Goal: Task Accomplishment & Management: Manage account settings

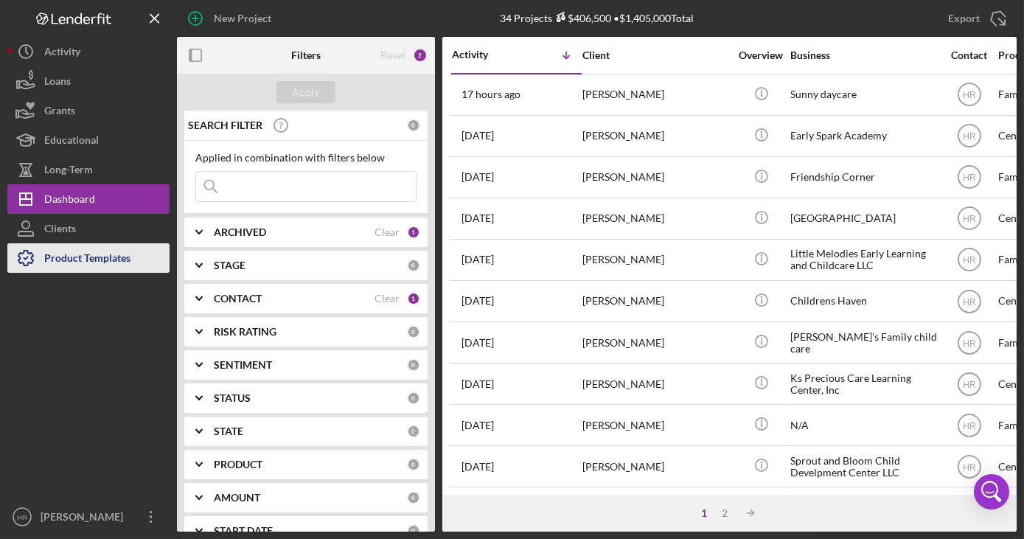
click at [42, 251] on icon "button" at bounding box center [25, 258] width 37 height 37
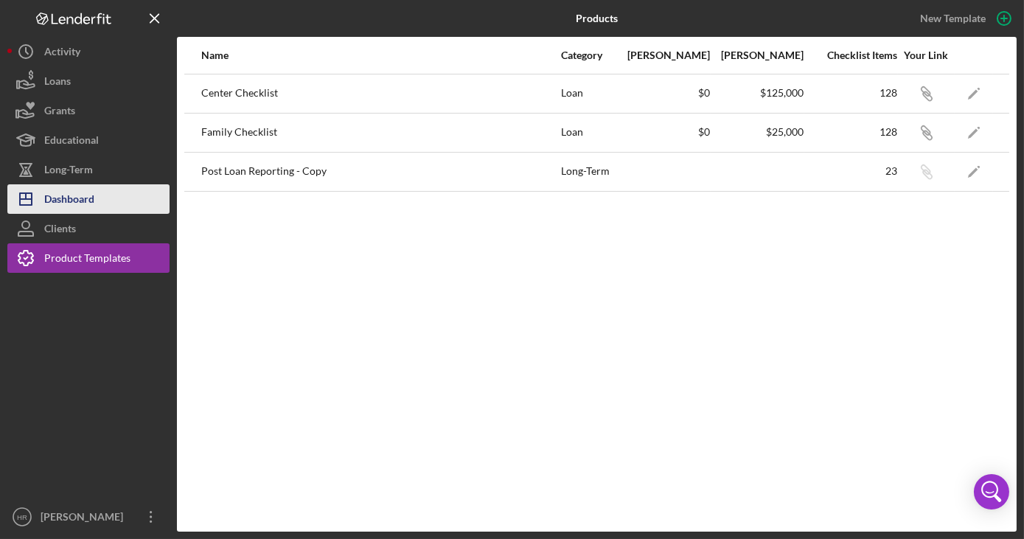
click at [67, 202] on div "Dashboard" at bounding box center [69, 200] width 50 height 33
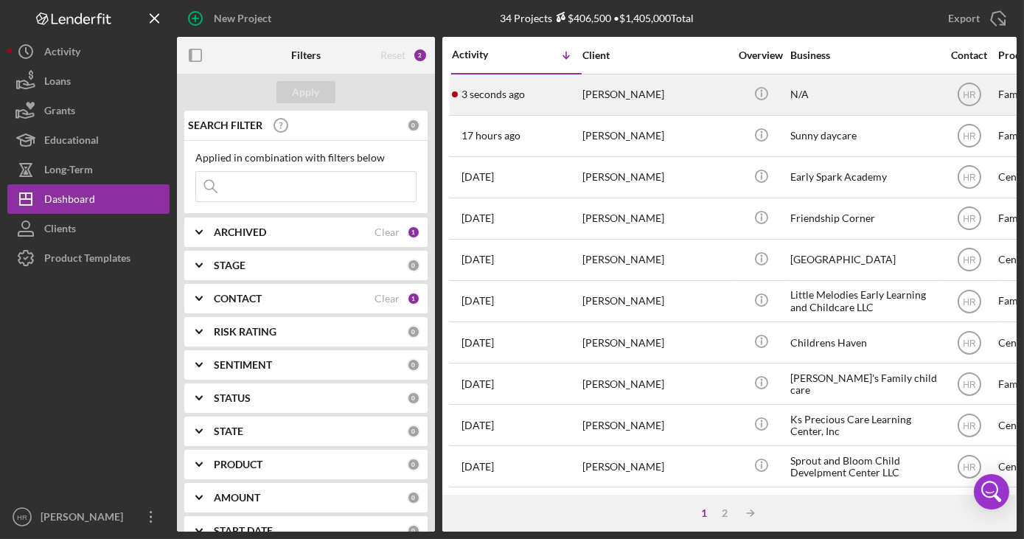
click at [627, 98] on div "[PERSON_NAME]" at bounding box center [655, 94] width 147 height 39
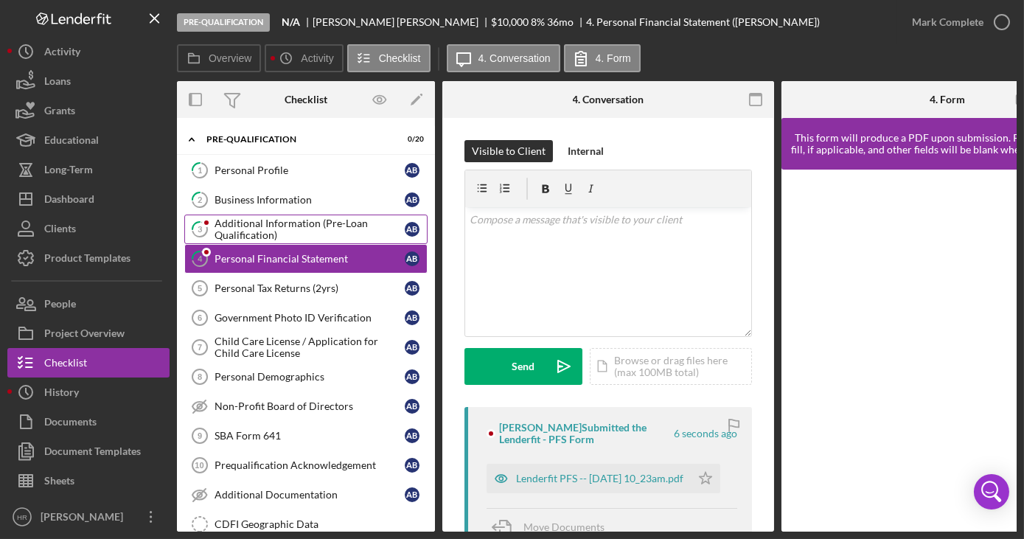
click at [259, 223] on div "Additional Information (Pre-Loan Qualification)" at bounding box center [310, 229] width 190 height 24
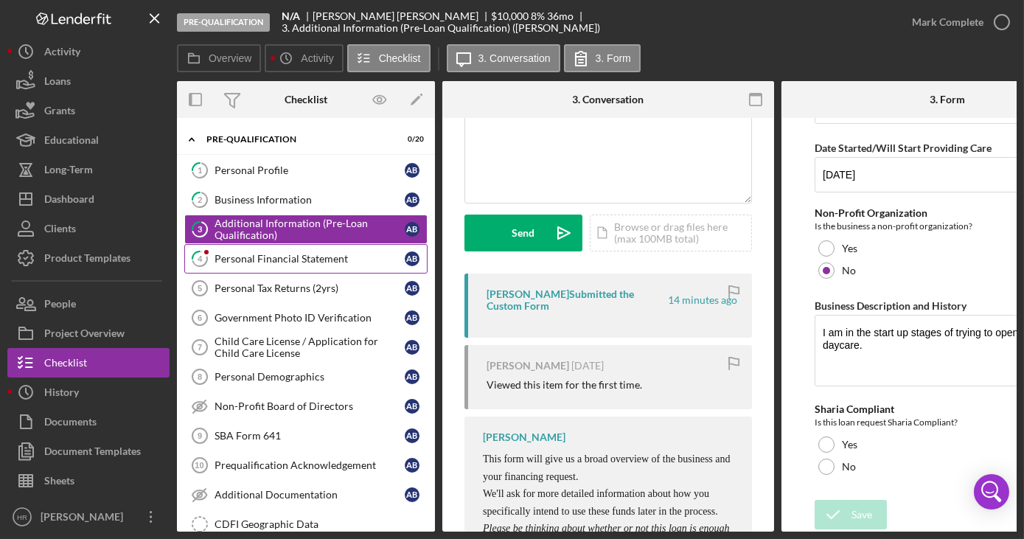
click at [248, 254] on div "Personal Financial Statement" at bounding box center [310, 259] width 190 height 12
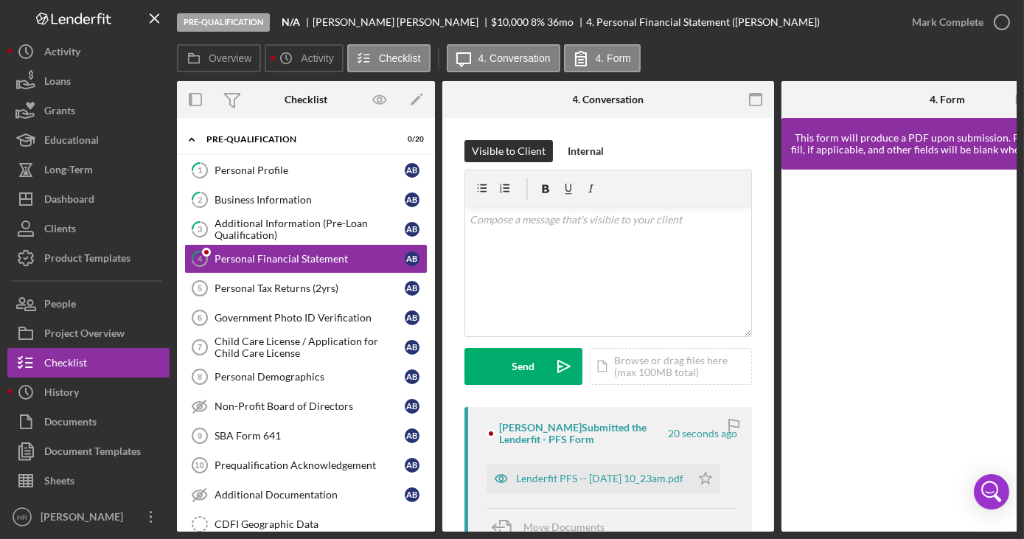
scroll to position [133, 0]
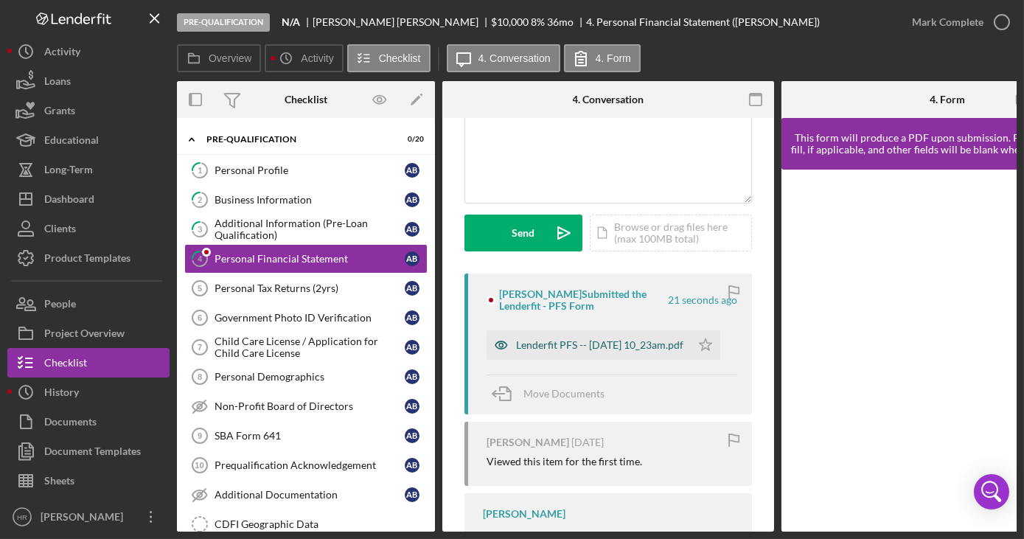
click at [544, 346] on div "Lenderfit PFS -- [DATE] 10_23am.pdf" at bounding box center [599, 345] width 167 height 12
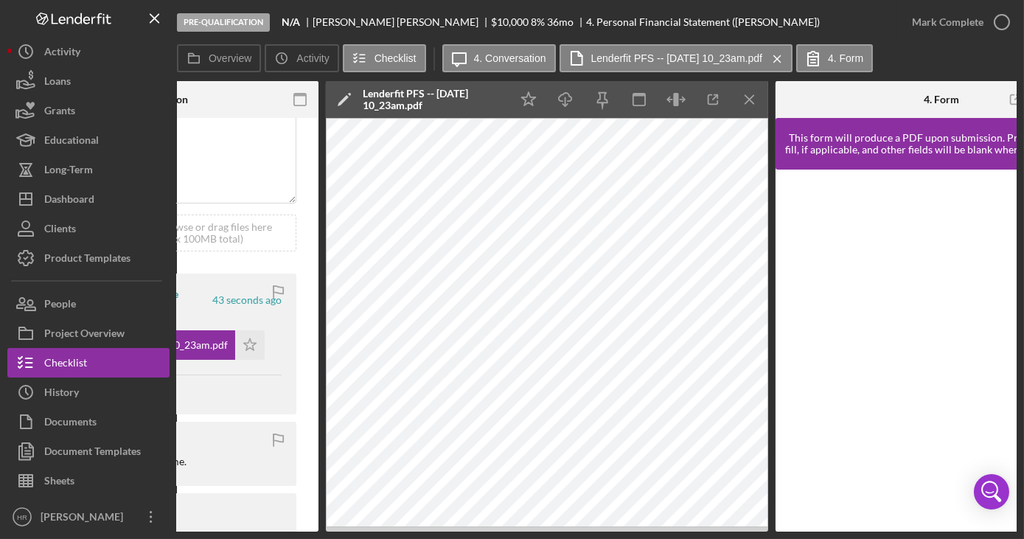
scroll to position [0, 458]
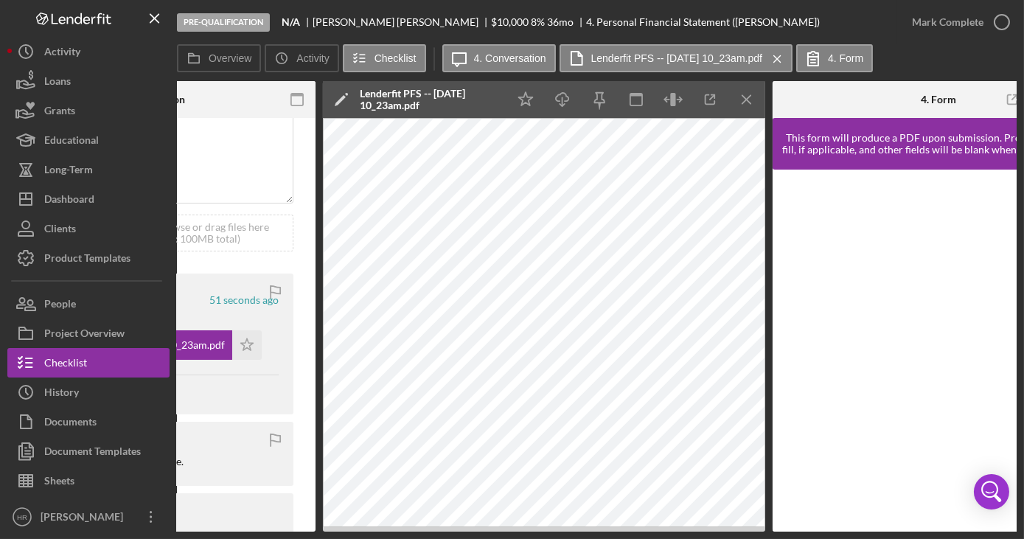
drag, startPoint x: 711, startPoint y: 531, endPoint x: 679, endPoint y: 537, distance: 33.0
click at [679, 537] on div "Pre-Qualification N/A Alisha Byrd $10,000 $2,500 8 % 36 mo 4. Personal Financia…" at bounding box center [512, 269] width 1024 height 539
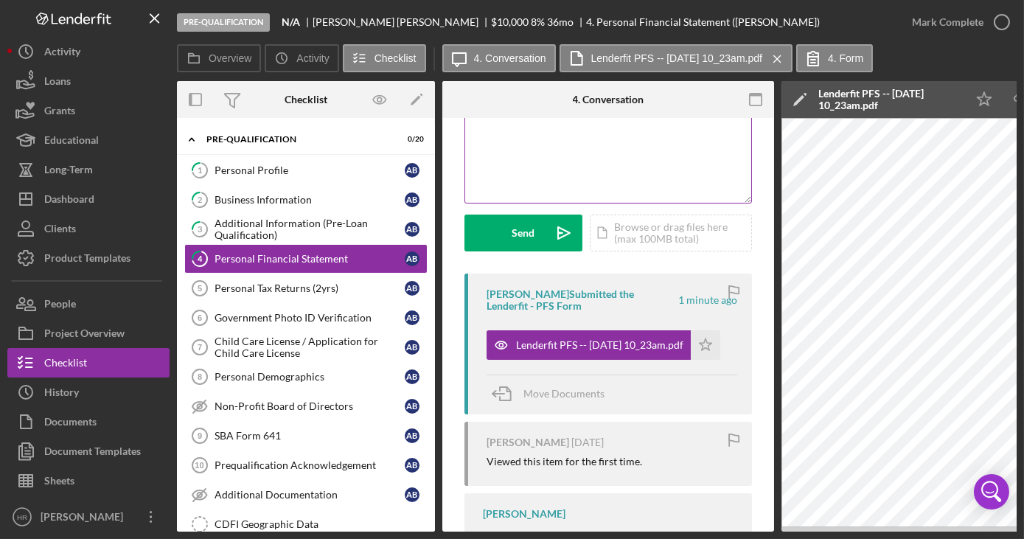
scroll to position [0, 0]
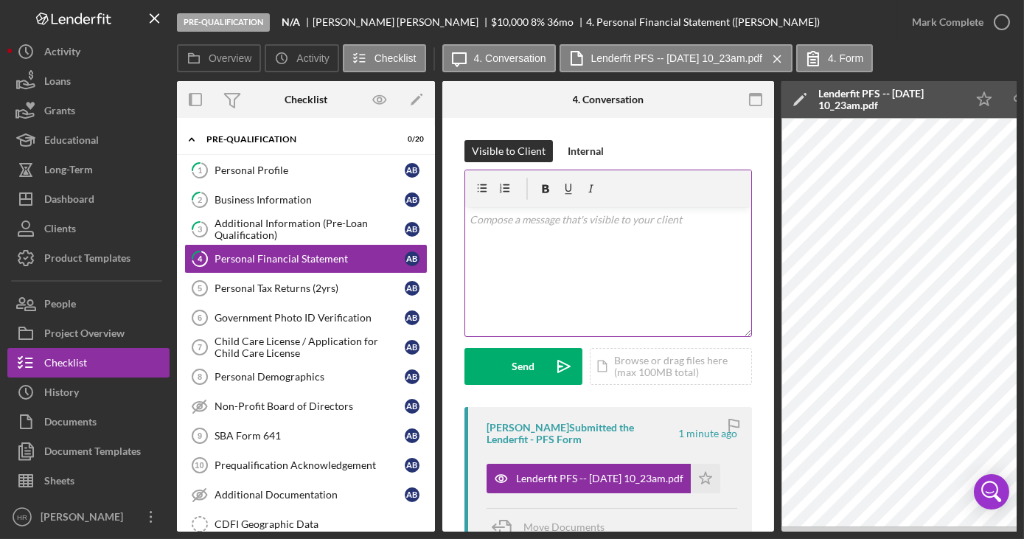
click at [524, 223] on p at bounding box center [609, 220] width 278 height 16
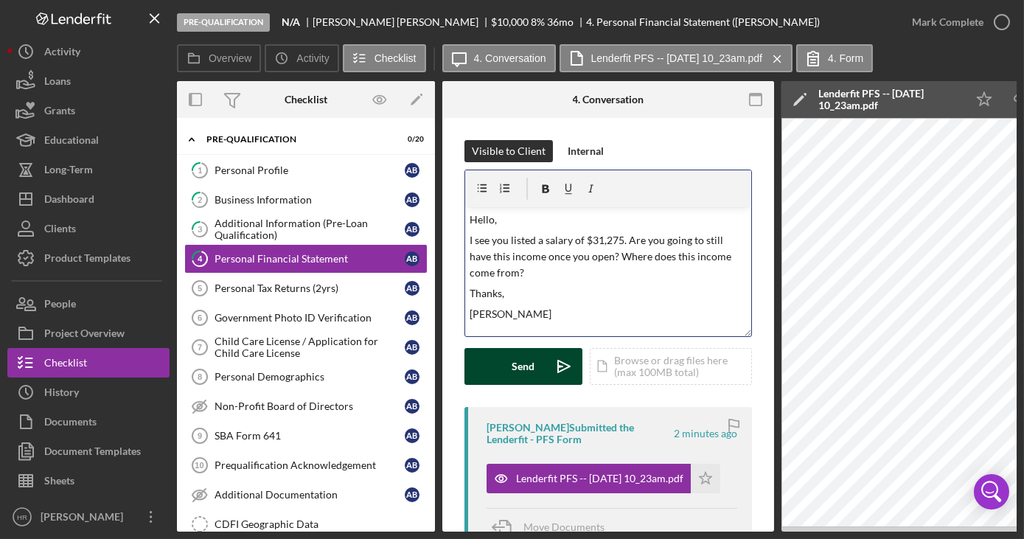
click at [503, 367] on button "Send Icon/icon-invite-send" at bounding box center [523, 366] width 118 height 37
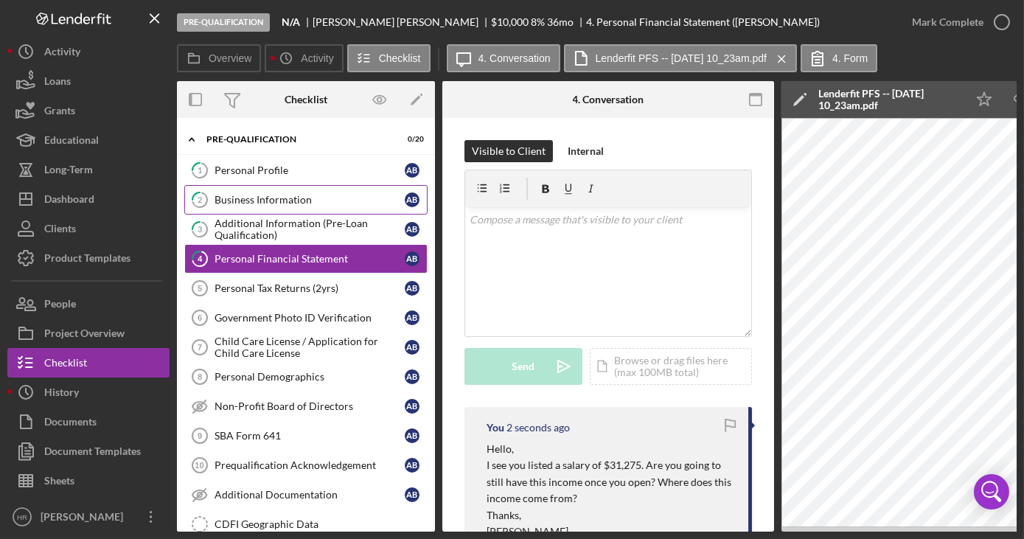
click at [263, 206] on link "2 Business Information A B" at bounding box center [305, 199] width 243 height 29
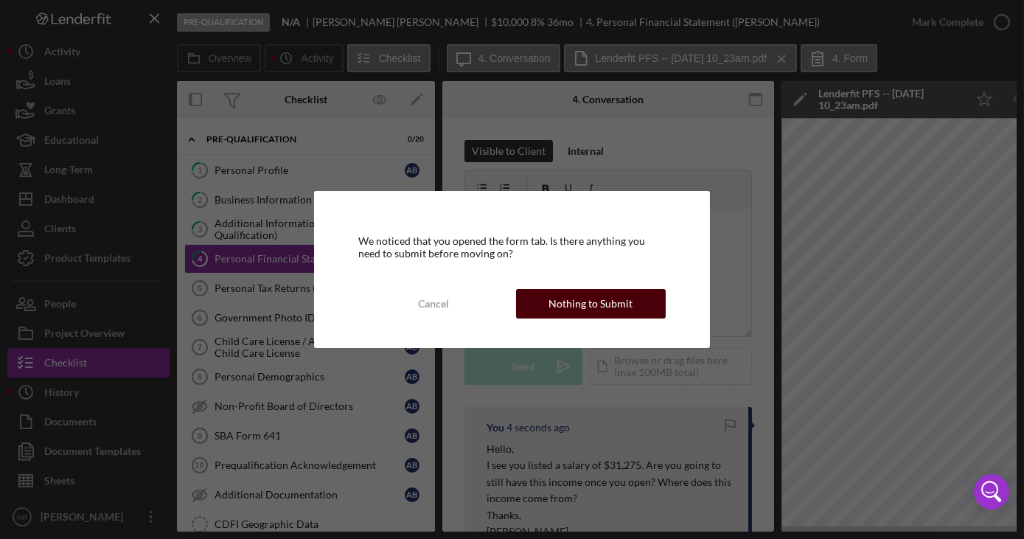
click at [552, 299] on div "Nothing to Submit" at bounding box center [590, 303] width 84 height 29
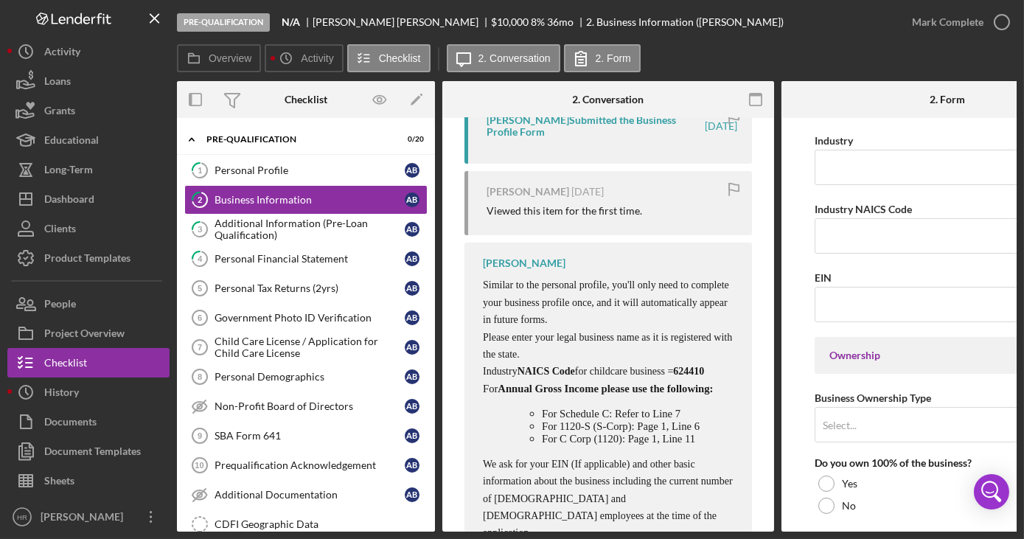
scroll to position [385, 0]
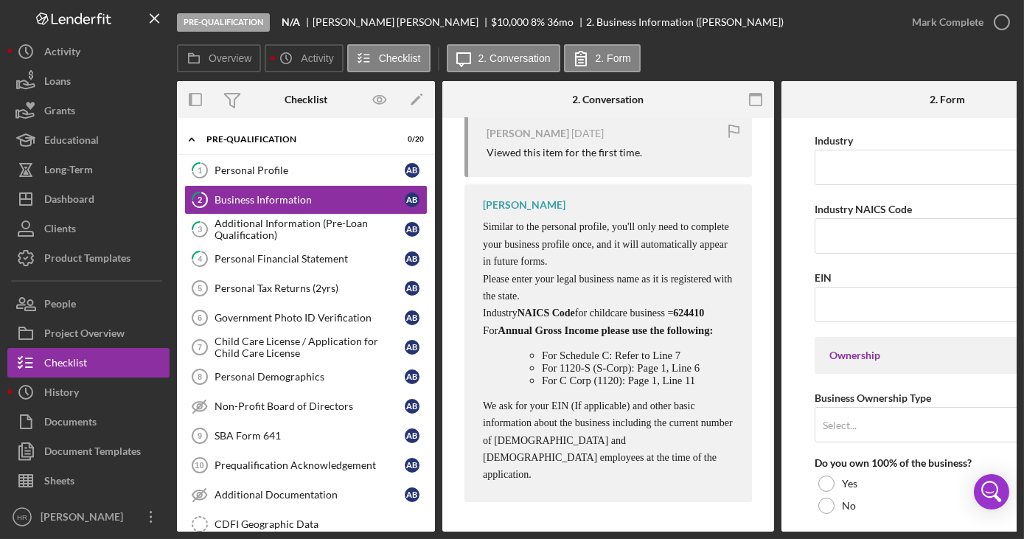
drag, startPoint x: 477, startPoint y: 306, endPoint x: 520, endPoint y: 312, distance: 43.9
click at [520, 312] on div "Haley Ramsey Similar to the personal profile, you'll only need to complete your…" at bounding box center [607, 342] width 287 height 317
copy span "624410"
click at [857, 233] on input "Industry NAICS Code" at bounding box center [947, 235] width 265 height 35
paste input "624410"
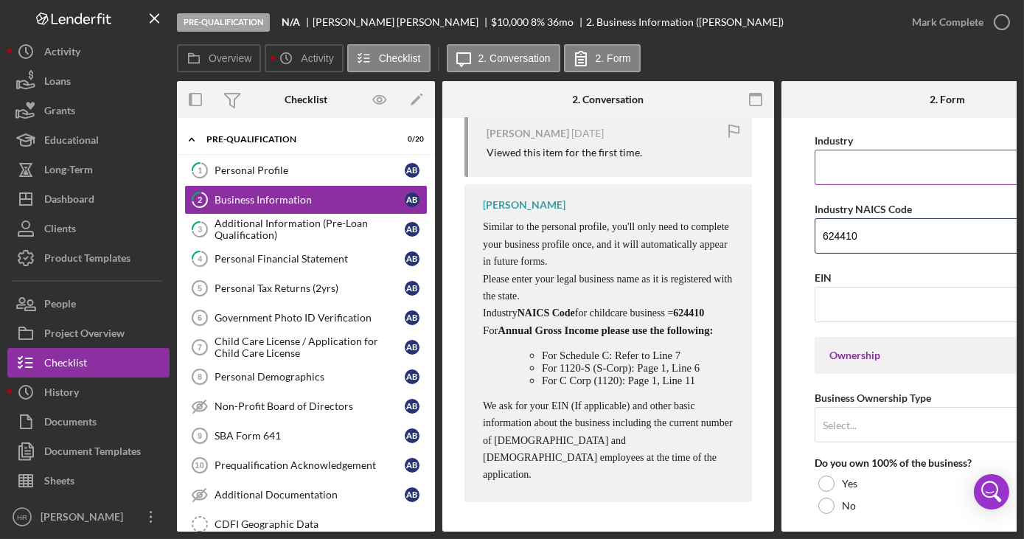
type input "624410"
click at [844, 157] on input "Industry" at bounding box center [947, 167] width 265 height 35
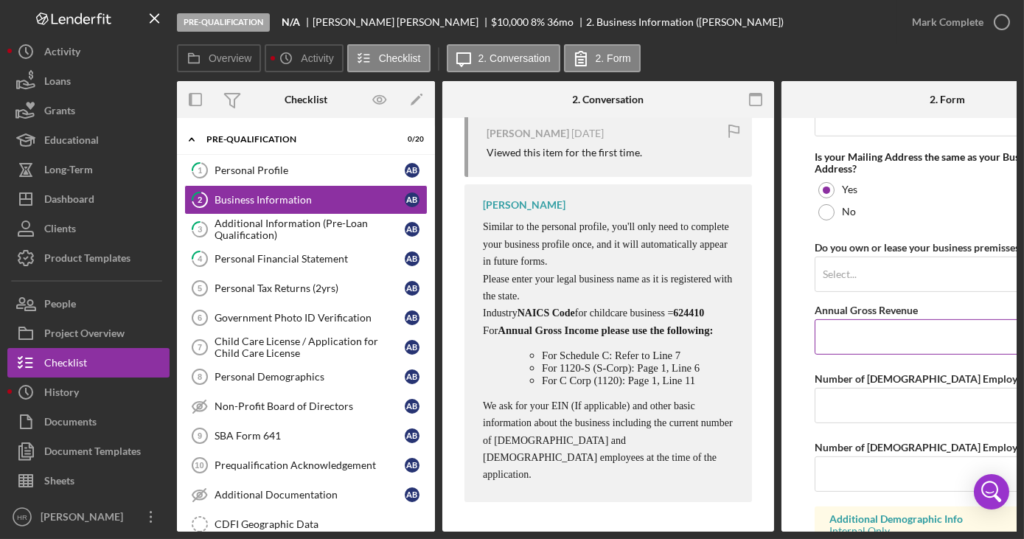
scroll to position [1232, 0]
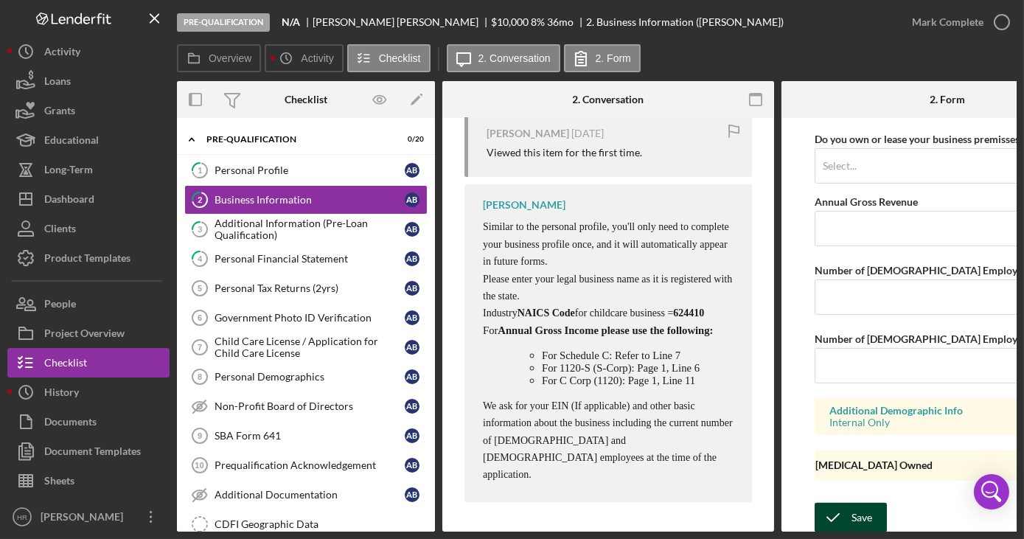
type input "Child Care"
click at [865, 507] on div "Save" at bounding box center [861, 517] width 21 height 29
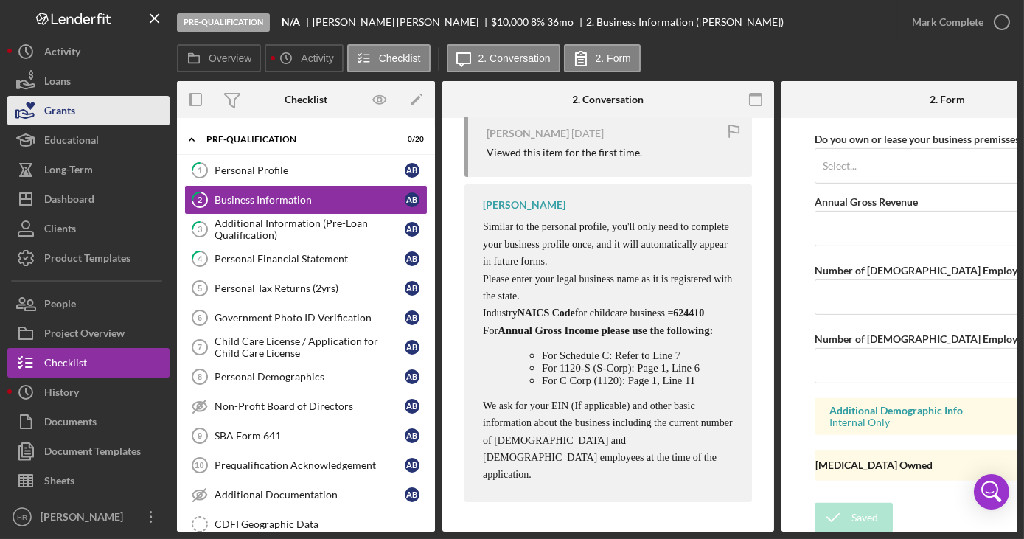
scroll to position [456, 0]
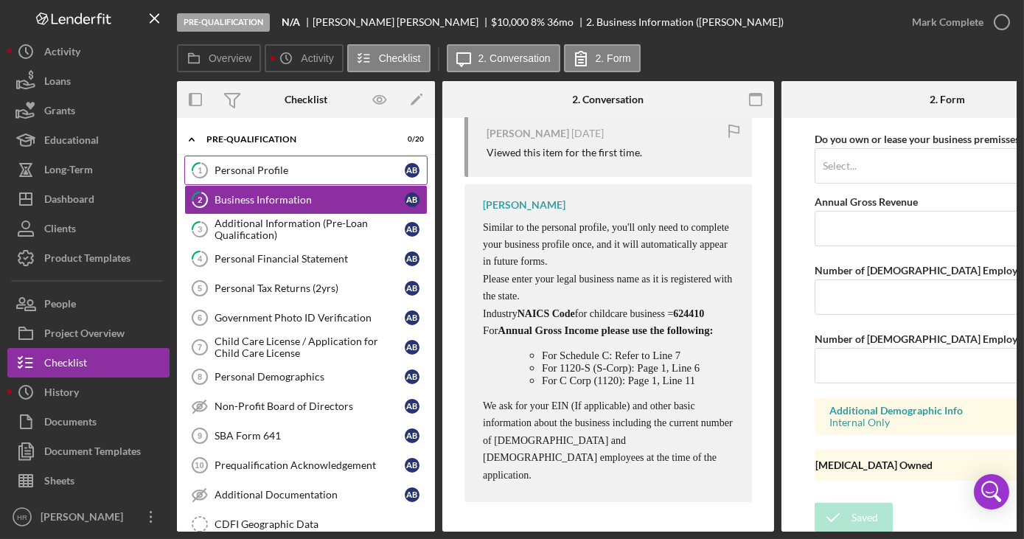
click at [251, 170] on div "Personal Profile" at bounding box center [310, 170] width 190 height 12
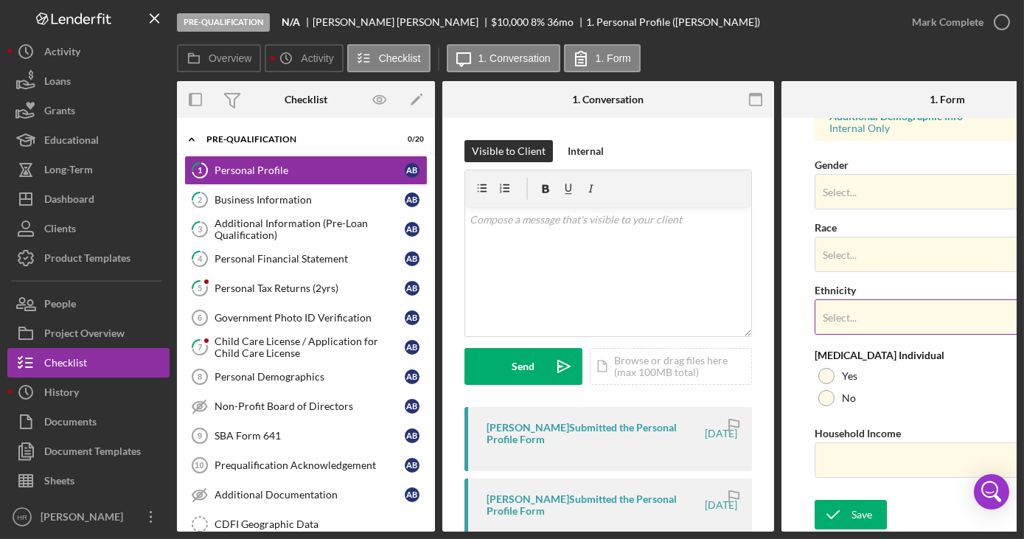
scroll to position [571, 0]
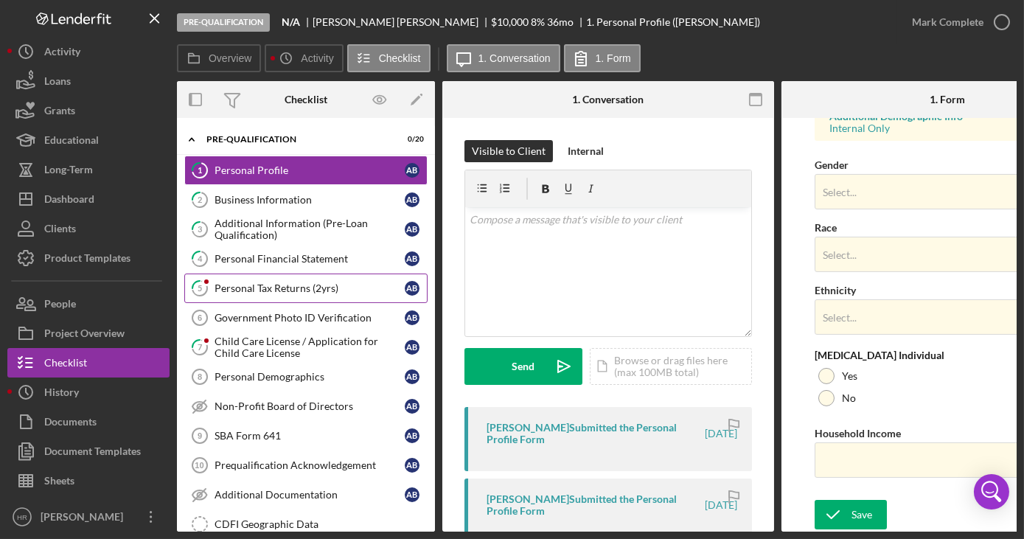
click at [277, 287] on div "Personal Tax Returns (2yrs)" at bounding box center [310, 288] width 190 height 12
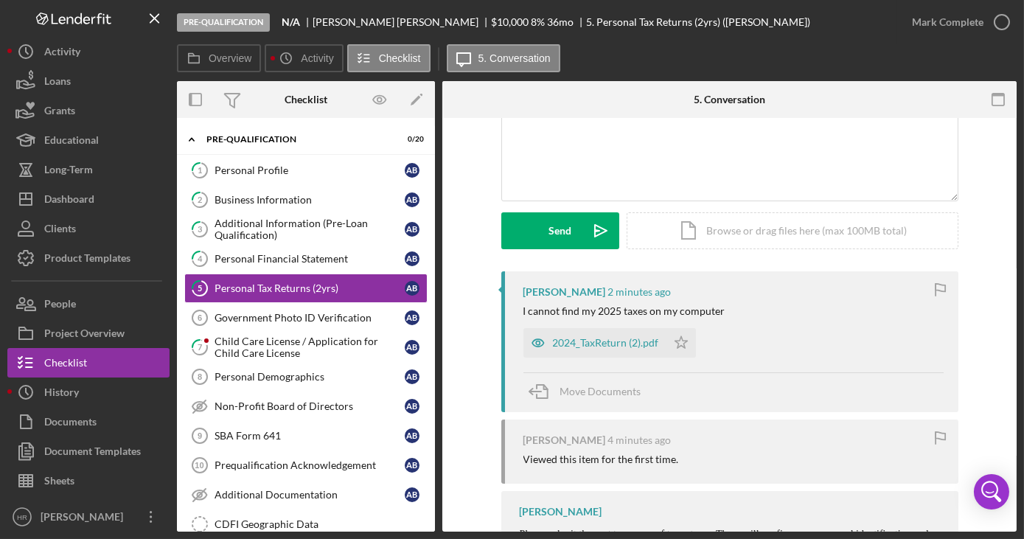
scroll to position [200, 0]
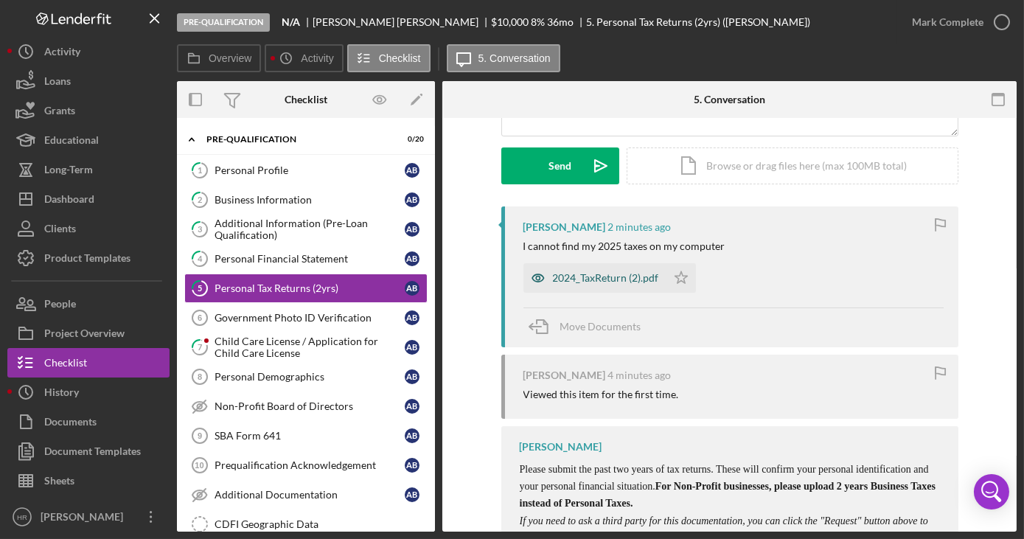
click at [583, 280] on div "2024_TaxReturn (2).pdf" at bounding box center [606, 278] width 106 height 12
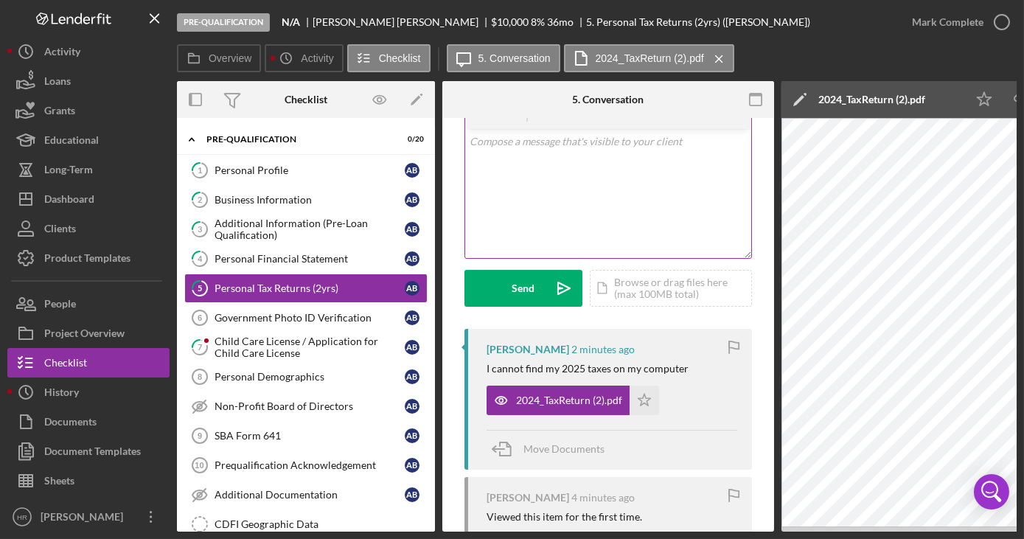
scroll to position [0, 0]
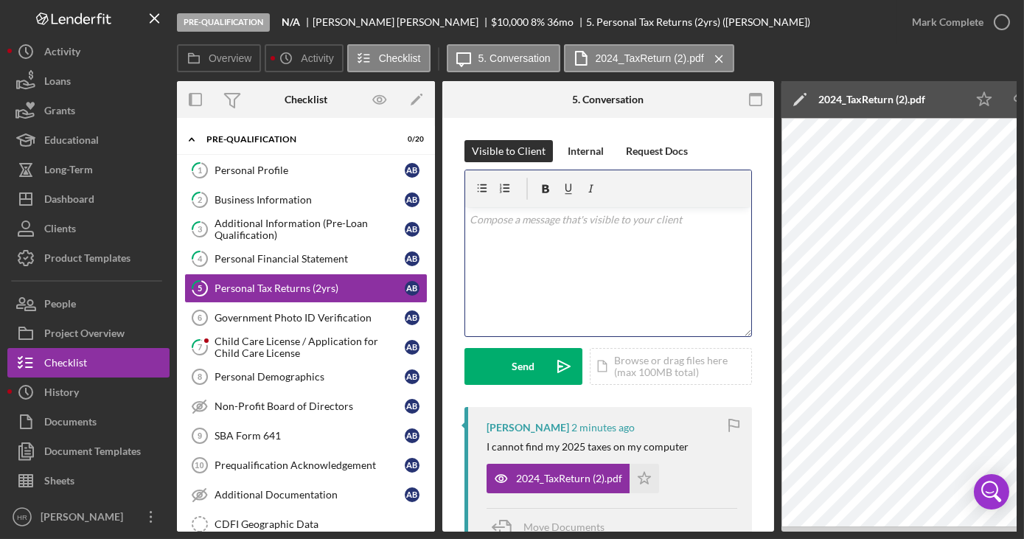
click at [534, 280] on div "v Color teal Color pink Remove color Add row above Add row below Add column bef…" at bounding box center [608, 271] width 286 height 129
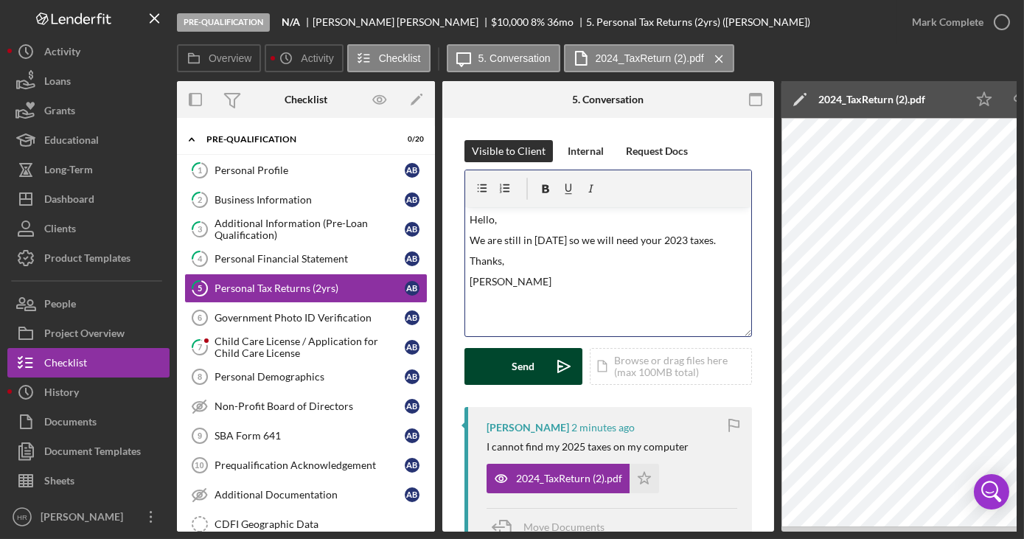
click at [529, 376] on div "Send" at bounding box center [523, 366] width 23 height 37
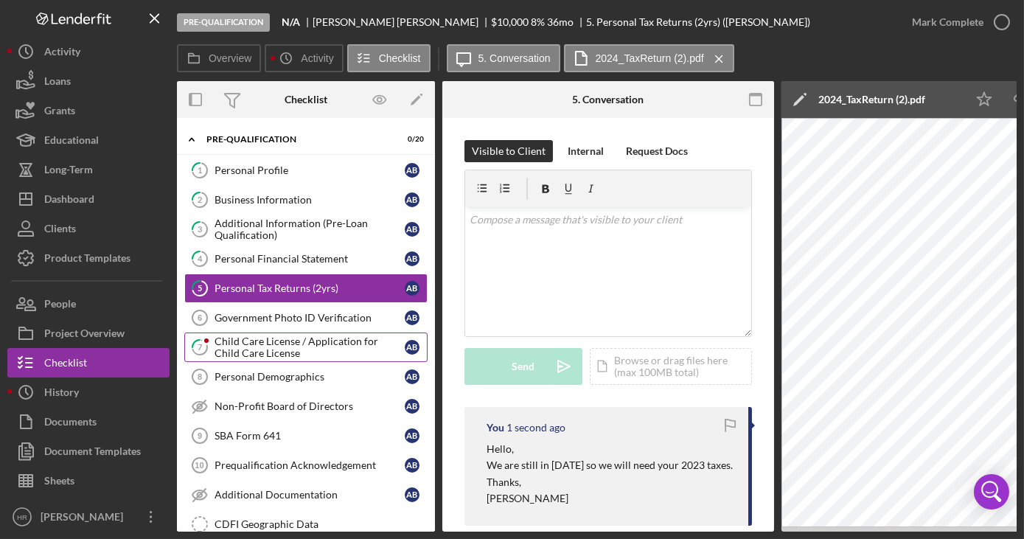
click at [278, 340] on div "Child Care License / Application for Child Care License" at bounding box center [310, 347] width 190 height 24
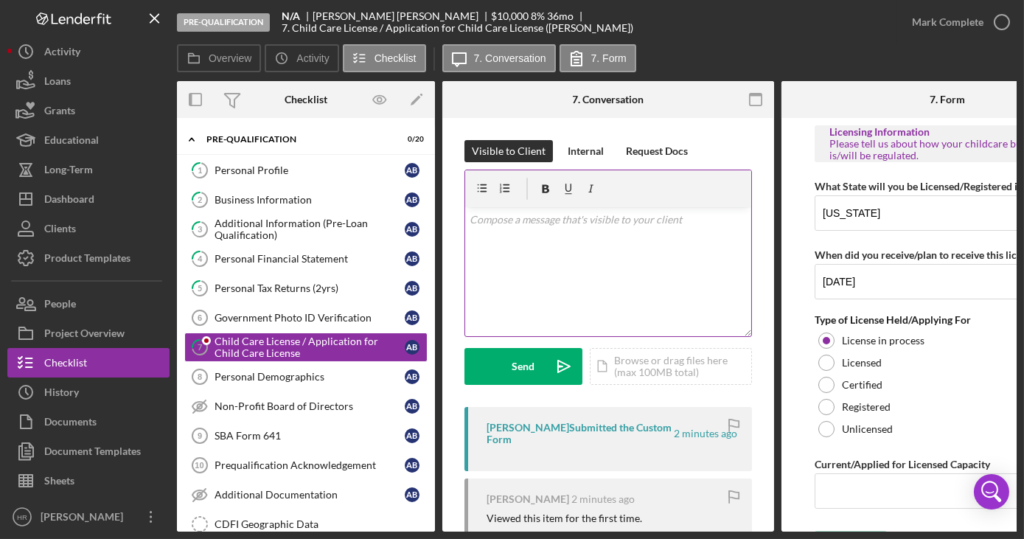
click at [607, 241] on div "v Color teal Color pink Remove color Add row above Add row below Add column bef…" at bounding box center [608, 271] width 286 height 129
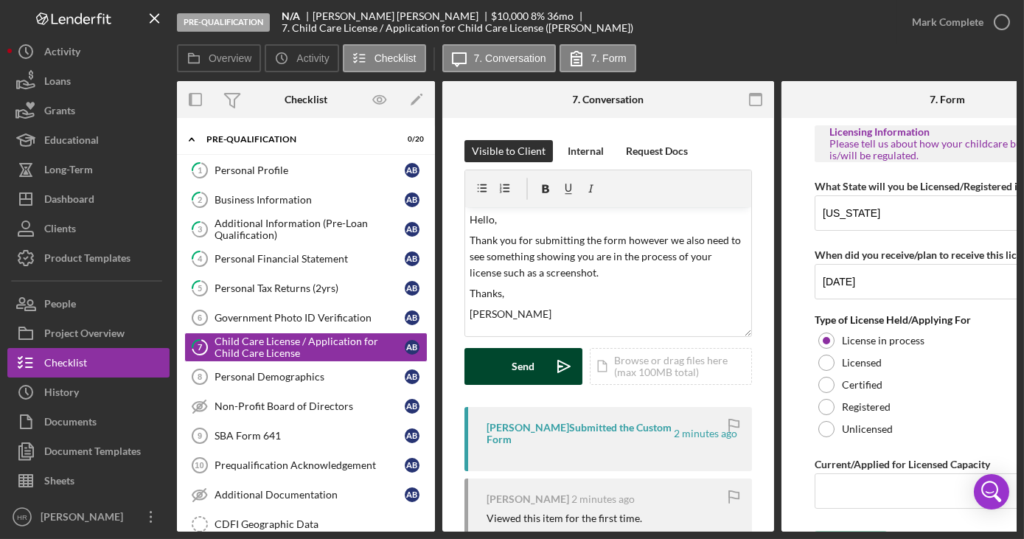
click at [544, 350] on button "Send Icon/icon-invite-send" at bounding box center [523, 366] width 118 height 37
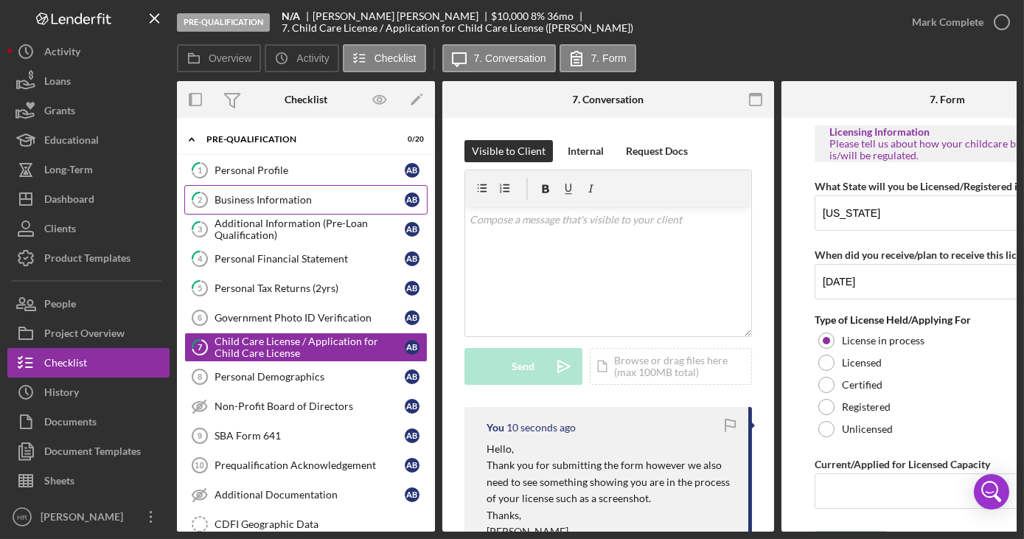
click at [296, 200] on div "Business Information" at bounding box center [310, 200] width 190 height 12
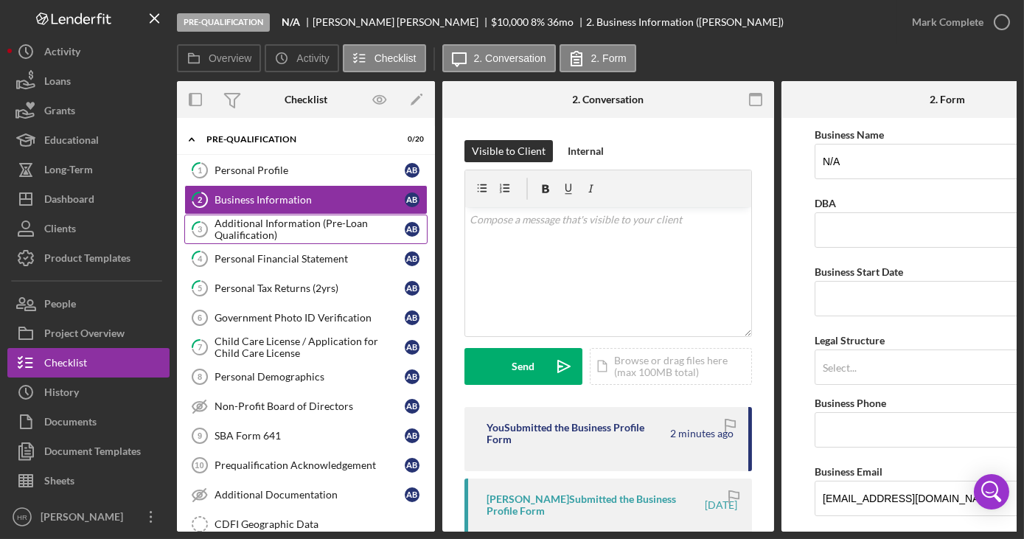
drag, startPoint x: 286, startPoint y: 222, endPoint x: 332, endPoint y: 221, distance: 45.7
click at [287, 221] on div "Additional Information (Pre-Loan Qualification)" at bounding box center [310, 229] width 190 height 24
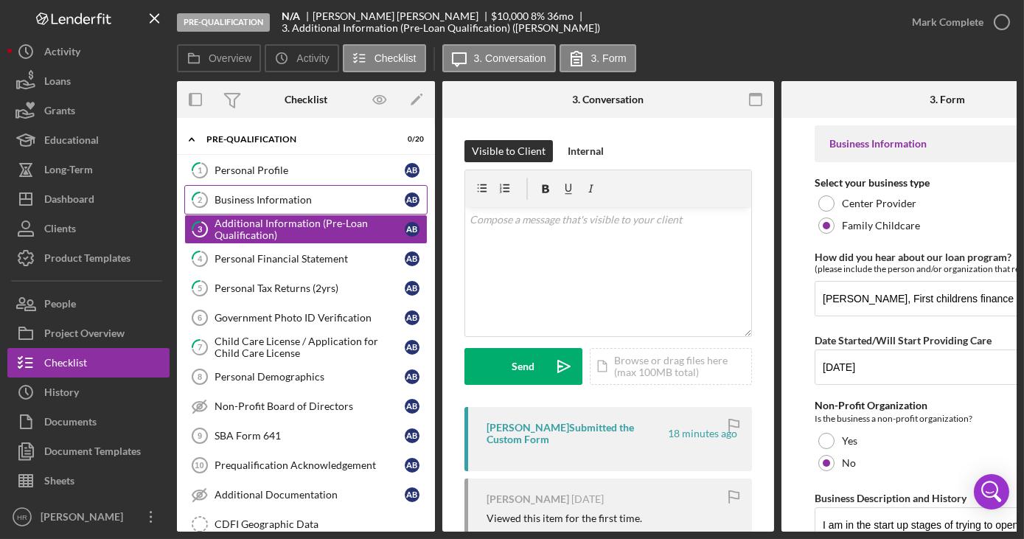
click at [290, 197] on div "Business Information" at bounding box center [310, 200] width 190 height 12
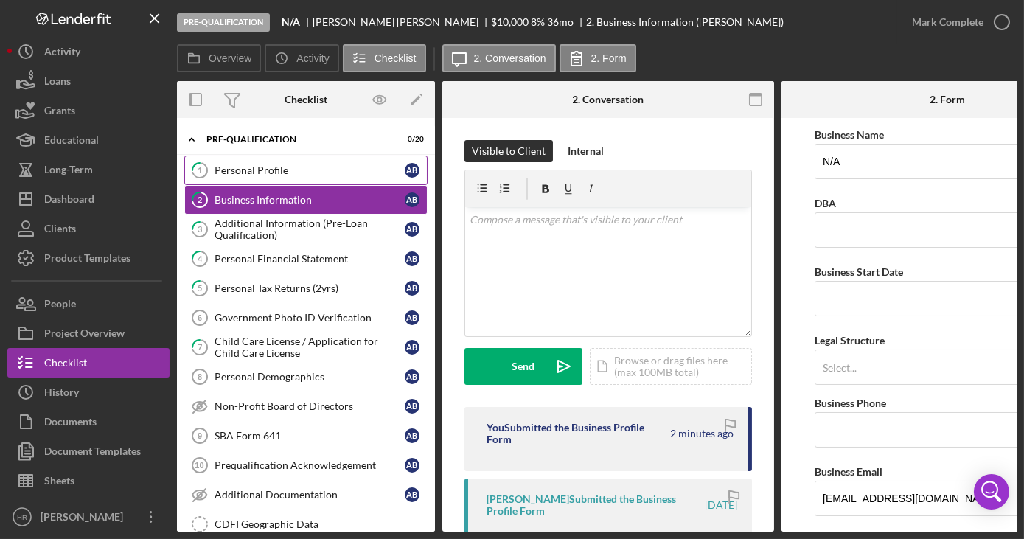
click at [261, 167] on div "Personal Profile" at bounding box center [310, 170] width 190 height 12
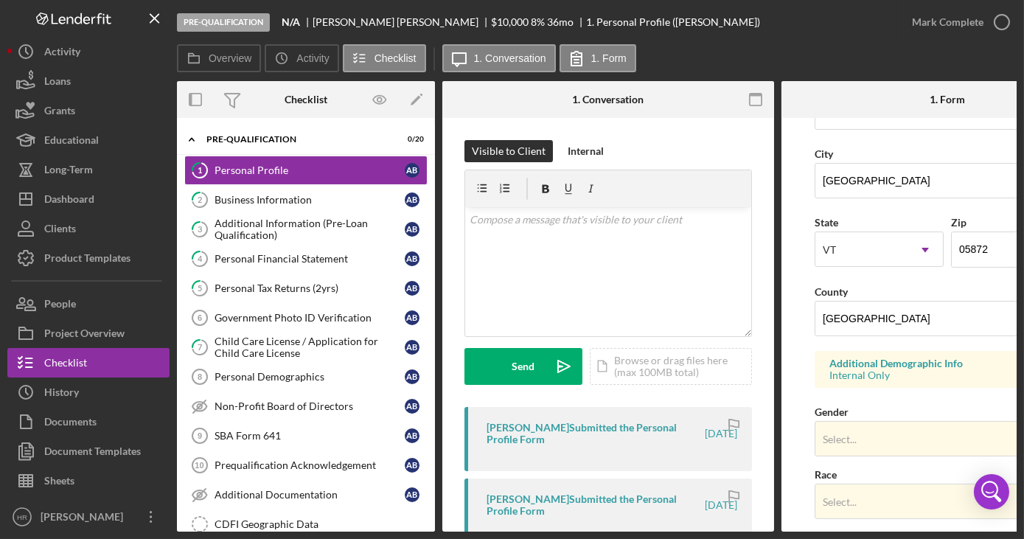
scroll to position [402, 0]
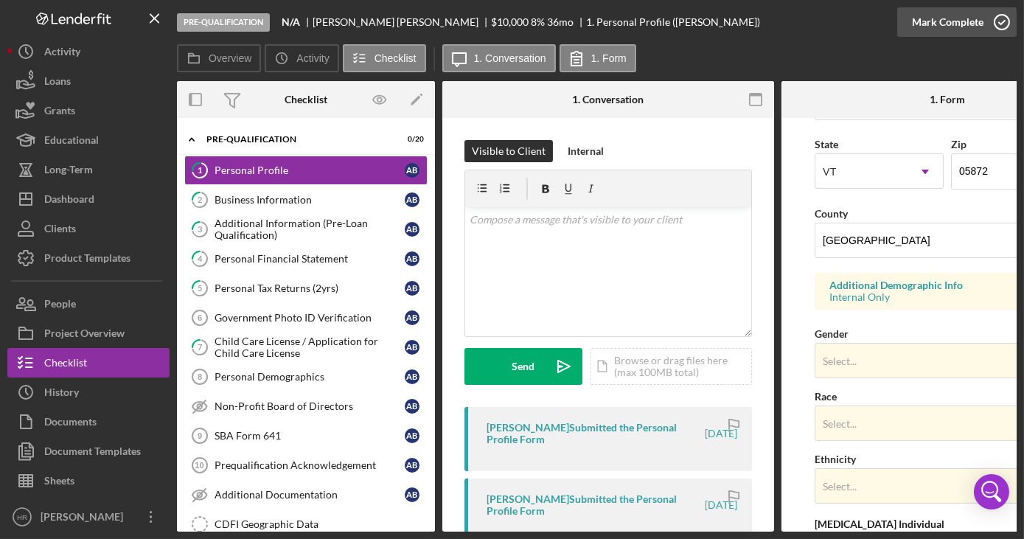
click at [999, 18] on icon "button" at bounding box center [1001, 22] width 37 height 37
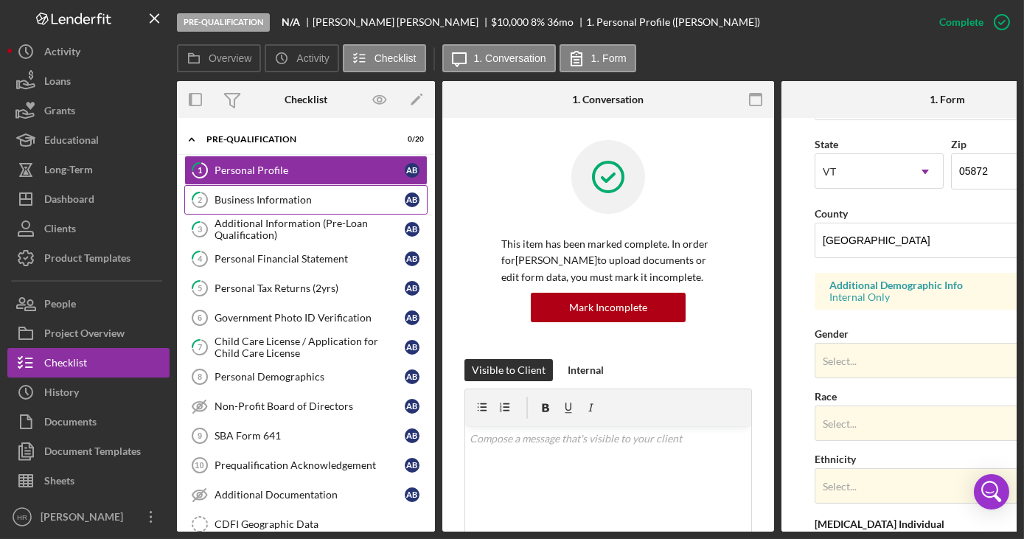
scroll to position [279, 0]
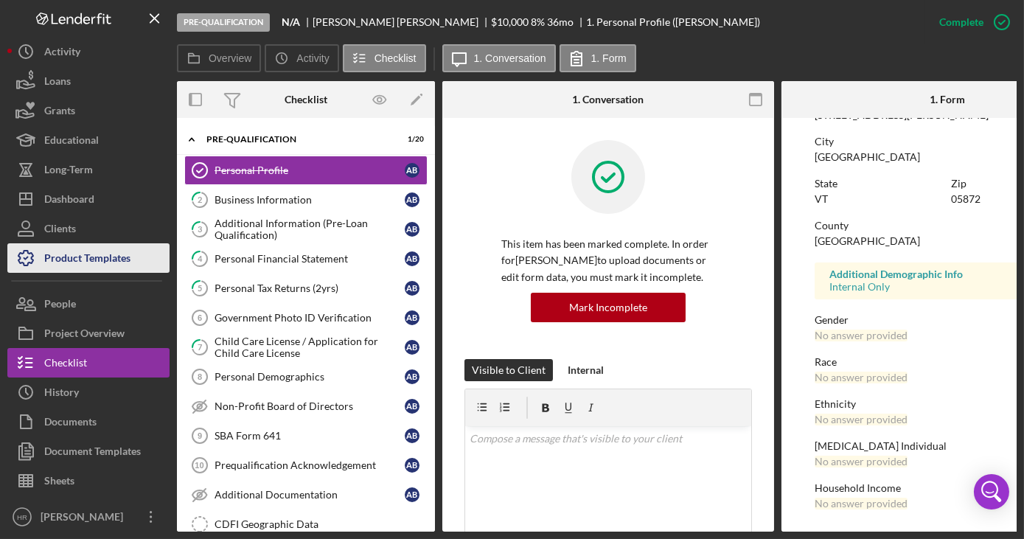
click at [111, 245] on div "Product Templates" at bounding box center [87, 259] width 86 height 33
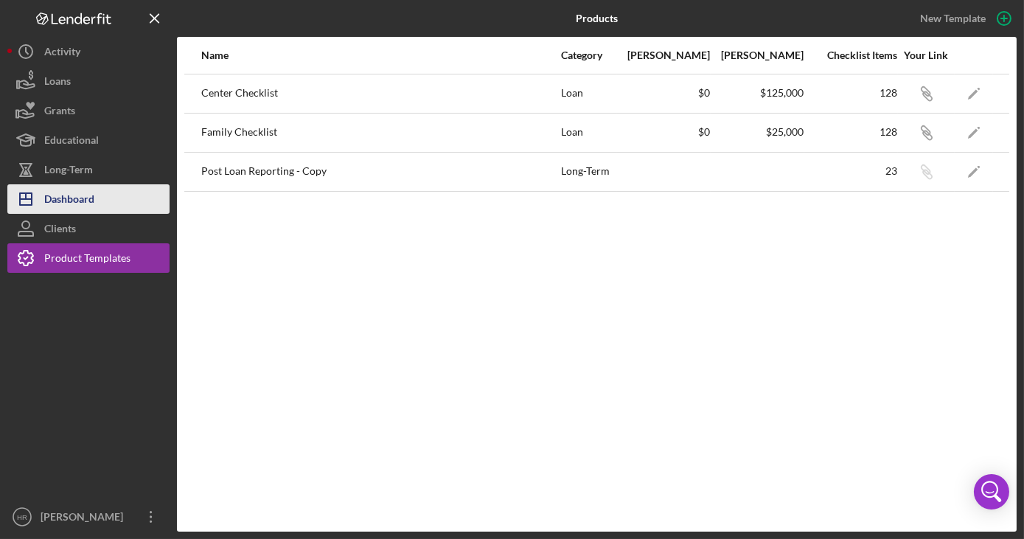
click at [94, 200] on div "Dashboard" at bounding box center [69, 200] width 50 height 33
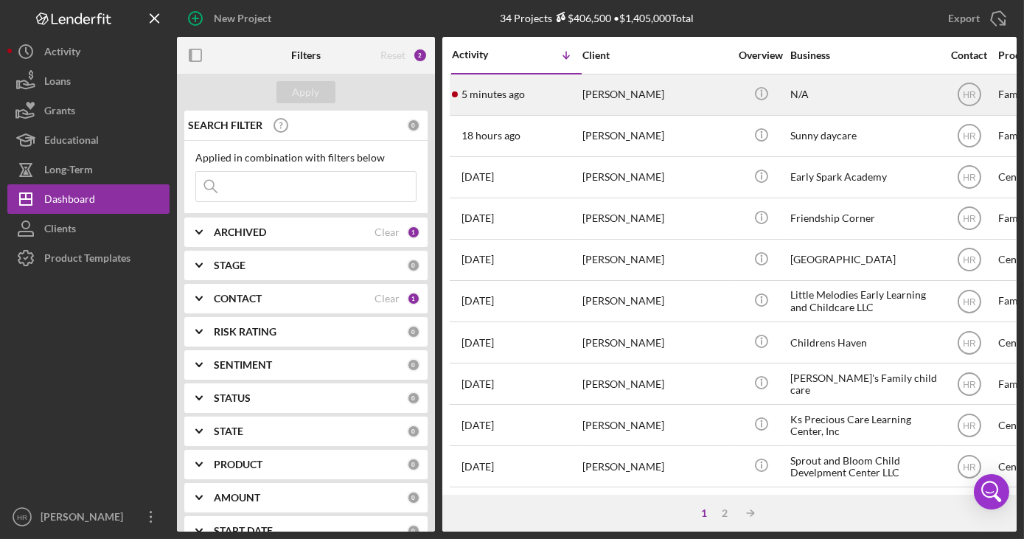
click at [694, 90] on div "[PERSON_NAME]" at bounding box center [655, 94] width 147 height 39
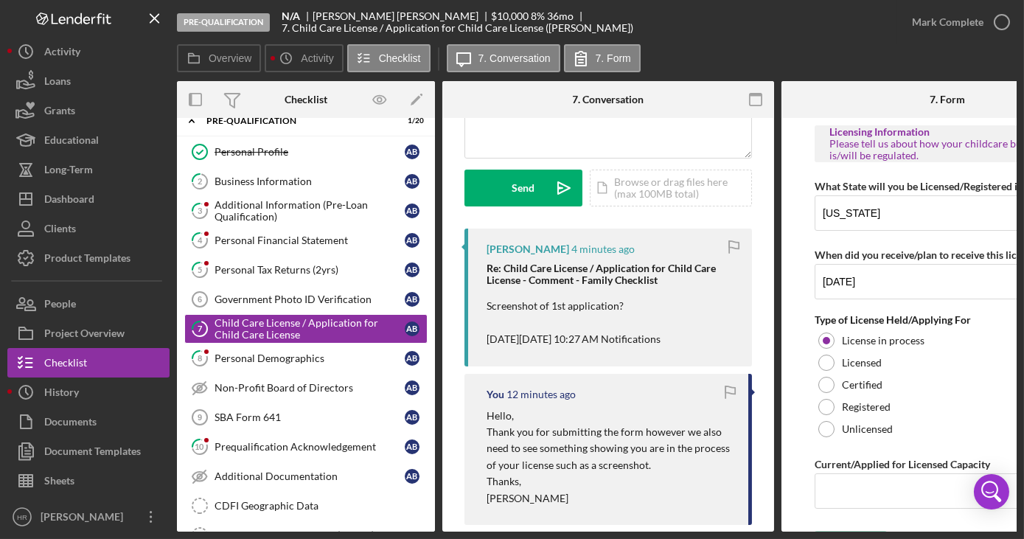
scroll to position [200, 0]
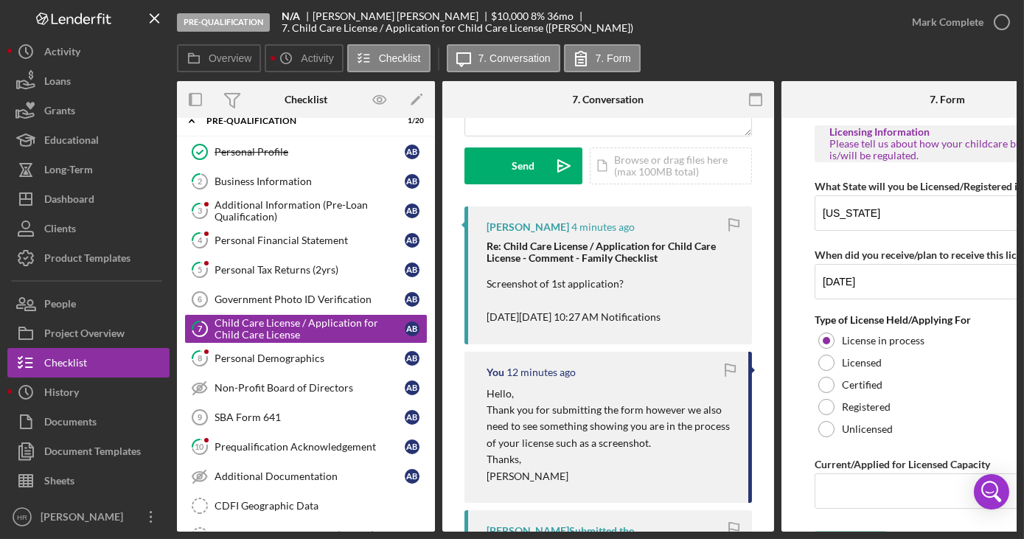
click at [543, 282] on p "Screenshot of 1st application? [DATE][DATE] 10:27 AM Notifications" at bounding box center [612, 300] width 251 height 49
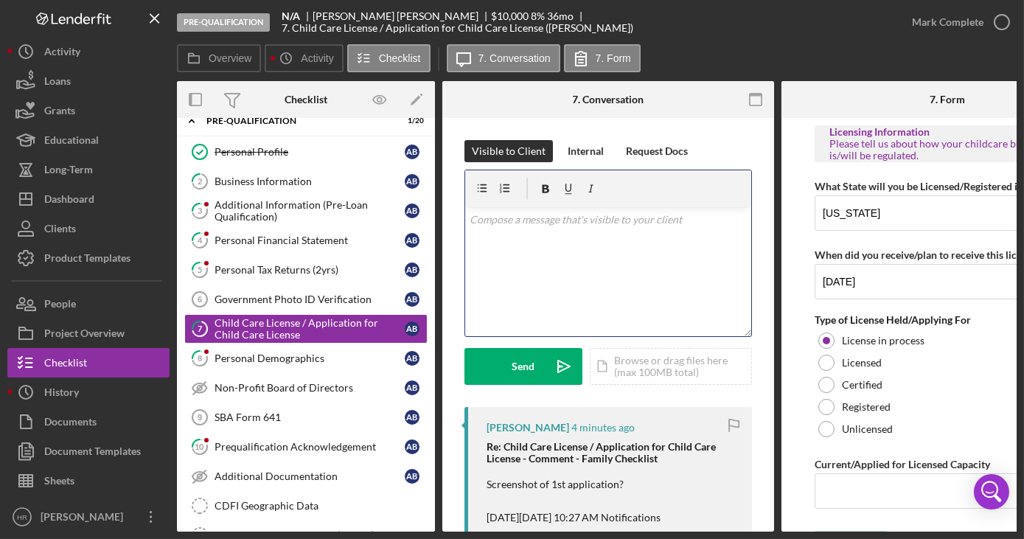
click at [621, 224] on p at bounding box center [609, 220] width 278 height 16
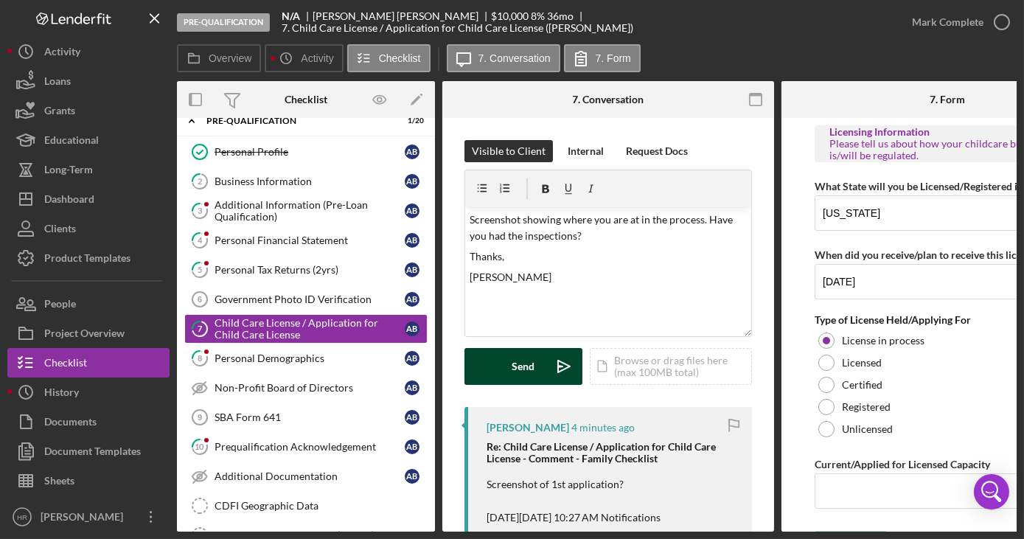
click at [503, 375] on button "Send Icon/icon-invite-send" at bounding box center [523, 366] width 118 height 37
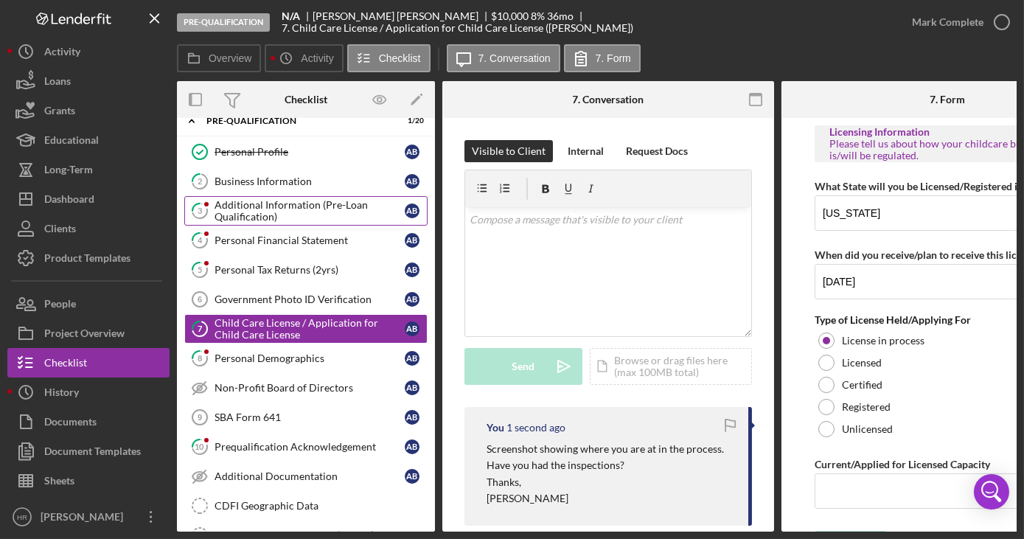
click at [270, 212] on div "Additional Information (Pre-Loan Qualification)" at bounding box center [310, 211] width 190 height 24
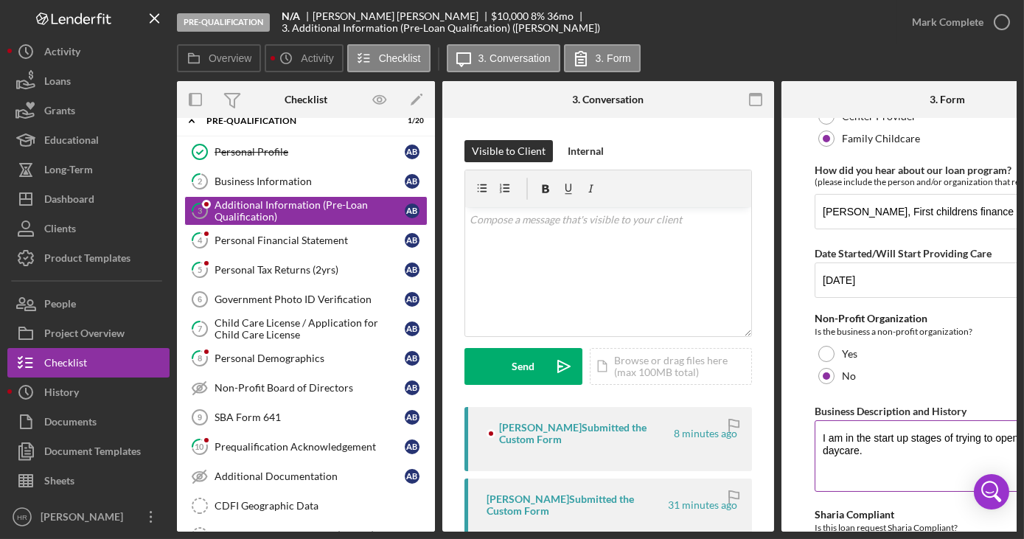
scroll to position [195, 0]
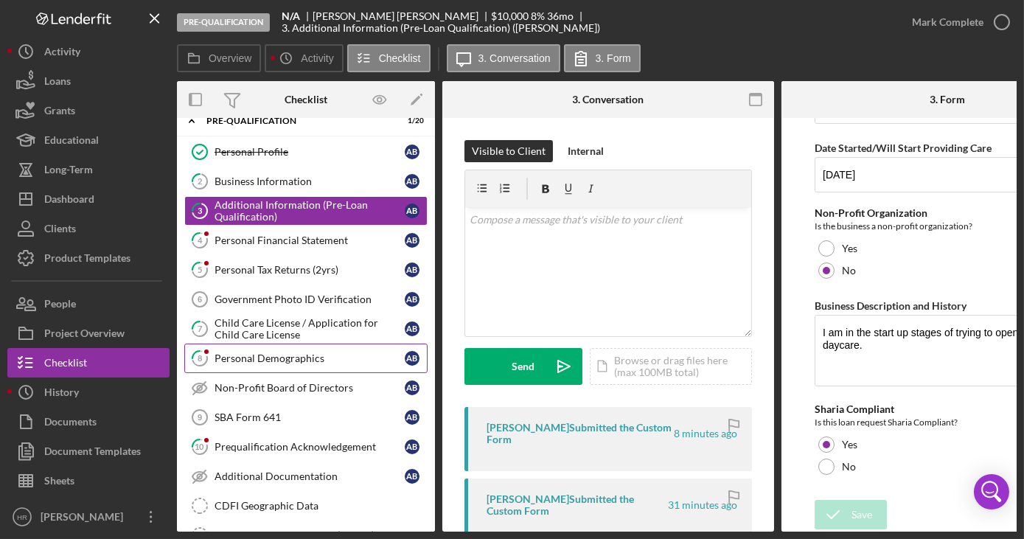
click at [259, 352] on div "Personal Demographics" at bounding box center [310, 358] width 190 height 12
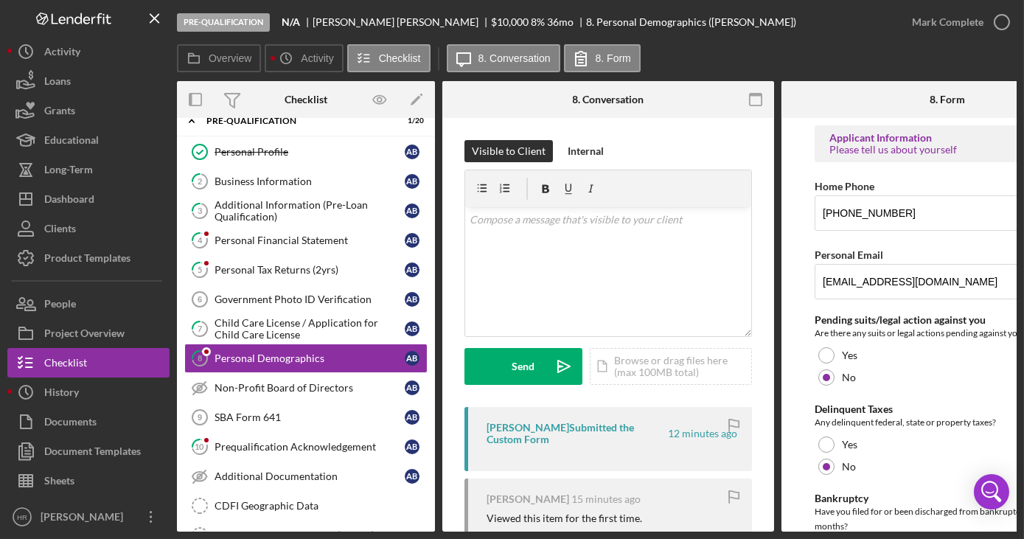
scroll to position [0, 24]
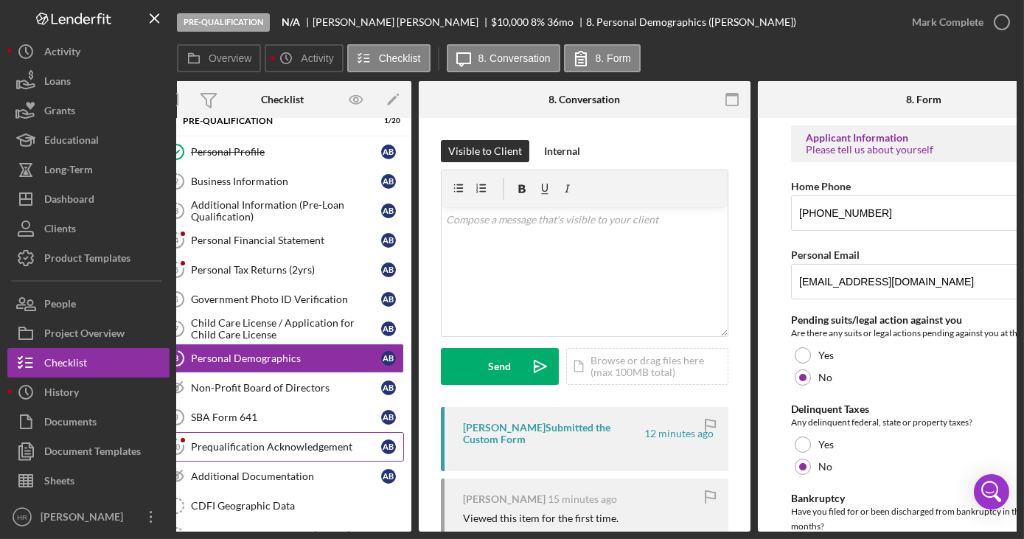
click at [293, 444] on div "Prequalification Acknowledgement" at bounding box center [286, 447] width 190 height 12
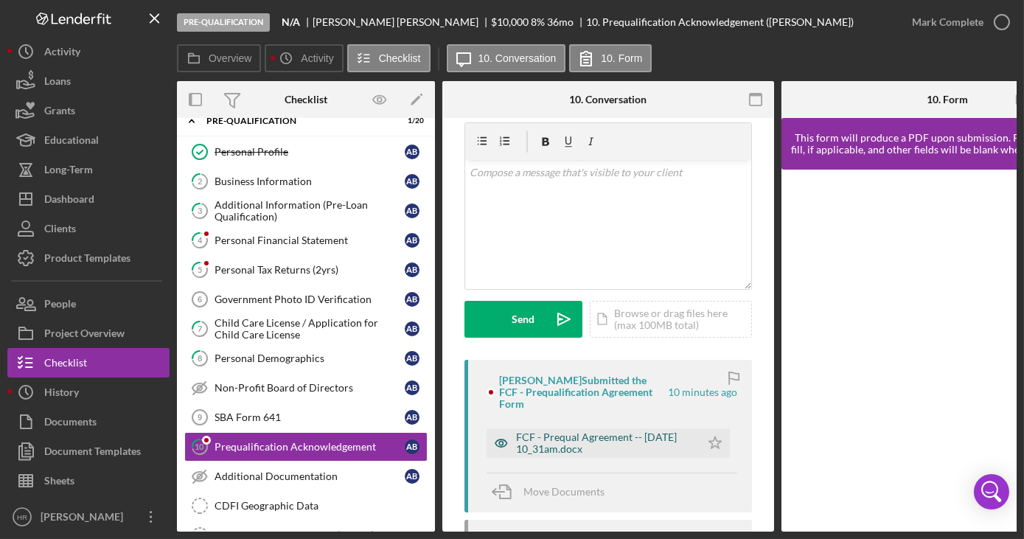
scroll to position [66, 0]
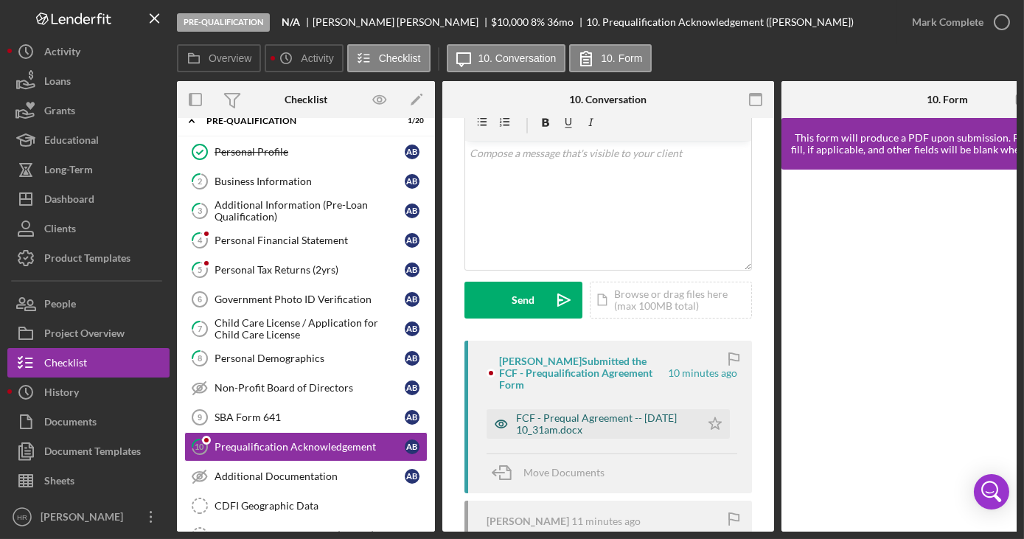
click at [564, 415] on div "FCF - Prequal Agreement -- 2025-09-29 10_31am.docx" at bounding box center [604, 424] width 177 height 24
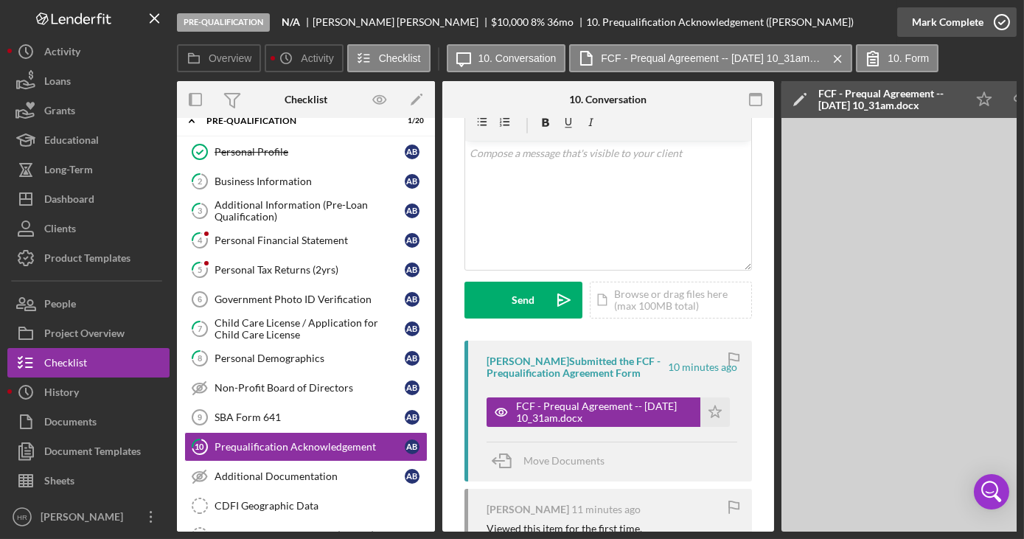
click at [1002, 29] on circle "button" at bounding box center [1001, 22] width 15 height 15
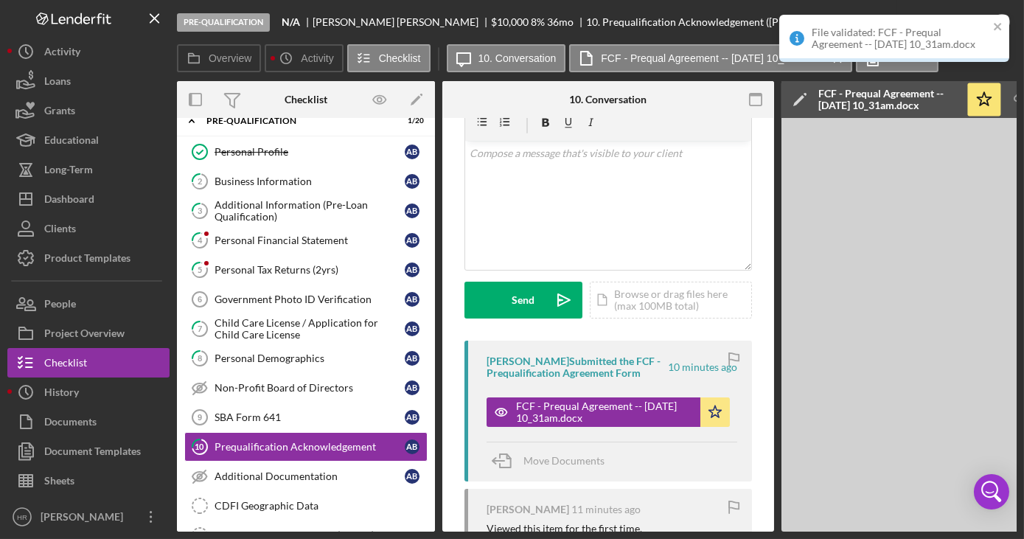
scroll to position [285, 0]
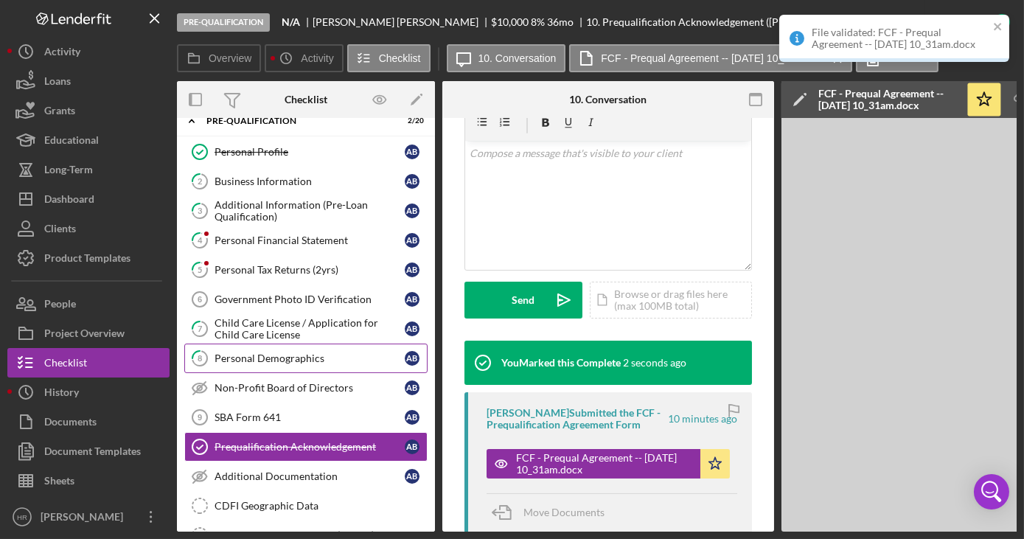
click at [276, 356] on div "Personal Demographics" at bounding box center [310, 358] width 190 height 12
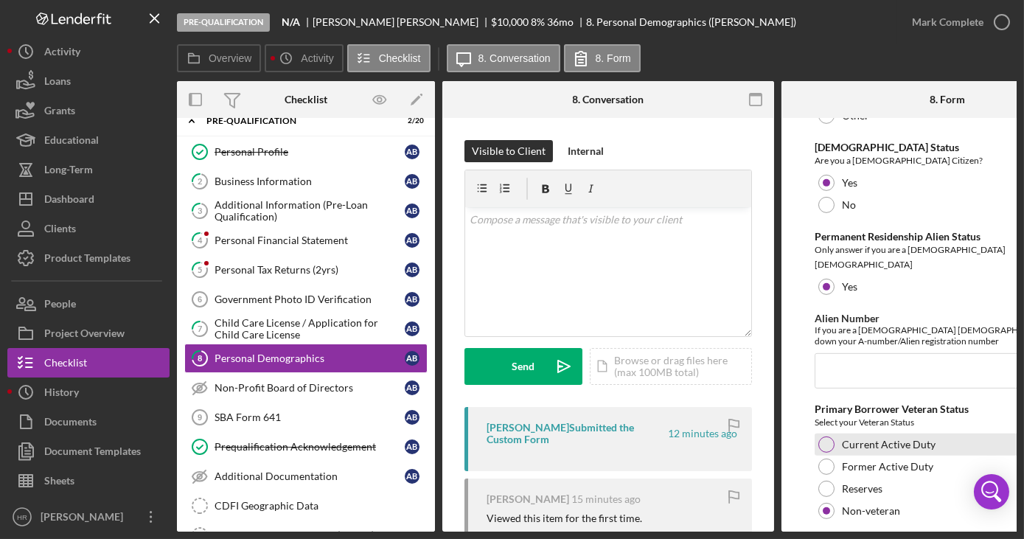
scroll to position [1667, 0]
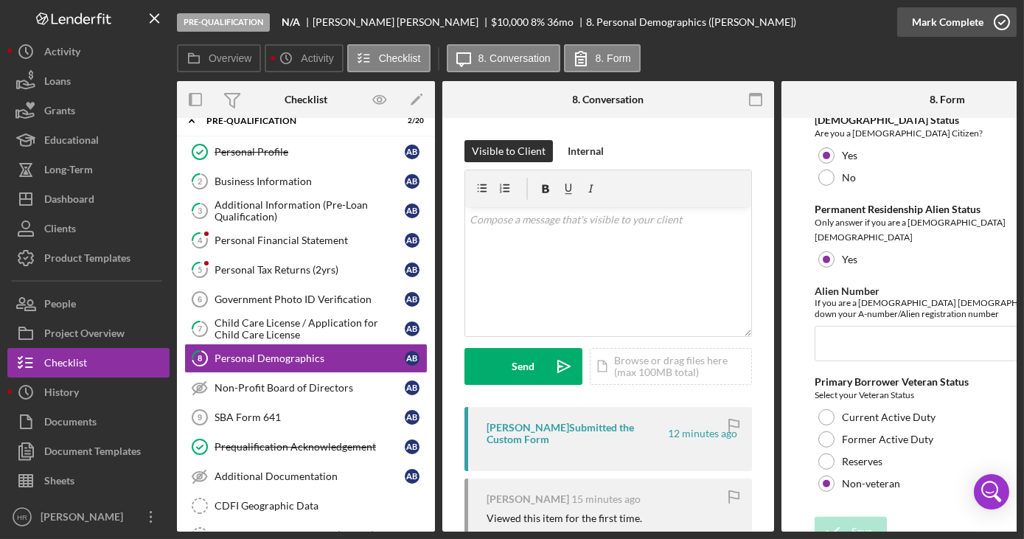
click at [997, 23] on icon "button" at bounding box center [1001, 22] width 37 height 37
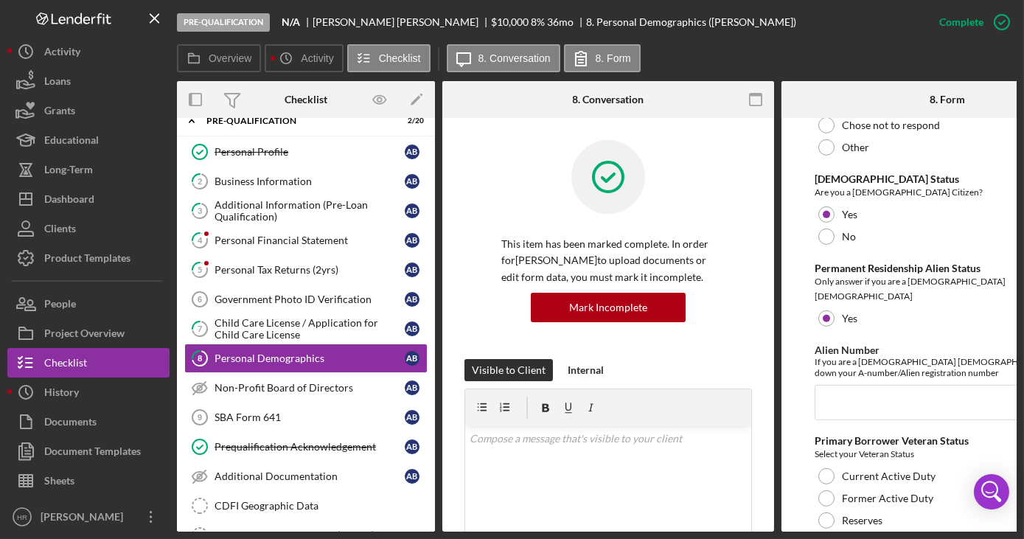
scroll to position [1726, 0]
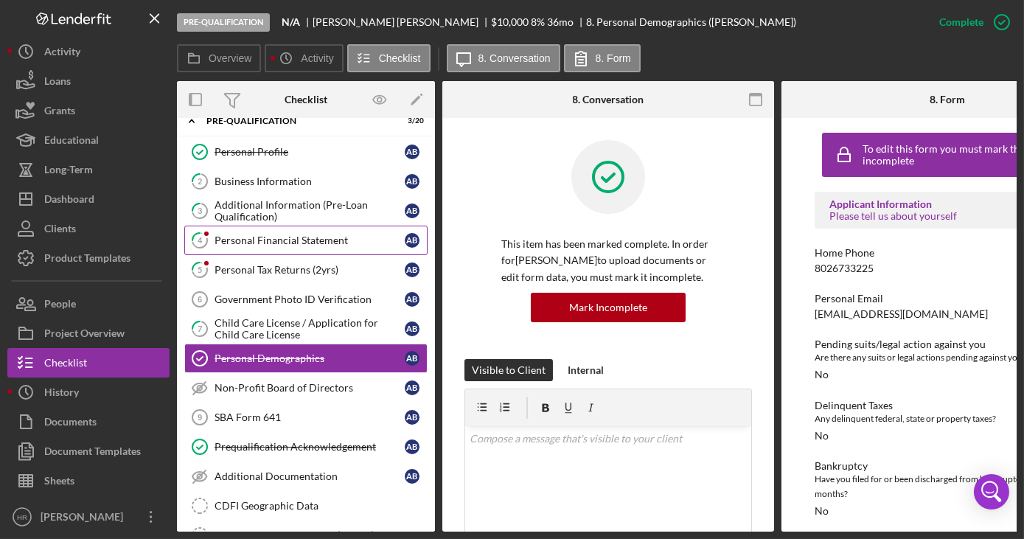
click at [273, 242] on div "Personal Financial Statement" at bounding box center [310, 240] width 190 height 12
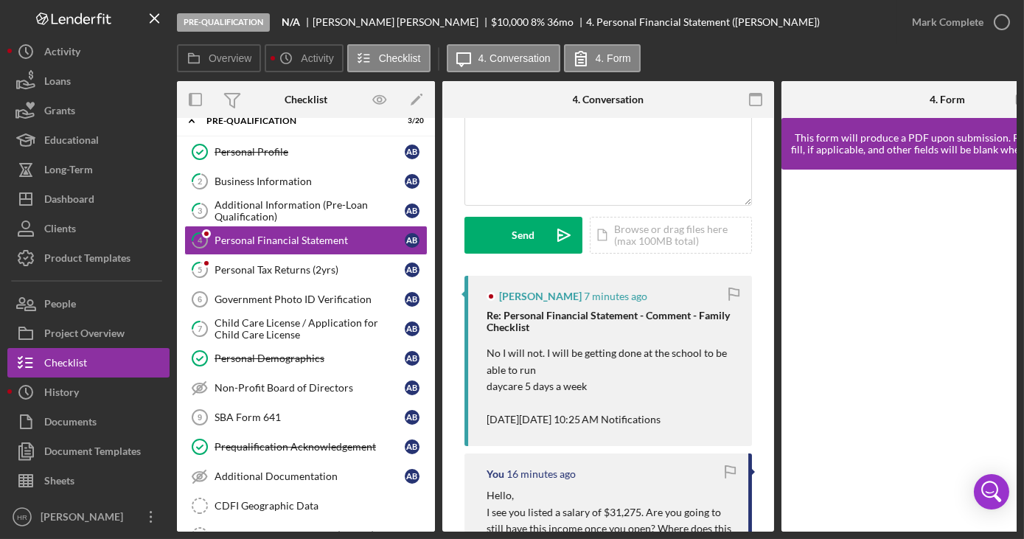
scroll to position [133, 0]
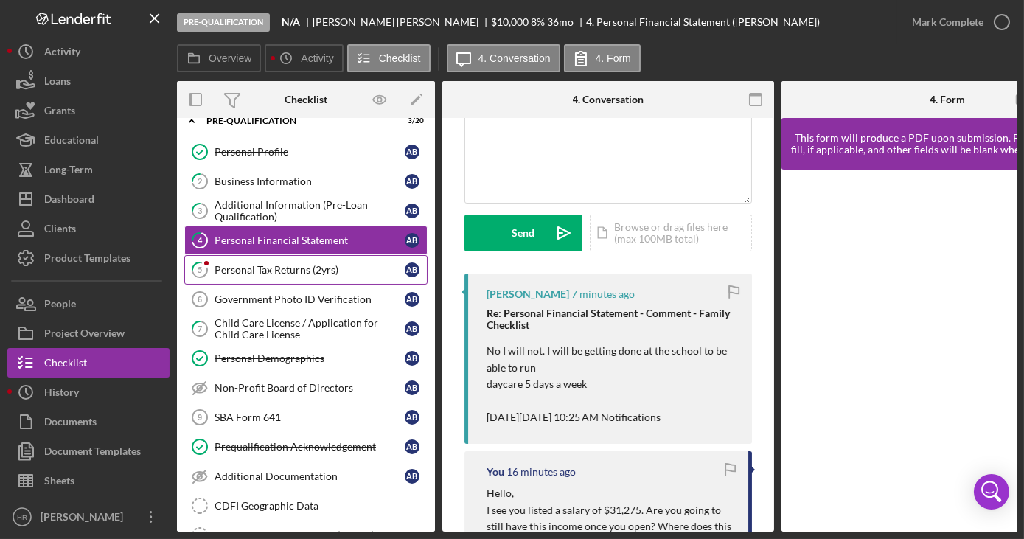
click at [279, 271] on div "Personal Tax Returns (2yrs)" at bounding box center [310, 270] width 190 height 12
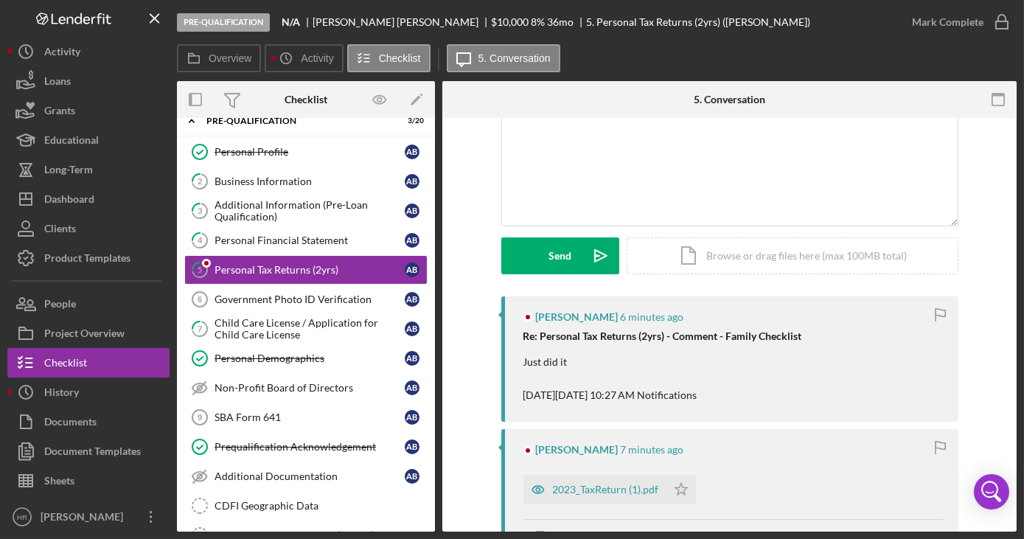
scroll to position [200, 0]
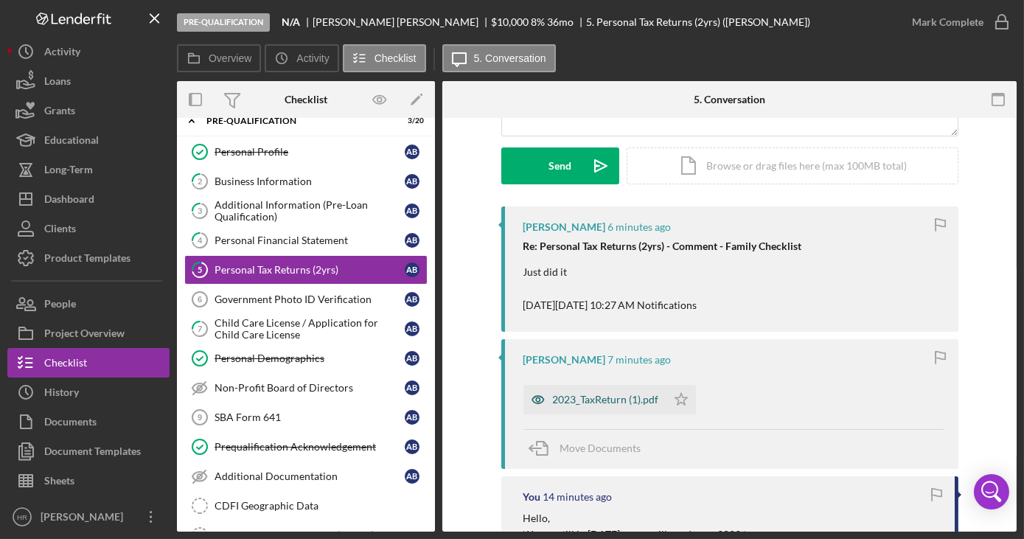
click at [593, 403] on div "2023_TaxReturn (1).pdf" at bounding box center [606, 400] width 106 height 12
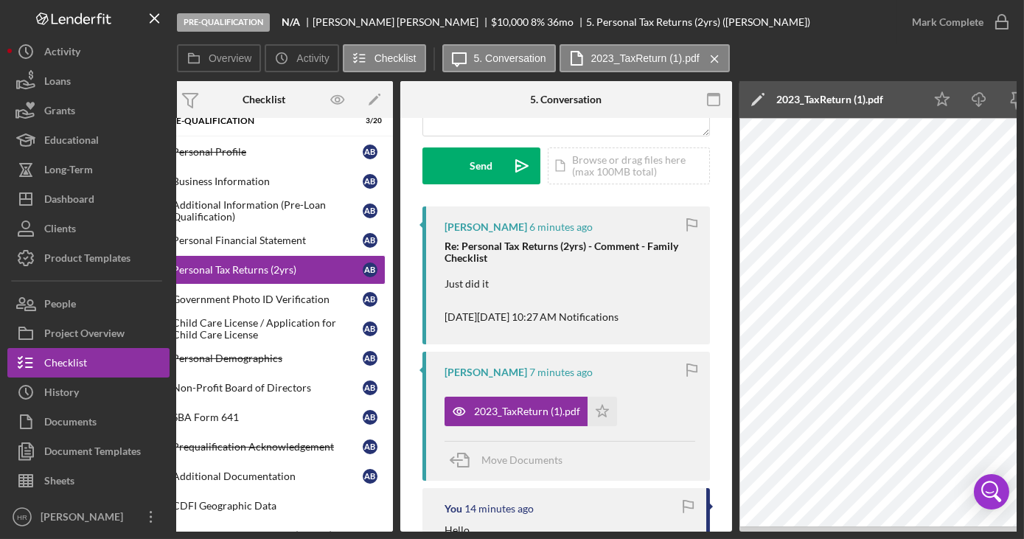
scroll to position [0, 43]
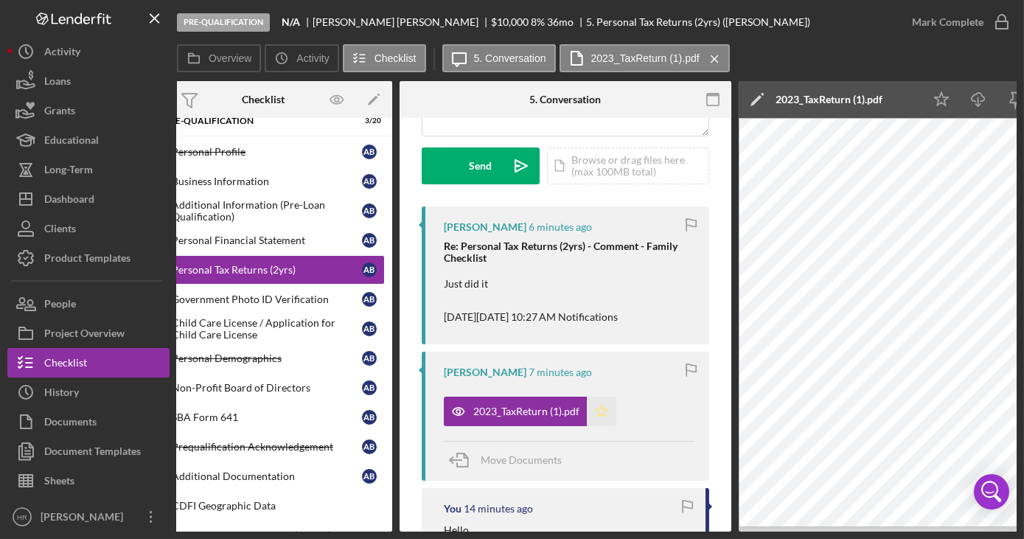
click at [600, 416] on icon "Icon/Star" at bounding box center [601, 411] width 29 height 29
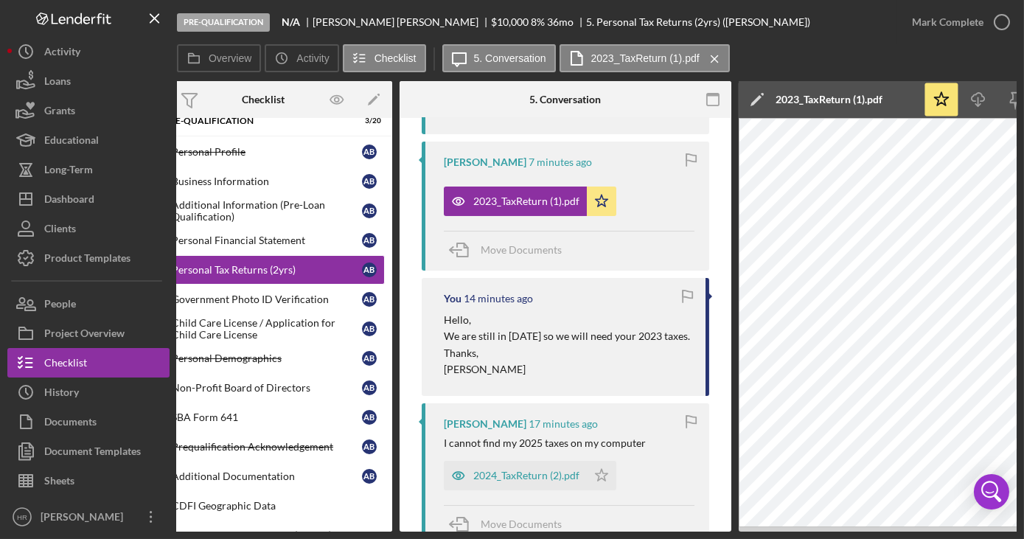
scroll to position [536, 0]
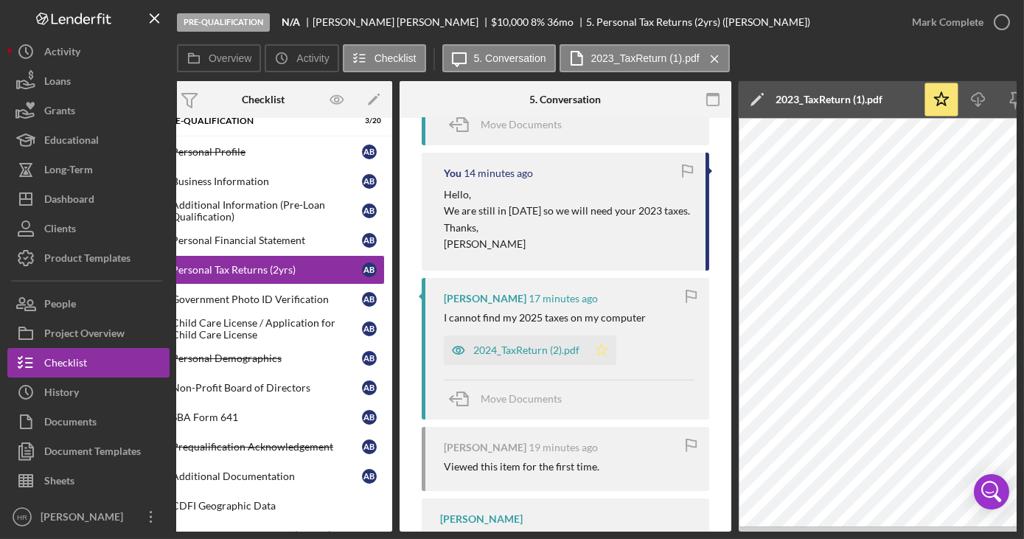
click at [597, 354] on polygon "button" at bounding box center [602, 350] width 13 height 12
click at [997, 18] on icon "button" at bounding box center [1001, 22] width 37 height 37
drag, startPoint x: 682, startPoint y: 531, endPoint x: 601, endPoint y: 543, distance: 81.2
click at [601, 538] on html "Pre-Qualification N/A Alisha Byrd $10,000 $2,500 8 % 36 mo 5. Personal Tax Retu…" at bounding box center [512, 269] width 1024 height 539
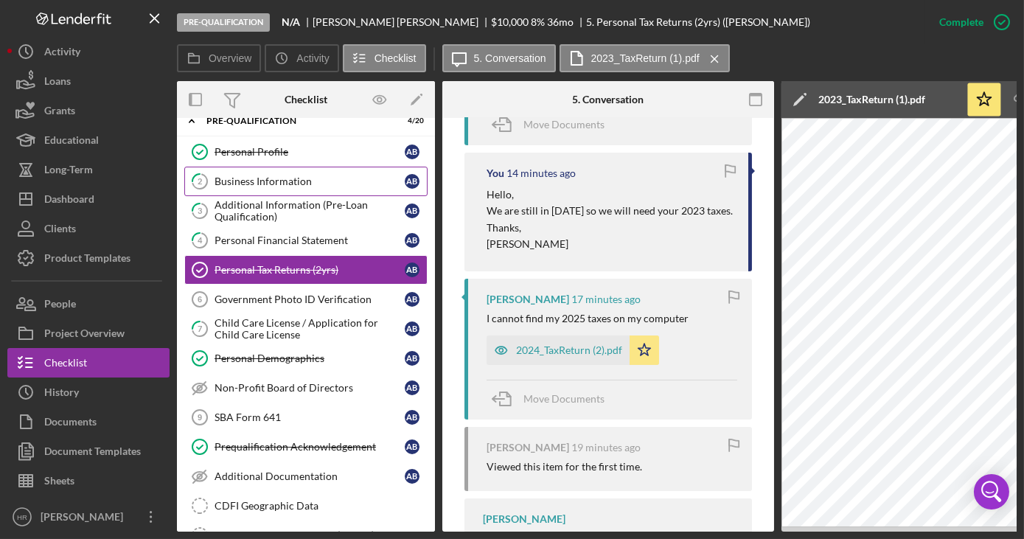
scroll to position [0, 0]
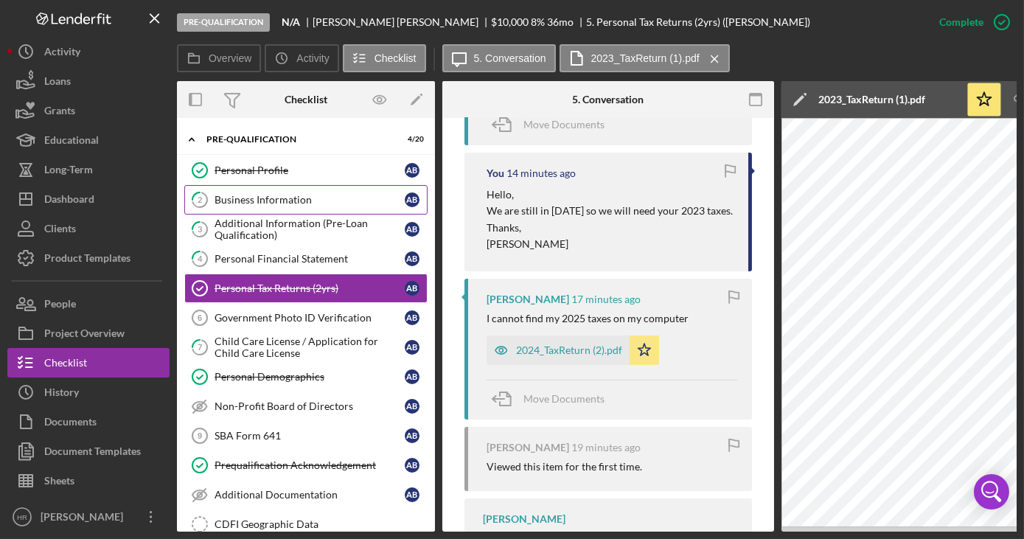
click at [254, 196] on div "Business Information" at bounding box center [310, 200] width 190 height 12
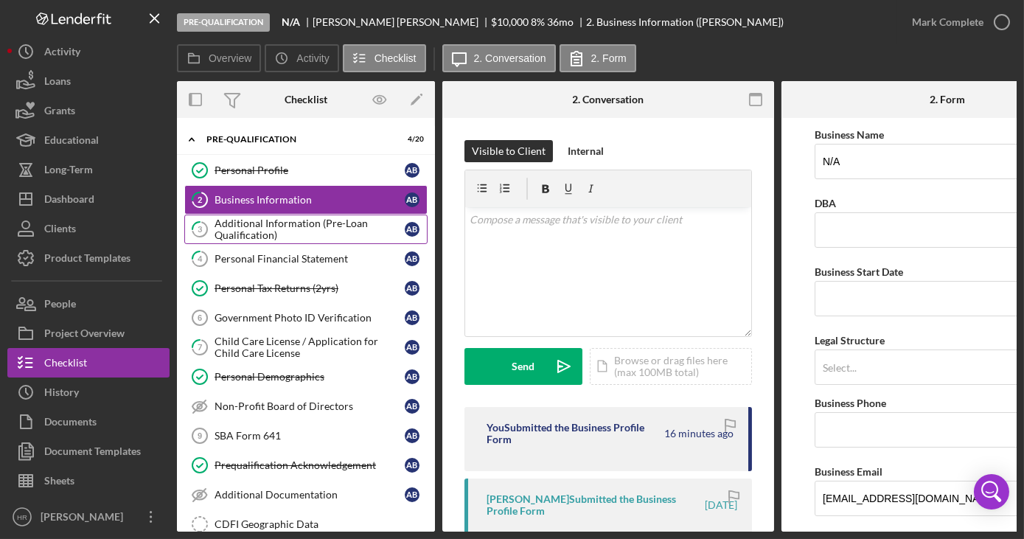
click at [268, 224] on div "Additional Information (Pre-Loan Qualification)" at bounding box center [310, 229] width 190 height 24
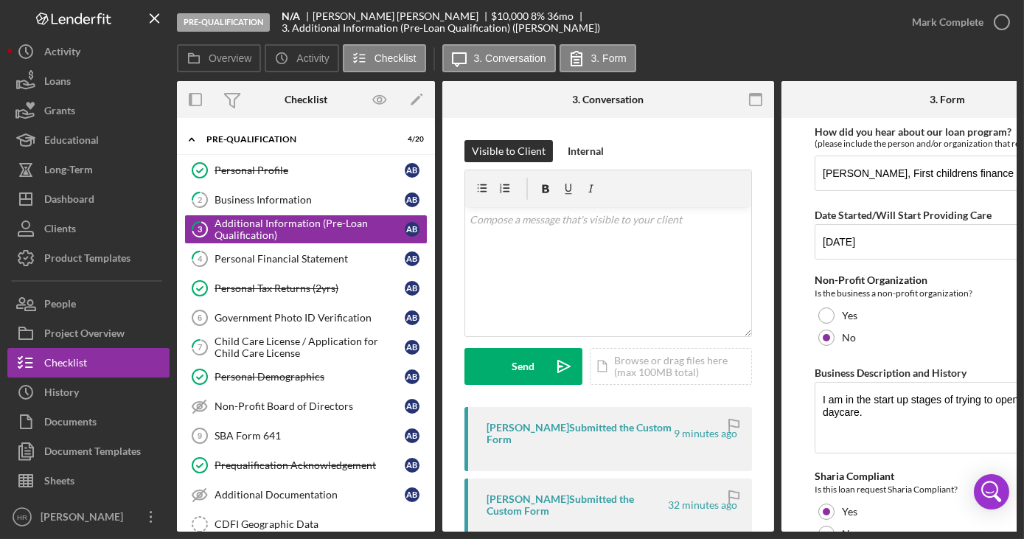
scroll to position [195, 0]
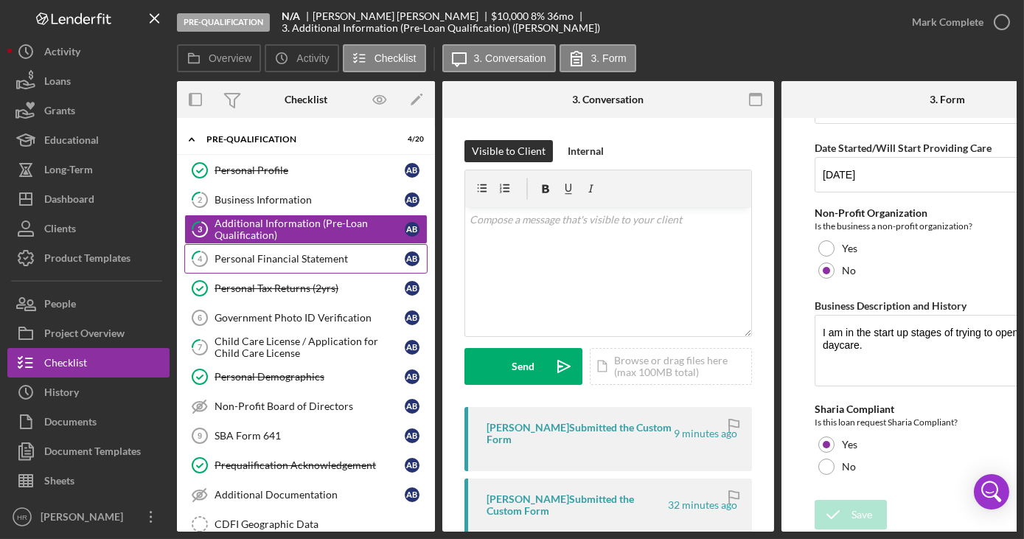
click at [311, 263] on link "4 Personal Financial Statement A B" at bounding box center [305, 258] width 243 height 29
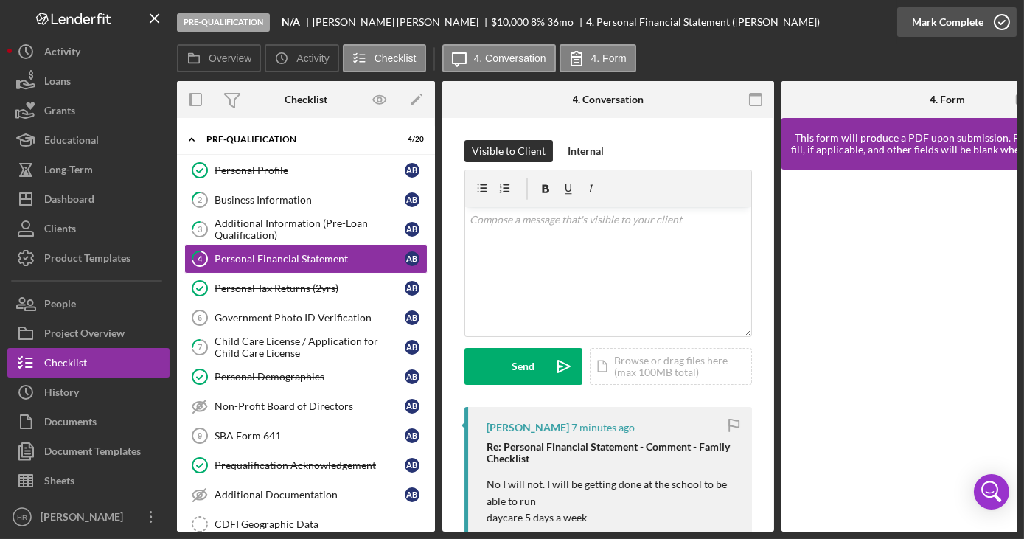
click at [998, 25] on icon "button" at bounding box center [1001, 22] width 37 height 37
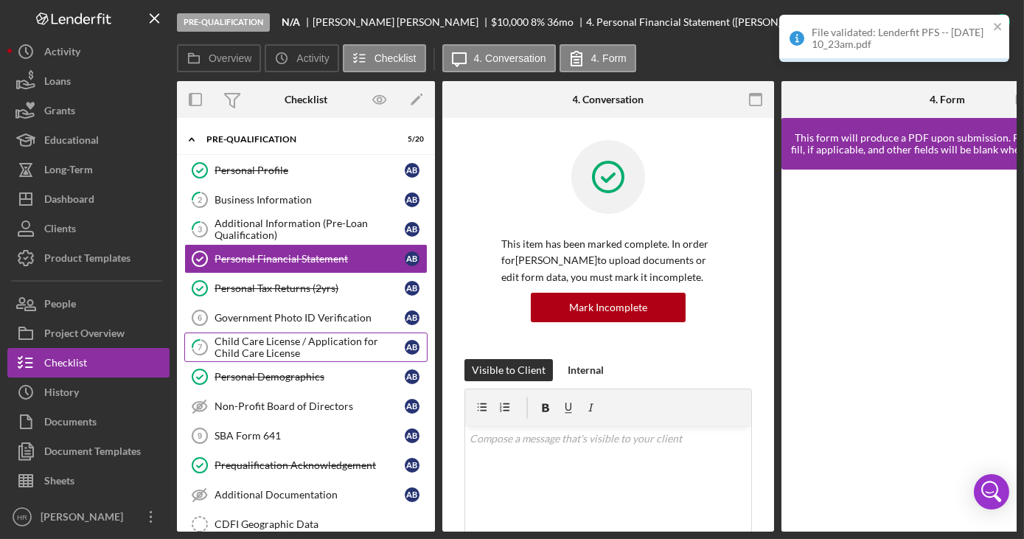
click at [248, 355] on div "Child Care License / Application for Child Care License" at bounding box center [310, 347] width 190 height 24
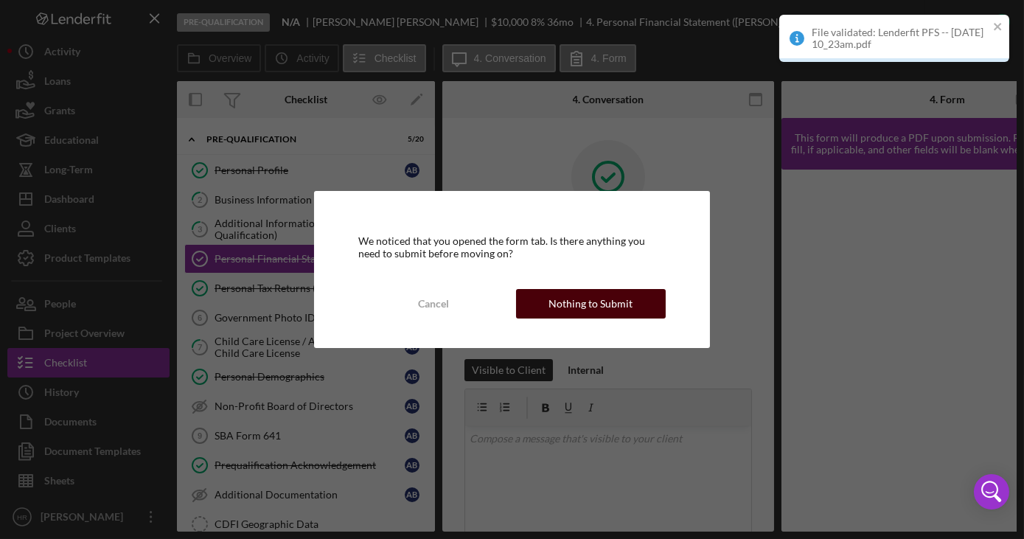
click at [568, 295] on div "Nothing to Submit" at bounding box center [590, 303] width 84 height 29
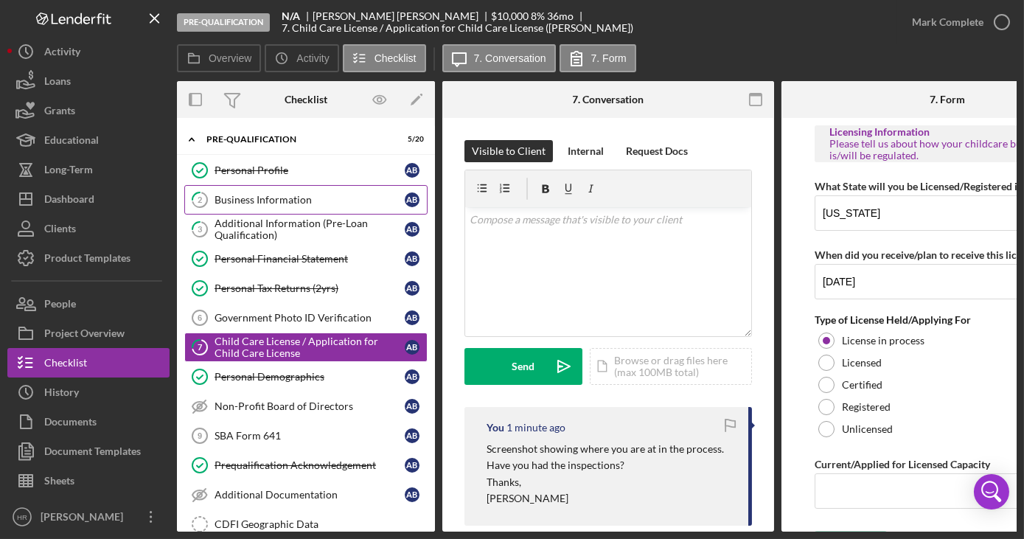
click at [263, 197] on div "Business Information" at bounding box center [310, 200] width 190 height 12
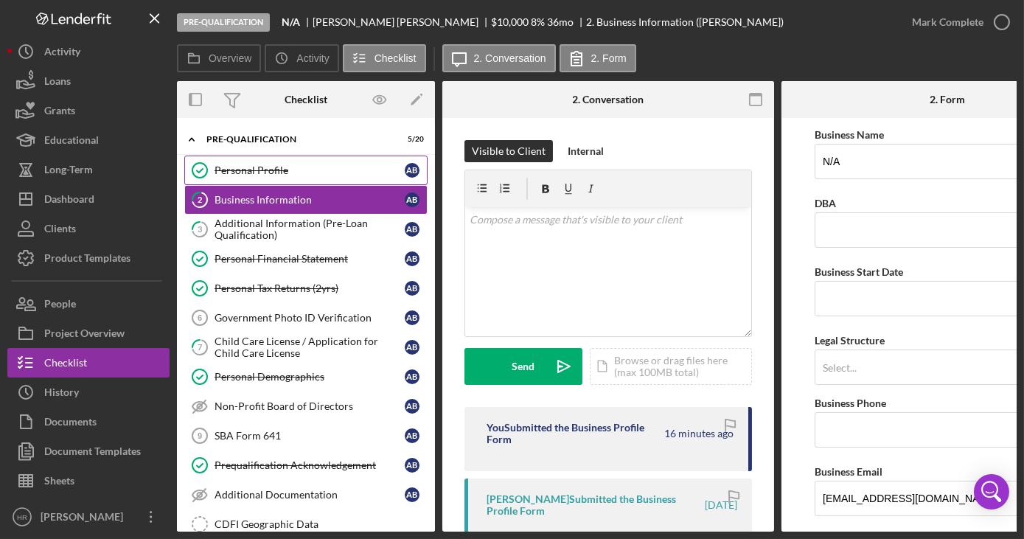
click at [281, 170] on div "Personal Profile" at bounding box center [310, 170] width 190 height 12
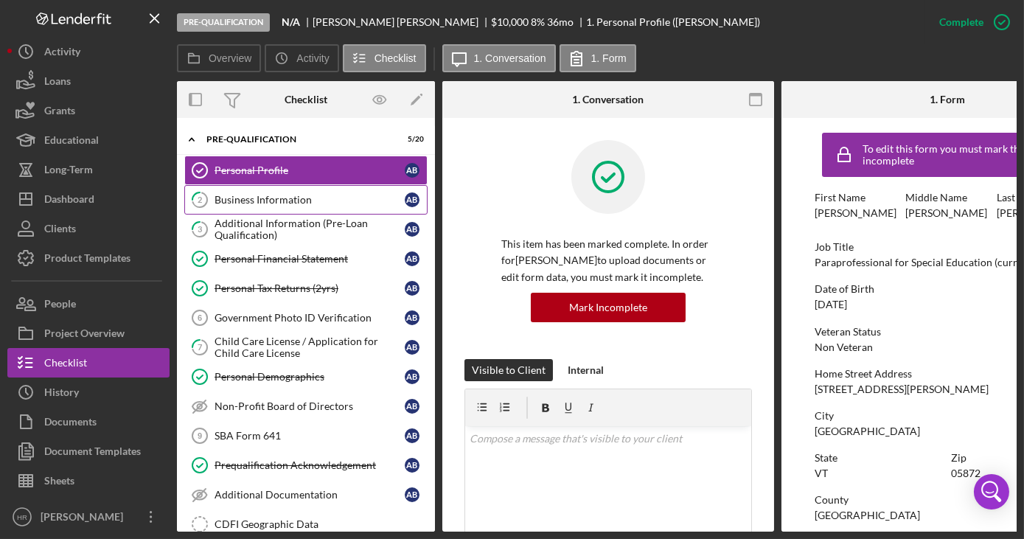
click at [297, 190] on link "2 Business Information A B" at bounding box center [305, 199] width 243 height 29
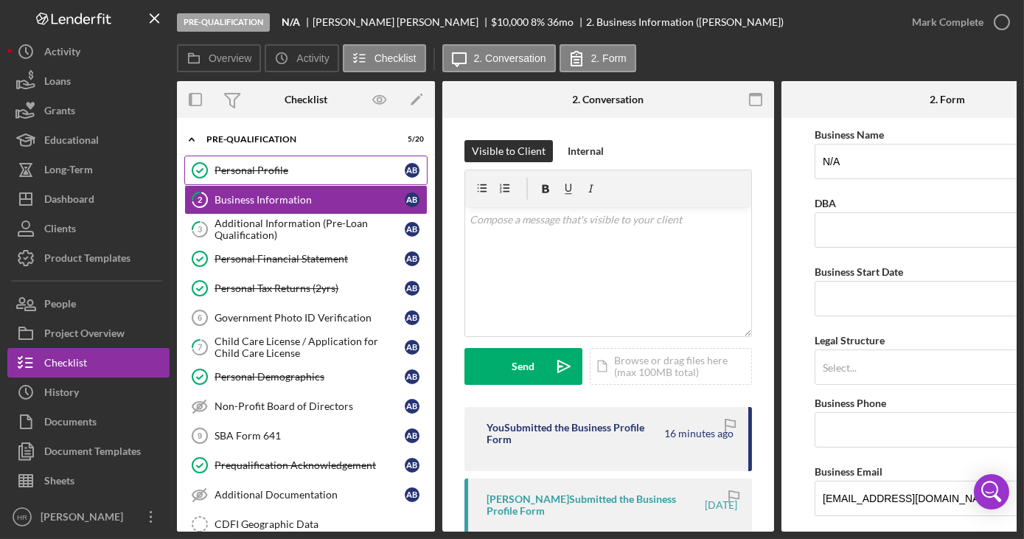
click at [285, 170] on div "Personal Profile" at bounding box center [310, 170] width 190 height 12
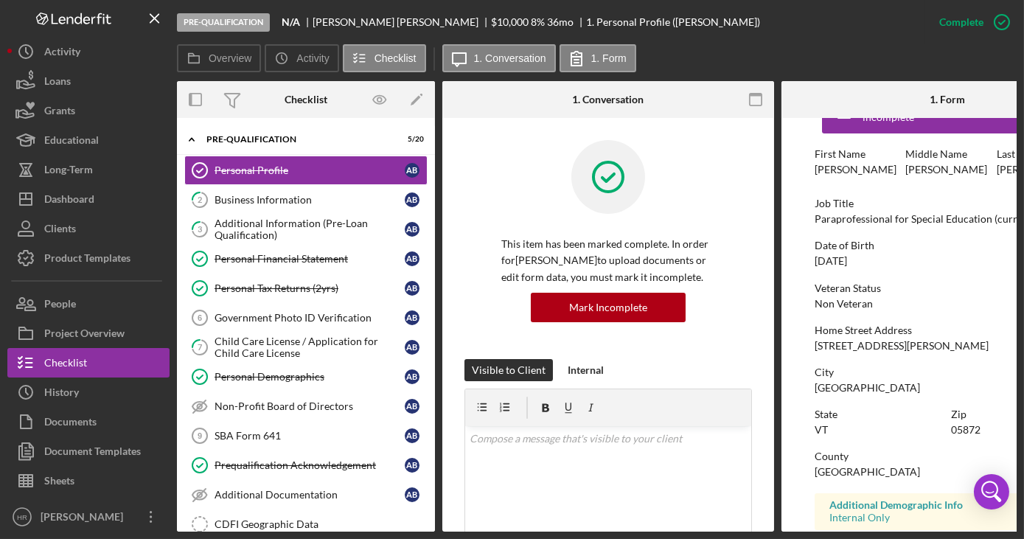
scroll to position [66, 0]
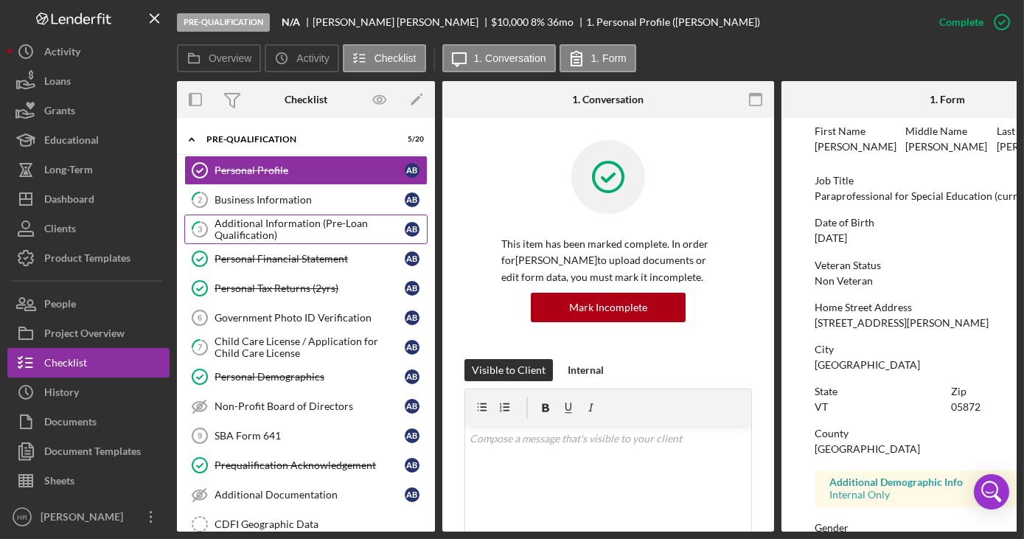
click at [305, 217] on div "Additional Information (Pre-Loan Qualification)" at bounding box center [310, 229] width 190 height 24
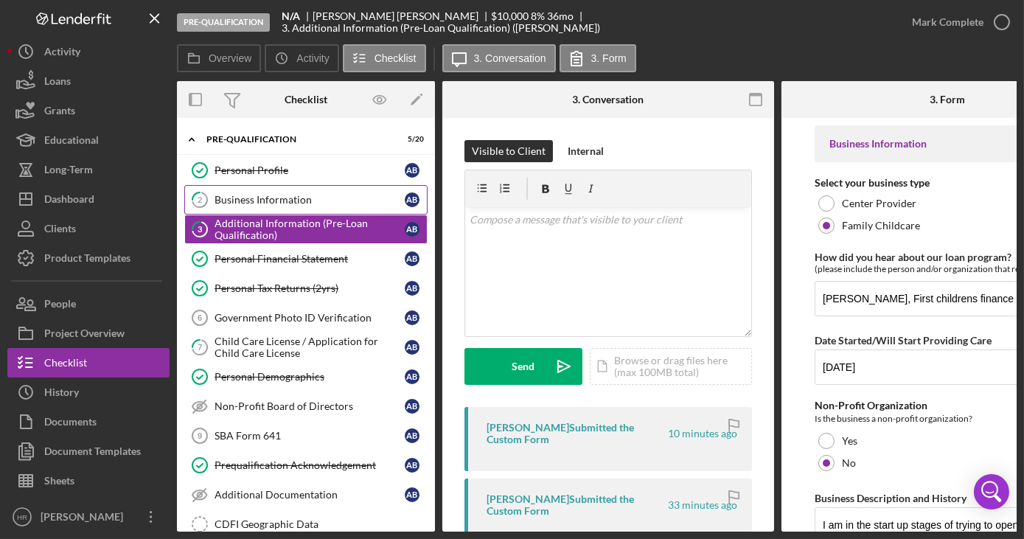
click at [271, 197] on div "Business Information" at bounding box center [310, 200] width 190 height 12
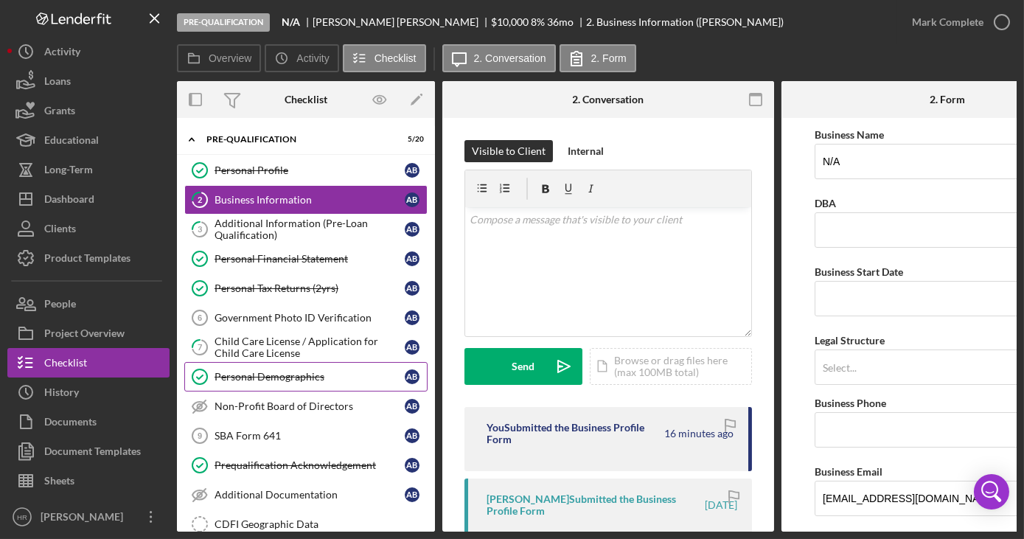
click at [233, 373] on div "Personal Demographics" at bounding box center [310, 377] width 190 height 12
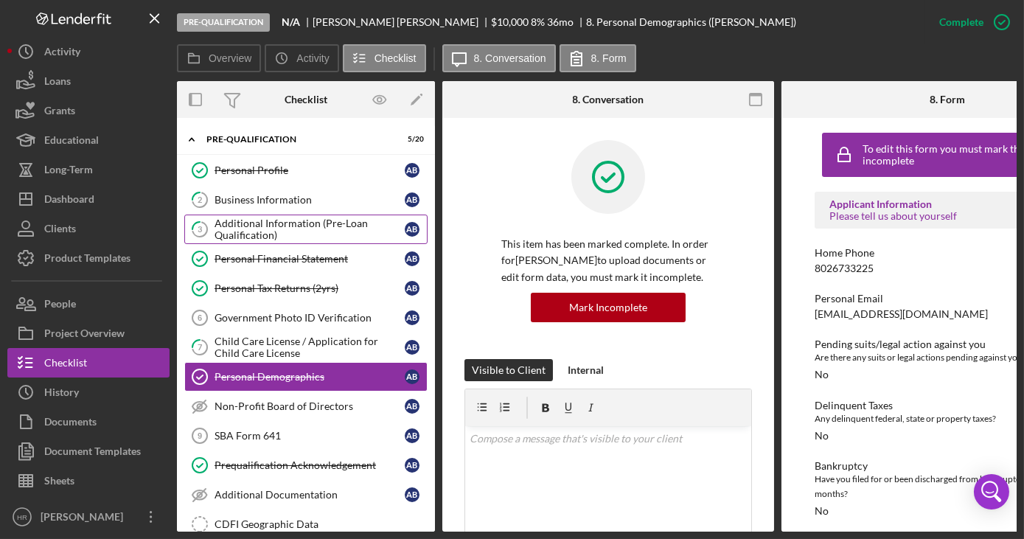
click at [254, 228] on div "Additional Information (Pre-Loan Qualification)" at bounding box center [310, 229] width 190 height 24
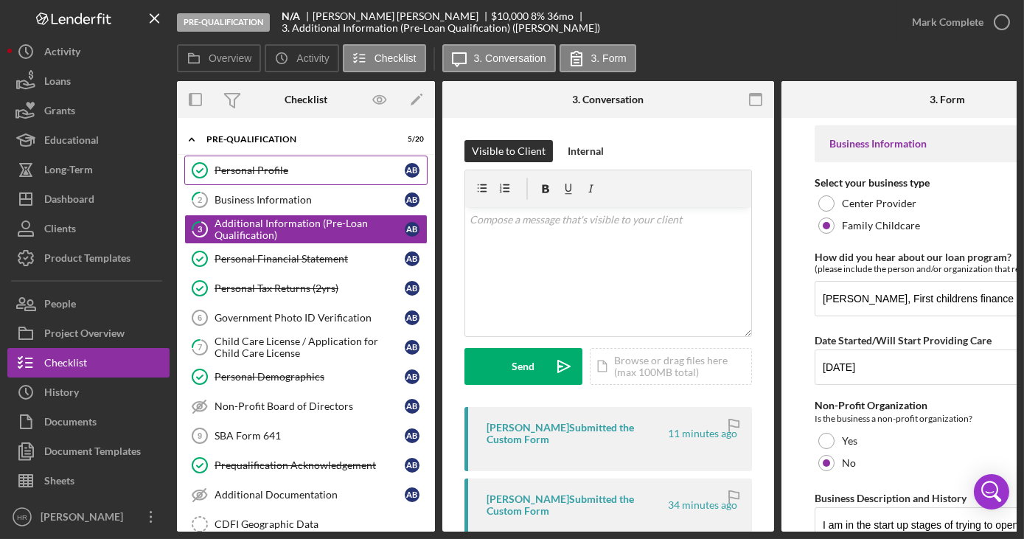
click at [259, 170] on div "Personal Profile" at bounding box center [310, 170] width 190 height 12
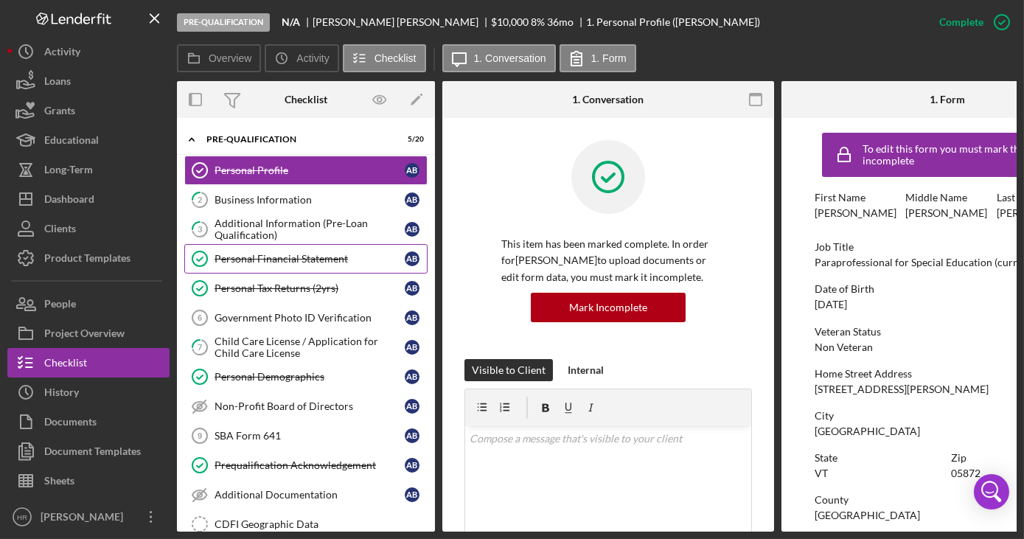
click at [257, 263] on link "Personal Financial Statement Personal Financial Statement A B" at bounding box center [305, 258] width 243 height 29
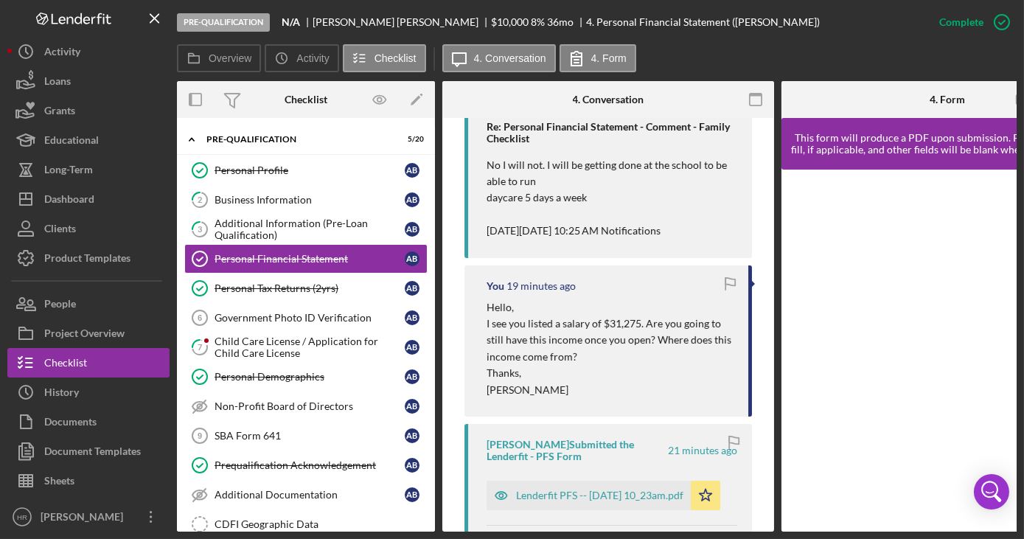
scroll to position [670, 0]
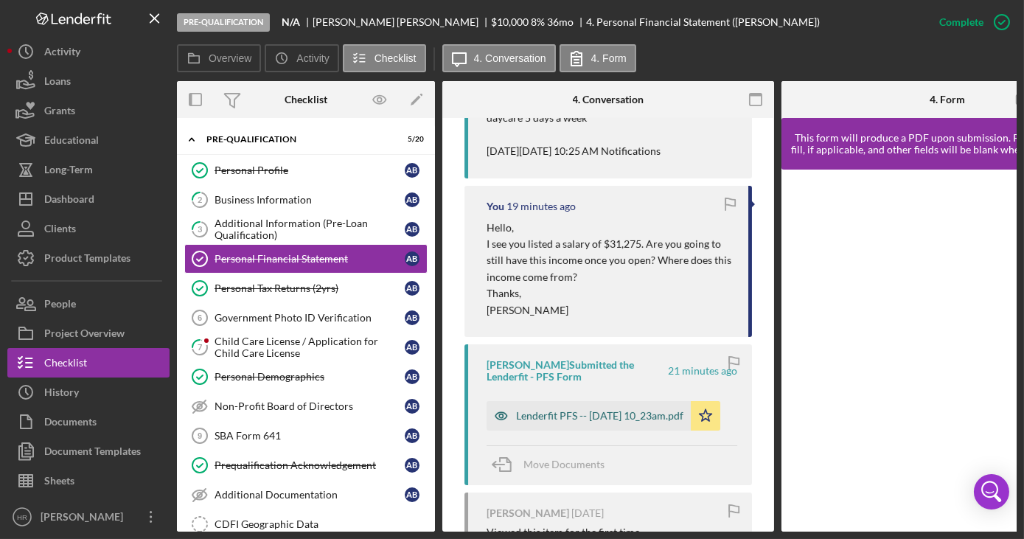
click at [569, 417] on div "Lenderfit PFS -- [DATE] 10_23am.pdf" at bounding box center [599, 416] width 167 height 12
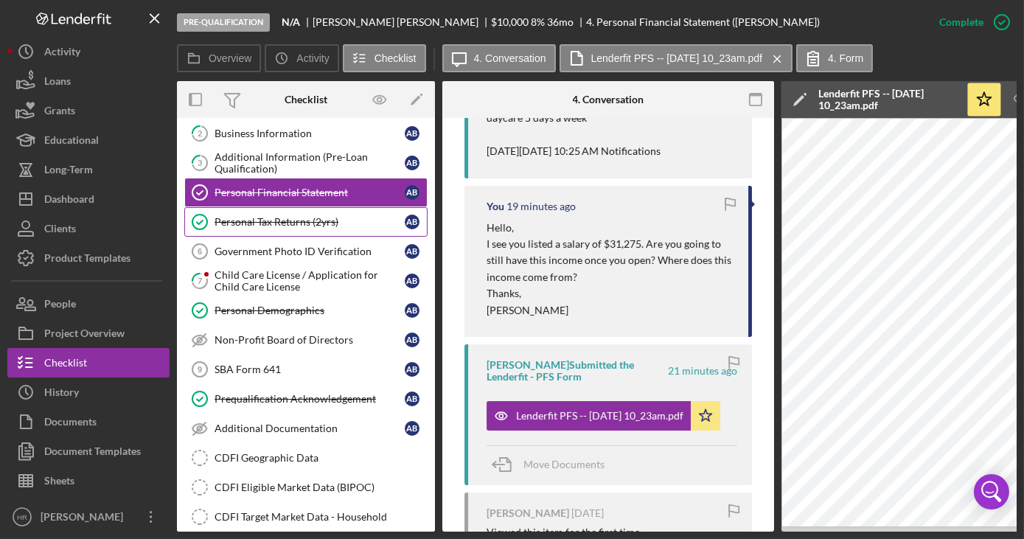
scroll to position [0, 0]
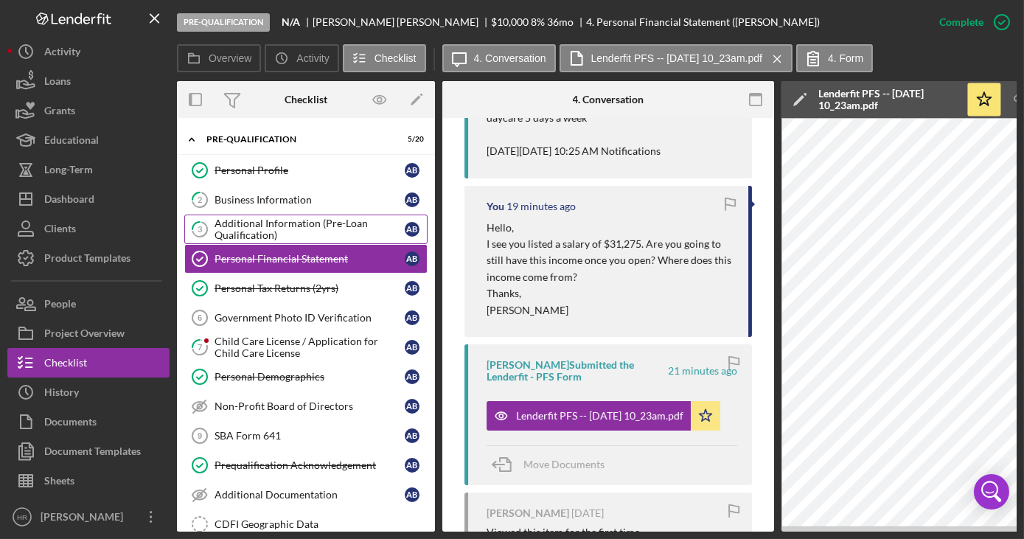
click at [265, 220] on div "Additional Information (Pre-Loan Qualification)" at bounding box center [310, 229] width 190 height 24
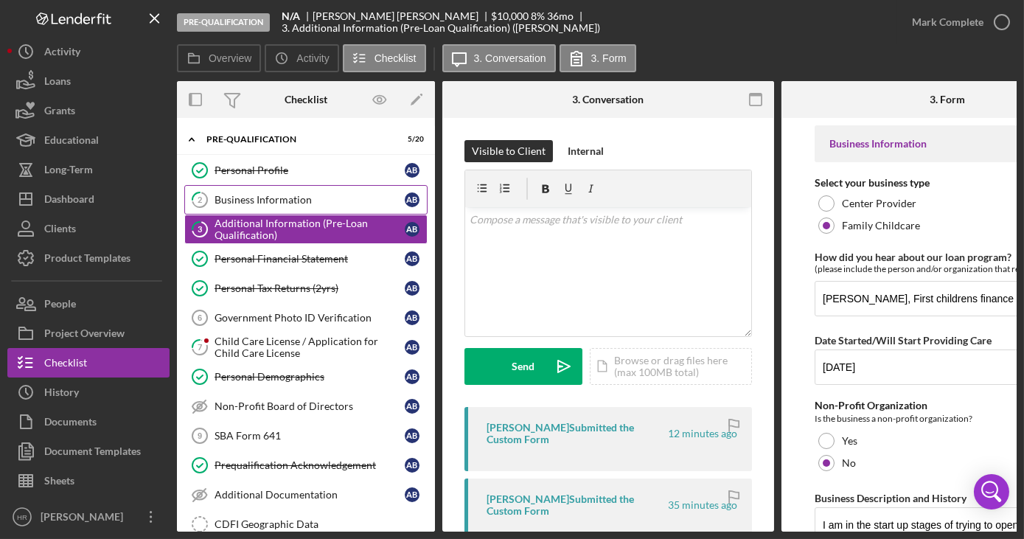
click at [265, 198] on div "Business Information" at bounding box center [310, 200] width 190 height 12
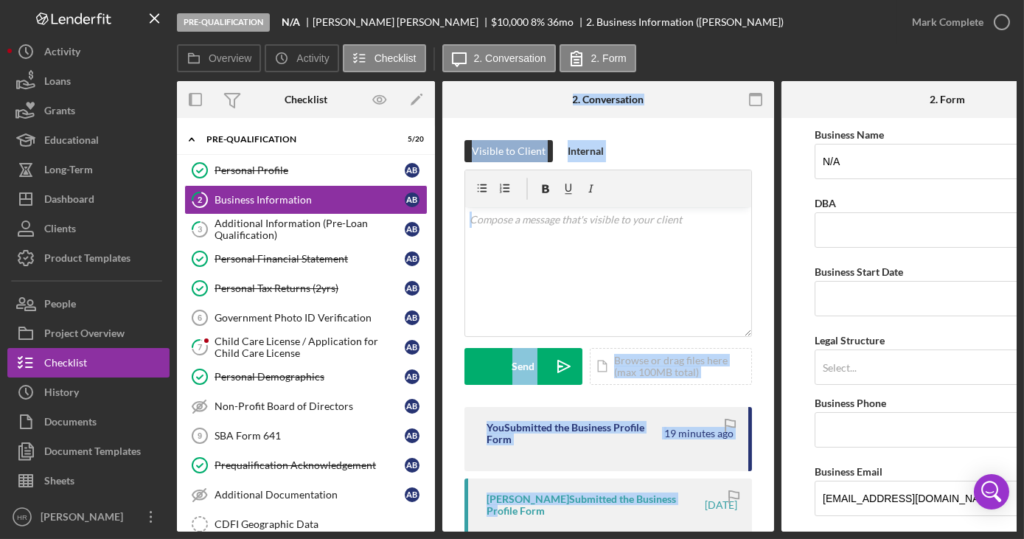
drag, startPoint x: 413, startPoint y: 531, endPoint x: 493, endPoint y: 538, distance: 80.7
click at [493, 538] on html "Pre-Qualification N/A Alisha Byrd $10,000 $2,500 8 % 36 mo 2. Business Informat…" at bounding box center [512, 269] width 1024 height 539
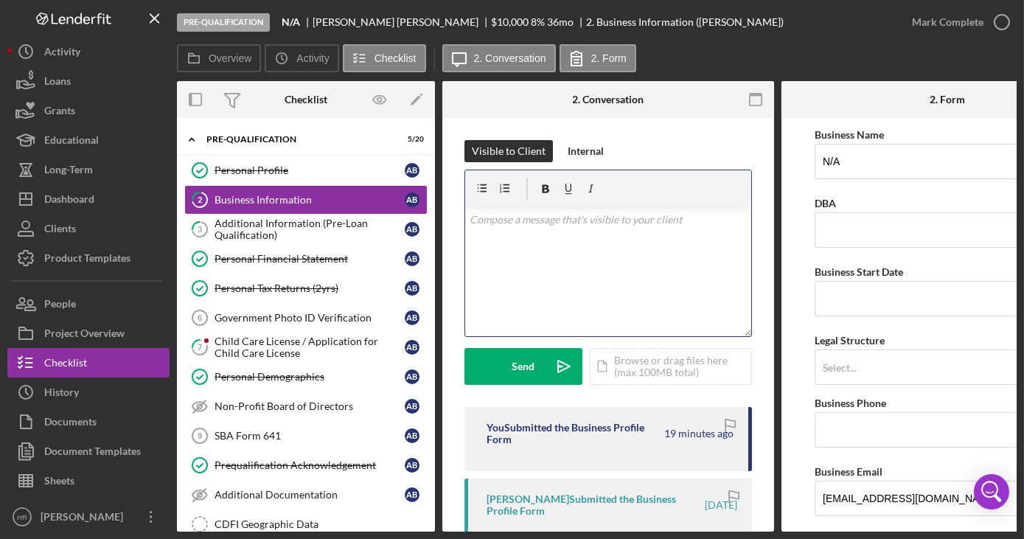
click at [607, 248] on div "v Color teal Color pink Remove color Add row above Add row below Add column bef…" at bounding box center [608, 271] width 286 height 129
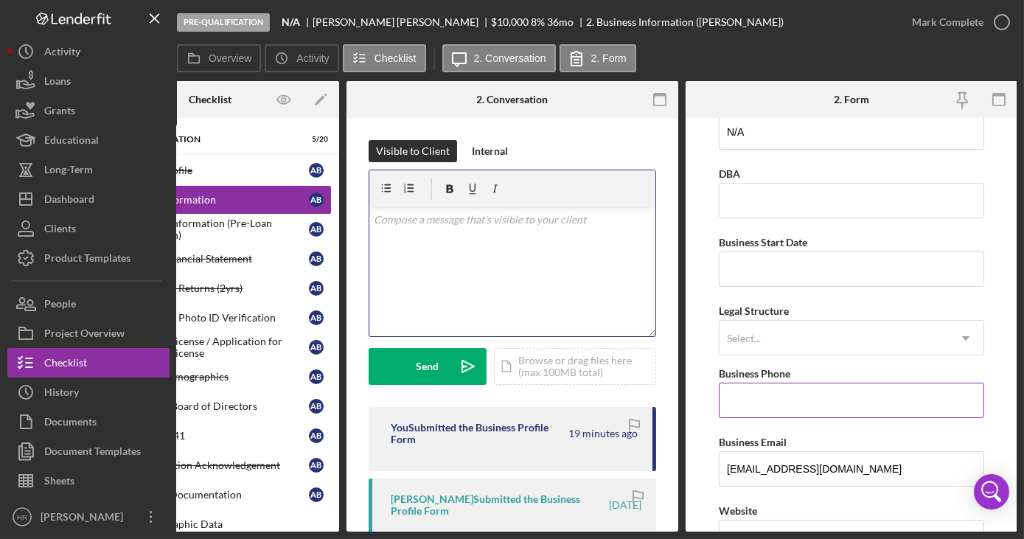
scroll to position [25, 0]
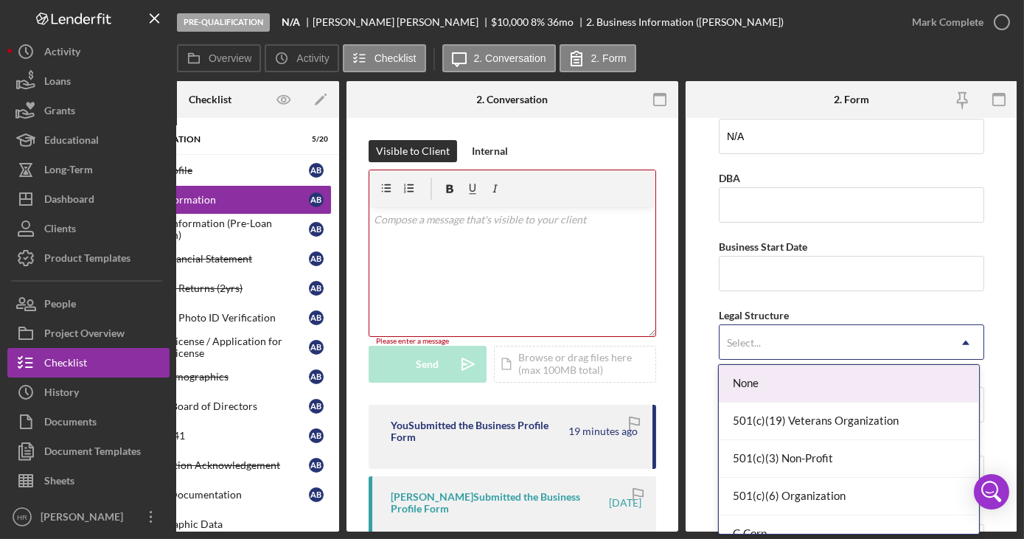
click at [755, 342] on div "Select..." at bounding box center [744, 343] width 34 height 12
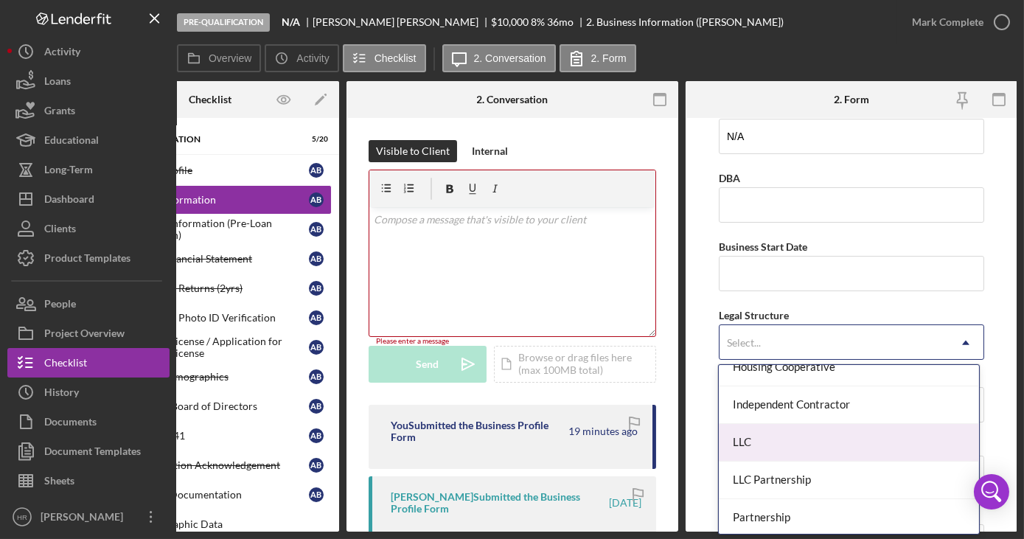
scroll to position [268, 0]
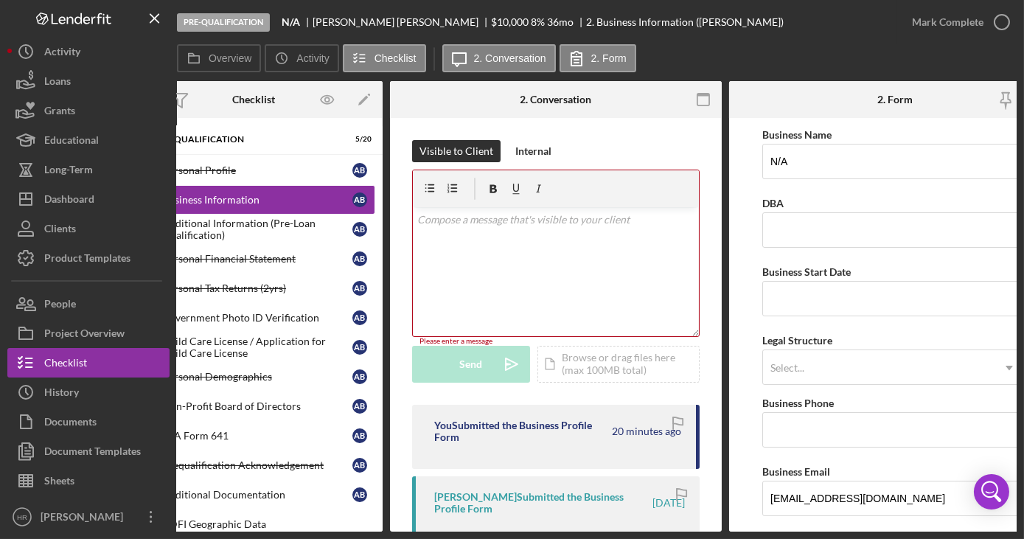
scroll to position [0, 0]
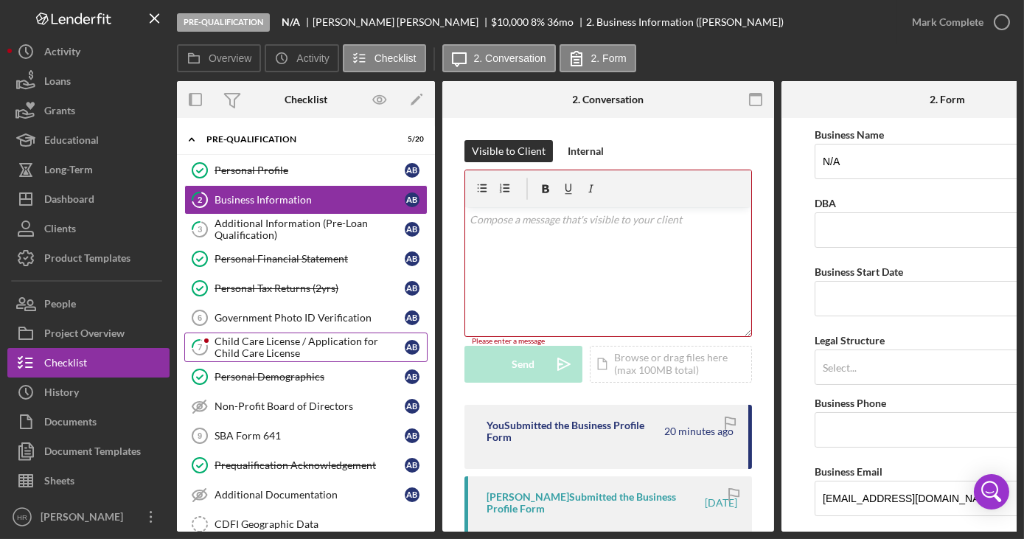
click at [299, 353] on div "Child Care License / Application for Child Care License" at bounding box center [310, 347] width 190 height 24
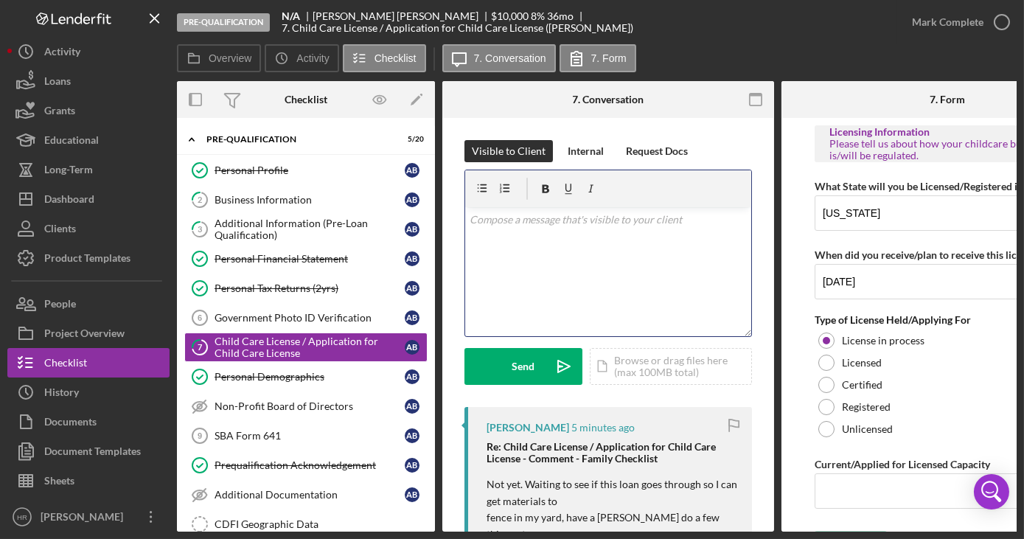
click at [627, 253] on div "v Color teal Color pink Remove color Add row above Add row below Add column bef…" at bounding box center [608, 271] width 286 height 129
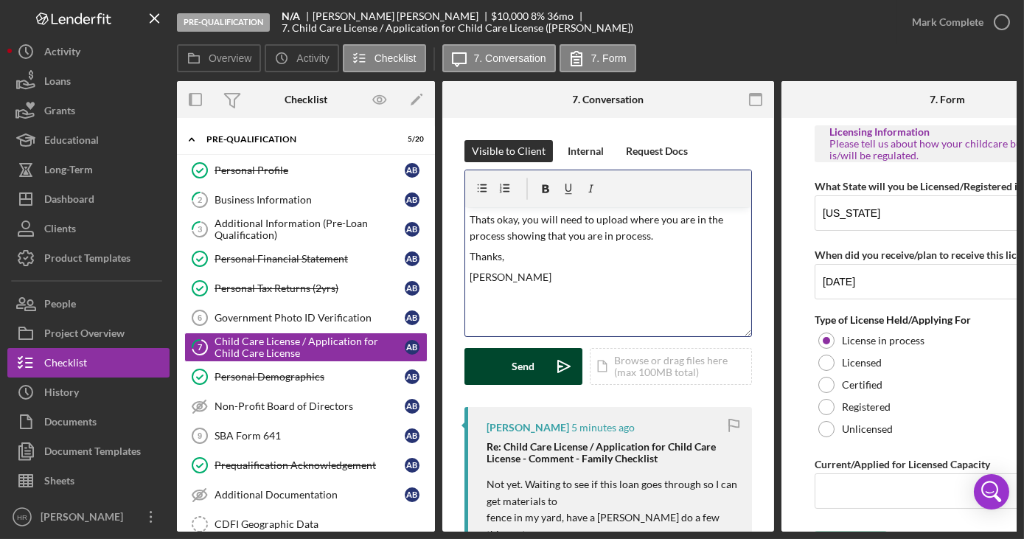
click at [519, 360] on div "Send" at bounding box center [523, 366] width 23 height 37
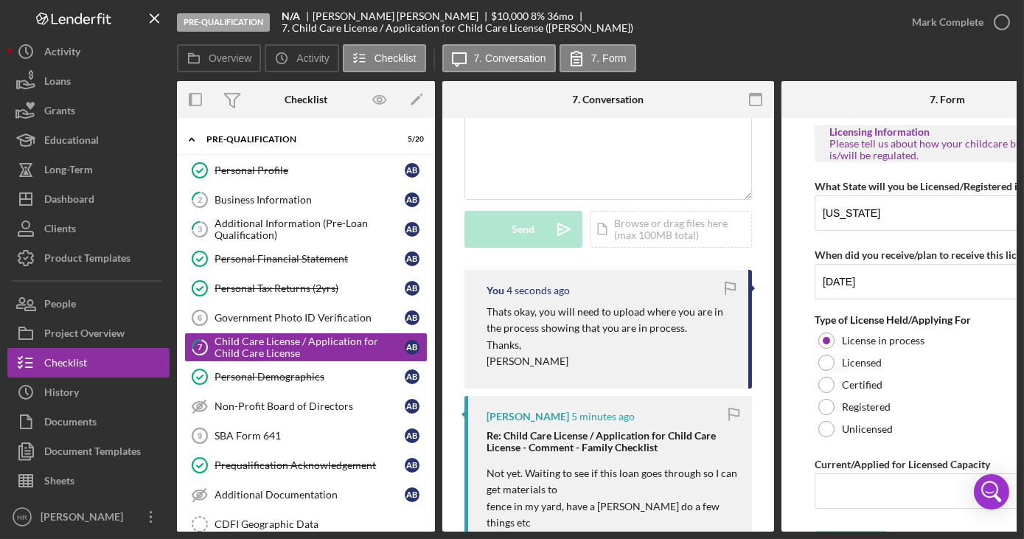
scroll to position [200, 0]
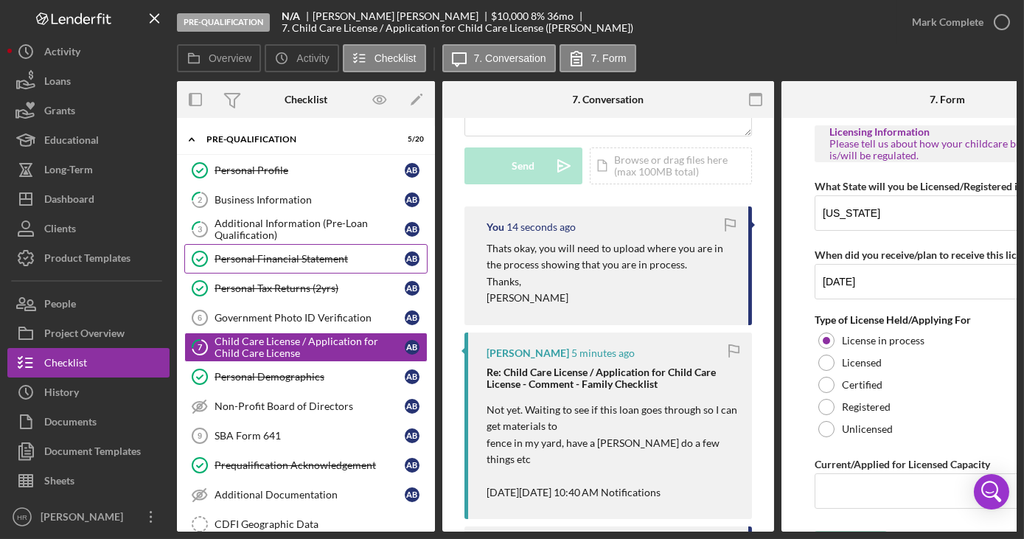
click at [251, 265] on link "Personal Financial Statement Personal Financial Statement A B" at bounding box center [305, 258] width 243 height 29
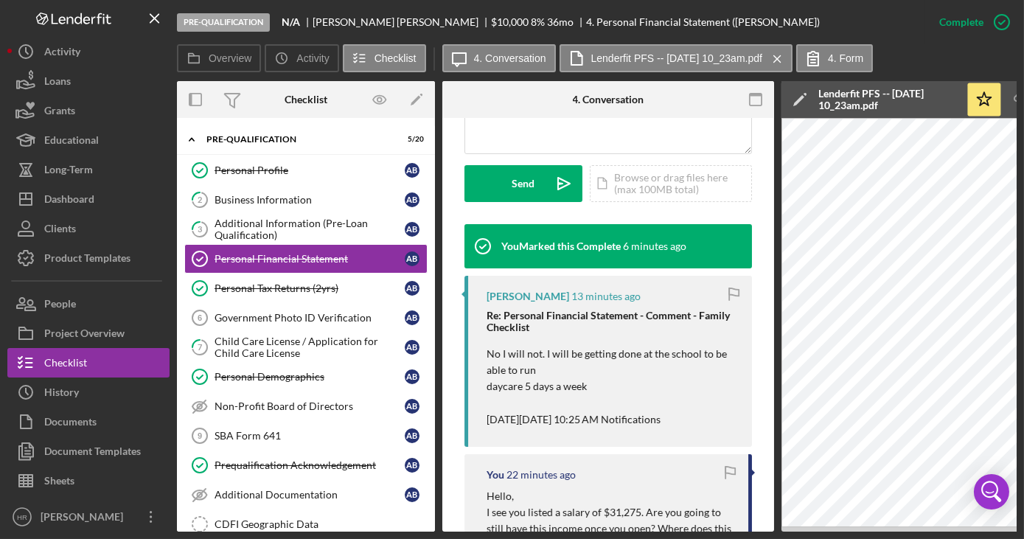
scroll to position [66, 0]
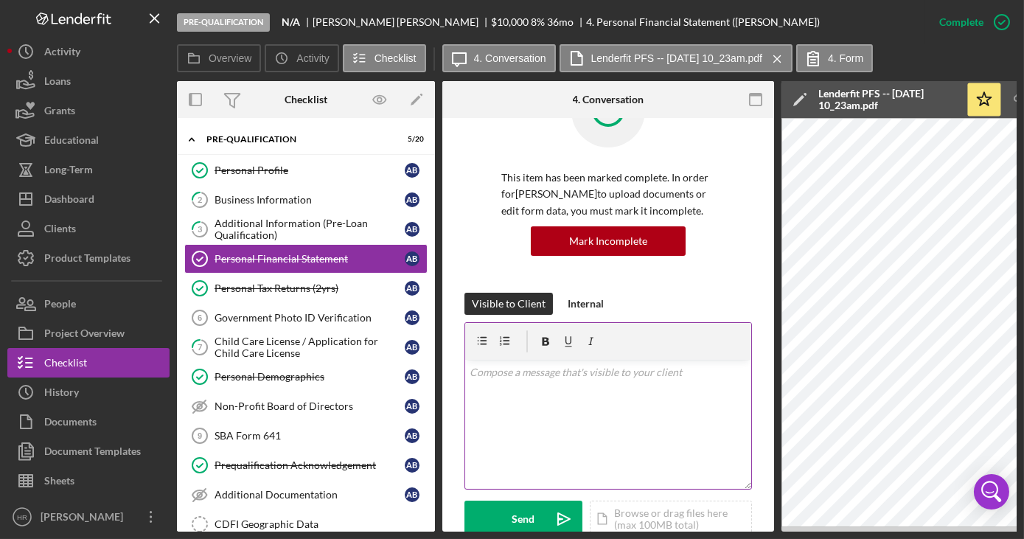
click at [543, 381] on div "v Color teal Color pink Remove color Add row above Add row below Add column bef…" at bounding box center [608, 424] width 286 height 129
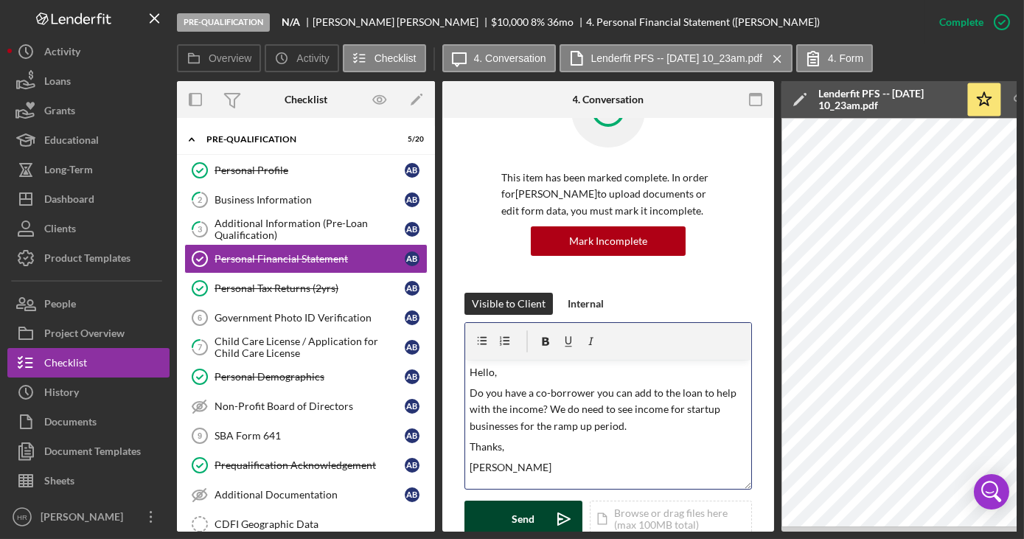
click at [526, 523] on div "Send" at bounding box center [523, 519] width 23 height 37
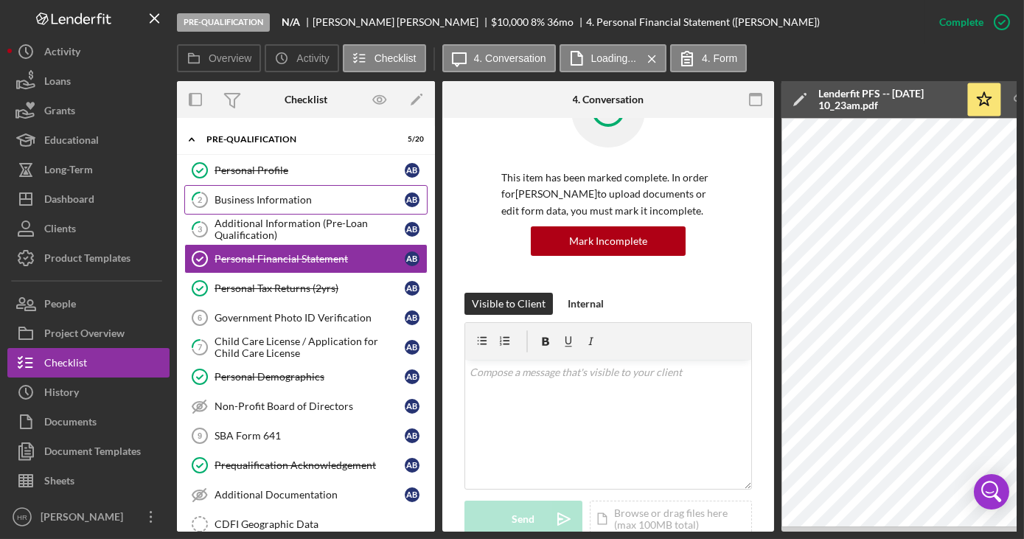
click at [260, 204] on div "Business Information" at bounding box center [310, 200] width 190 height 12
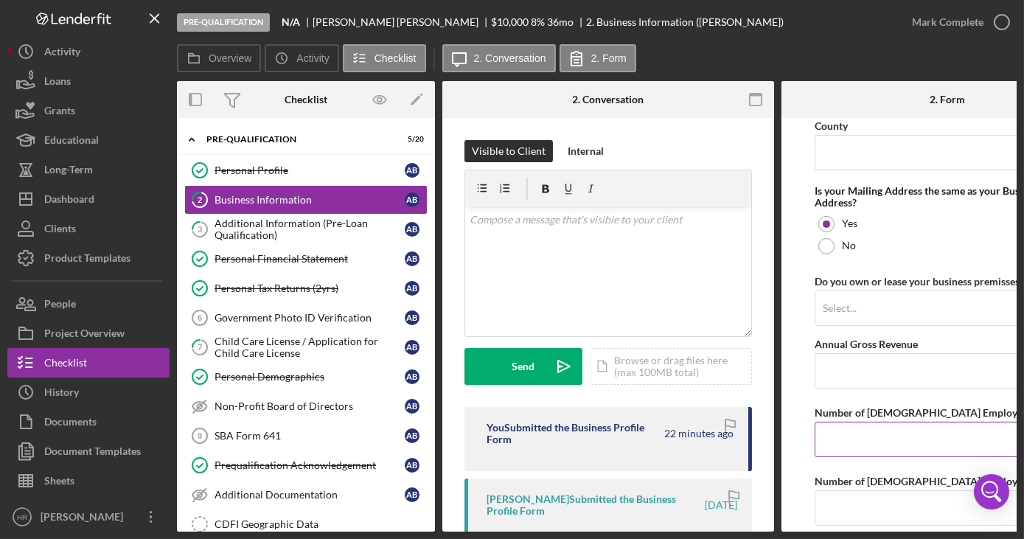
scroll to position [1139, 0]
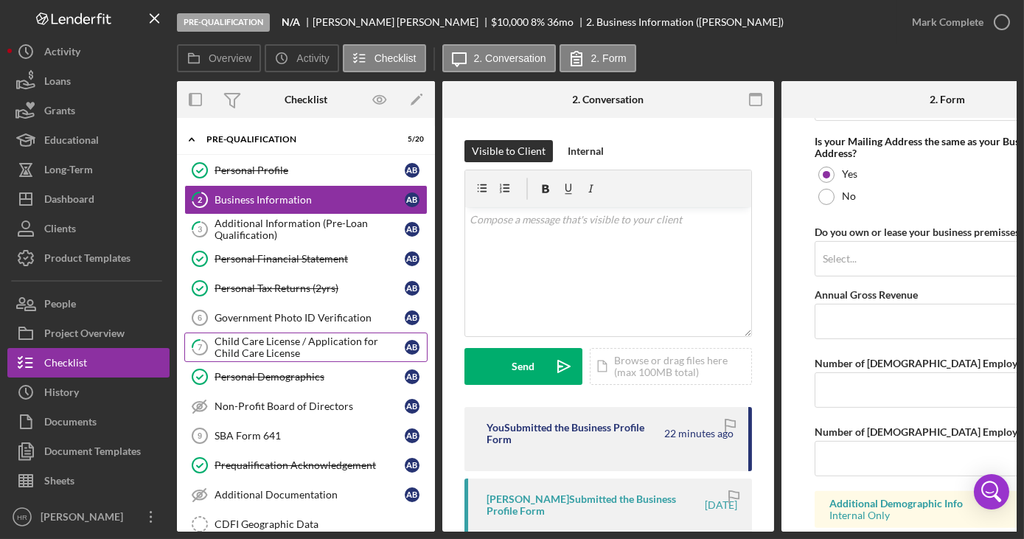
click at [265, 346] on div "Child Care License / Application for Child Care License" at bounding box center [310, 347] width 190 height 24
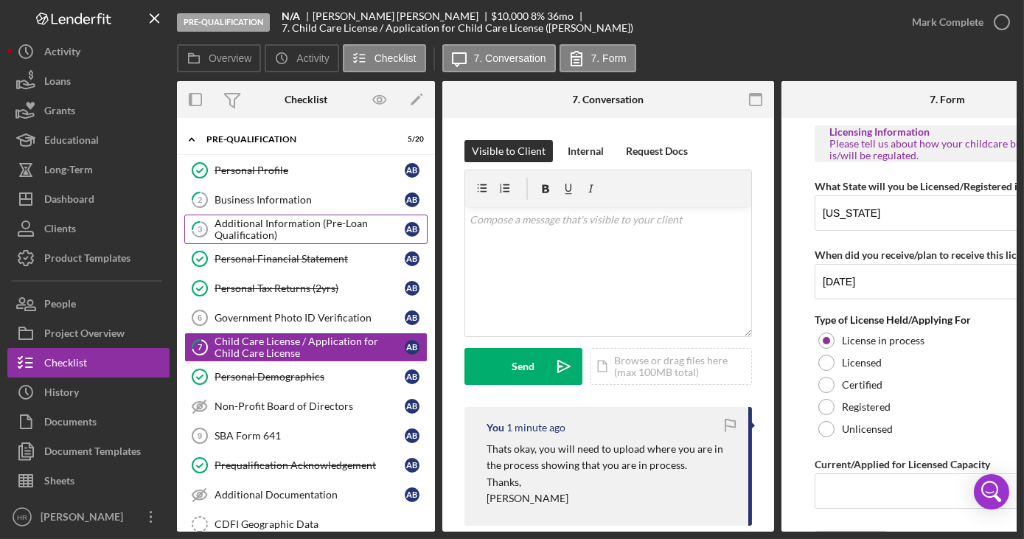
click at [241, 224] on div "Additional Information (Pre-Loan Qualification)" at bounding box center [310, 229] width 190 height 24
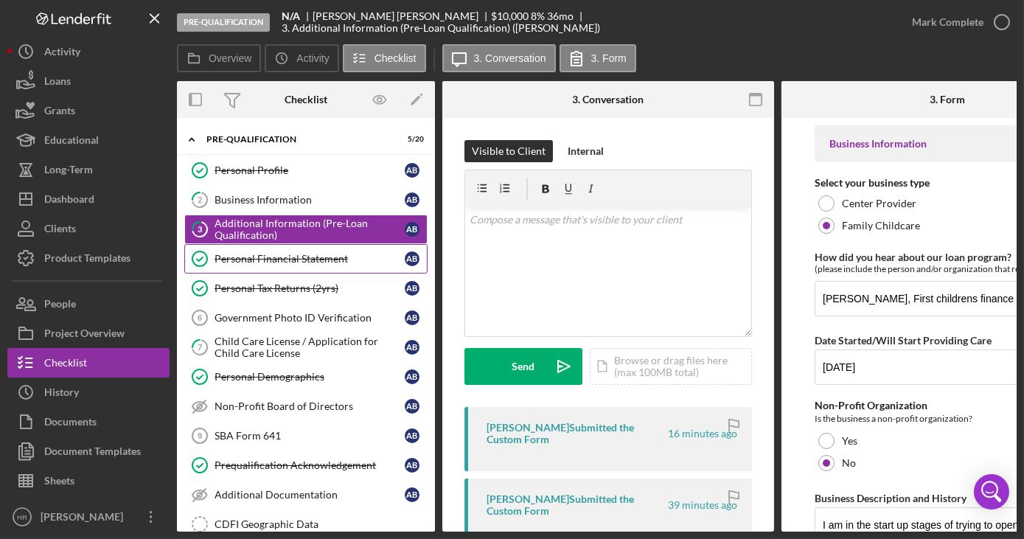
click at [234, 266] on link "Personal Financial Statement Personal Financial Statement A B" at bounding box center [305, 258] width 243 height 29
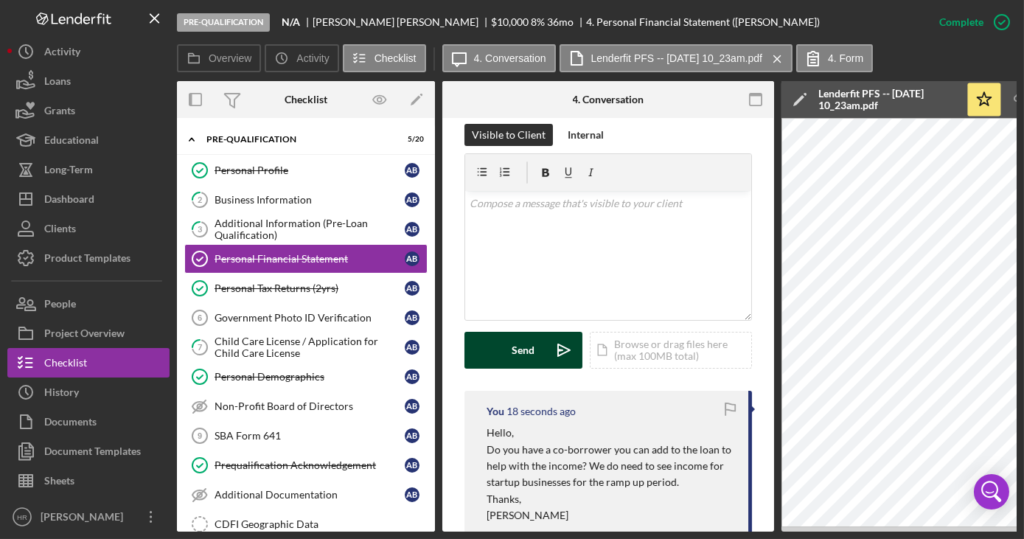
scroll to position [268, 0]
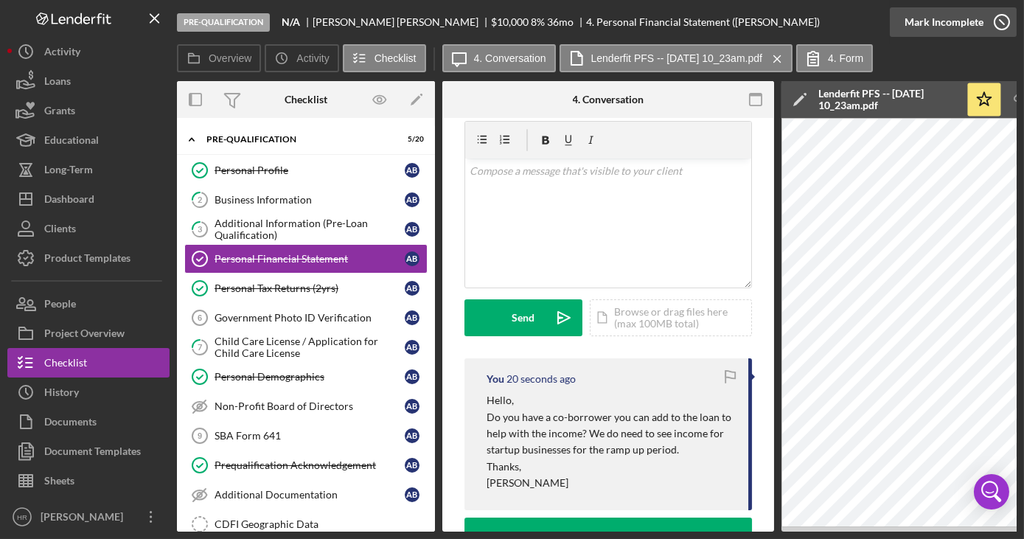
click at [1002, 26] on icon "button" at bounding box center [1001, 22] width 37 height 37
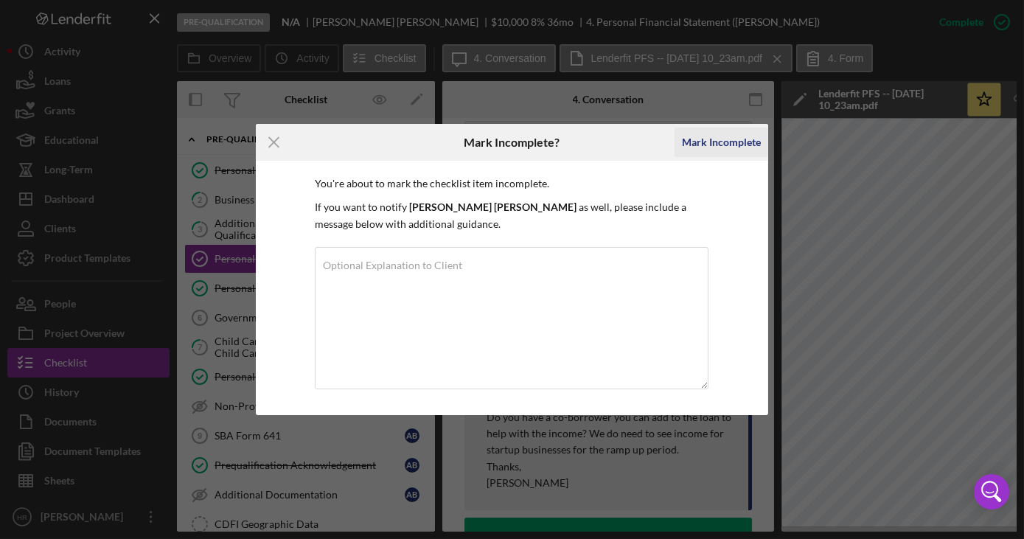
click at [736, 143] on div "Mark Incomplete" at bounding box center [721, 142] width 79 height 29
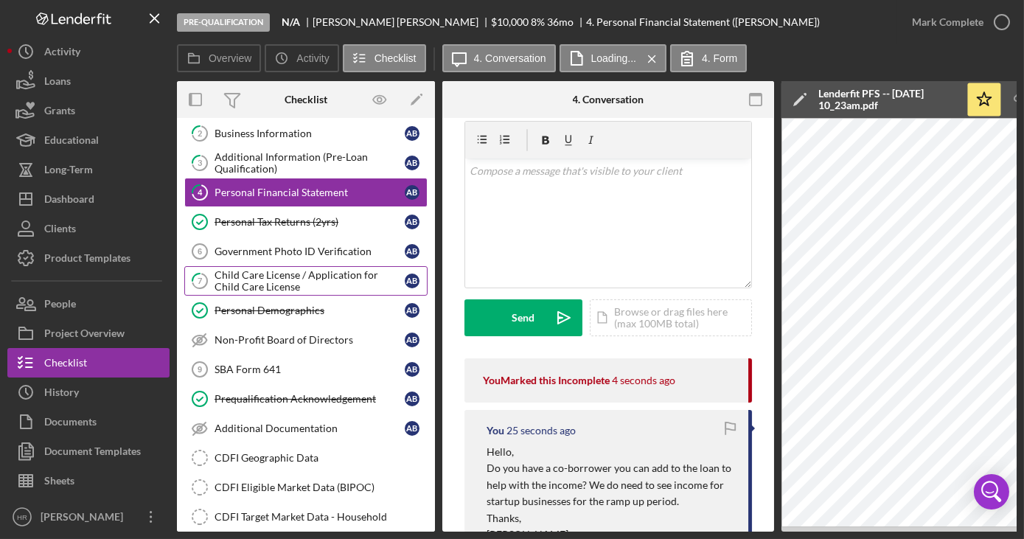
scroll to position [66, 0]
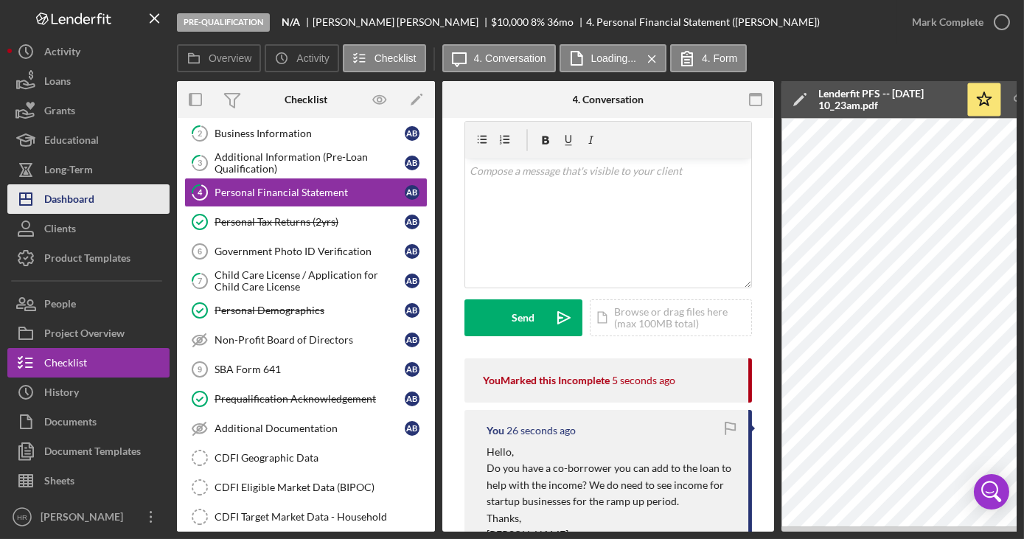
click at [83, 206] on div "Dashboard" at bounding box center [69, 200] width 50 height 33
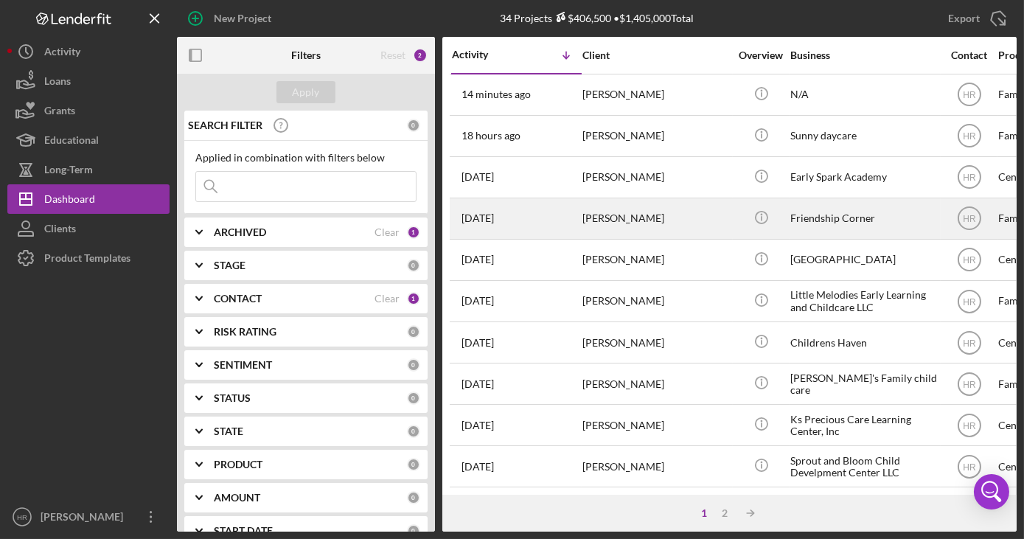
click at [831, 221] on div "Friendship Corner" at bounding box center [863, 218] width 147 height 39
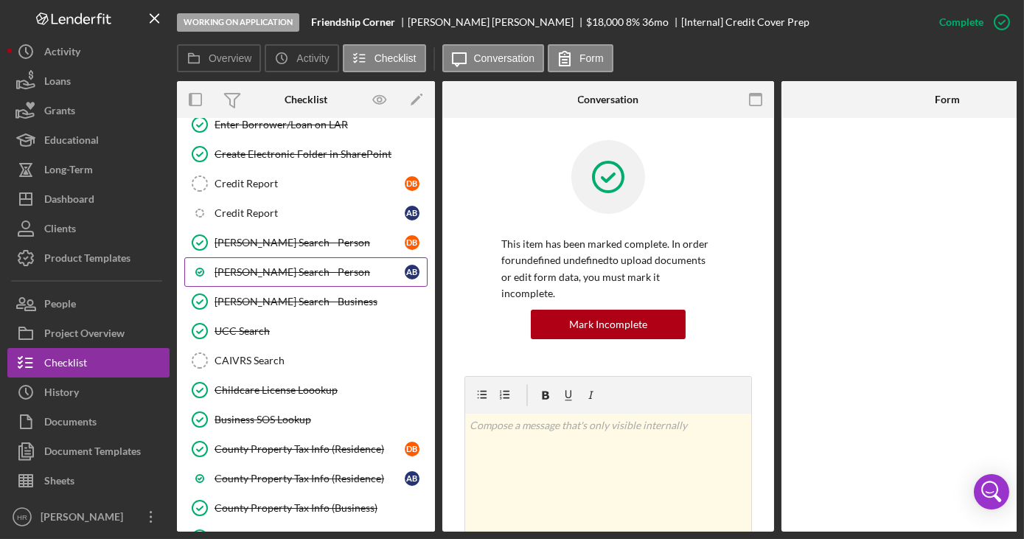
scroll to position [904, 0]
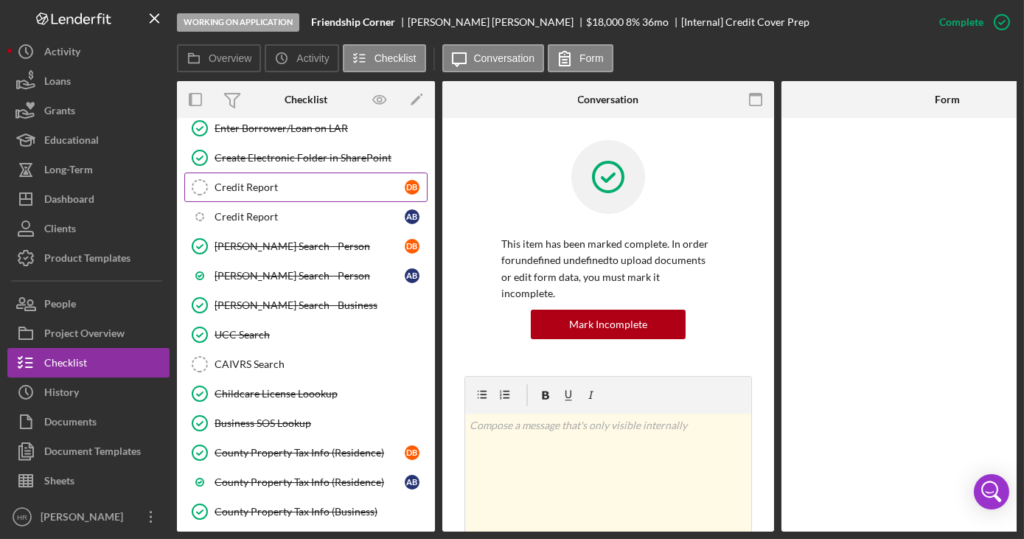
click at [275, 181] on div "Credit Report" at bounding box center [310, 187] width 190 height 12
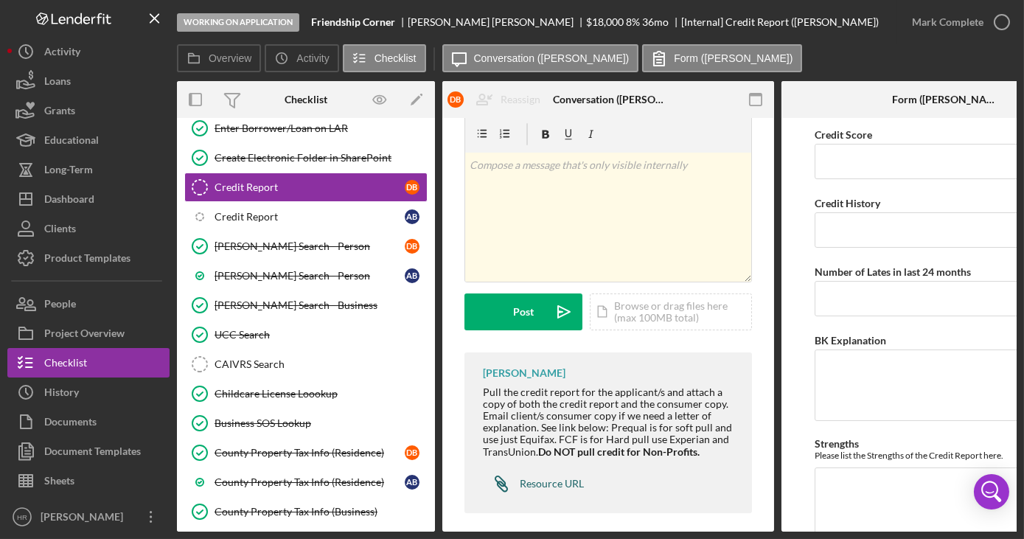
scroll to position [40, 0]
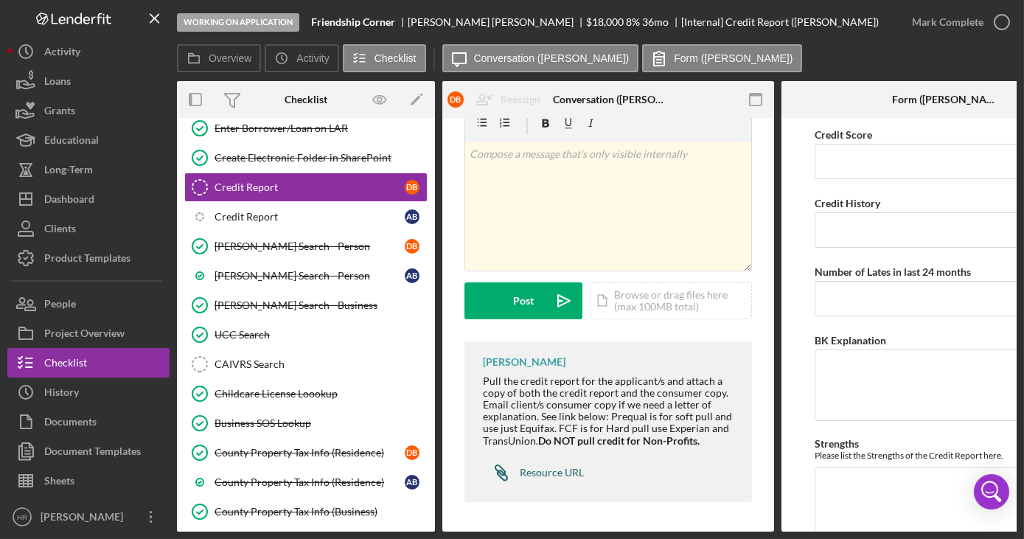
click at [559, 467] on div "Resource URL" at bounding box center [552, 473] width 64 height 12
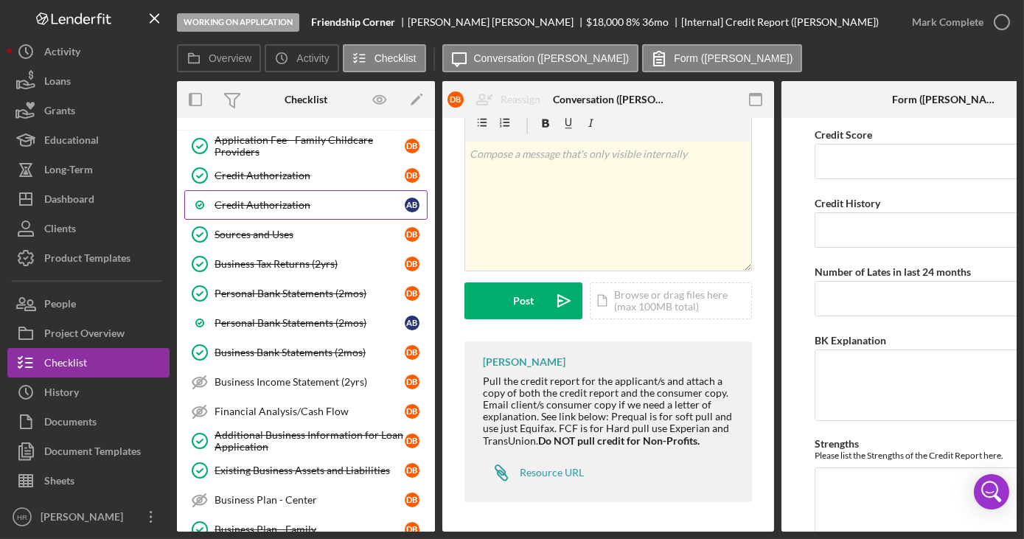
scroll to position [0, 0]
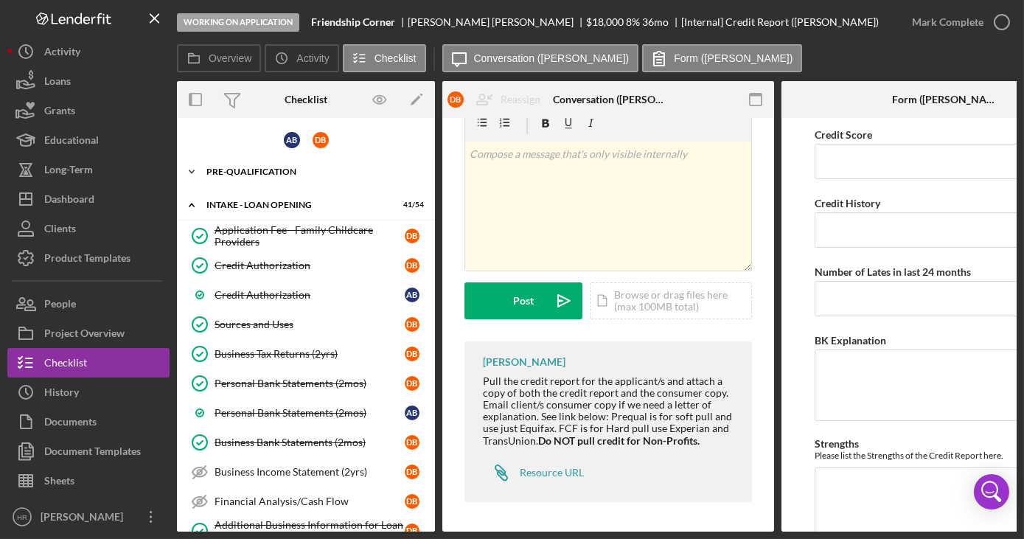
click at [272, 175] on div "Pre-Qualification" at bounding box center [311, 171] width 210 height 9
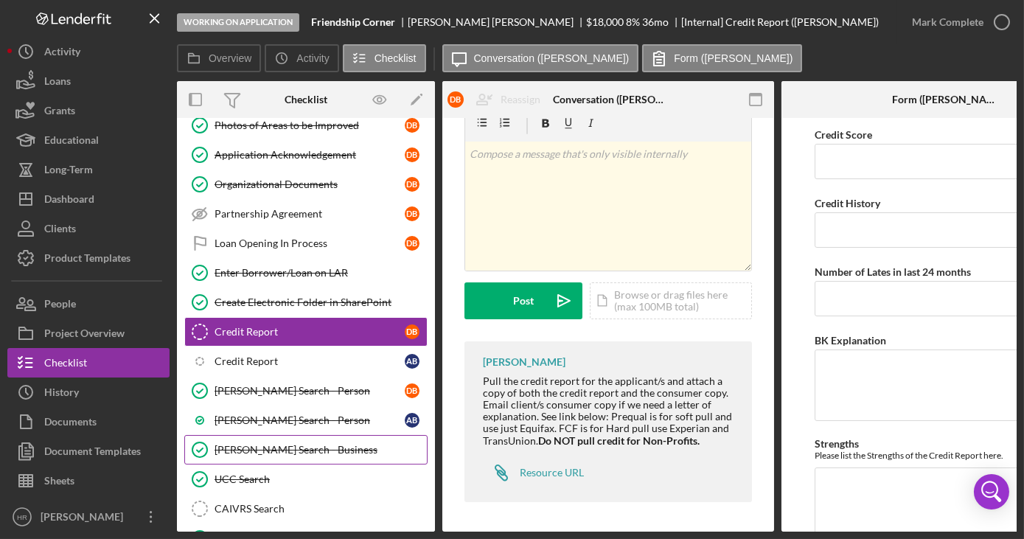
scroll to position [1541, 0]
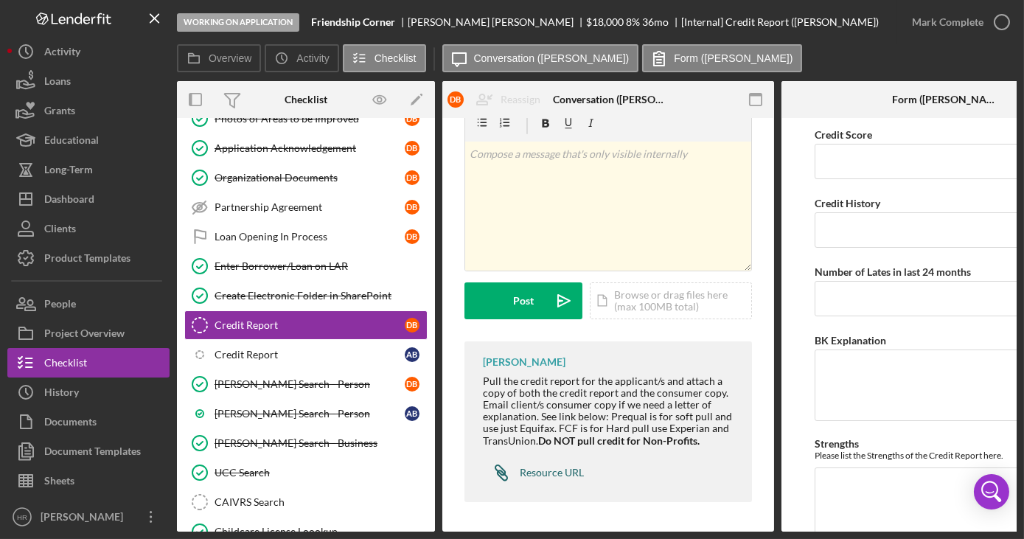
click at [542, 467] on div "Resource URL" at bounding box center [552, 473] width 64 height 12
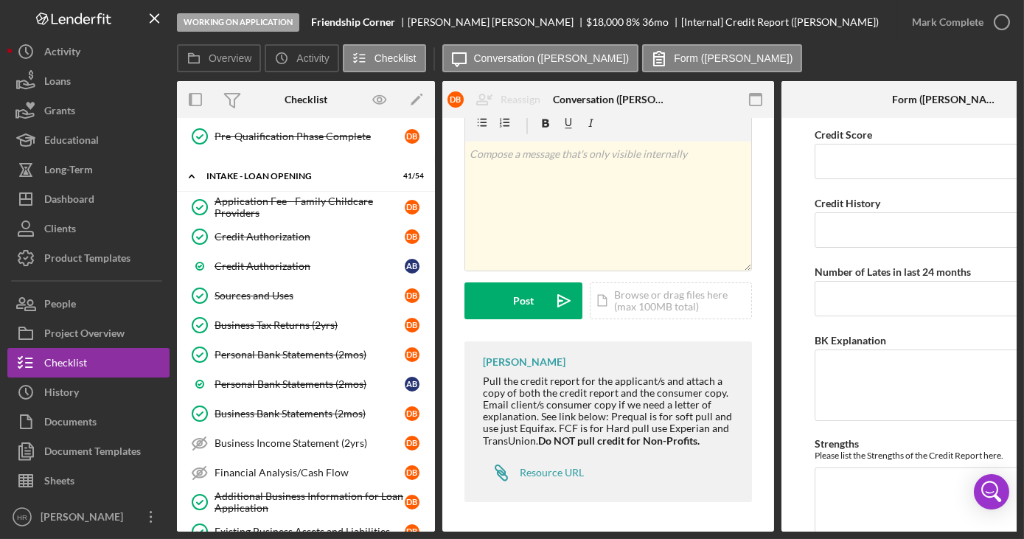
scroll to position [871, 0]
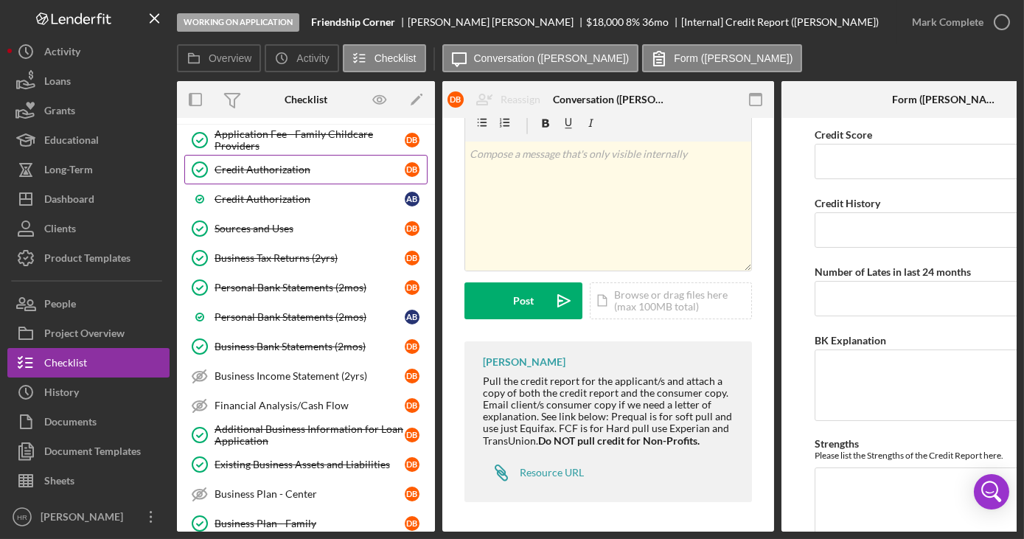
click at [273, 164] on div "Credit Authorization" at bounding box center [310, 170] width 190 height 12
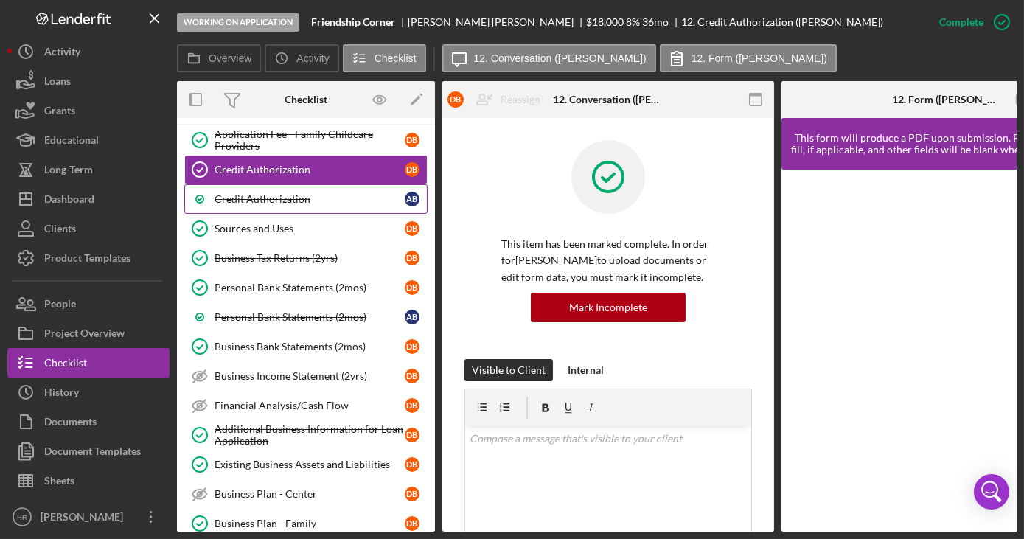
click at [265, 193] on div "Credit Authorization" at bounding box center [310, 199] width 190 height 12
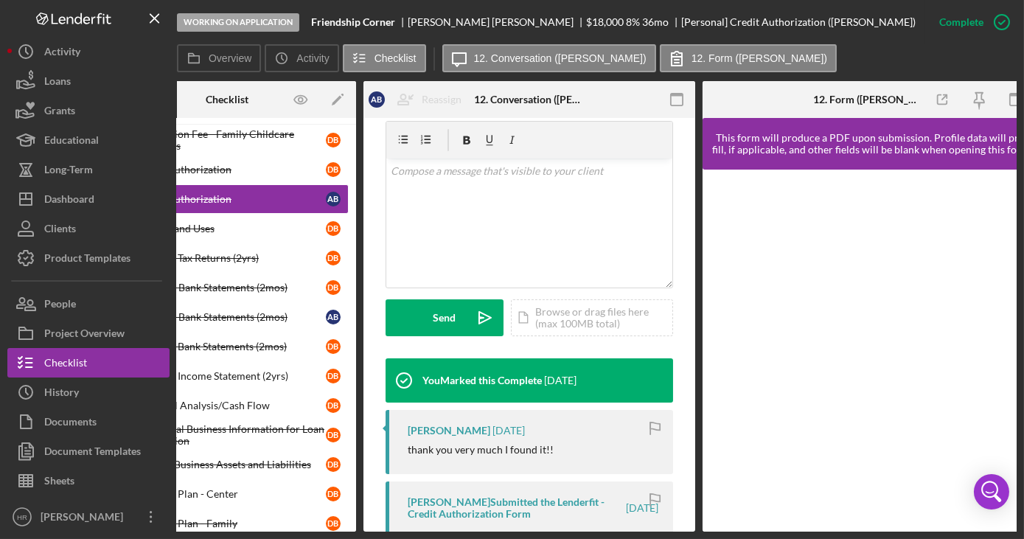
scroll to position [402, 0]
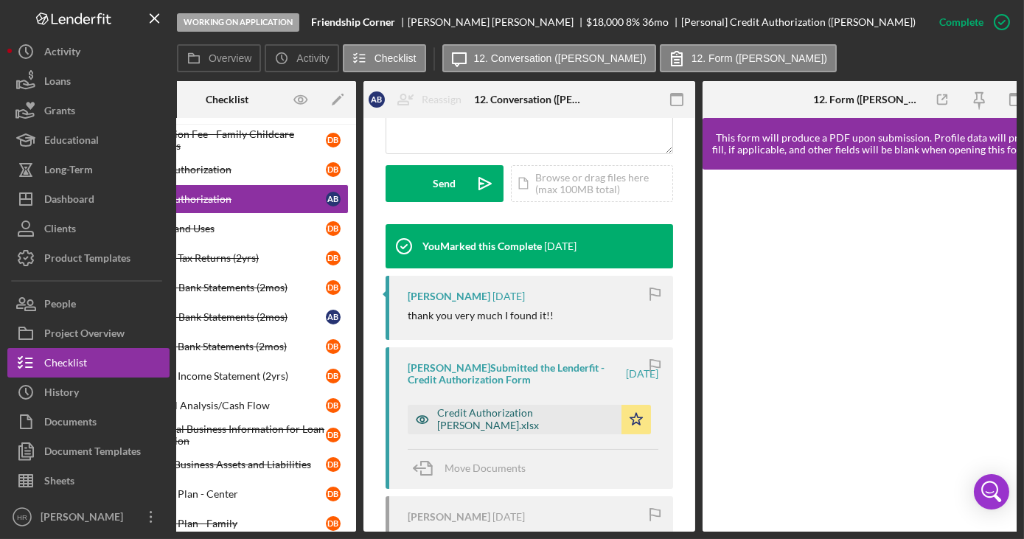
click at [460, 416] on div "Credit Authorization Ashley.xlsx" at bounding box center [525, 419] width 177 height 24
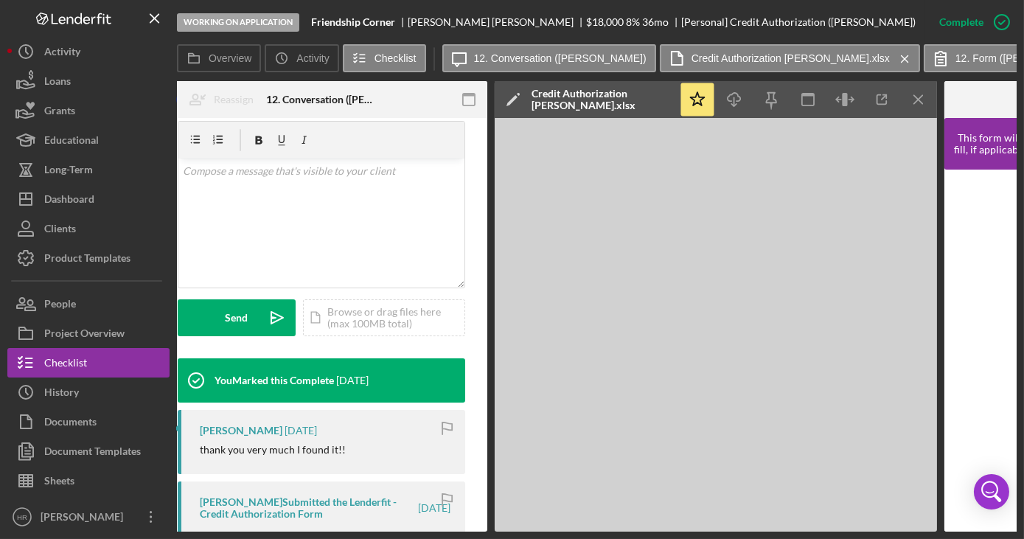
scroll to position [0, 132]
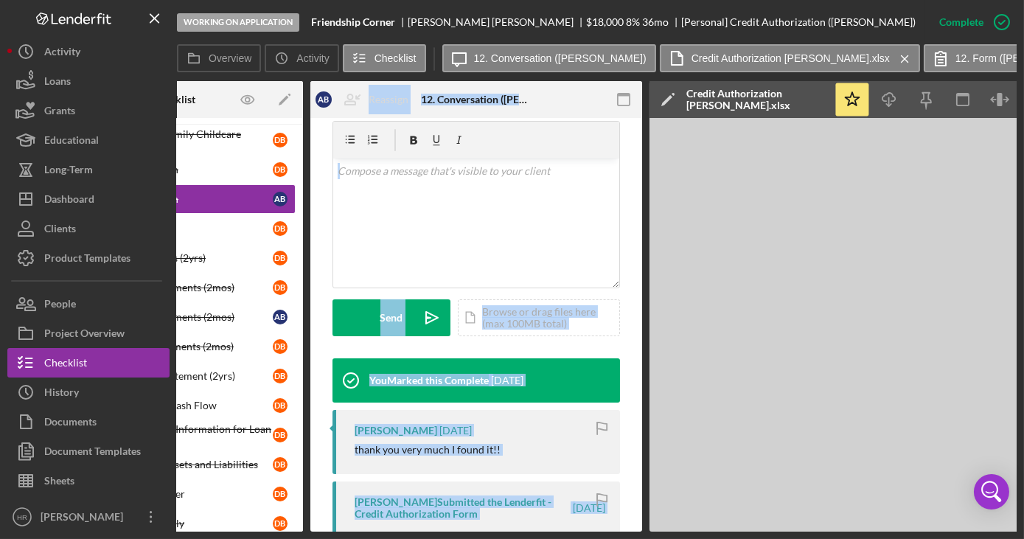
drag, startPoint x: 384, startPoint y: 531, endPoint x: 282, endPoint y: 541, distance: 102.9
click at [282, 538] on html "Working on Application Friendship Corner Denise Bauer $18,000 $9,000 8 % 36 mo …" at bounding box center [512, 269] width 1024 height 539
drag, startPoint x: 282, startPoint y: 541, endPoint x: 502, endPoint y: 444, distance: 240.9
click at [508, 438] on div "Ashley Bauer 2 weeks ago thank you very much I found it!!" at bounding box center [475, 442] width 287 height 64
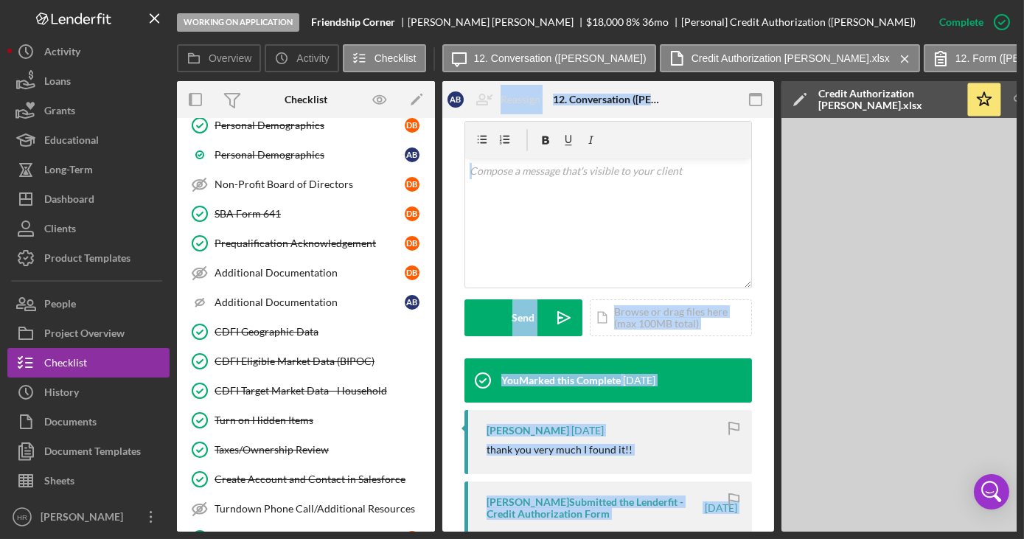
scroll to position [0, 0]
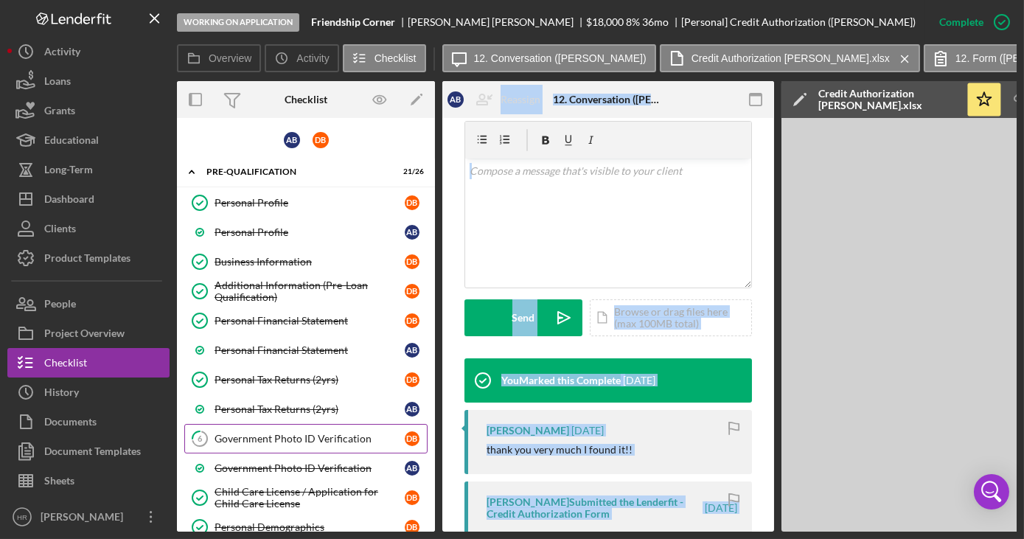
click at [279, 442] on link "6 Government Photo ID Verification D B" at bounding box center [305, 438] width 243 height 29
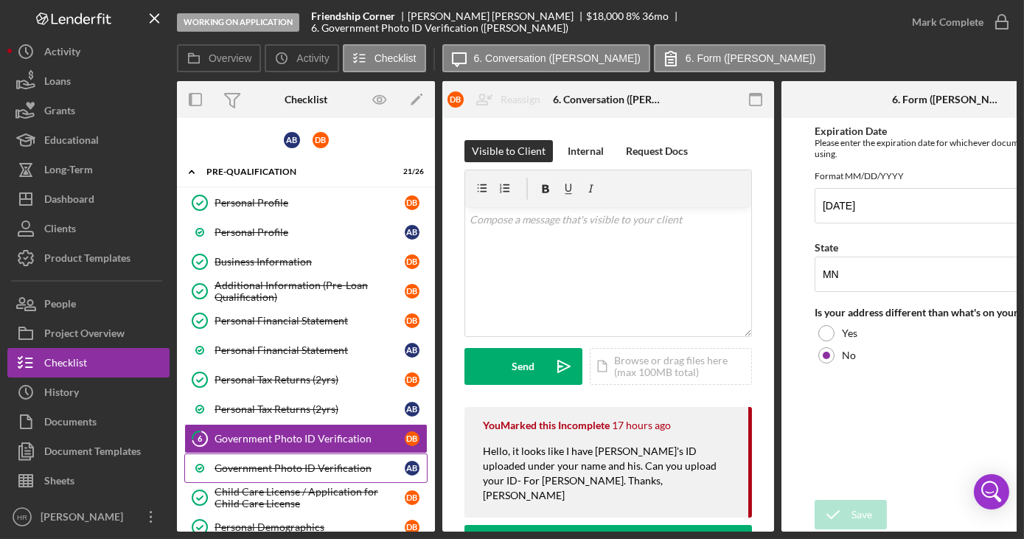
click at [277, 466] on div "Government Photo ID Verification" at bounding box center [310, 468] width 190 height 12
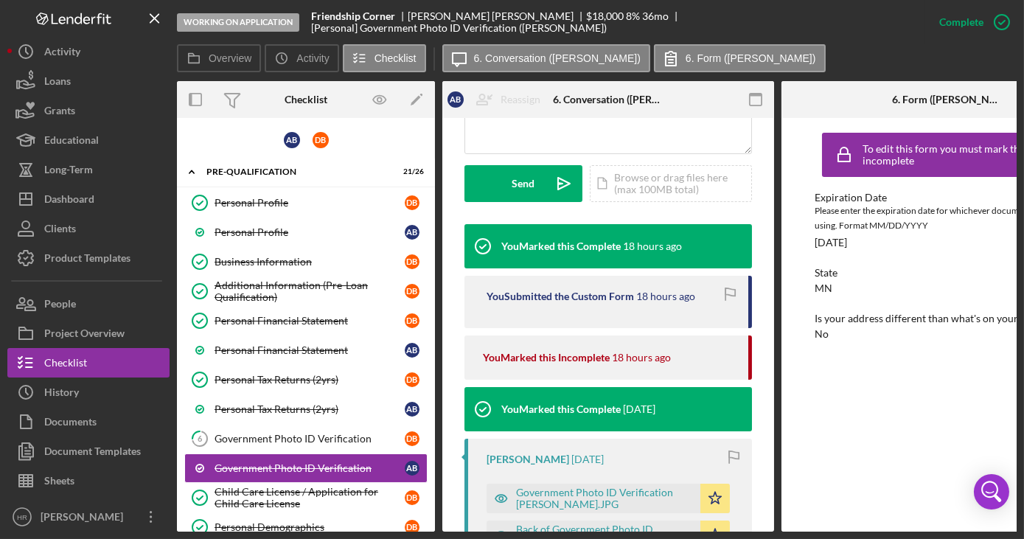
scroll to position [469, 0]
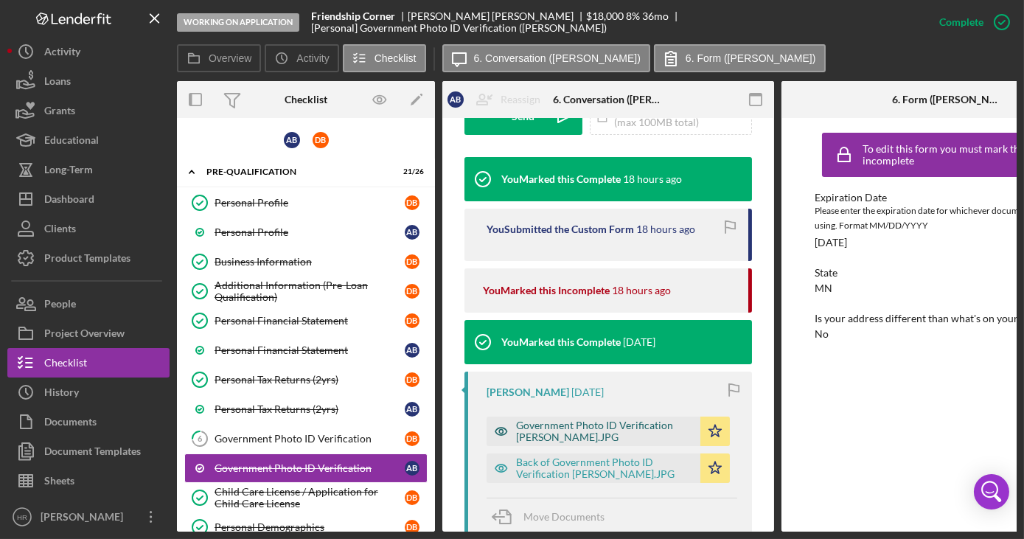
click at [538, 428] on div "Government Photo ID Verification Ashley.JPG" at bounding box center [604, 431] width 177 height 24
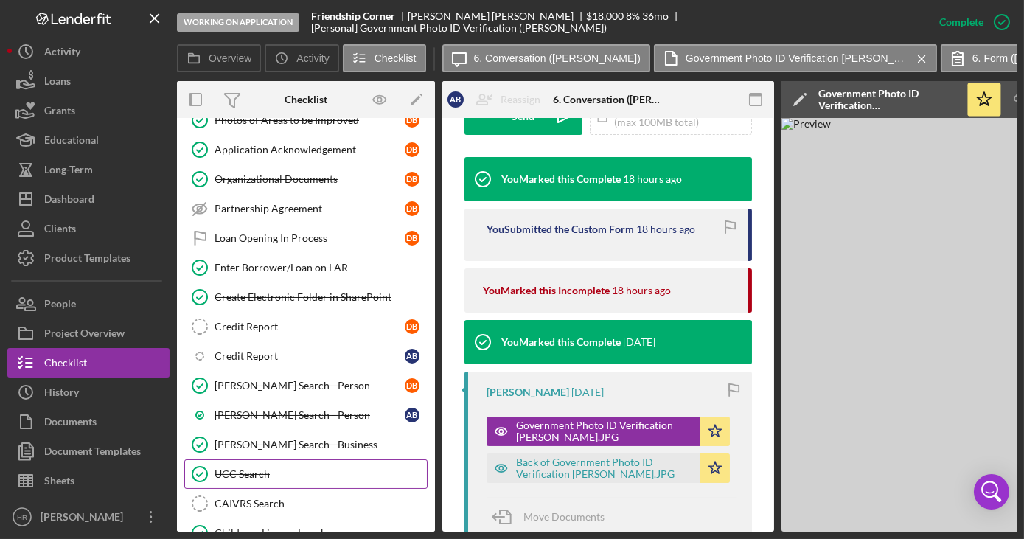
scroll to position [1541, 0]
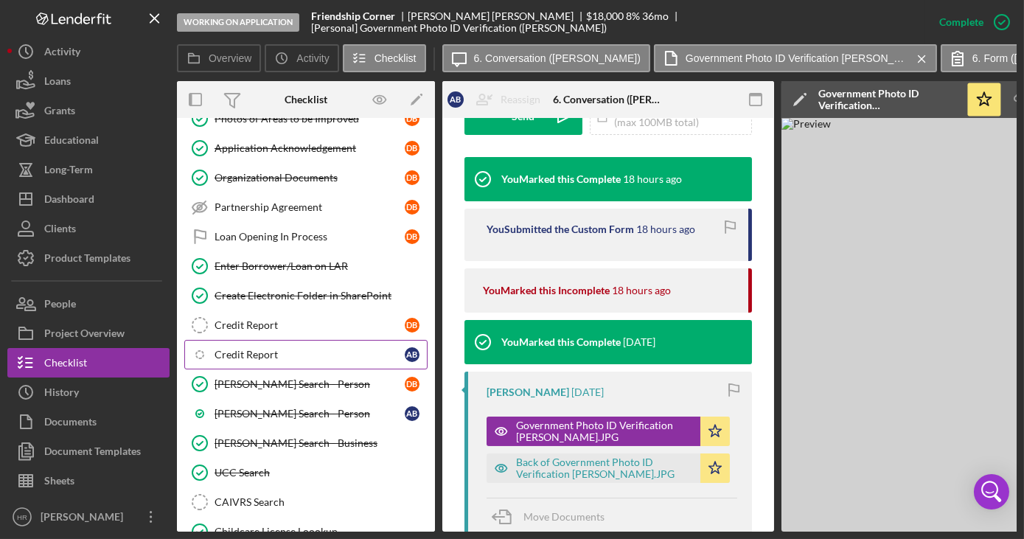
click at [300, 349] on div "Credit Report" at bounding box center [310, 355] width 190 height 12
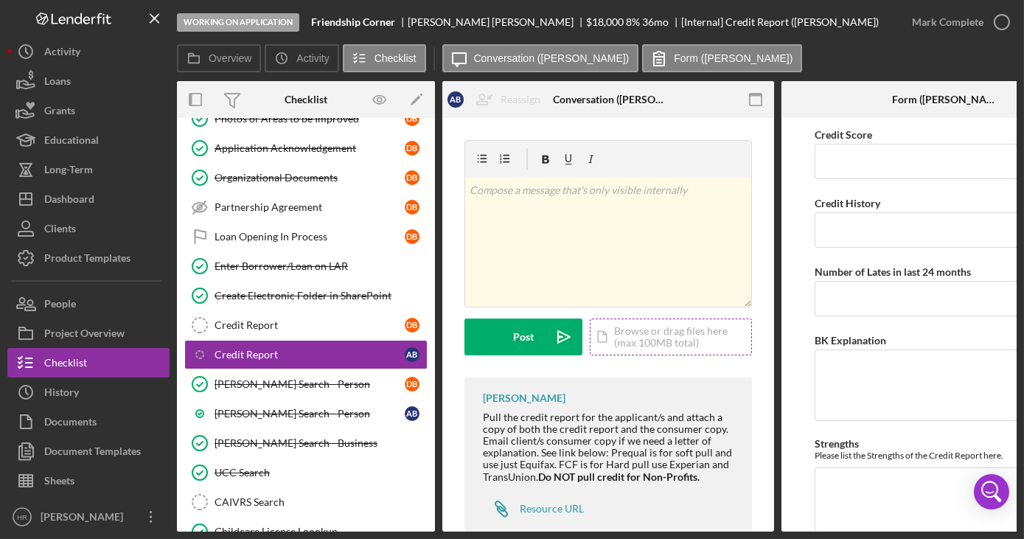
click at [652, 336] on div "Icon/Document Browse or drag files here (max 100MB total) Tap to choose files o…" at bounding box center [671, 336] width 162 height 37
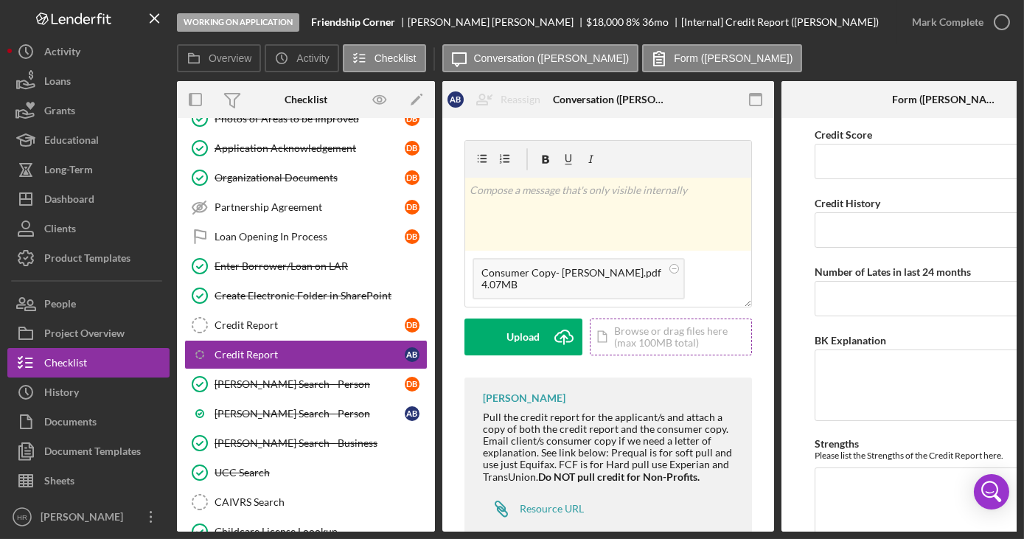
click at [674, 320] on div "Icon/Document Browse or drag files here (max 100MB total) Tap to choose files o…" at bounding box center [671, 336] width 162 height 37
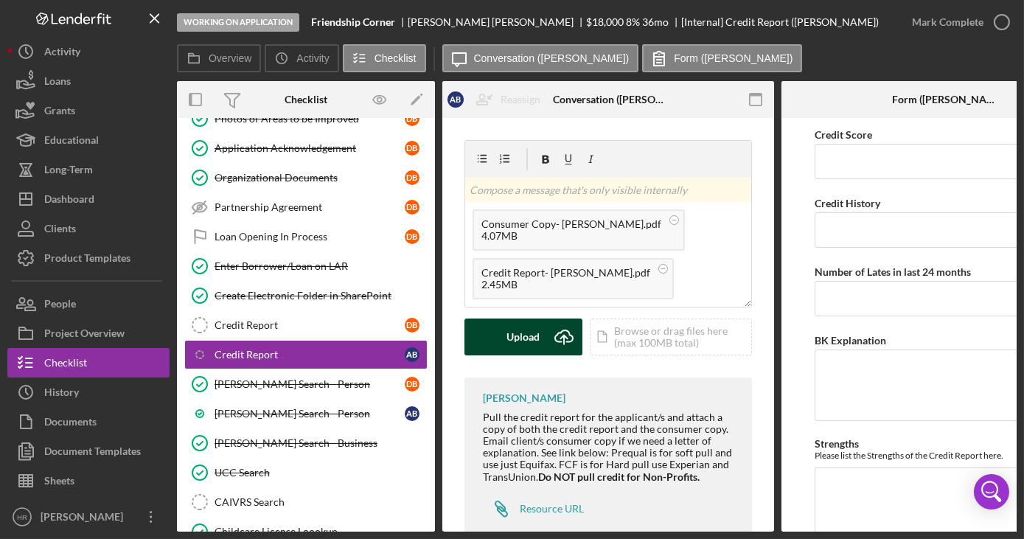
click at [515, 329] on div "Upload" at bounding box center [523, 336] width 33 height 37
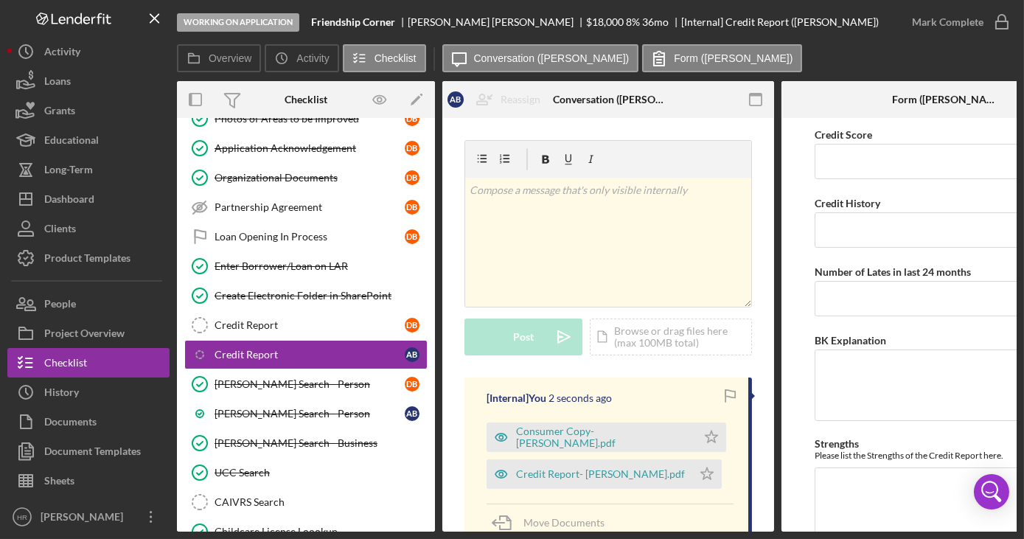
drag, startPoint x: 666, startPoint y: 436, endPoint x: 660, endPoint y: 453, distance: 18.6
click at [697, 436] on icon "Icon/Star" at bounding box center [711, 436] width 29 height 29
click at [701, 474] on polygon "button" at bounding box center [707, 473] width 13 height 12
click at [548, 473] on div "Credit Report- [PERSON_NAME].pdf" at bounding box center [600, 474] width 169 height 12
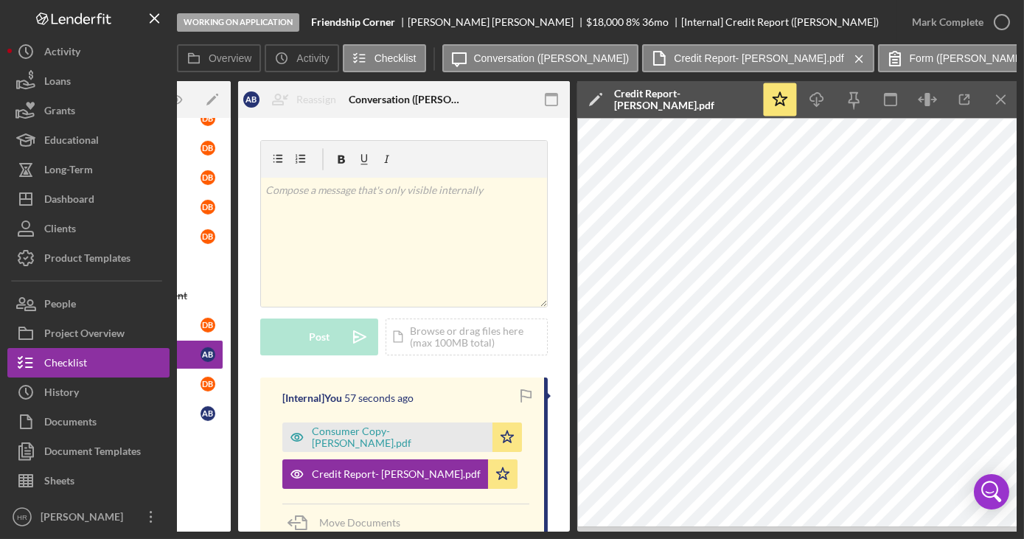
scroll to position [0, 202]
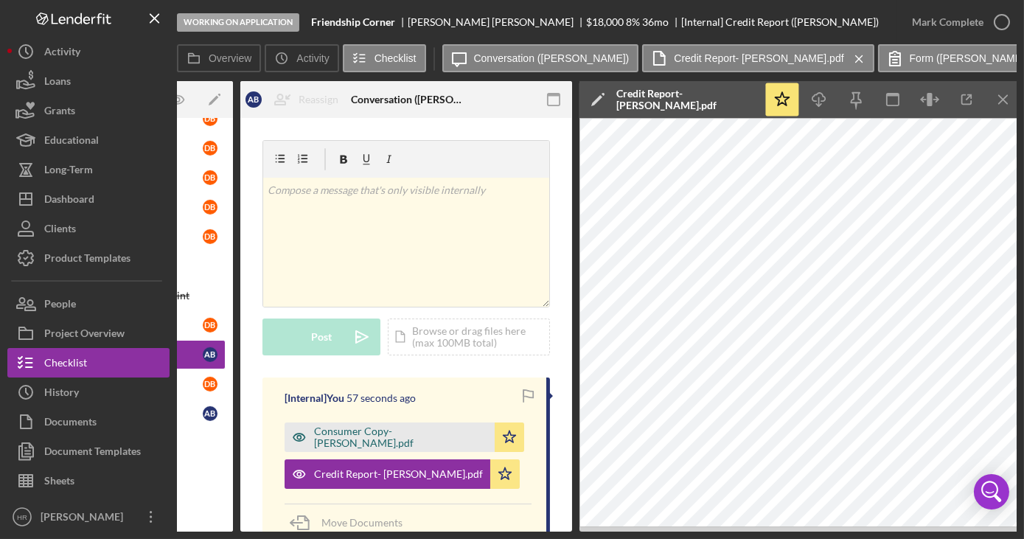
click at [369, 440] on div "Consumer Copy- [PERSON_NAME].pdf" at bounding box center [400, 437] width 173 height 24
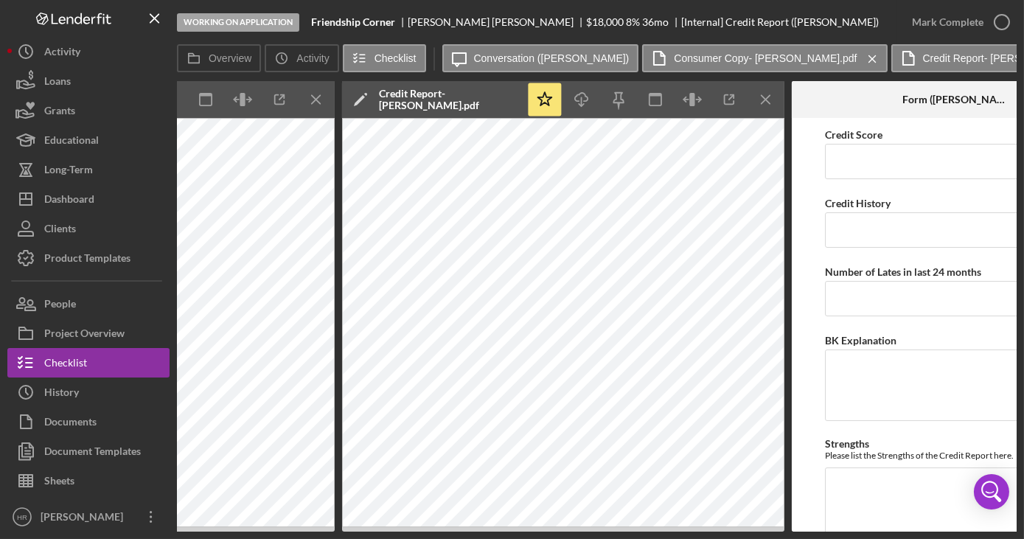
scroll to position [0, 996]
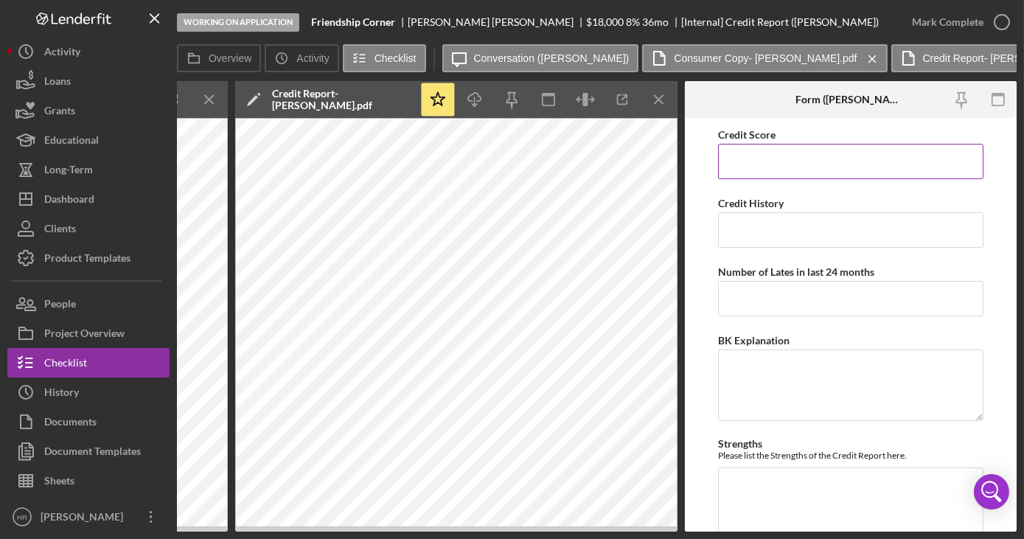
click at [752, 159] on input "Credit Score" at bounding box center [850, 161] width 265 height 35
type input "562"
click at [757, 301] on input "Number of Lates in last 24 months" at bounding box center [850, 298] width 265 height 35
type input "3"
click at [750, 363] on textarea "BK Explanation" at bounding box center [850, 384] width 265 height 71
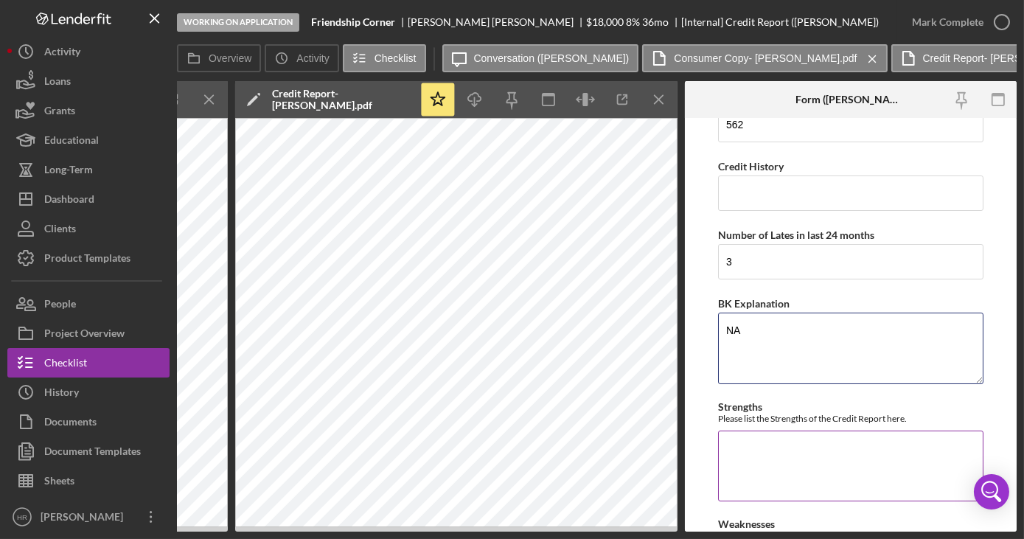
scroll to position [66, 0]
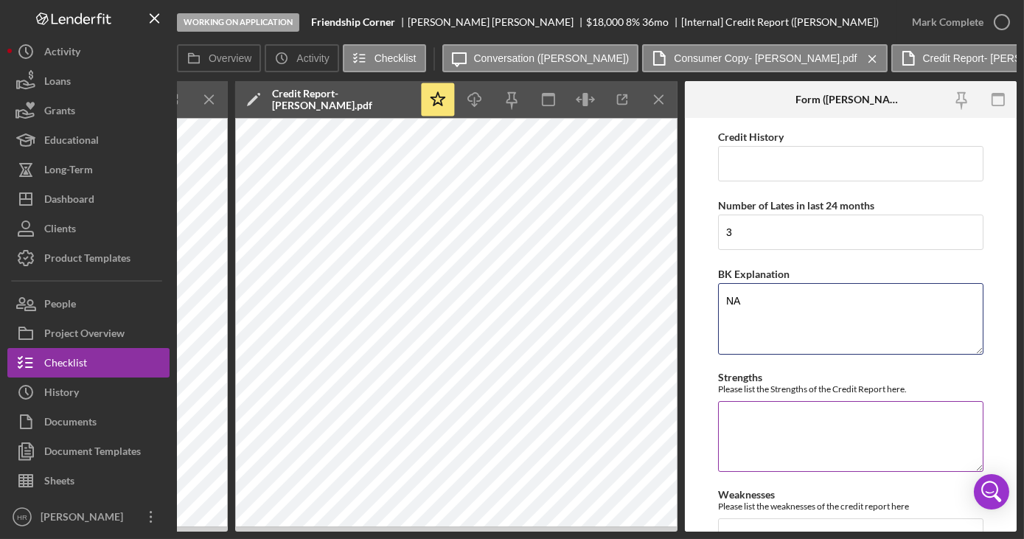
type textarea "NA"
click at [770, 414] on textarea "Strengths" at bounding box center [850, 436] width 265 height 71
type textarea "C"
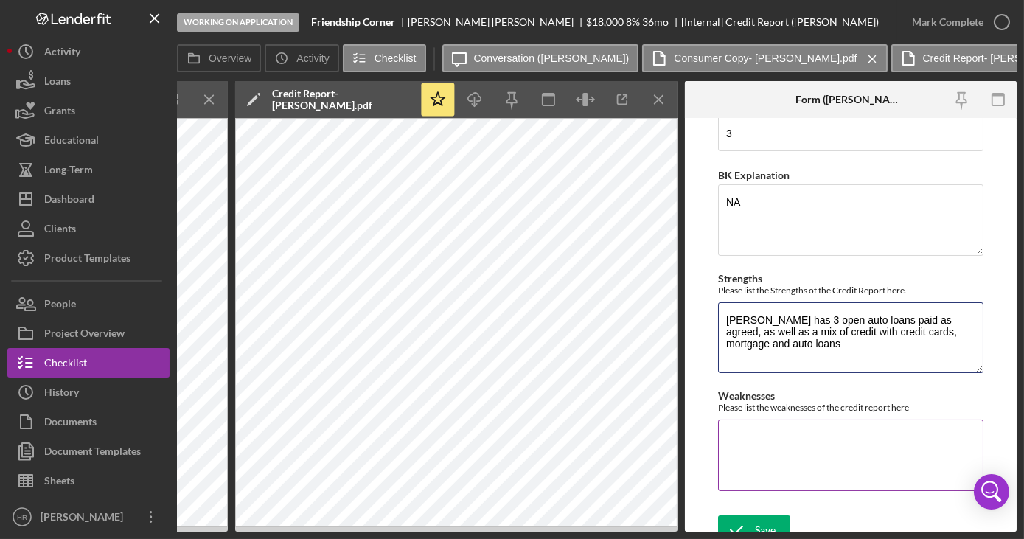
scroll to position [182, 0]
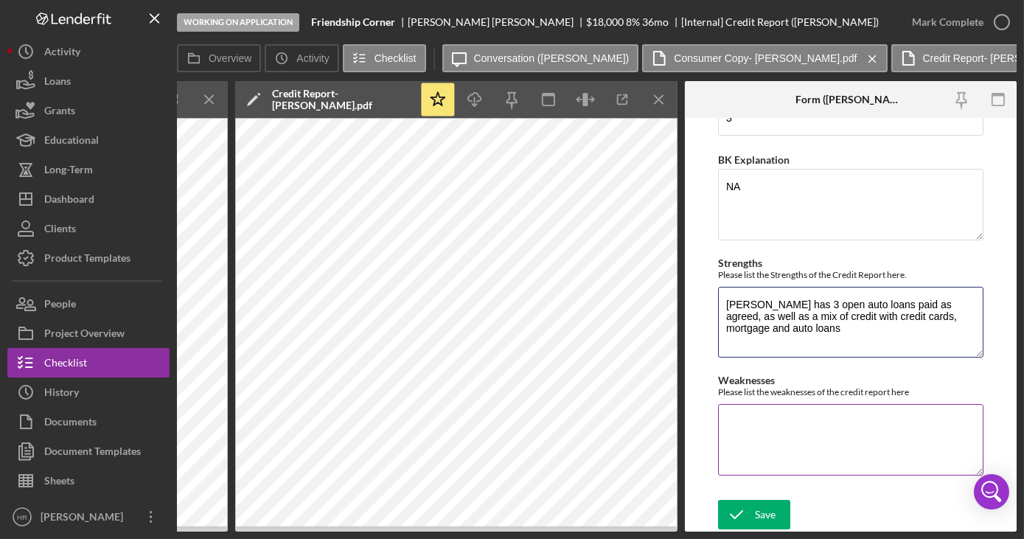
type textarea "[PERSON_NAME] has 3 open auto loans paid as agreed, as well as a mix of credit …"
click at [820, 444] on textarea "Weaknesses" at bounding box center [850, 439] width 265 height 71
click at [790, 442] on textarea "Weaknesses" at bounding box center [850, 439] width 265 height 71
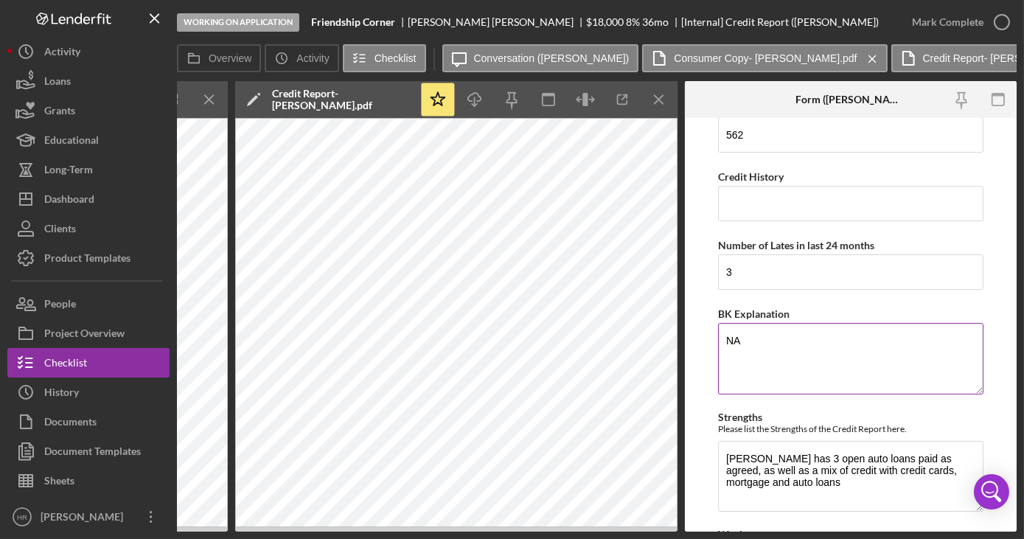
scroll to position [0, 0]
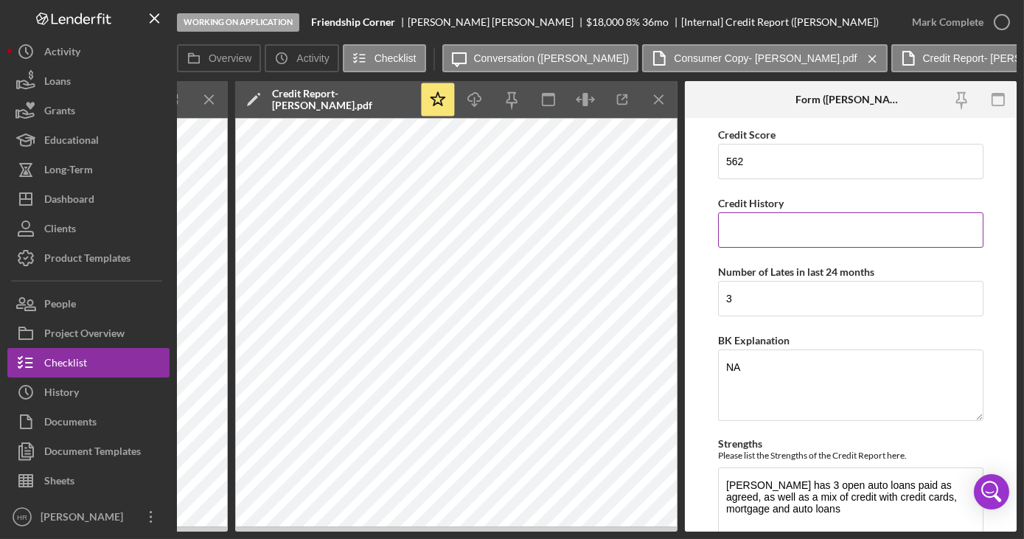
type textarea "[PERSON_NAME] has several collections and 3 late pays on his mortgage last year."
click at [778, 219] on input "Credit History" at bounding box center [850, 229] width 265 height 35
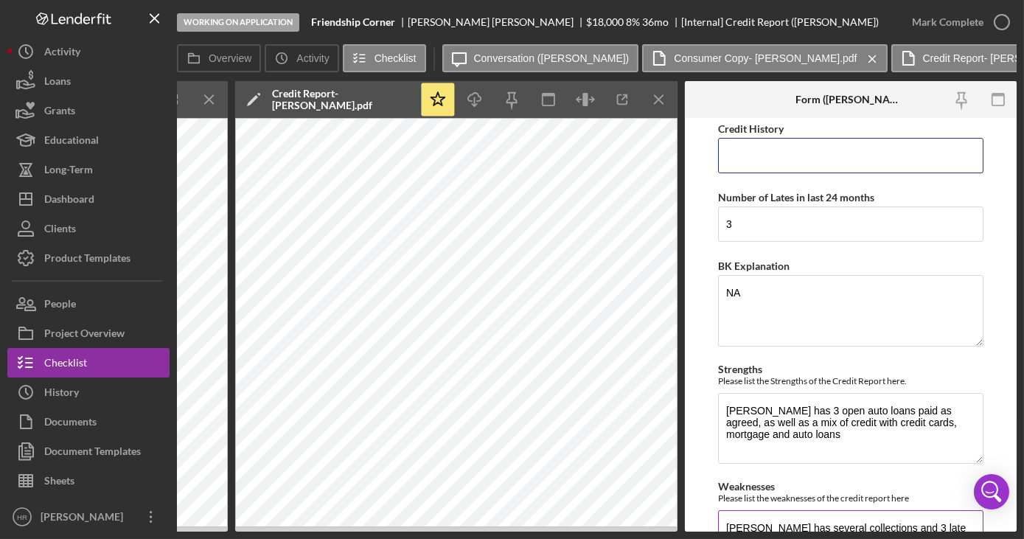
scroll to position [182, 0]
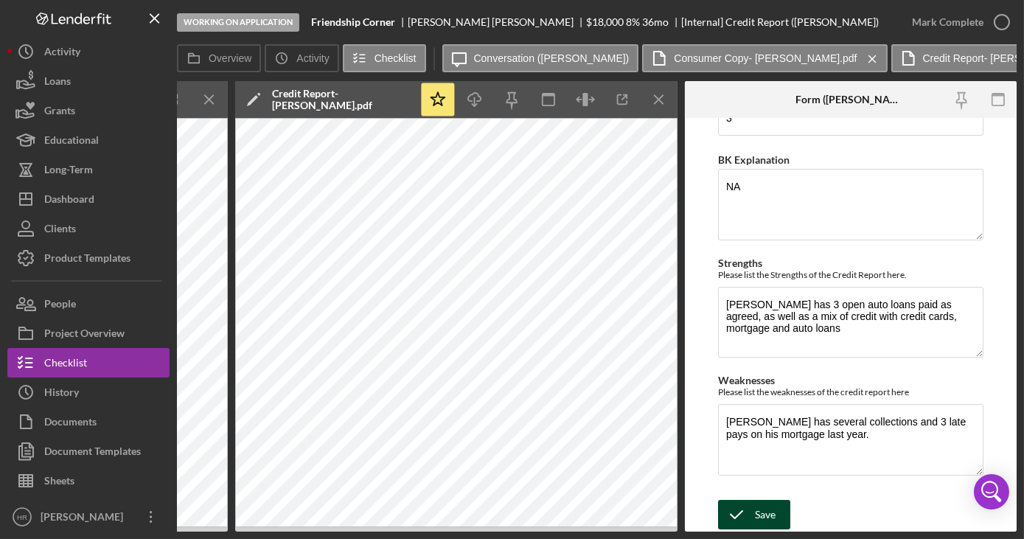
click at [767, 503] on div "Save" at bounding box center [765, 514] width 21 height 29
click at [711, 532] on div "Working on Application Friendship Corner Denise Bauer $18,000 $9,000 8 % 36 mo …" at bounding box center [512, 269] width 1024 height 539
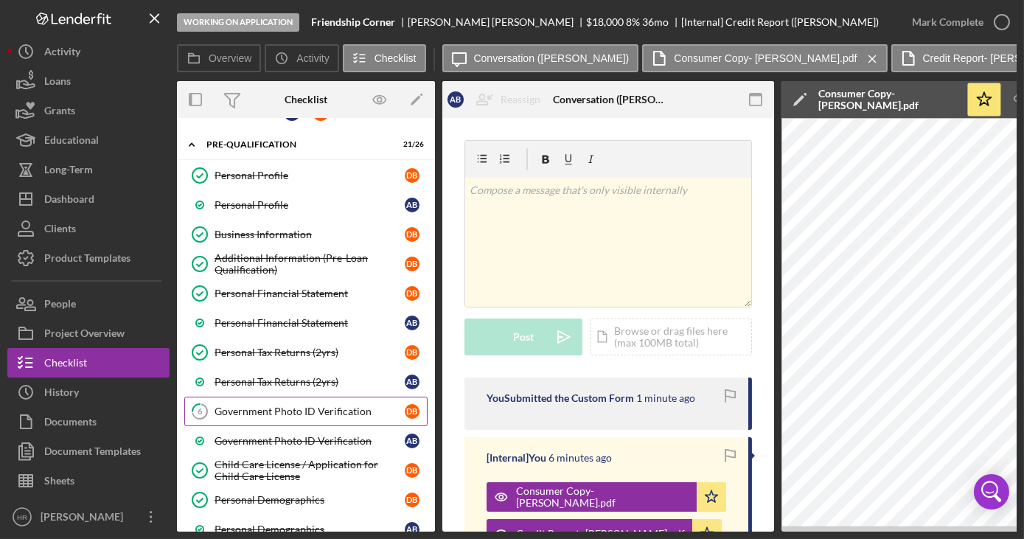
scroll to position [0, 0]
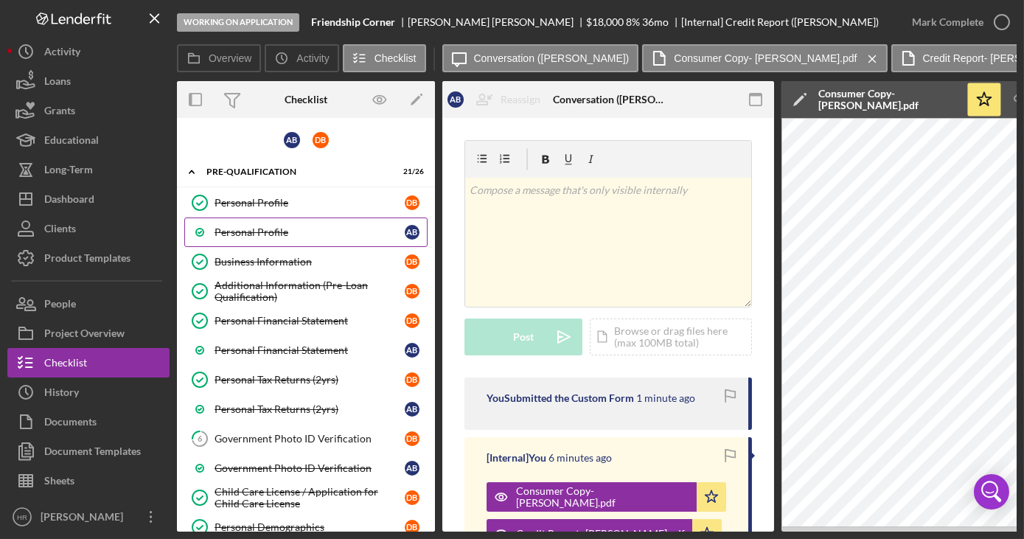
click at [290, 230] on div "Personal Profile" at bounding box center [310, 232] width 190 height 12
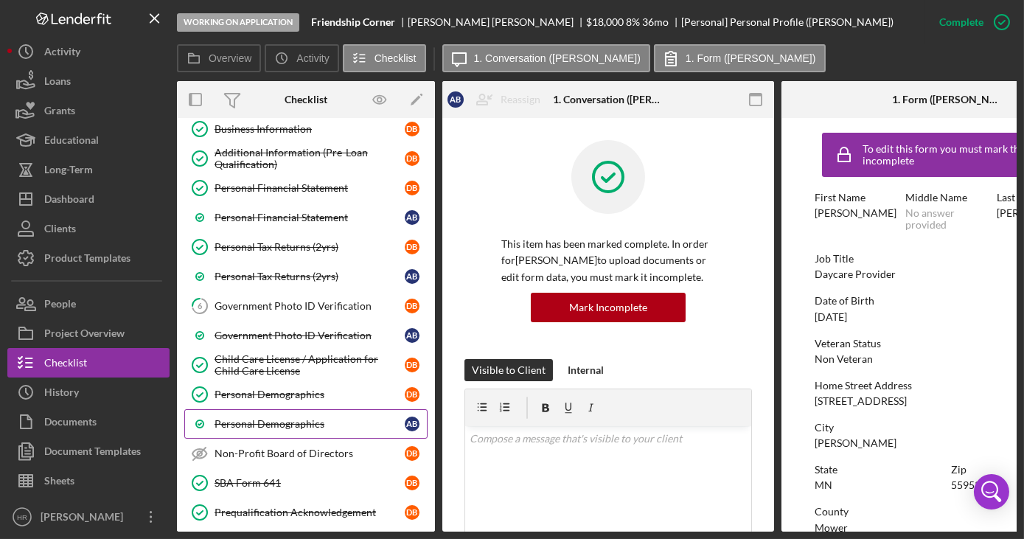
scroll to position [133, 0]
click at [255, 417] on div "Personal Demographics" at bounding box center [310, 423] width 190 height 12
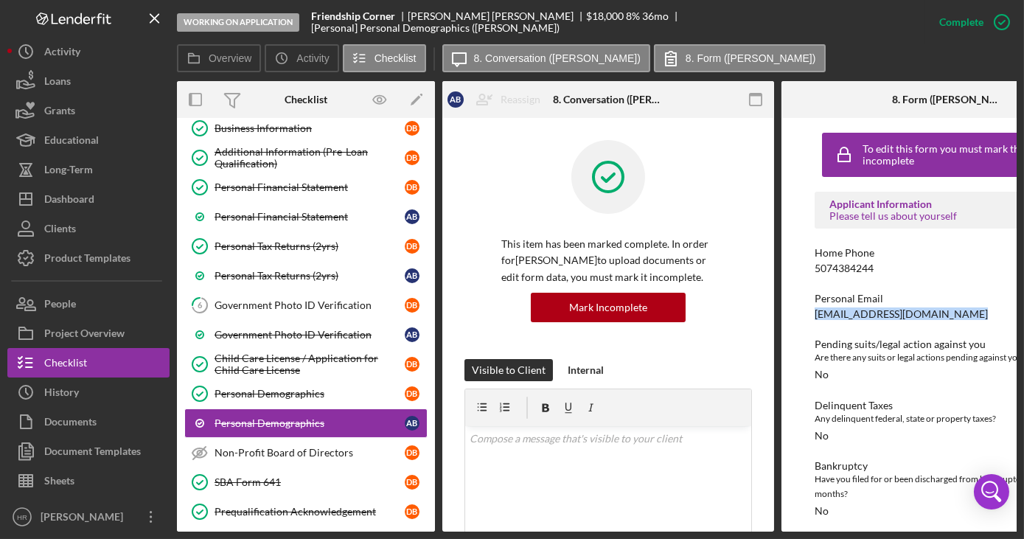
drag, startPoint x: 815, startPoint y: 314, endPoint x: 959, endPoint y: 320, distance: 143.9
click at [959, 320] on div "studio3photography@ymail.com" at bounding box center [901, 314] width 173 height 12
copy div "studio3photography@ymail.com"
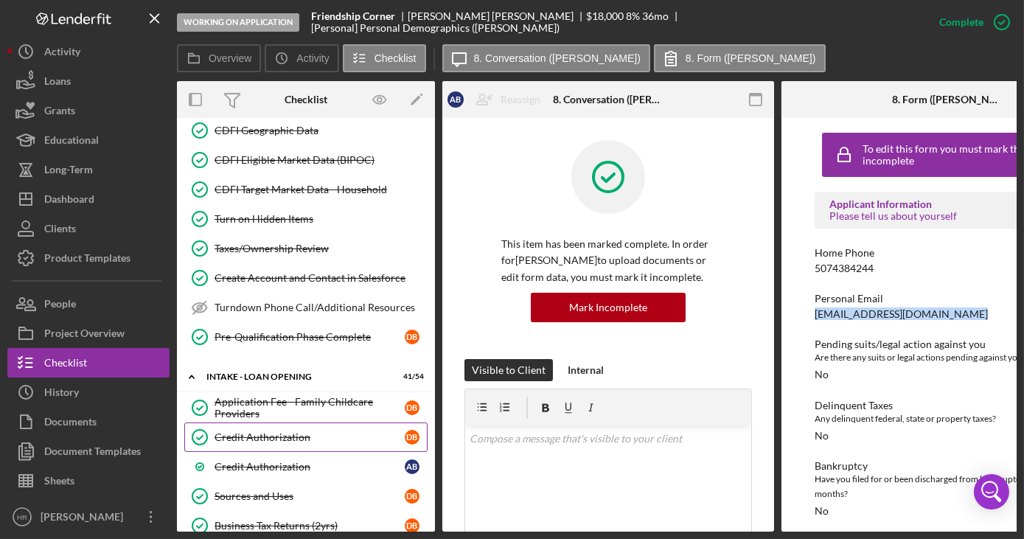
scroll to position [670, 0]
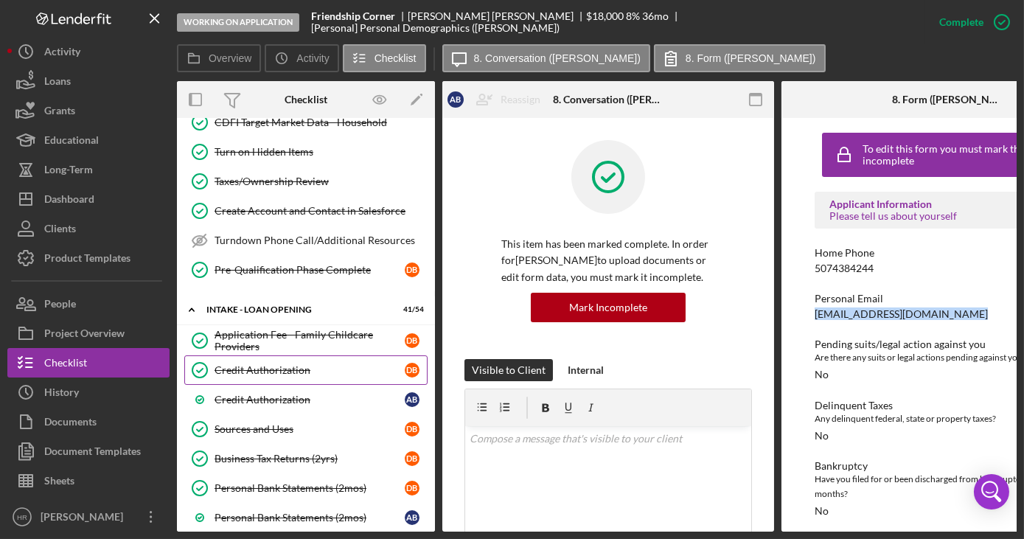
click at [277, 364] on div "Credit Authorization" at bounding box center [310, 370] width 190 height 12
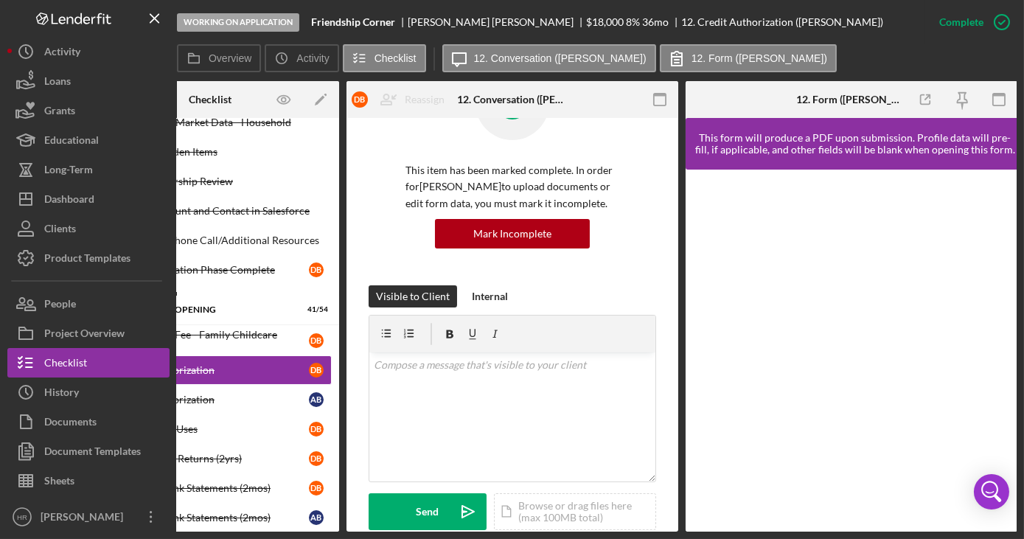
scroll to position [335, 0]
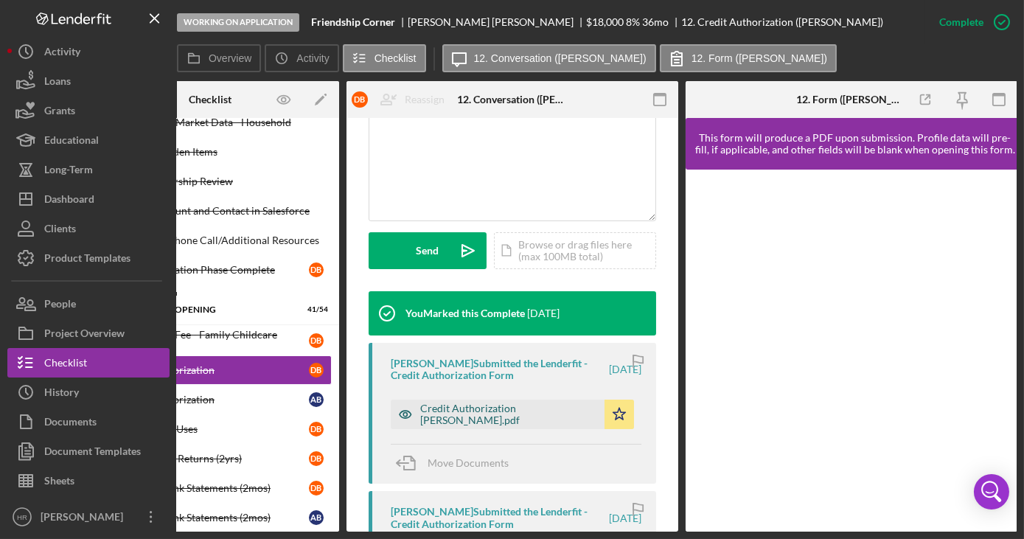
click at [464, 408] on div "Credit Authorization [PERSON_NAME].pdf" at bounding box center [508, 414] width 177 height 24
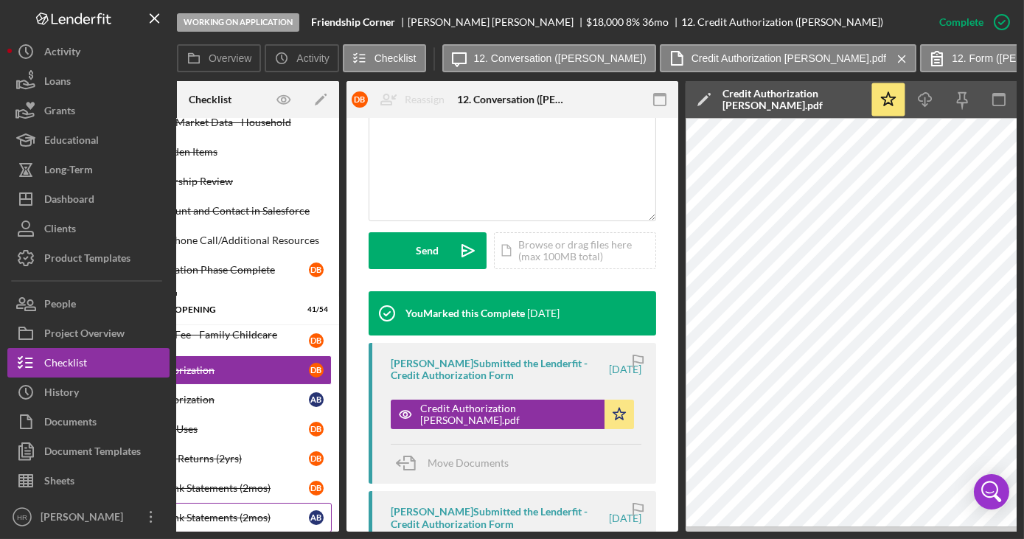
click at [188, 503] on link "Personal Bank Statements (2mos) A B" at bounding box center [209, 517] width 243 height 29
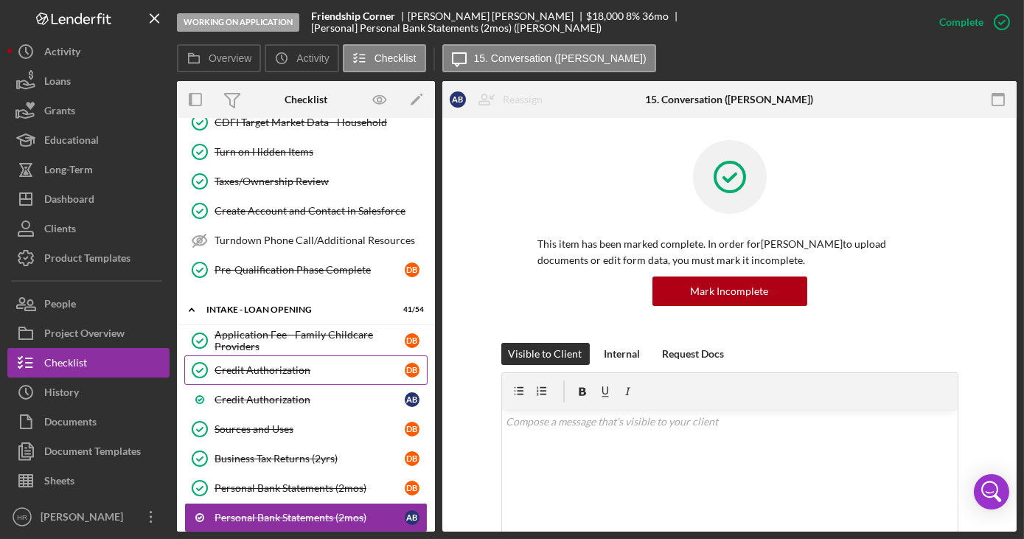
click at [253, 364] on div "Credit Authorization" at bounding box center [310, 370] width 190 height 12
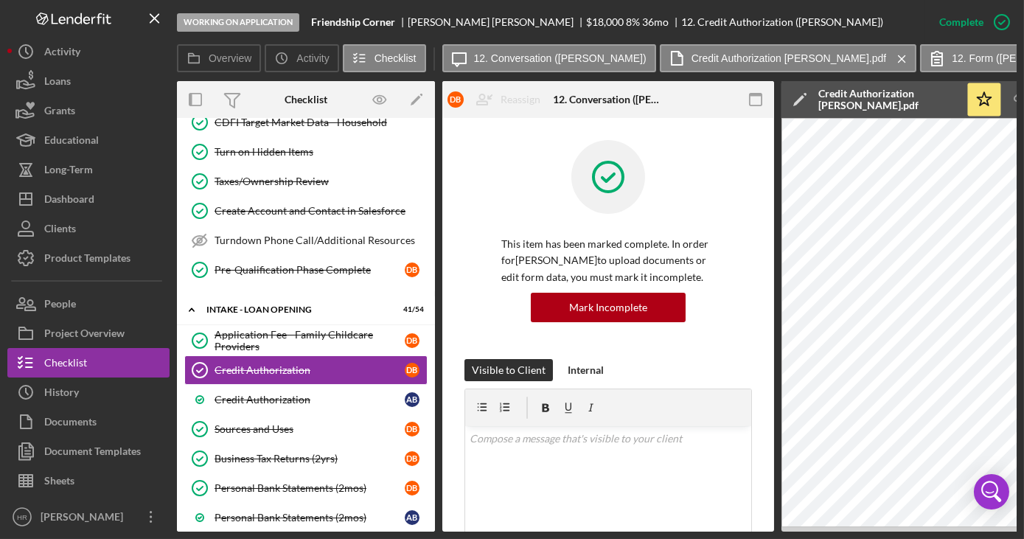
drag, startPoint x: 590, startPoint y: 531, endPoint x: 600, endPoint y: 532, distance: 9.6
click at [600, 532] on div "Working on Application Friendship Corner Denise Bauer $18,000 $9,000 8 % 36 mo …" at bounding box center [512, 269] width 1024 height 539
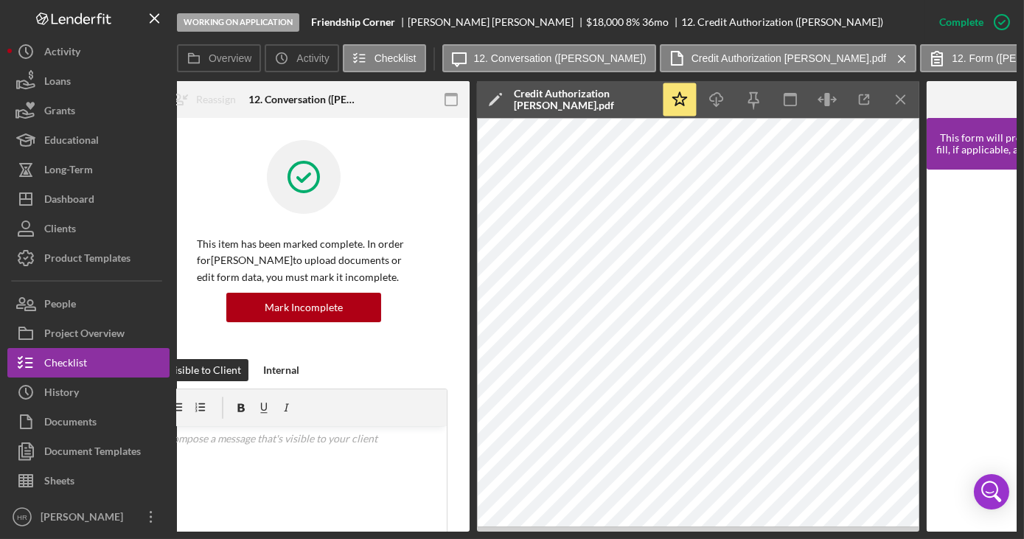
scroll to position [0, 315]
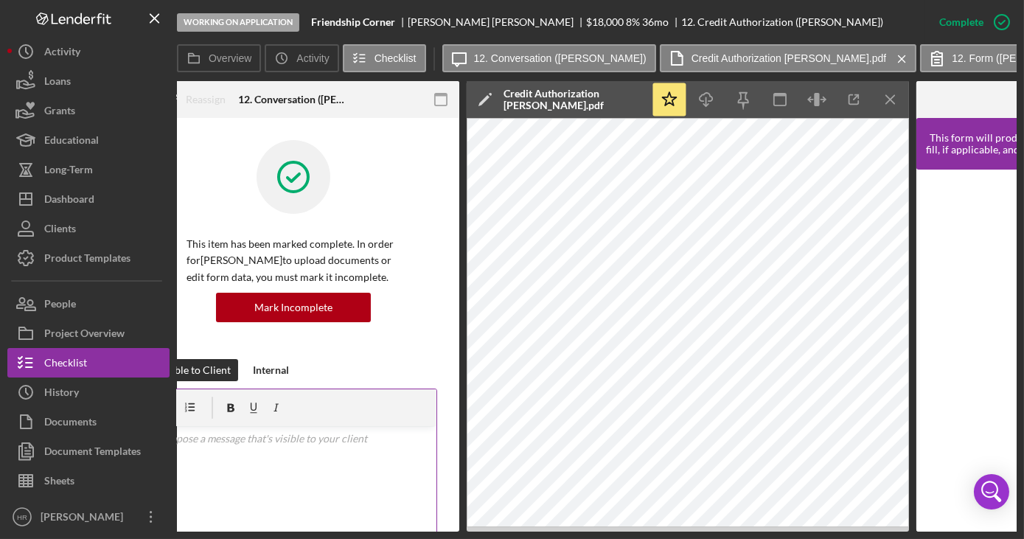
click at [178, 499] on div "v Color teal Color pink Remove color Add row above Add row below Add column bef…" at bounding box center [293, 490] width 286 height 129
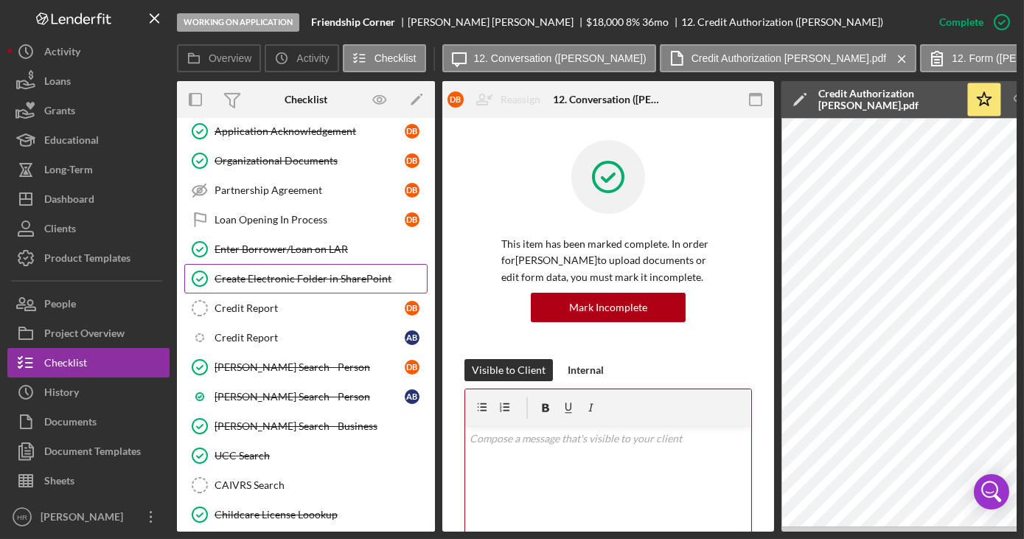
scroll to position [1474, 0]
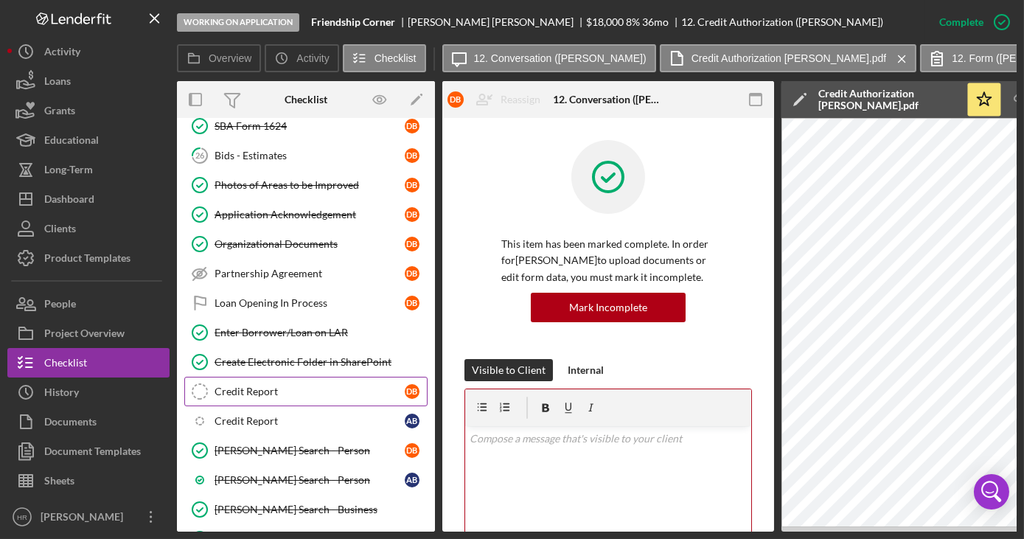
click at [255, 386] on div "Credit Report" at bounding box center [310, 392] width 190 height 12
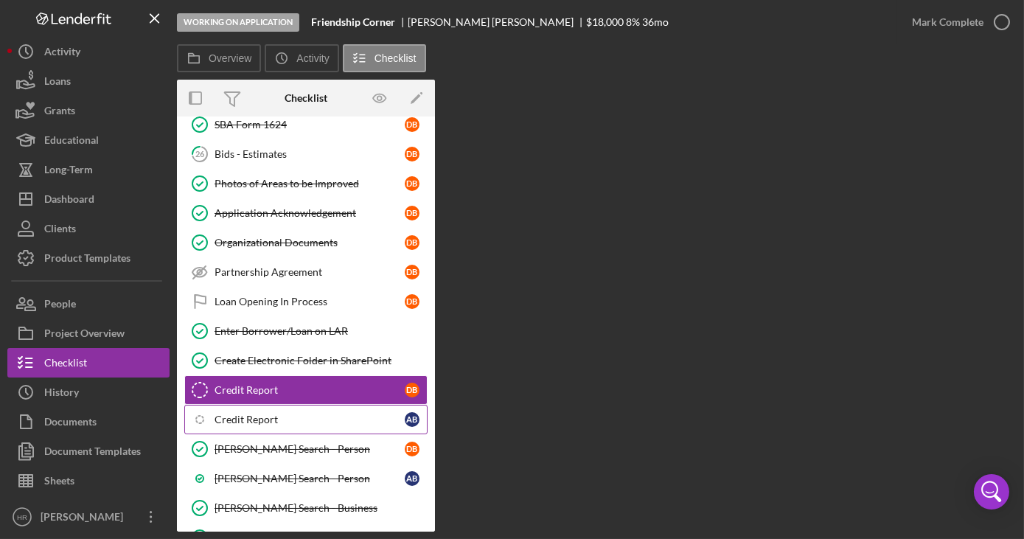
click at [283, 405] on link "Icon/Checklist Item Sub Internal Credit Report A B" at bounding box center [305, 419] width 243 height 29
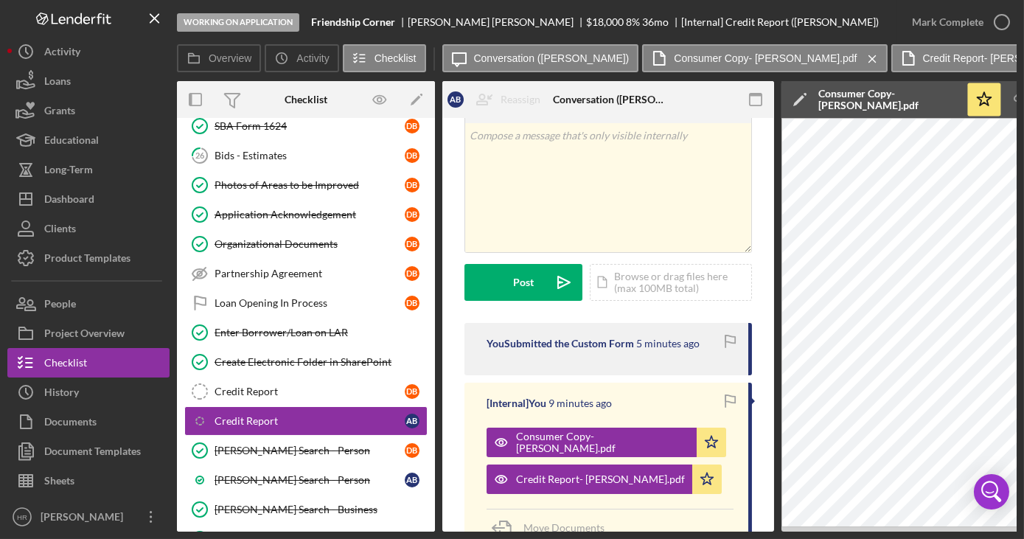
scroll to position [133, 0]
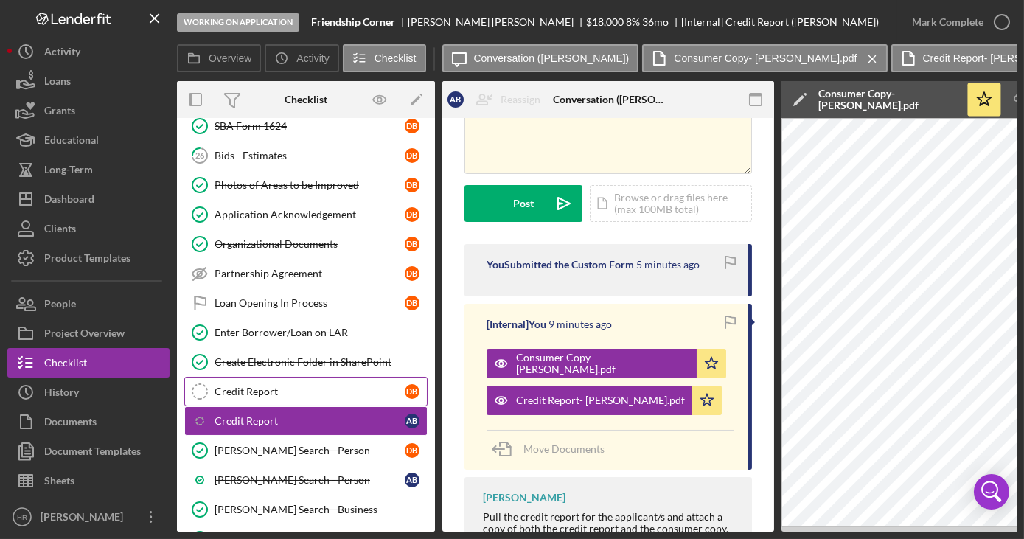
click at [242, 386] on div "Credit Report" at bounding box center [310, 392] width 190 height 12
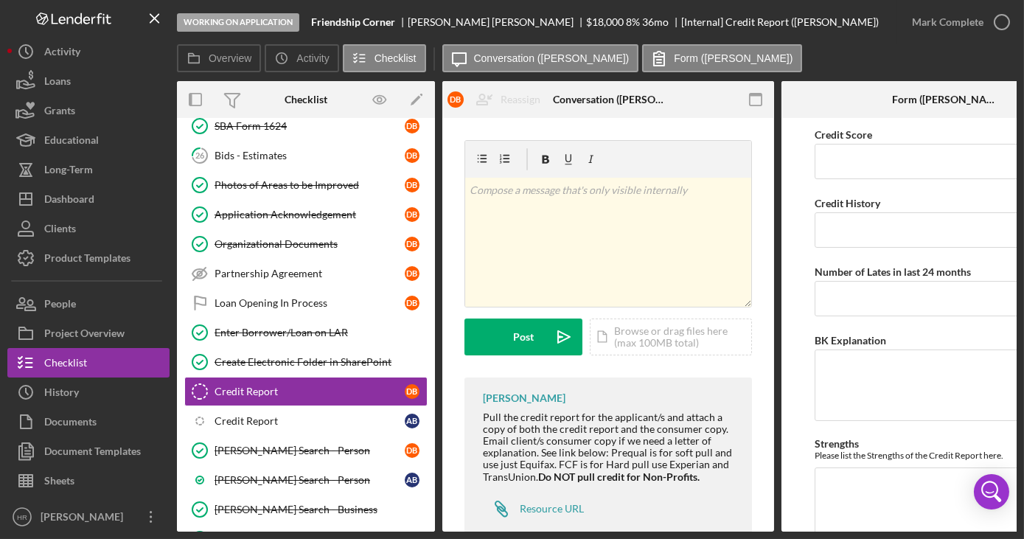
click at [658, 316] on form "v Color teal Color pink Remove color Add row above Add row below Add column bef…" at bounding box center [607, 247] width 287 height 215
click at [648, 339] on div "Icon/Document Browse or drag files here (max 100MB total) Tap to choose files o…" at bounding box center [671, 336] width 162 height 37
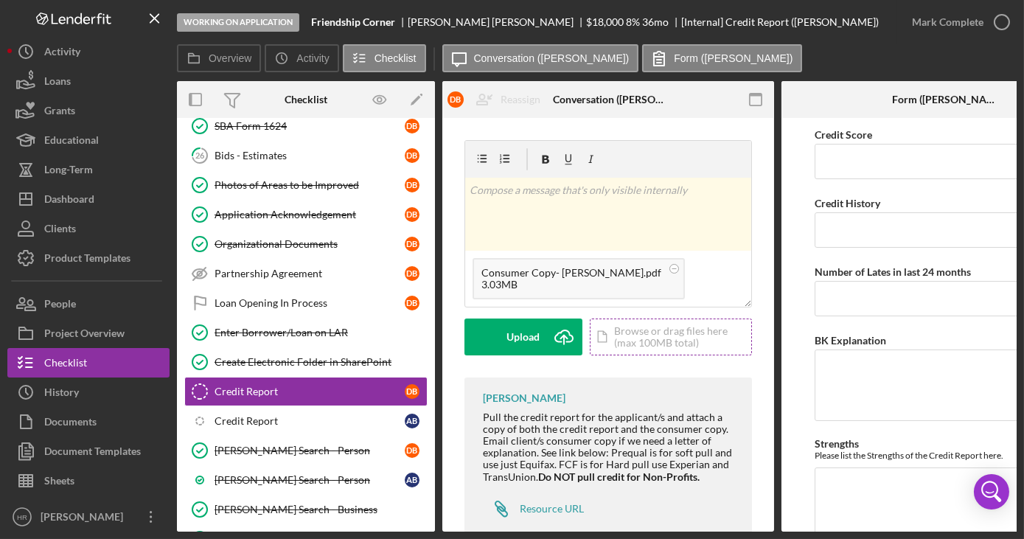
click at [637, 330] on div "Icon/Document Browse or drag files here (max 100MB total) Tap to choose files o…" at bounding box center [671, 336] width 162 height 37
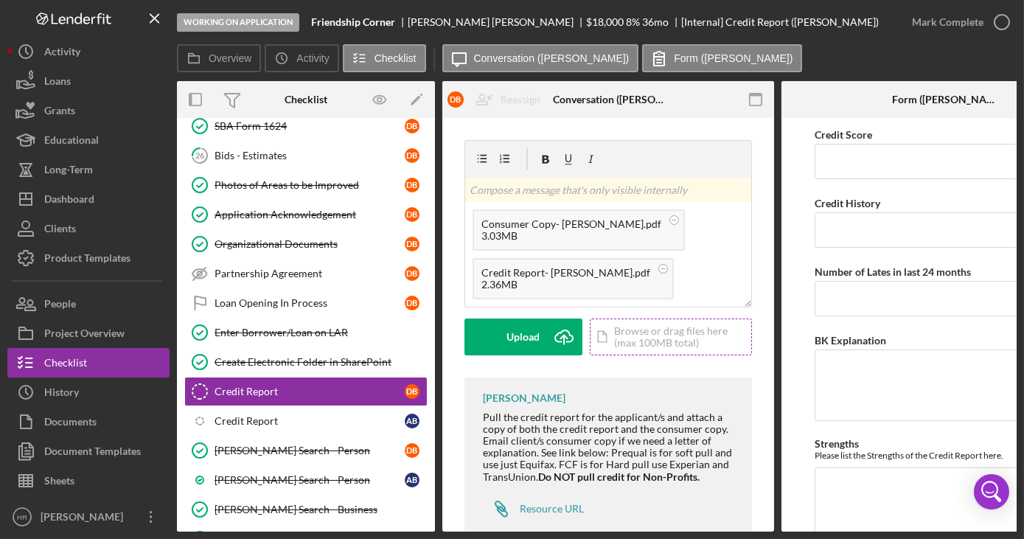
click at [649, 333] on div "Icon/Document Browse or drag files here (max 100MB total) Tap to choose files o…" at bounding box center [671, 336] width 162 height 37
click at [519, 337] on div "Upload" at bounding box center [523, 336] width 33 height 37
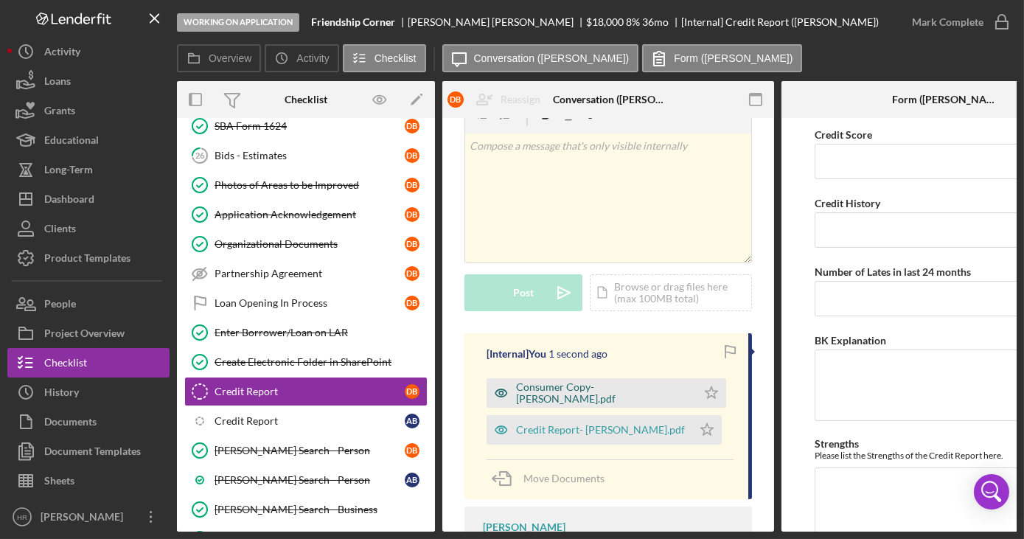
scroll to position [66, 0]
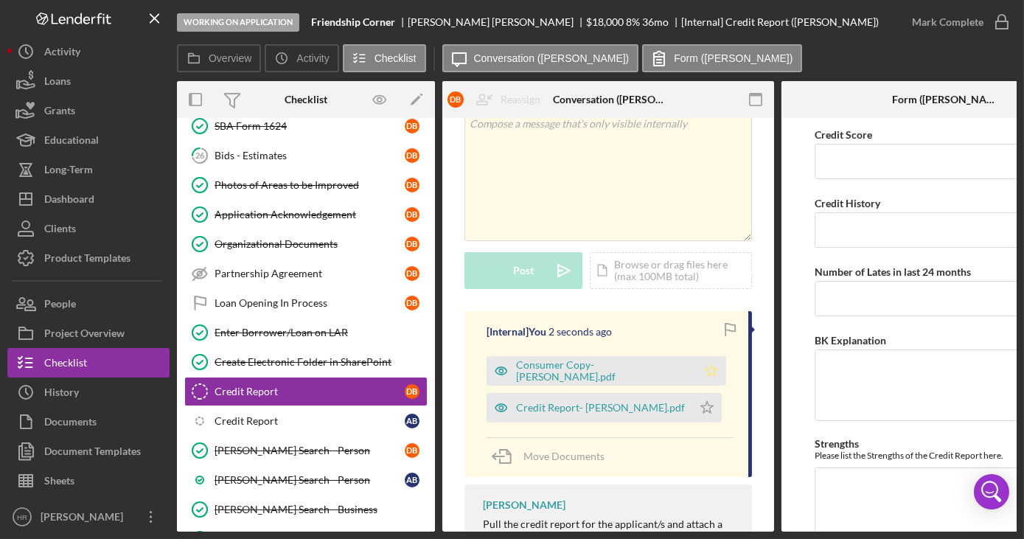
click at [697, 372] on icon "Icon/Star" at bounding box center [711, 370] width 29 height 29
click at [692, 408] on icon "Icon/Star" at bounding box center [706, 407] width 29 height 29
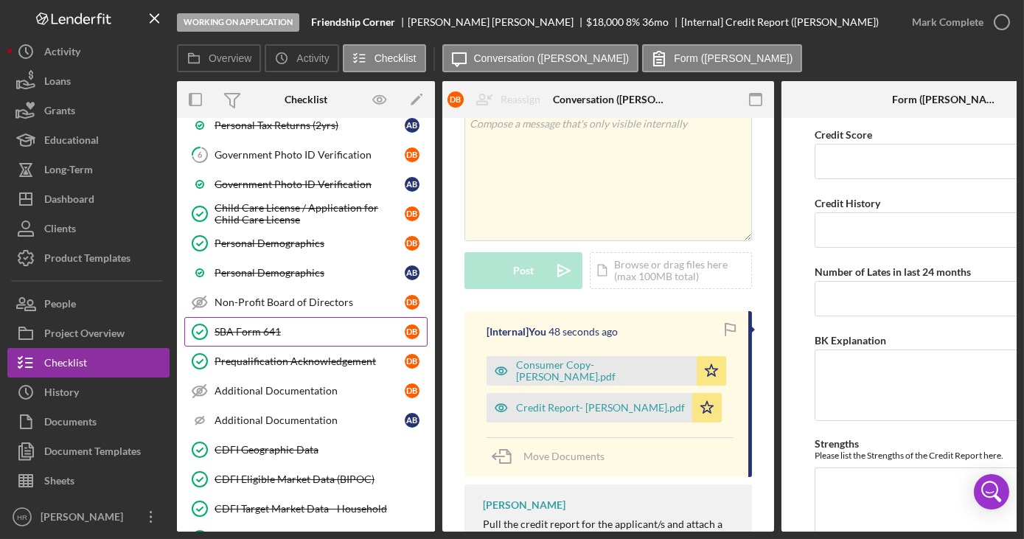
scroll to position [200, 0]
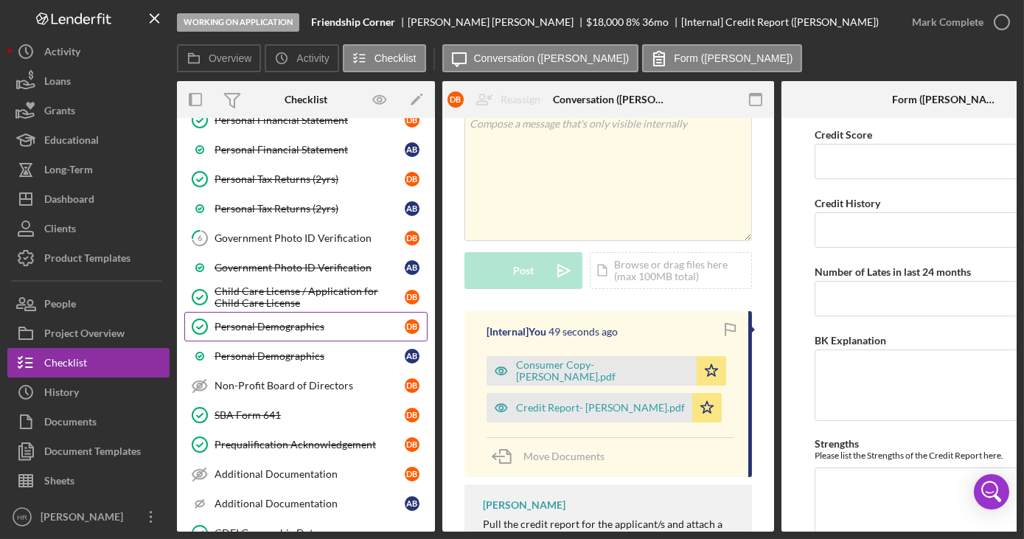
click at [277, 321] on div "Personal Demographics" at bounding box center [310, 327] width 190 height 12
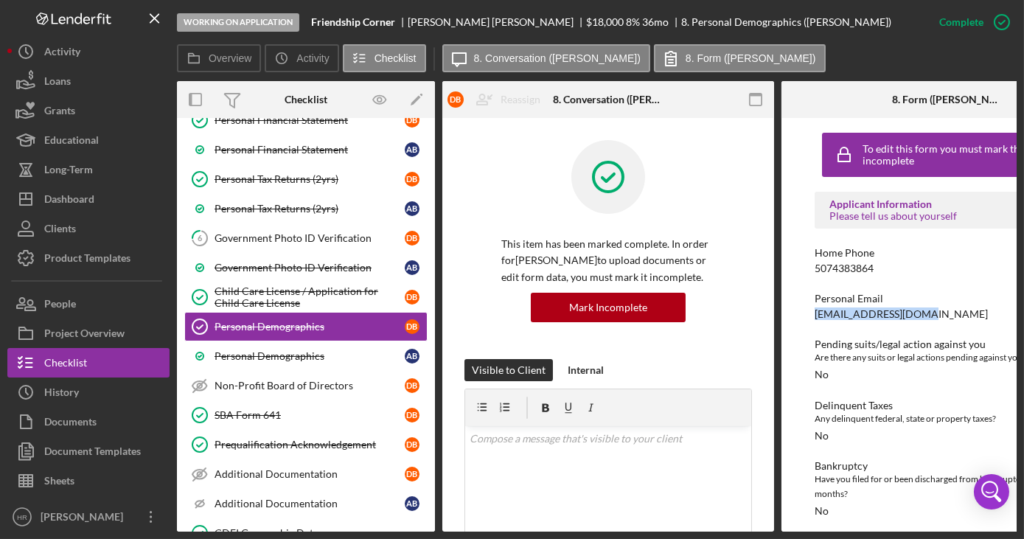
drag, startPoint x: 814, startPoint y: 314, endPoint x: 930, endPoint y: 310, distance: 116.5
click at [930, 310] on div "ADBauer327@yahoo.com" at bounding box center [901, 314] width 173 height 12
copy div "ADBauer327@yahoo.com"
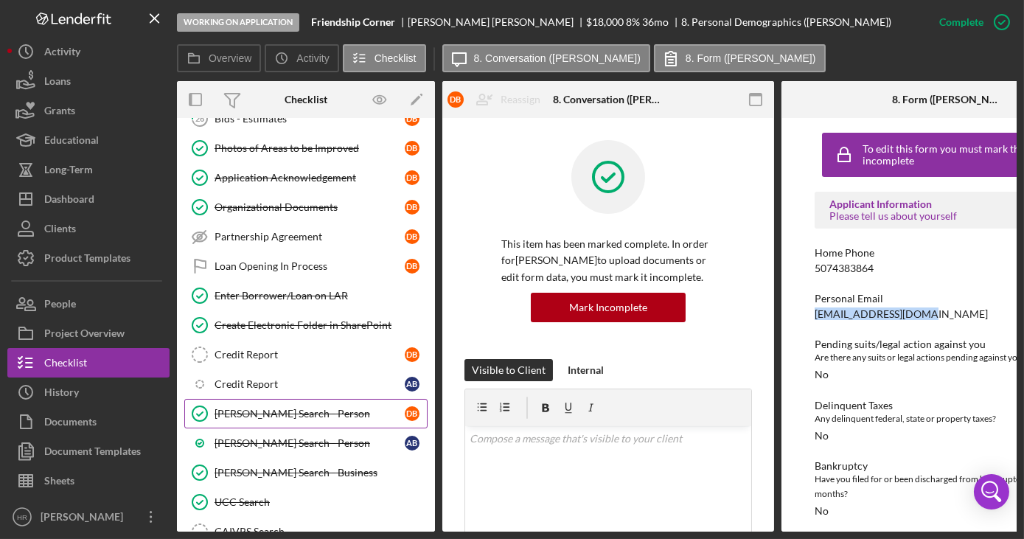
scroll to position [1541, 0]
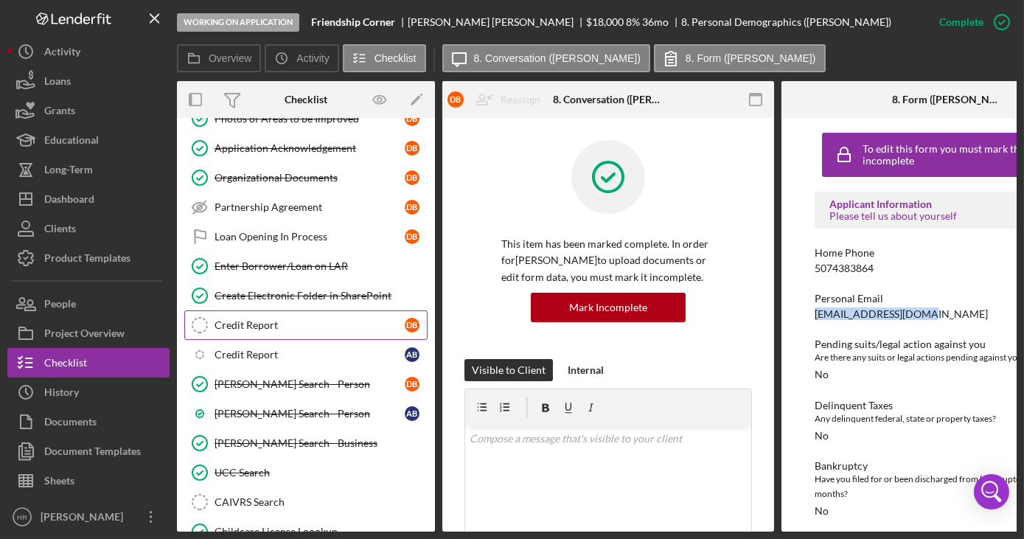
click at [263, 319] on div "Credit Report" at bounding box center [310, 325] width 190 height 12
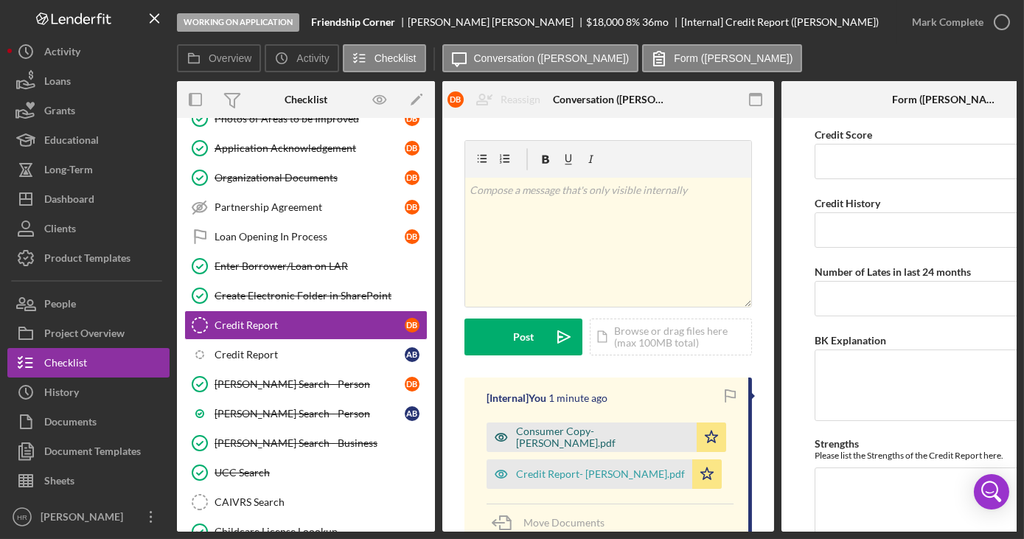
click at [568, 437] on div "Consumer Copy- [PERSON_NAME].pdf" at bounding box center [602, 437] width 173 height 24
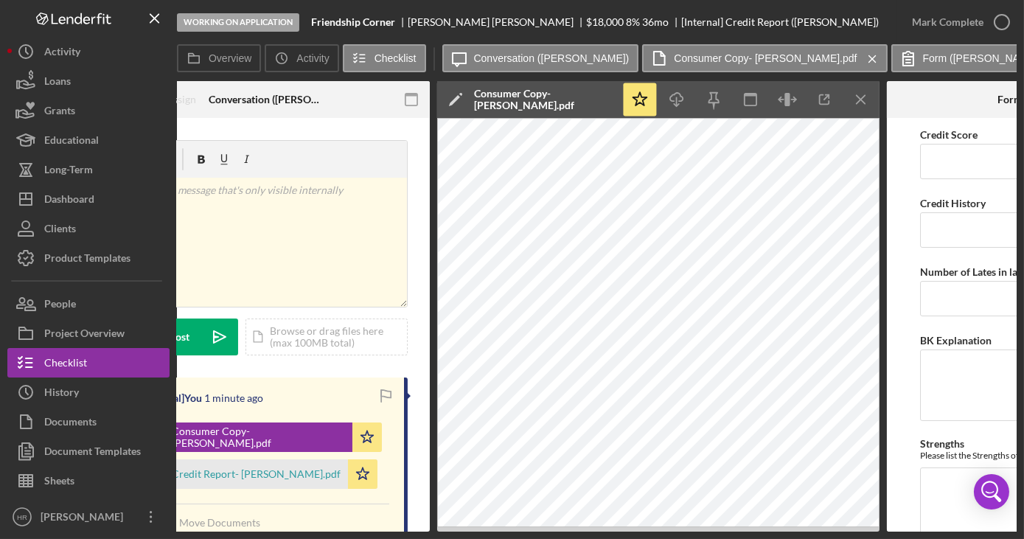
scroll to position [0, 352]
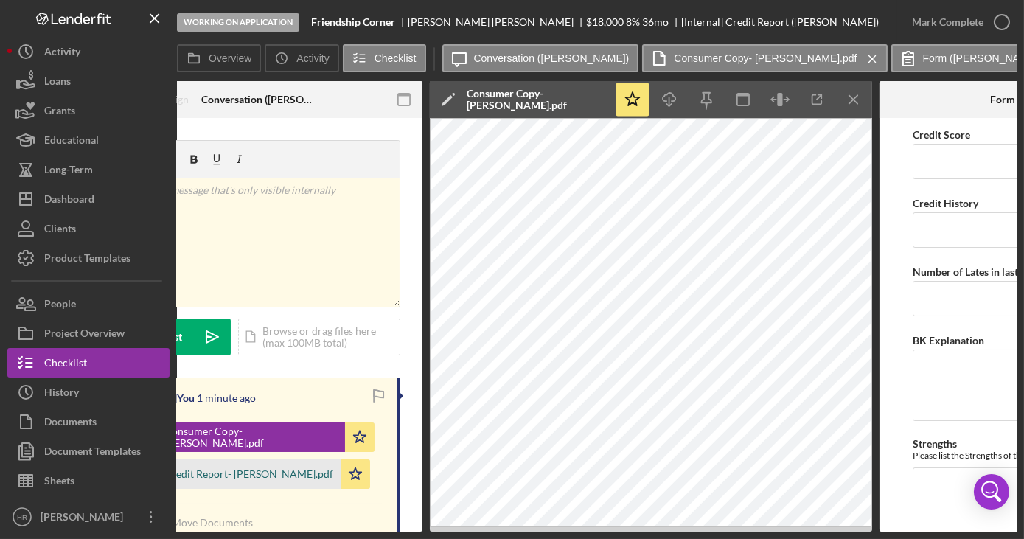
click at [245, 478] on div "Credit Report- [PERSON_NAME].pdf" at bounding box center [248, 474] width 169 height 12
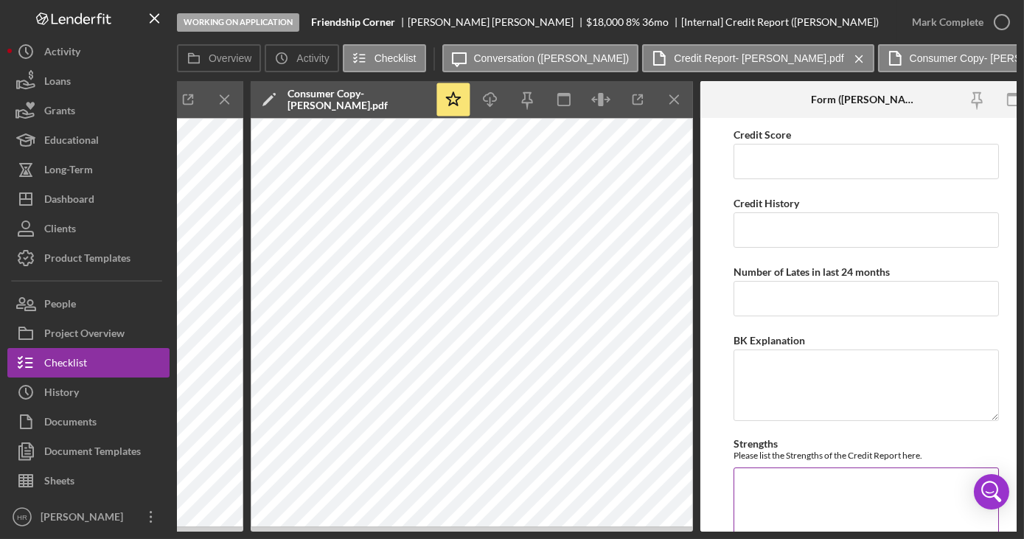
scroll to position [0, 996]
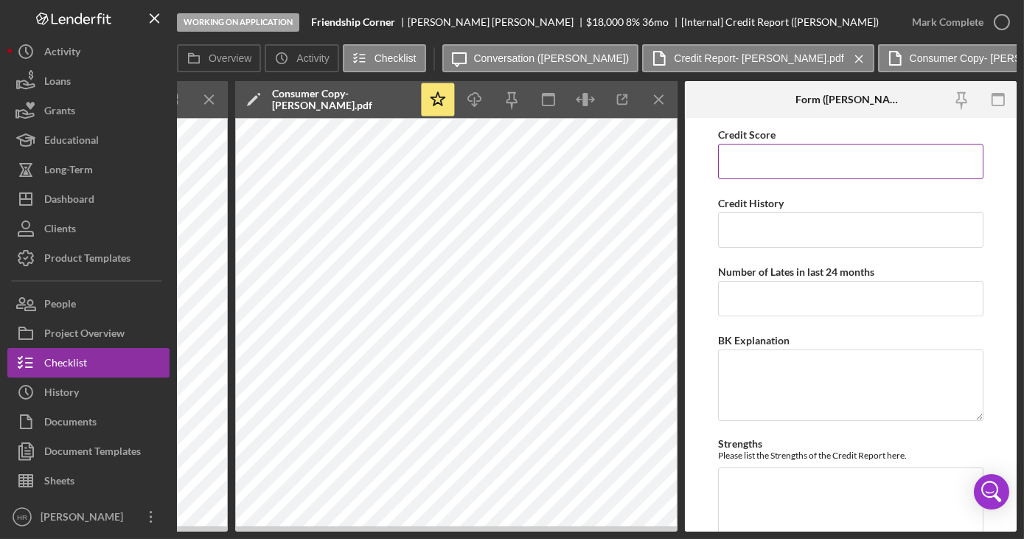
click at [779, 159] on input "Credit Score" at bounding box center [850, 161] width 265 height 35
type input "563"
click at [767, 301] on input "Number of Lates in last 24 months" at bounding box center [850, 298] width 265 height 35
type input "16"
click at [752, 384] on textarea "BK Explanation" at bounding box center [850, 384] width 265 height 71
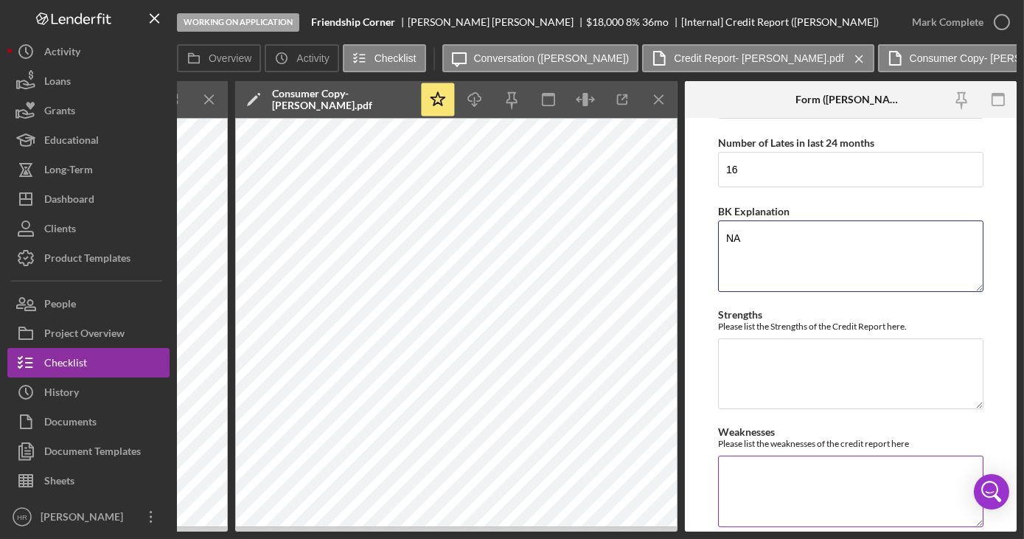
scroll to position [182, 0]
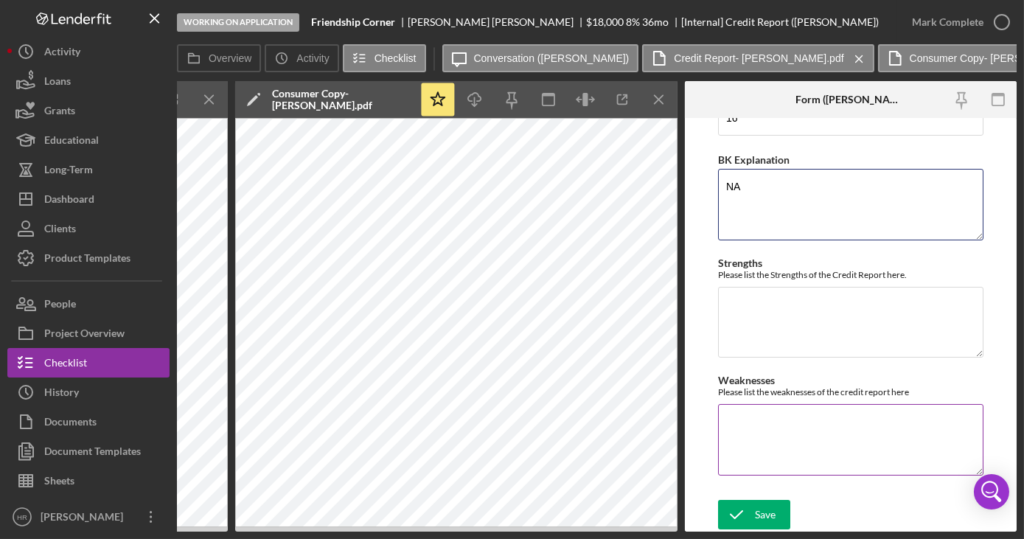
type textarea "NA"
click at [742, 411] on textarea "Weaknesses" at bounding box center [850, 439] width 265 height 71
type textarea "e"
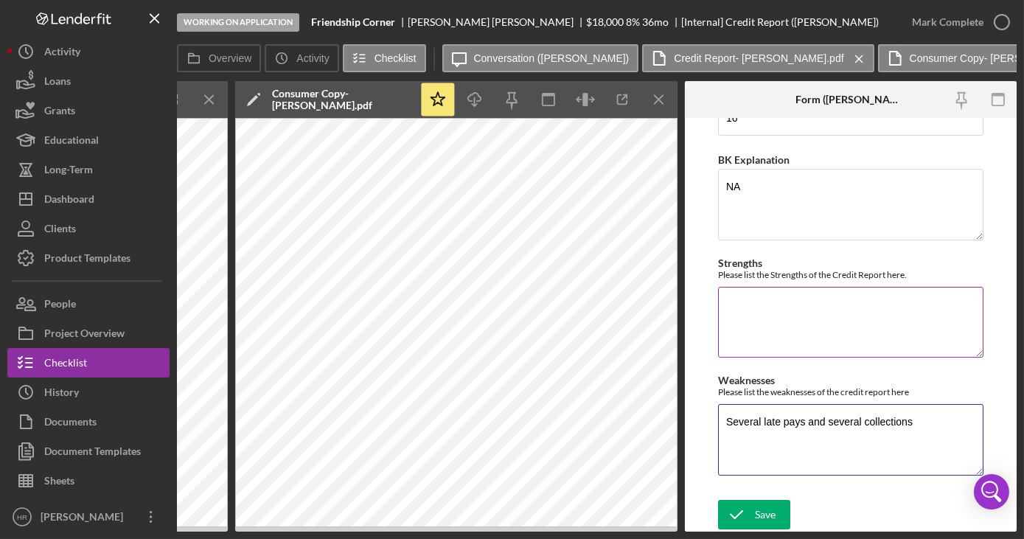
type textarea "Several late pays and several collections"
drag, startPoint x: 748, startPoint y: 307, endPoint x: 735, endPoint y: 308, distance: 13.3
click at [739, 307] on textarea "Strengths" at bounding box center [850, 322] width 265 height 71
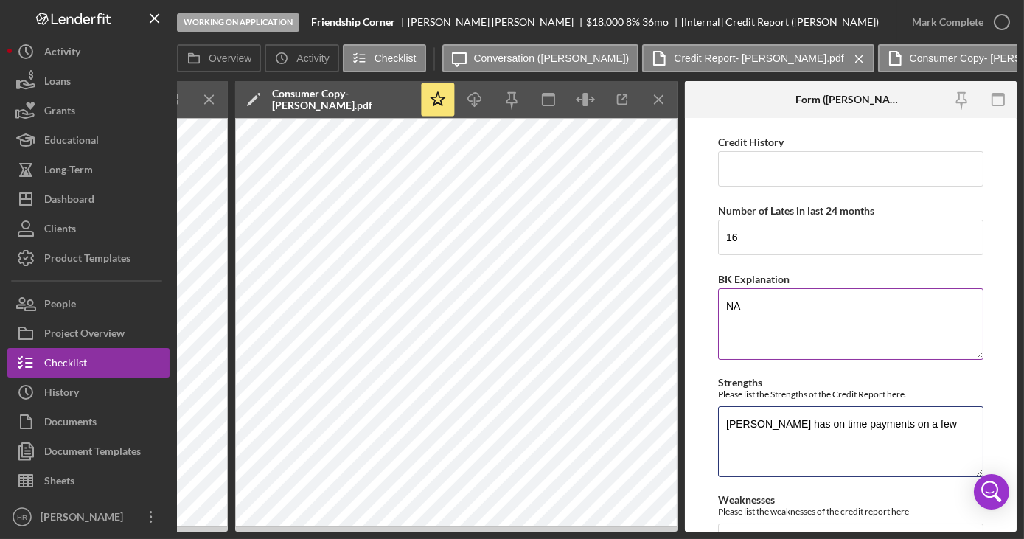
scroll to position [133, 0]
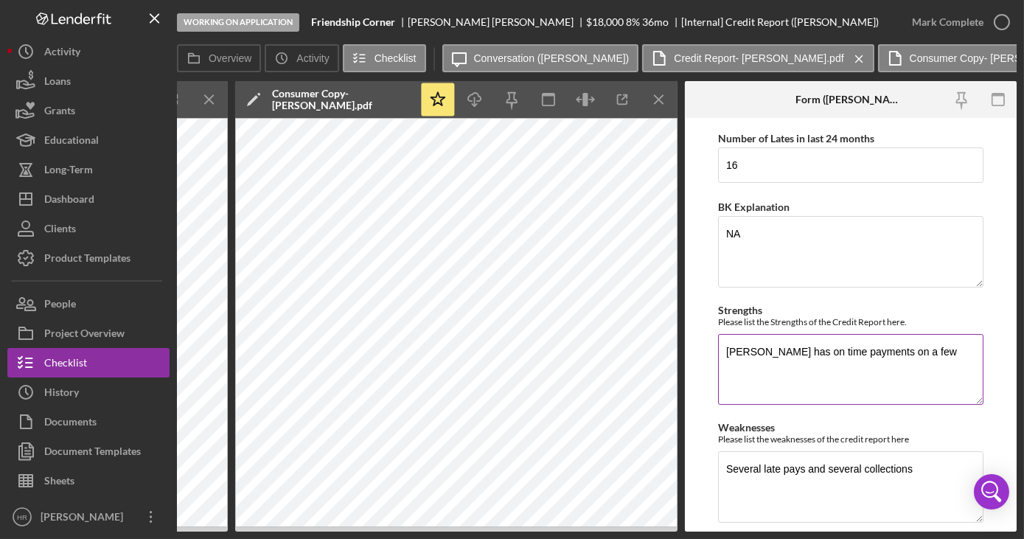
click at [908, 352] on textarea "Denise has on time payments on a few" at bounding box center [850, 369] width 265 height 71
drag, startPoint x: 904, startPoint y: 349, endPoint x: 784, endPoint y: 344, distance: 121.0
click at [784, 344] on textarea "Denise has on time payments on a few" at bounding box center [850, 369] width 265 height 71
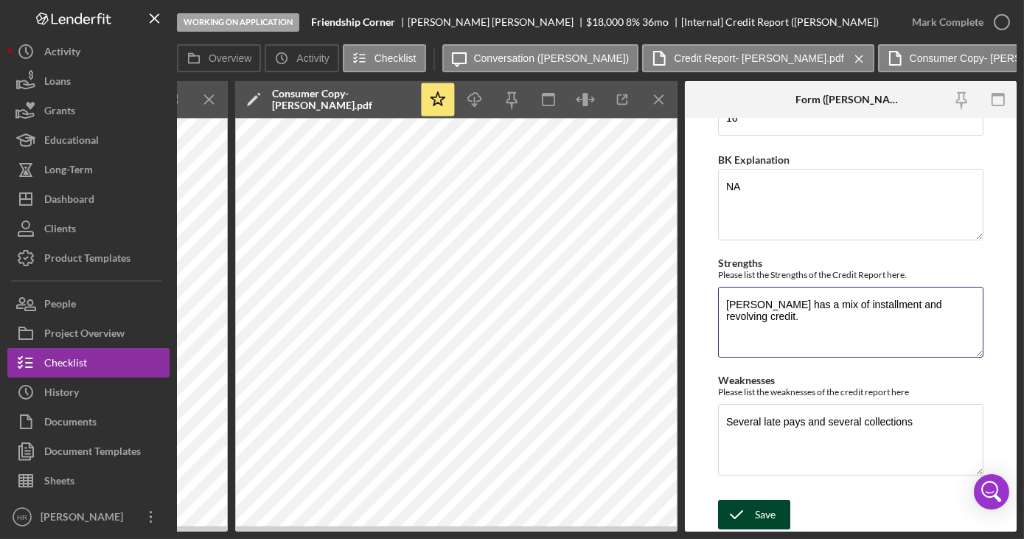
type textarea "[PERSON_NAME] has a mix of installment and revolving credit."
click at [782, 507] on button "Save" at bounding box center [754, 514] width 72 height 29
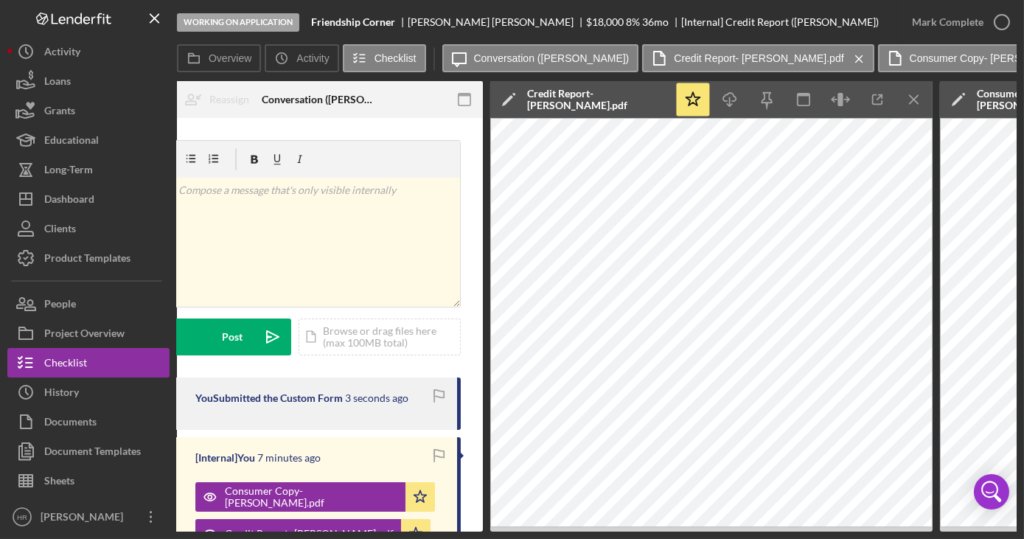
scroll to position [0, 0]
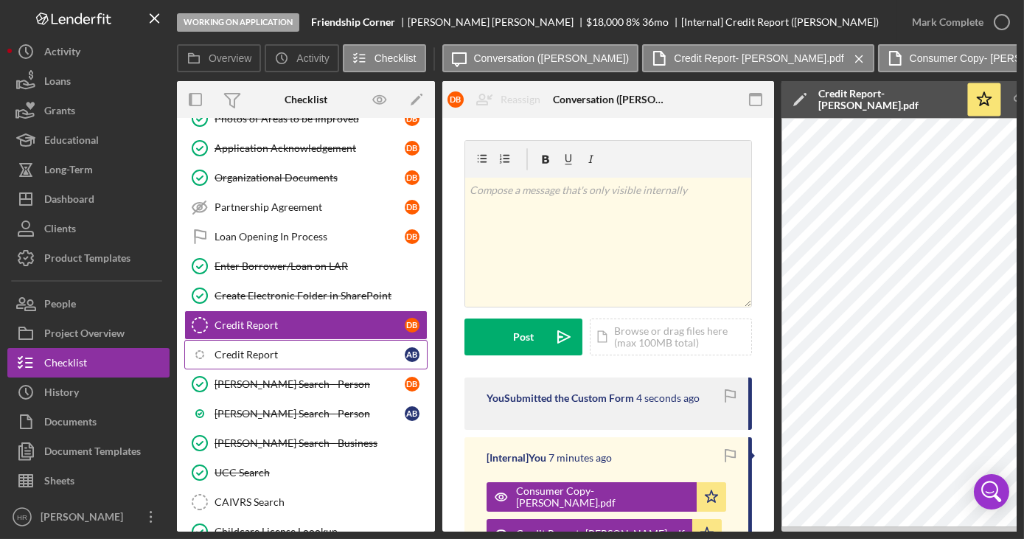
click at [298, 340] on link "Icon/Checklist Item Sub Internal Credit Report A B" at bounding box center [305, 354] width 243 height 29
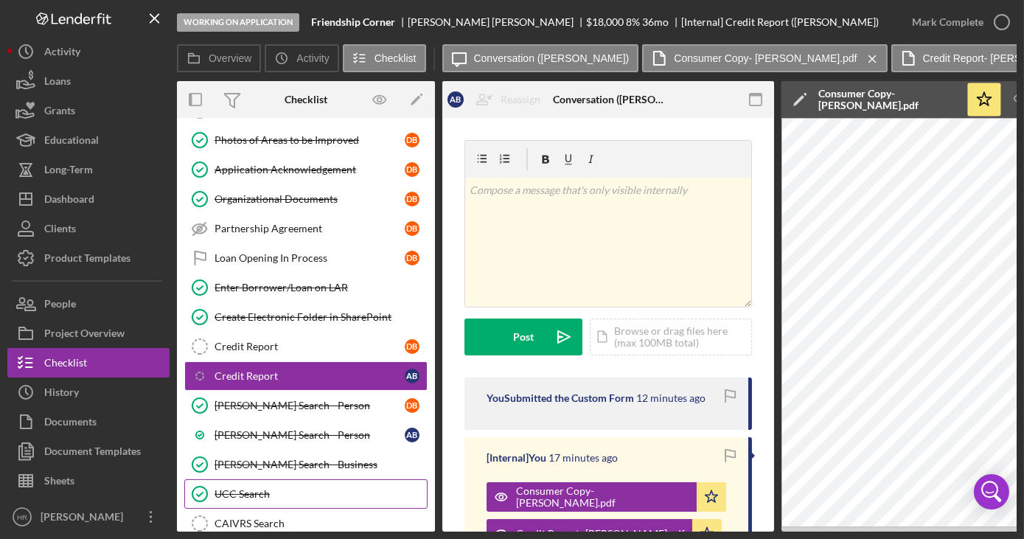
scroll to position [1675, 0]
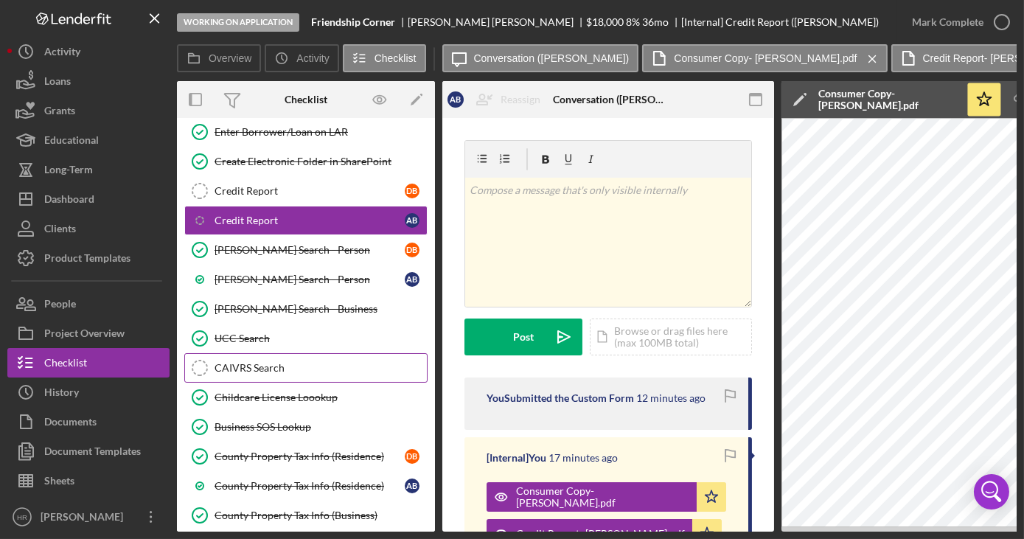
click at [284, 362] on div "CAIVRS Search" at bounding box center [321, 368] width 212 height 12
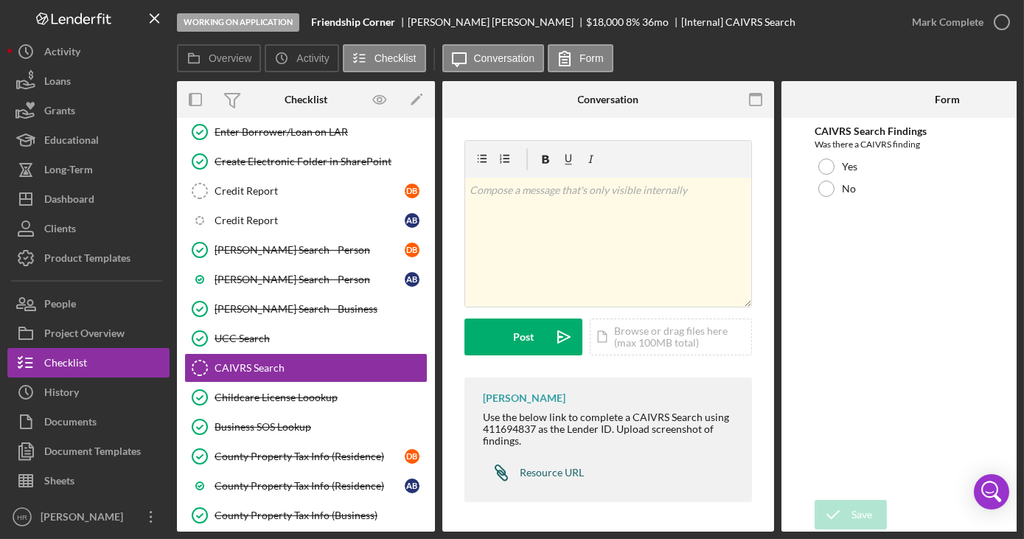
click at [561, 467] on div "Resource URL" at bounding box center [552, 473] width 64 height 12
drag, startPoint x: 481, startPoint y: 428, endPoint x: 537, endPoint y: 430, distance: 56.0
click at [537, 430] on div "Haley Ramsey Use the below link to complete a CAIVRS Search using 411694837 as …" at bounding box center [607, 439] width 287 height 125
copy div "411694837"
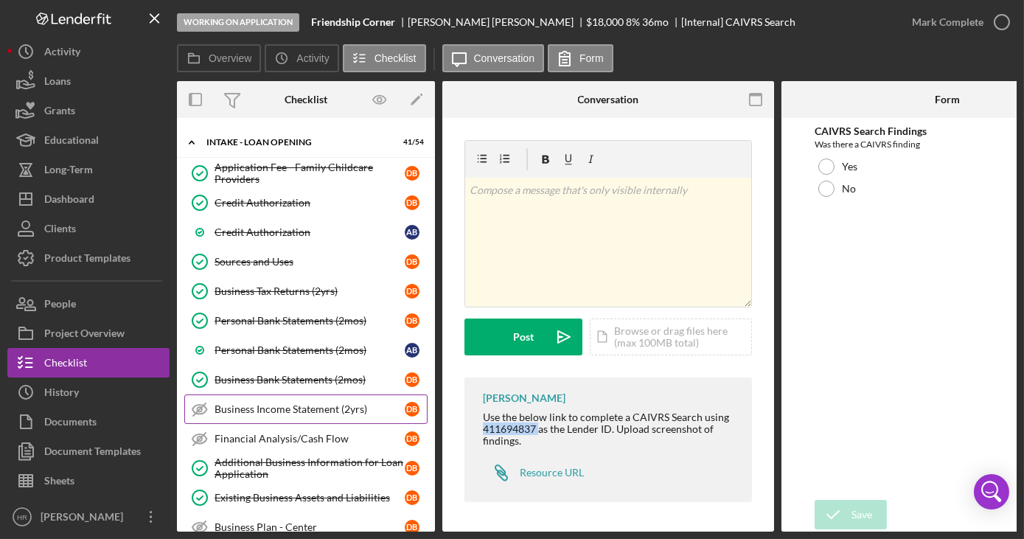
scroll to position [768, 0]
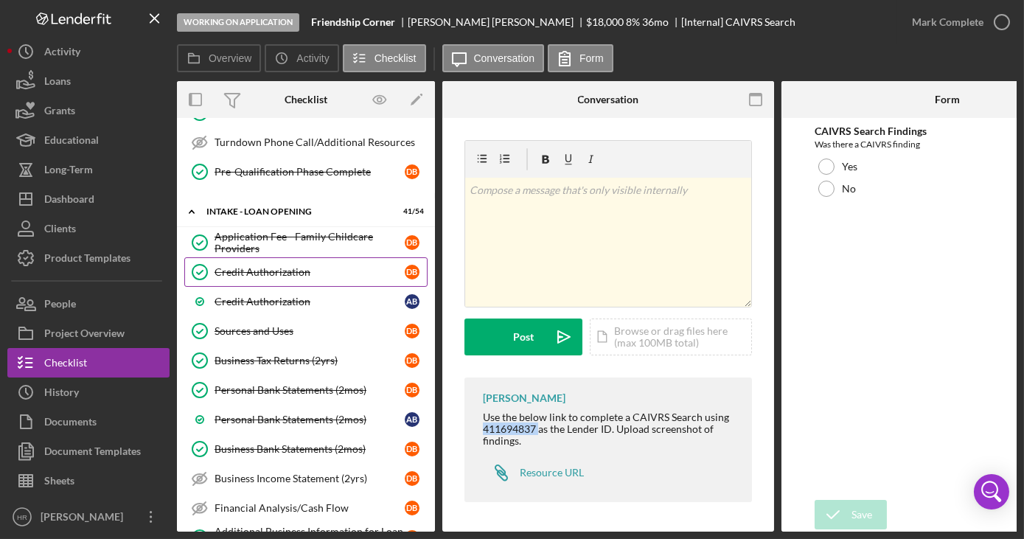
click at [267, 266] on div "Credit Authorization" at bounding box center [310, 272] width 190 height 12
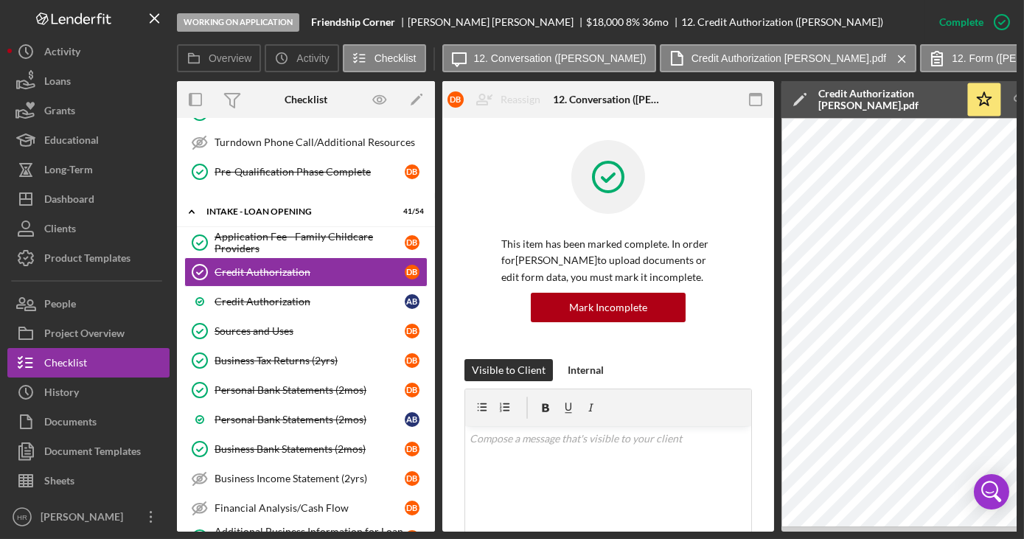
drag, startPoint x: 515, startPoint y: 534, endPoint x: 543, endPoint y: 529, distance: 29.1
click at [543, 529] on div "Working on Application Friendship Corner Denise Bauer $18,000 $9,000 8 % 36 mo …" at bounding box center [512, 269] width 1024 height 539
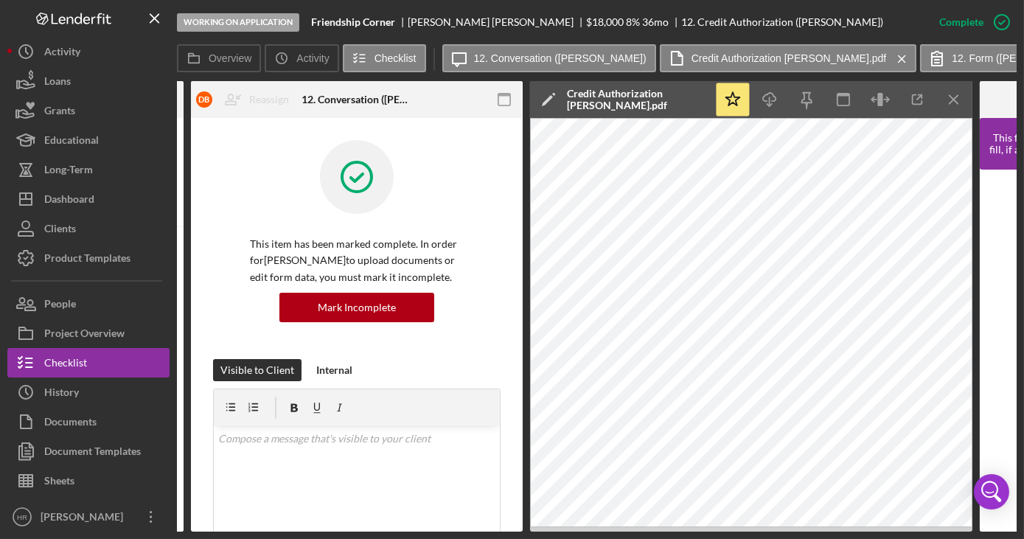
scroll to position [0, 328]
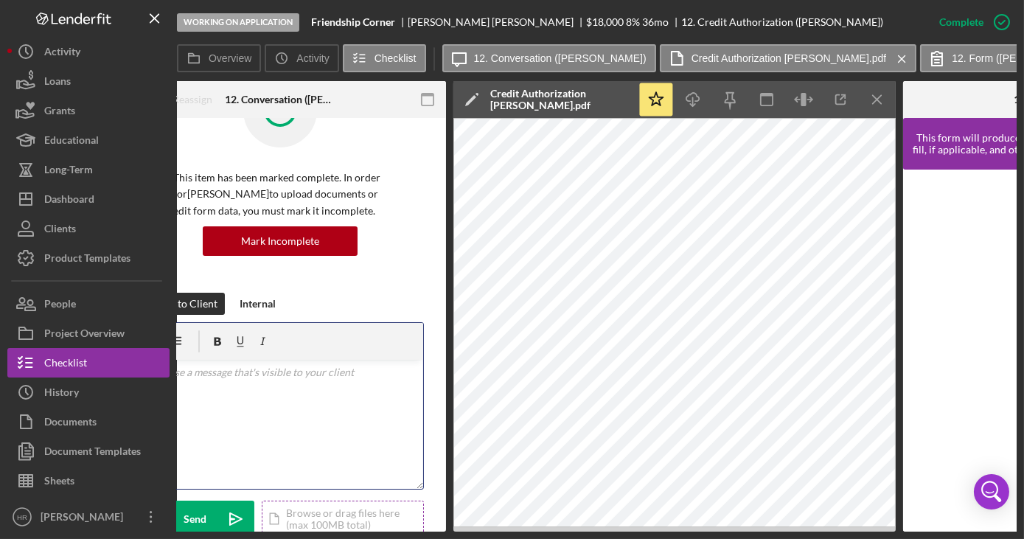
drag, startPoint x: 428, startPoint y: 531, endPoint x: 349, endPoint y: 520, distance: 79.6
click at [349, 520] on div "Overview Internal Workflow Stage Working on Application Icon/Dropdown Arrow Arc…" at bounding box center [597, 306] width 840 height 450
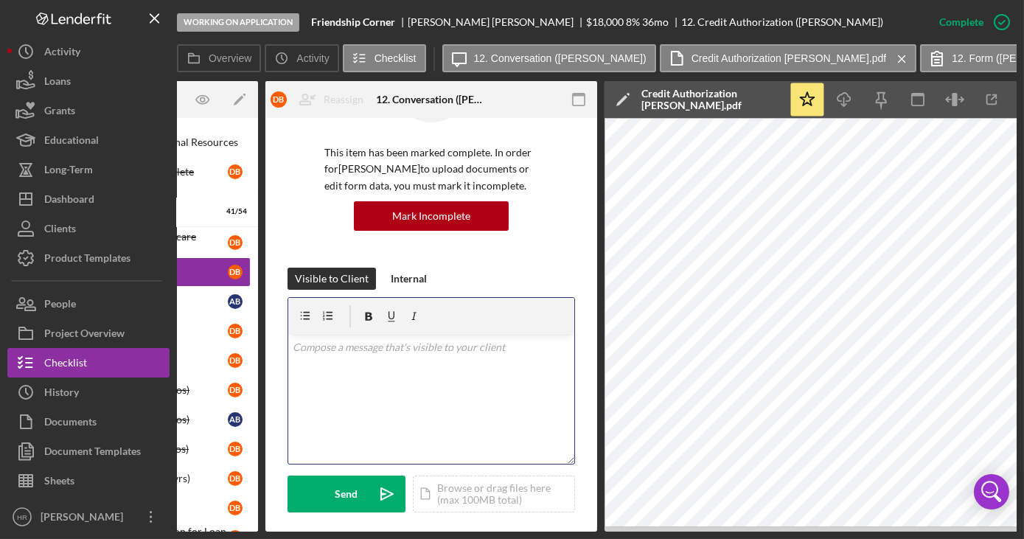
scroll to position [0, 0]
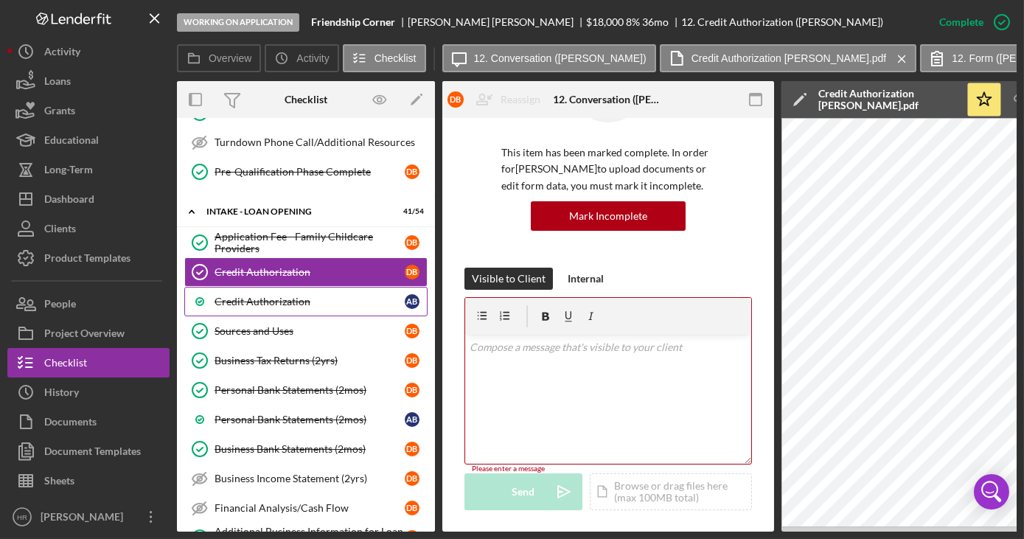
click at [270, 296] on div "Credit Authorization" at bounding box center [310, 302] width 190 height 12
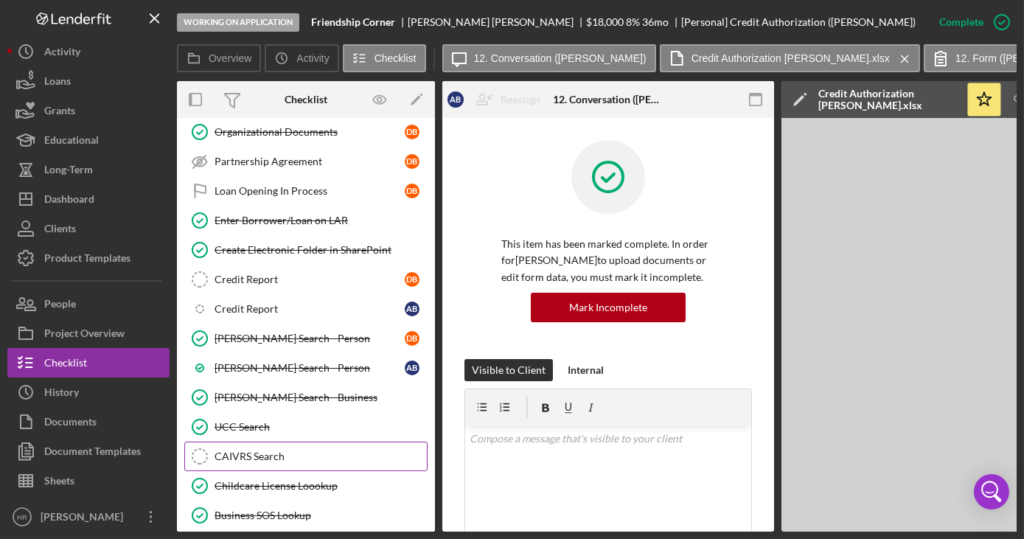
scroll to position [1639, 0]
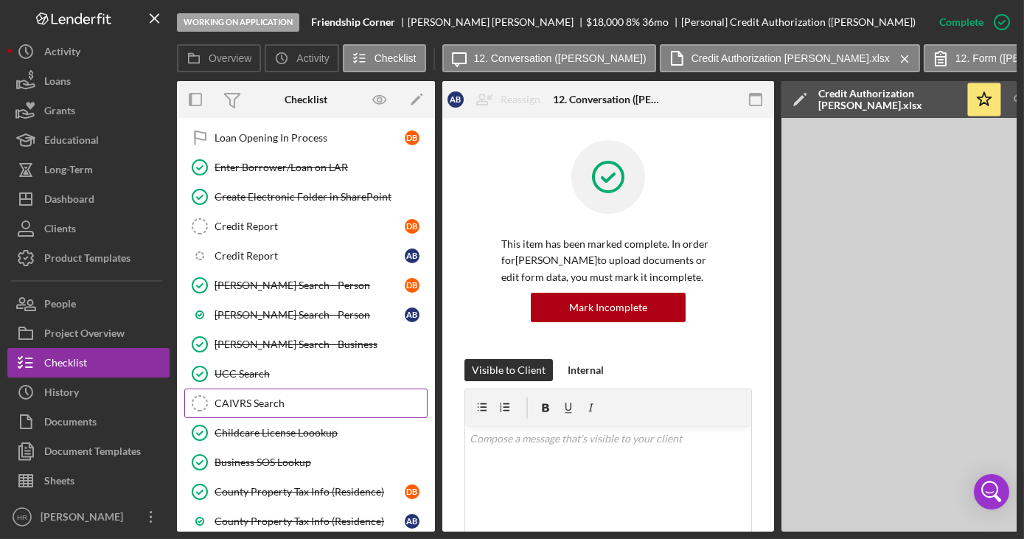
click at [264, 397] on div "CAIVRS Search" at bounding box center [321, 403] width 212 height 12
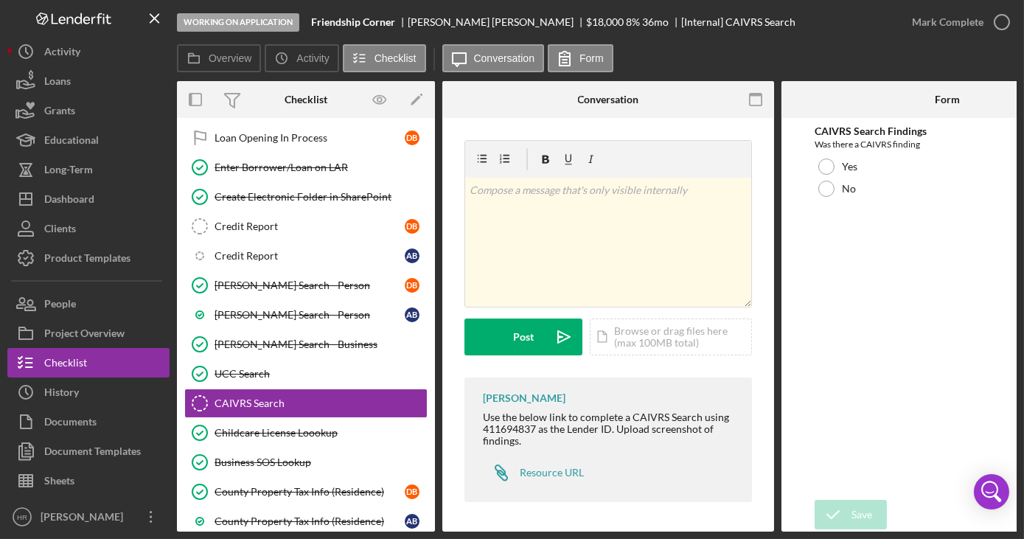
scroll to position [4, 0]
click at [822, 190] on div at bounding box center [826, 189] width 16 height 16
click at [852, 515] on div "Save" at bounding box center [861, 514] width 21 height 29
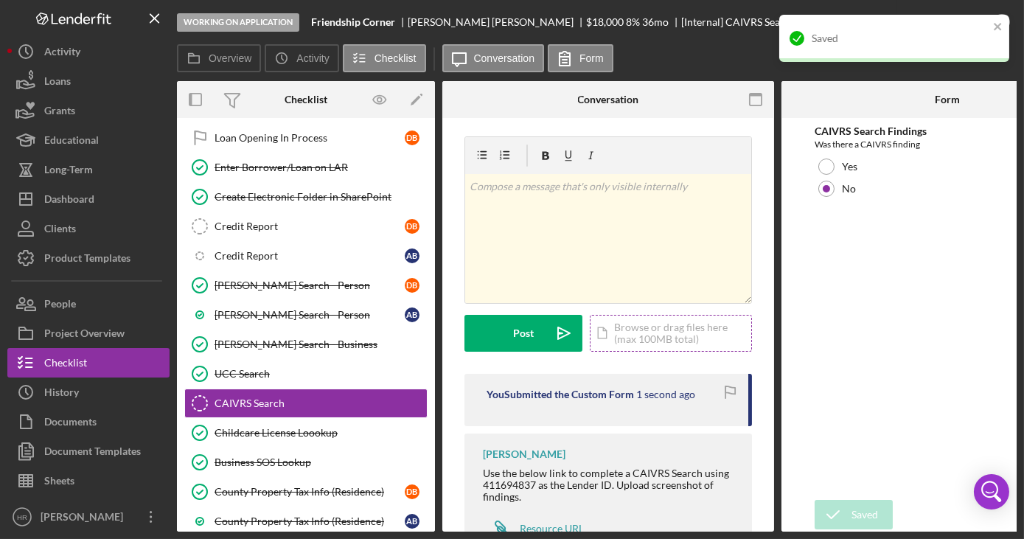
click at [654, 329] on div "Icon/Document Browse or drag files here (max 100MB total) Tap to choose files o…" at bounding box center [671, 333] width 162 height 37
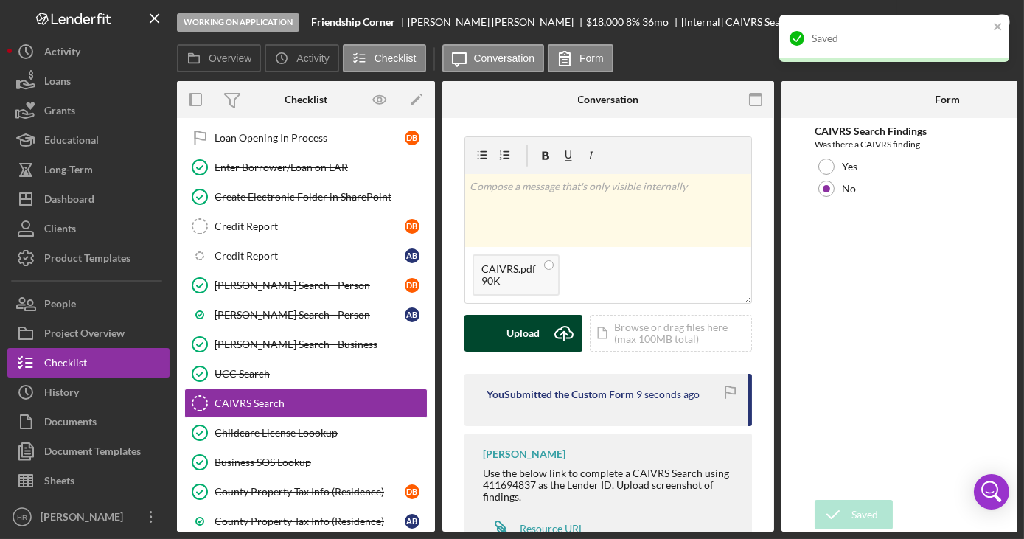
click at [522, 332] on div "Upload" at bounding box center [523, 333] width 33 height 37
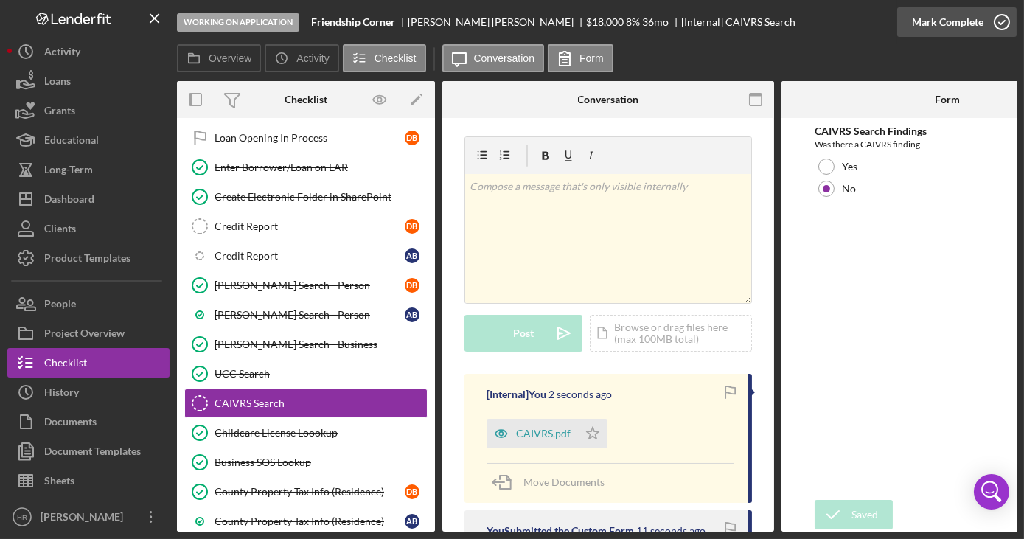
click at [1011, 24] on icon "button" at bounding box center [1001, 22] width 37 height 37
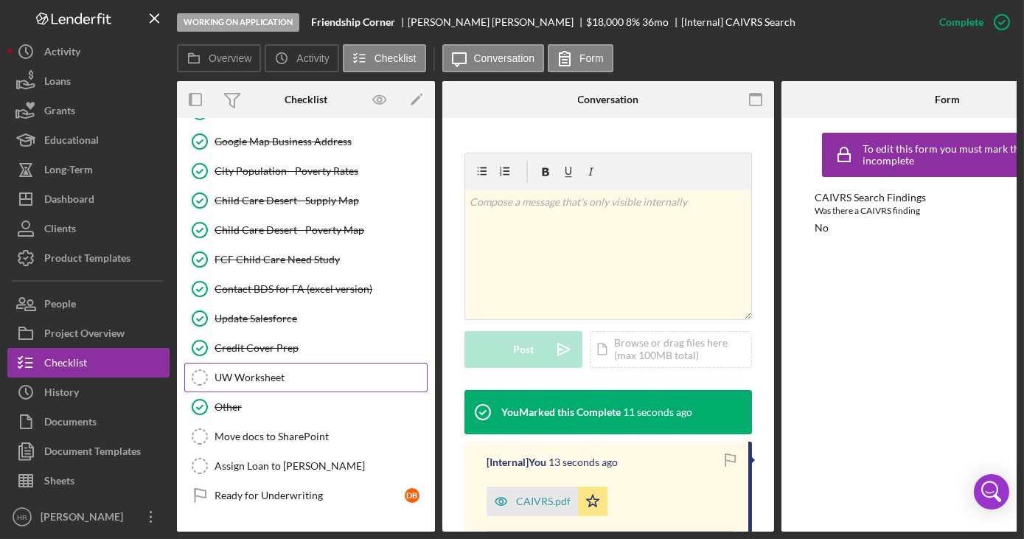
scroll to position [2109, 0]
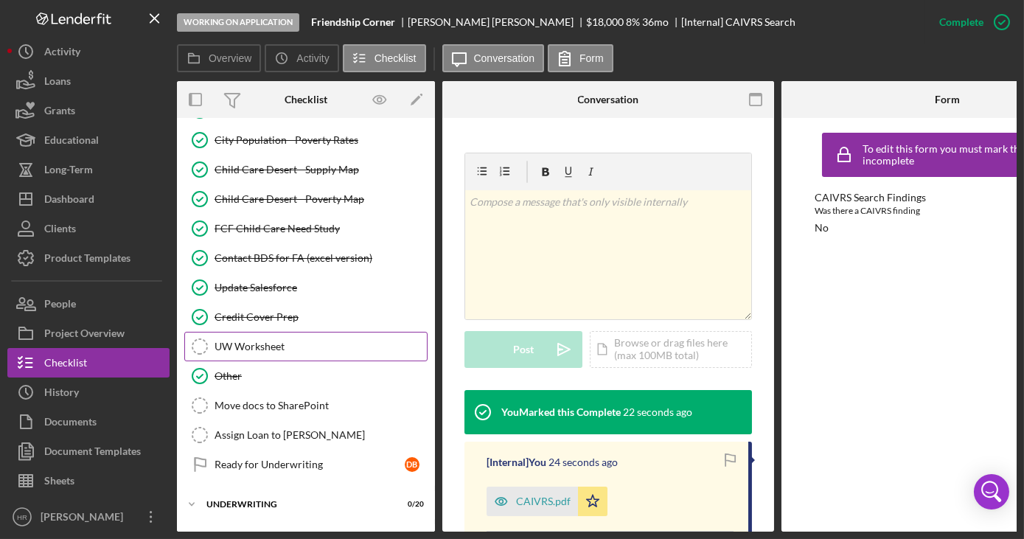
click at [283, 341] on div "UW Worksheet" at bounding box center [321, 347] width 212 height 12
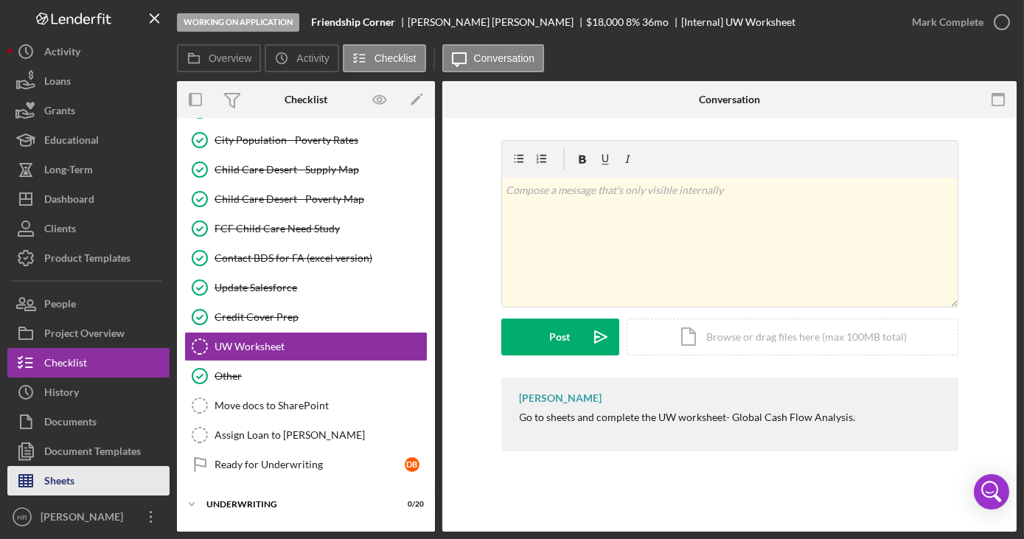
click at [64, 473] on div "Sheets" at bounding box center [59, 482] width 30 height 33
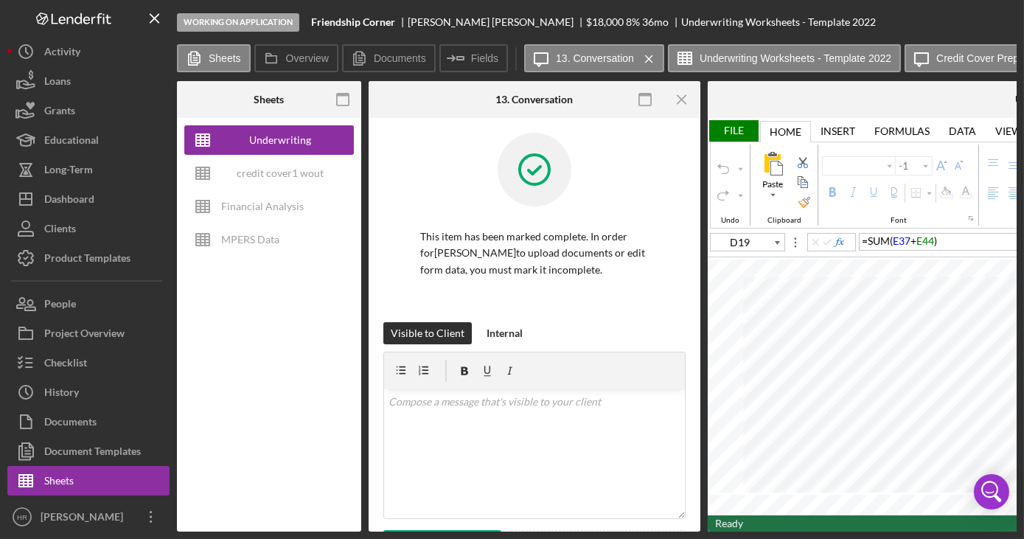
type input "Arial"
type input "10"
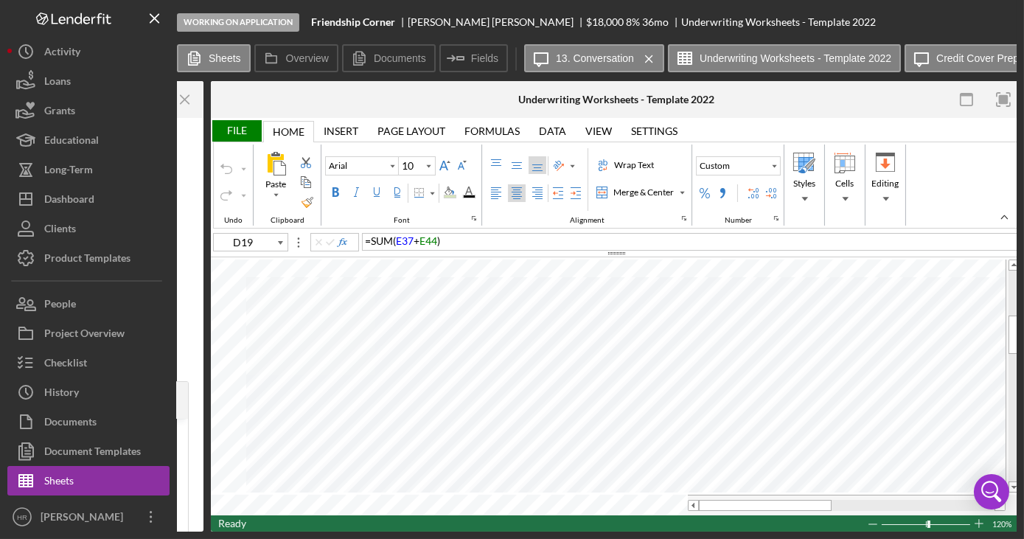
scroll to position [0, 506]
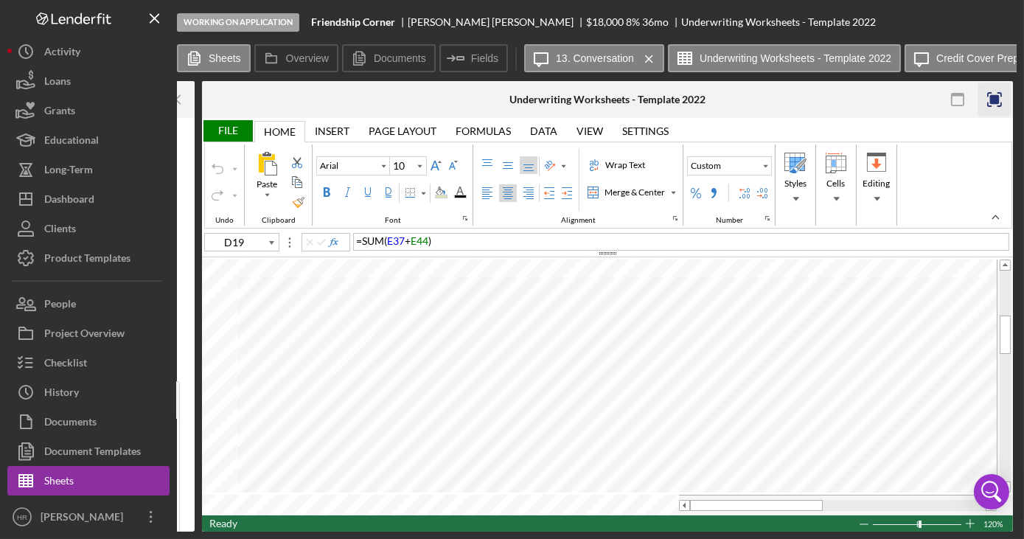
click at [998, 96] on rect "button" at bounding box center [995, 100] width 10 height 10
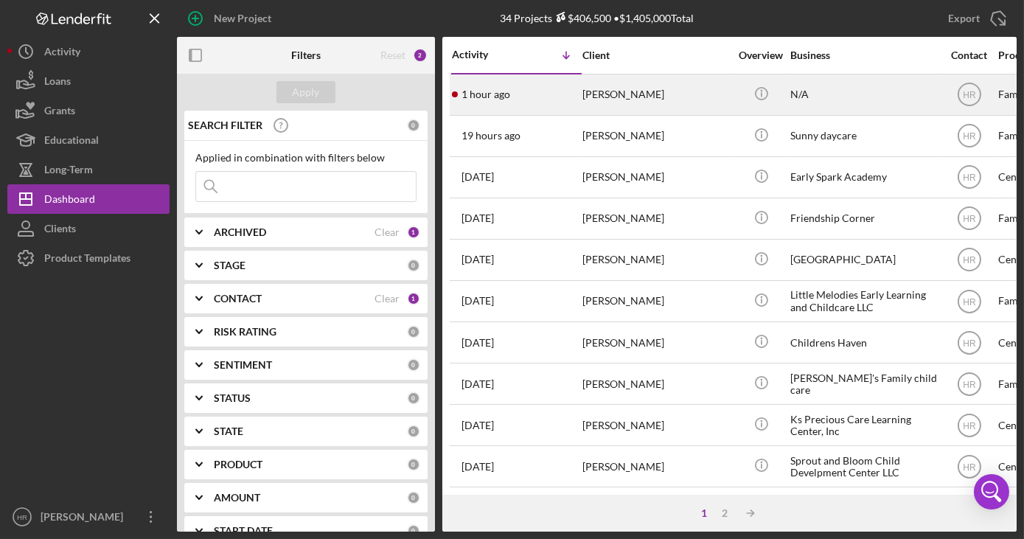
click at [623, 102] on div "[PERSON_NAME]" at bounding box center [655, 94] width 147 height 39
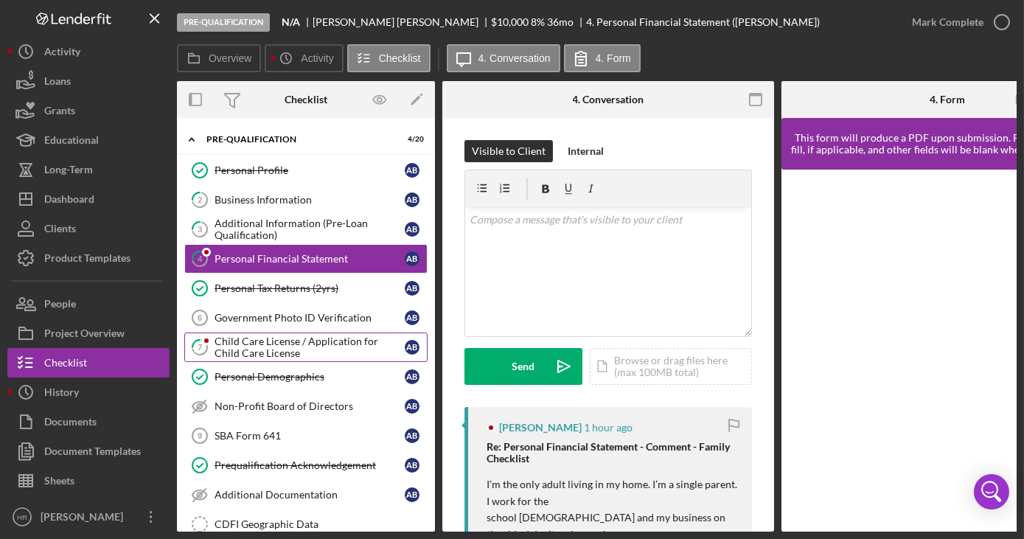
click at [266, 351] on div "Child Care License / Application for Child Care License" at bounding box center [310, 347] width 190 height 24
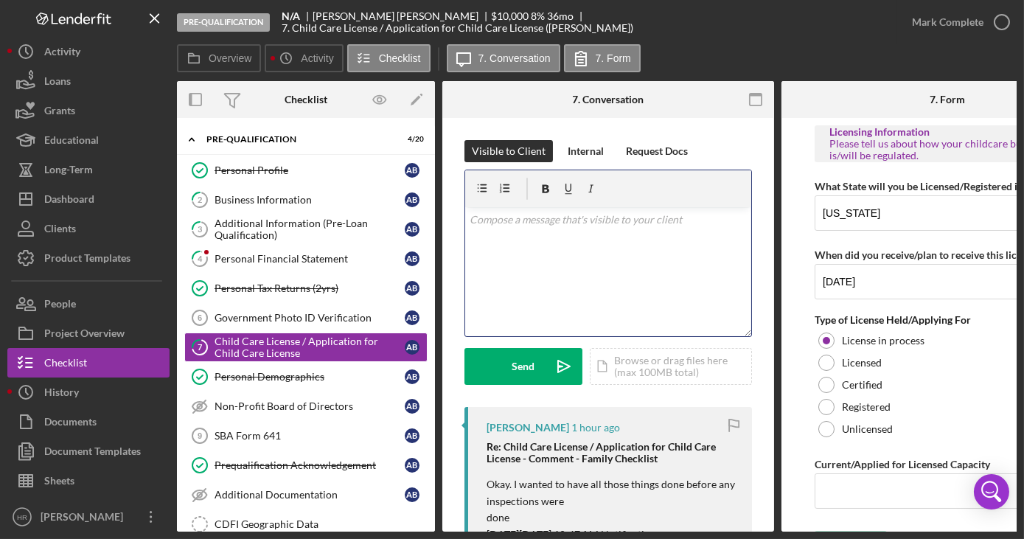
click at [546, 242] on div "v Color teal Color pink Remove color Add row above Add row below Add column bef…" at bounding box center [608, 271] width 286 height 129
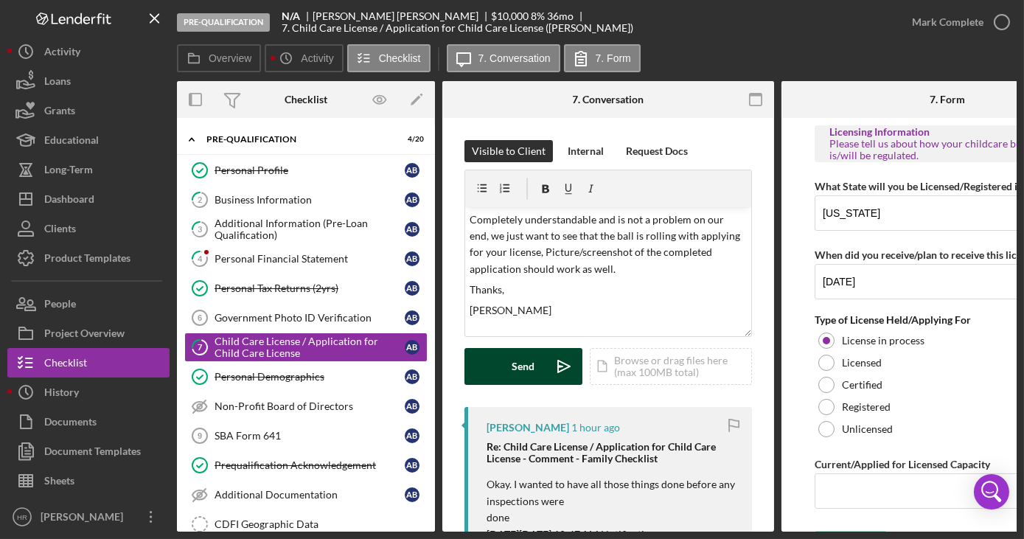
click at [543, 354] on button "Send Icon/icon-invite-send" at bounding box center [523, 366] width 118 height 37
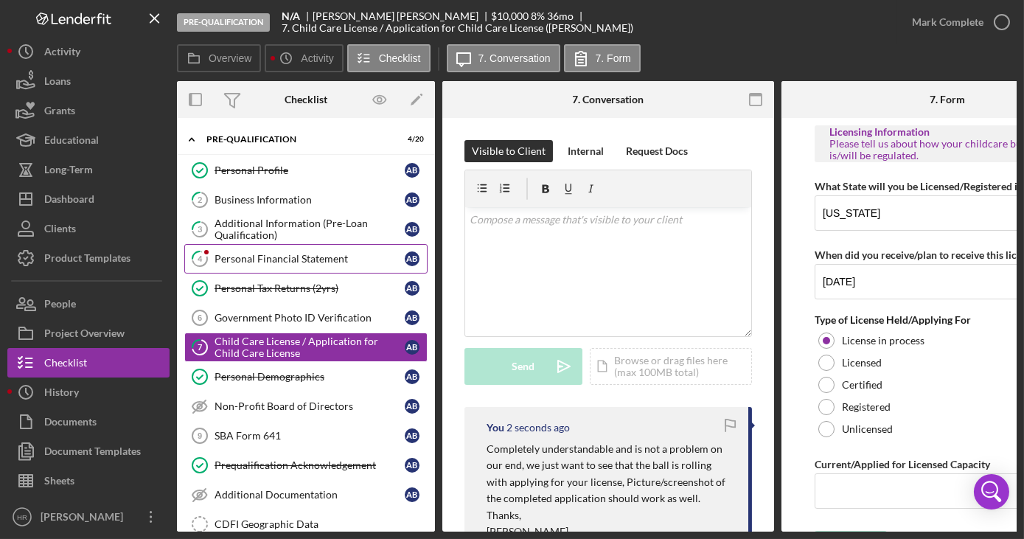
click at [242, 257] on div "Personal Financial Statement" at bounding box center [310, 259] width 190 height 12
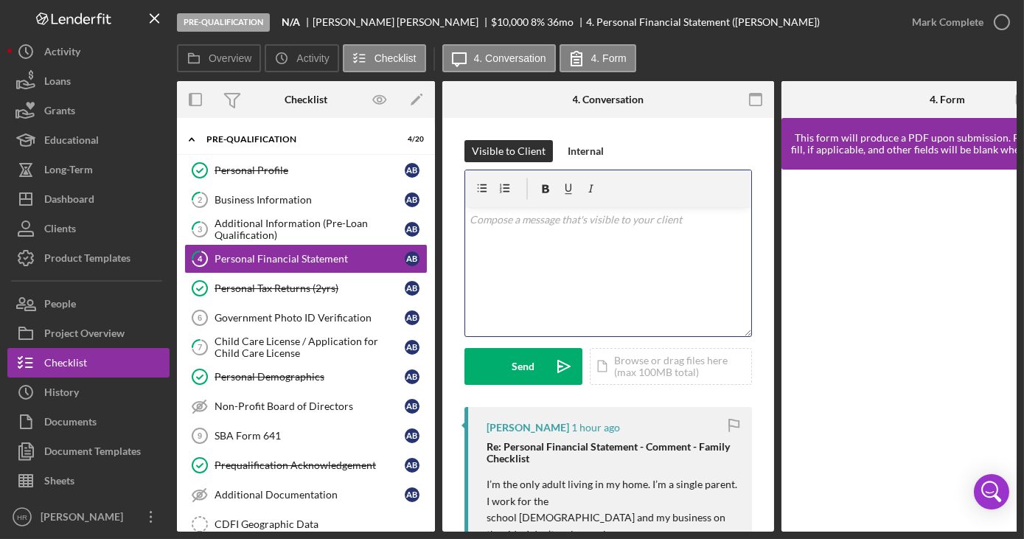
click at [534, 251] on div "v Color teal Color pink Remove color Add row above Add row below Add column bef…" at bounding box center [608, 271] width 286 height 129
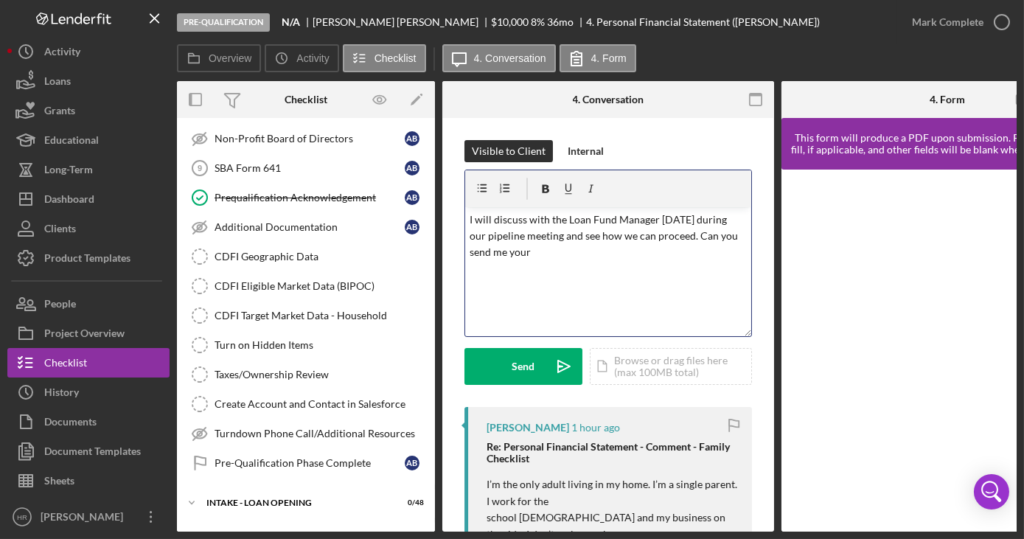
scroll to position [391, 0]
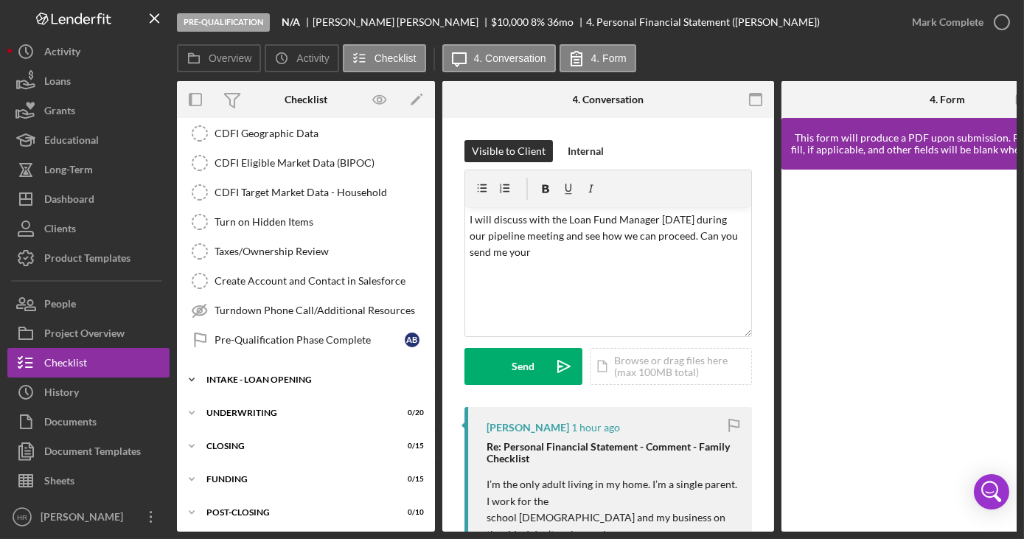
click at [268, 375] on div "INTAKE - LOAN OPENING" at bounding box center [311, 379] width 210 height 9
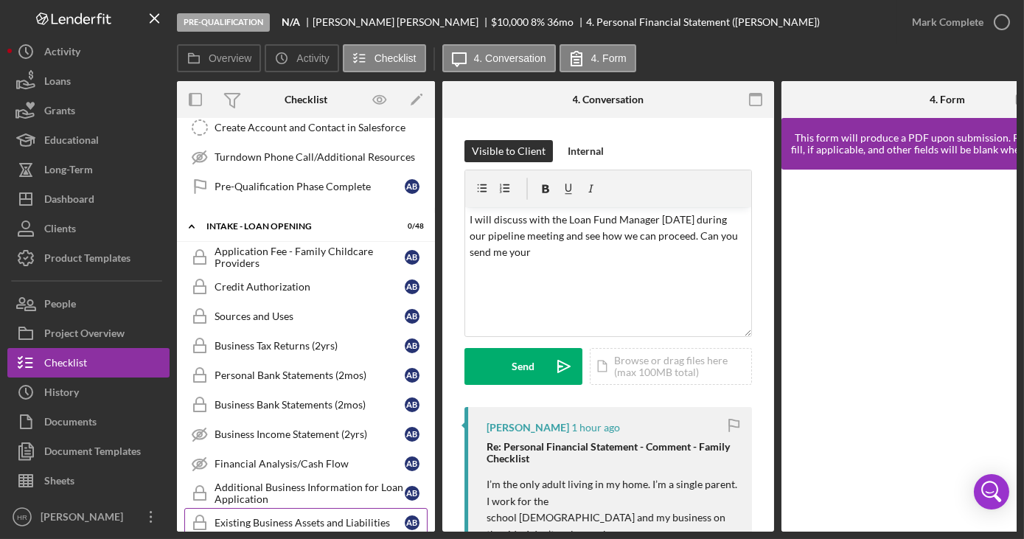
scroll to position [658, 0]
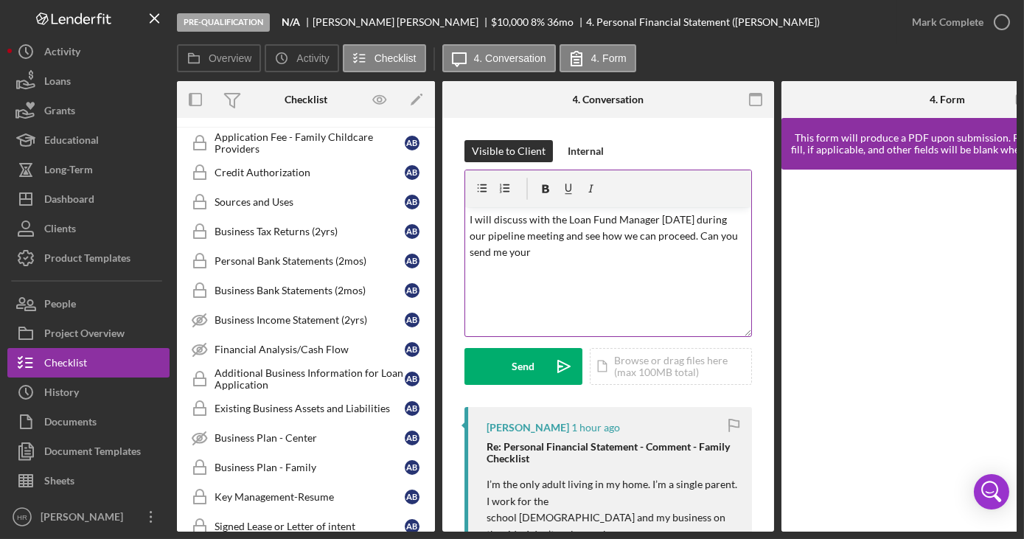
click at [546, 251] on p "I will discuss with the Loan Fund Manager [DATE] during our pipeline meeting an…" at bounding box center [609, 236] width 278 height 49
click at [656, 252] on p "I will discuss with the Loan Fund Manager [DATE] during our pipeline meeting an…" at bounding box center [609, 236] width 278 height 49
click at [540, 276] on p "I will discuss with the Loan Fund Manager [DATE] during our pipeline meeting an…" at bounding box center [609, 245] width 278 height 66
click at [655, 253] on p "I will discuss with the Loan Fund Manager [DATE] during our pipeline meeting an…" at bounding box center [609, 245] width 278 height 66
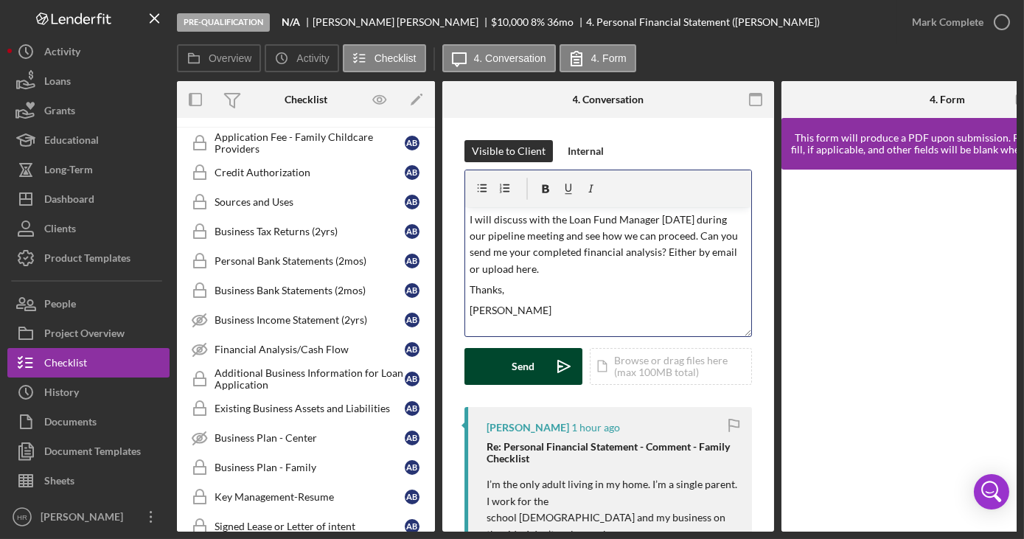
click at [531, 367] on div "Send" at bounding box center [523, 366] width 23 height 37
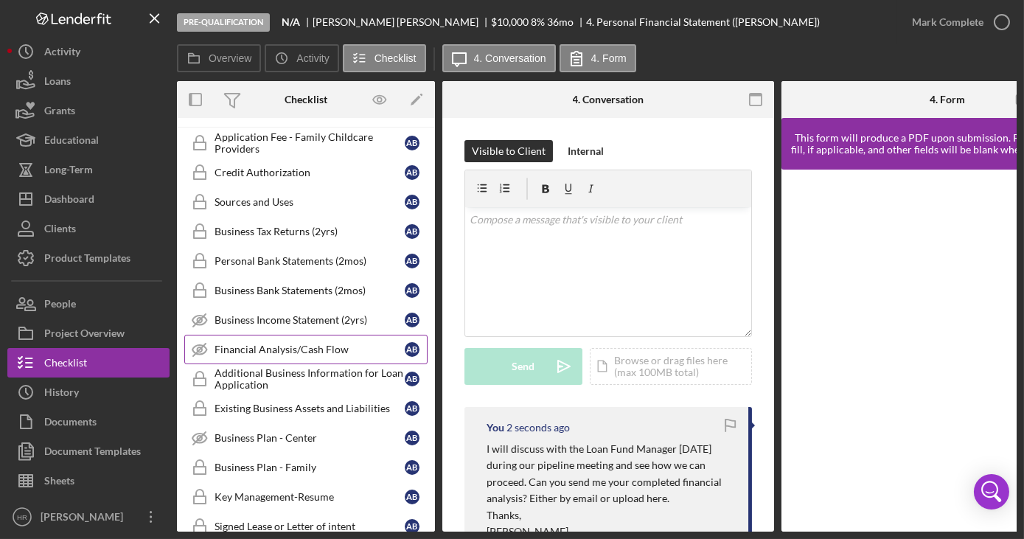
click at [286, 335] on link "Financial Analysis/Cash Flow Financial Analysis/Cash Flow A B" at bounding box center [305, 349] width 243 height 29
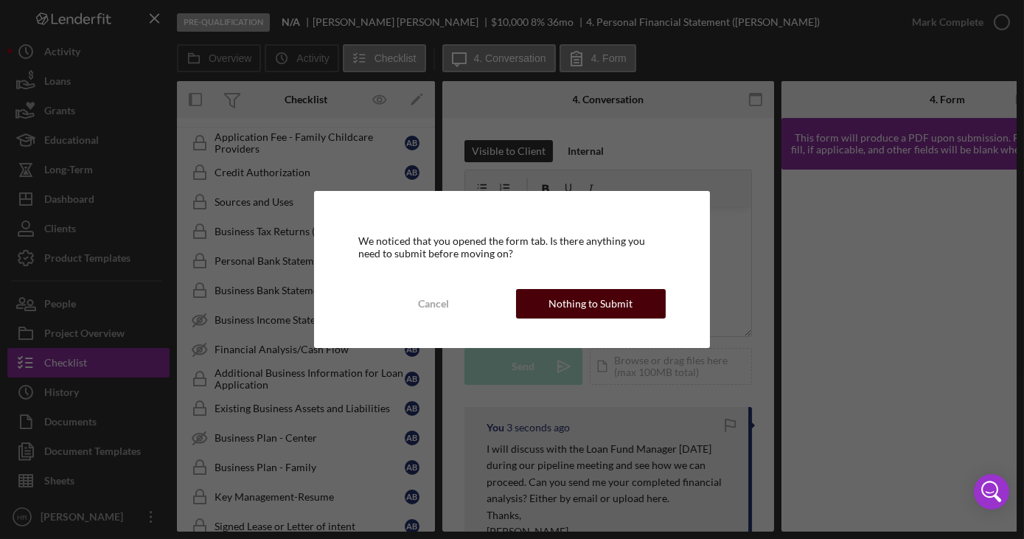
click at [619, 297] on div "Nothing to Submit" at bounding box center [590, 303] width 84 height 29
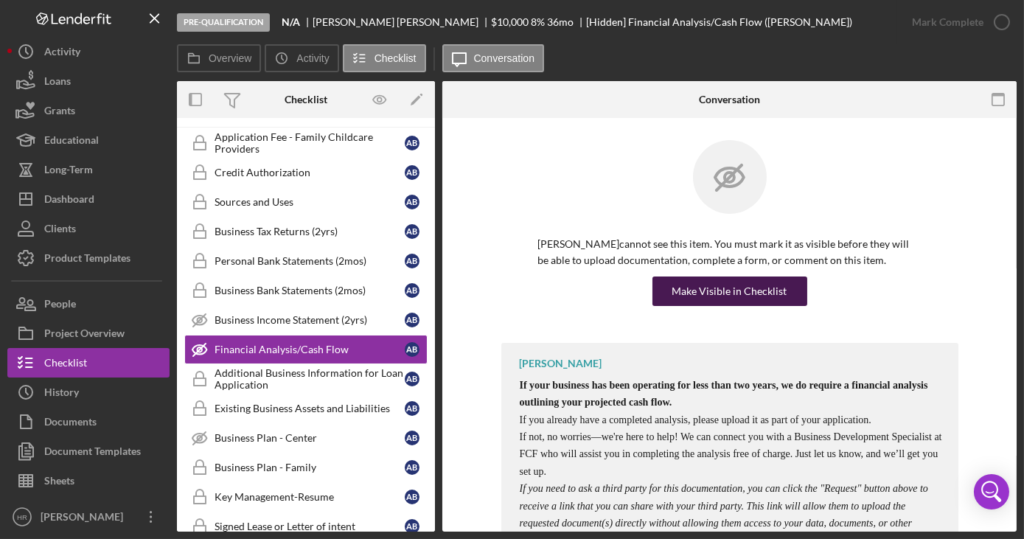
click at [730, 296] on div "Make Visible in Checklist" at bounding box center [729, 290] width 115 height 29
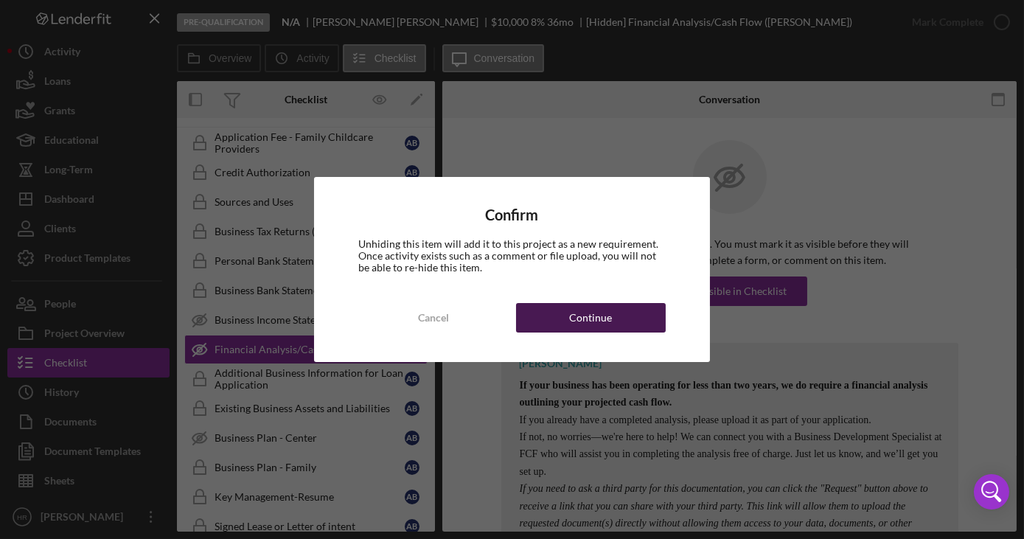
click at [585, 310] on div "Continue" at bounding box center [590, 317] width 43 height 29
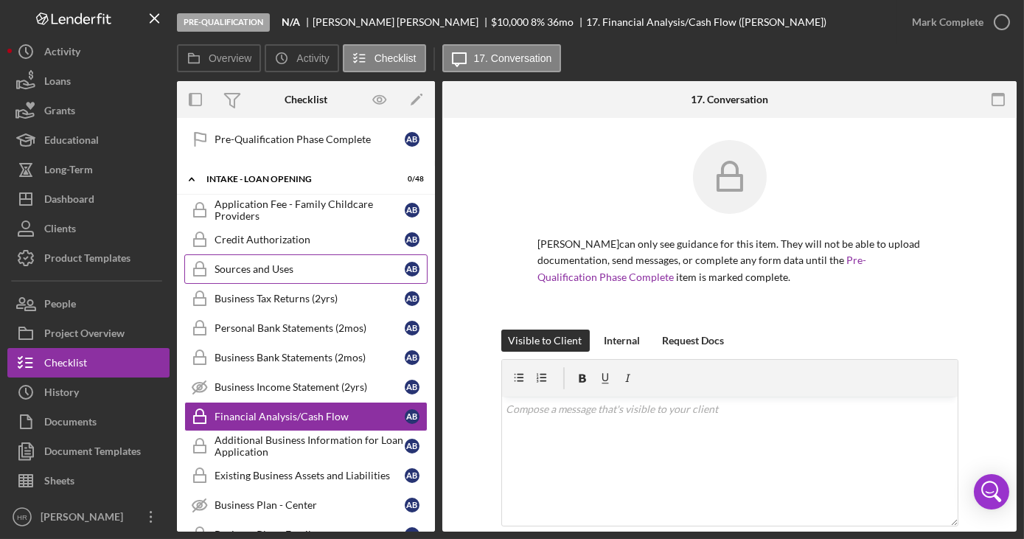
scroll to position [658, 0]
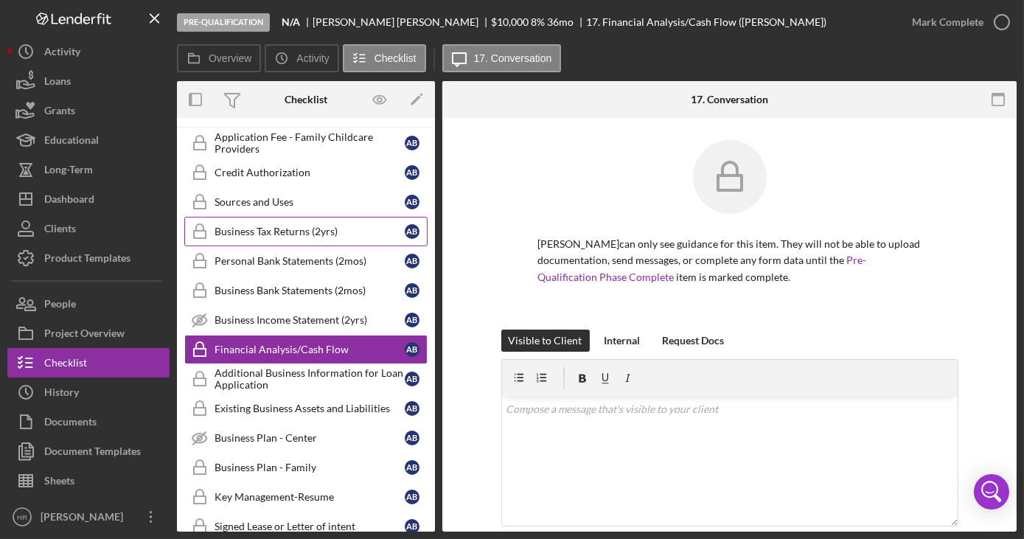
click at [257, 226] on div "Business Tax Returns (2yrs)" at bounding box center [310, 232] width 190 height 12
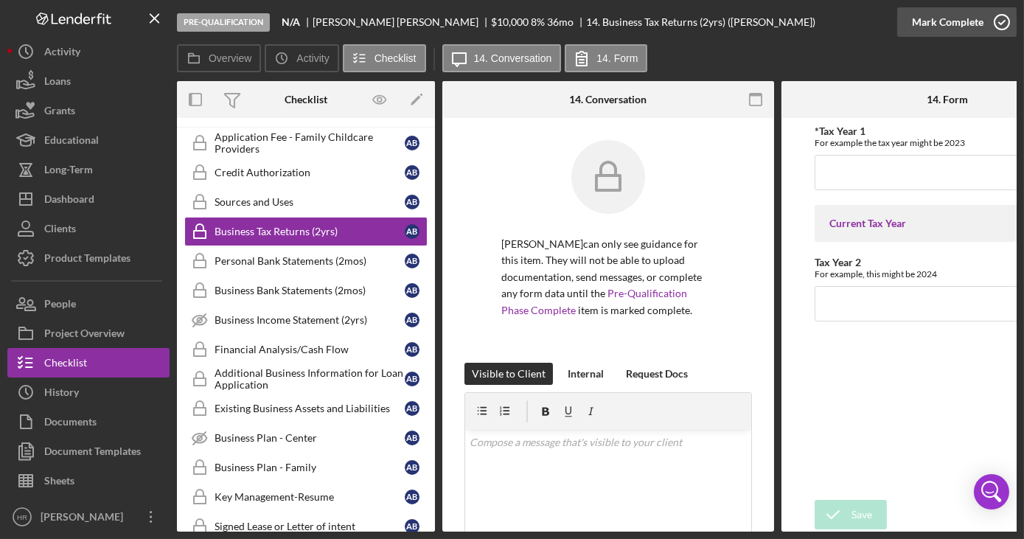
click at [1009, 21] on icon "button" at bounding box center [1001, 22] width 37 height 37
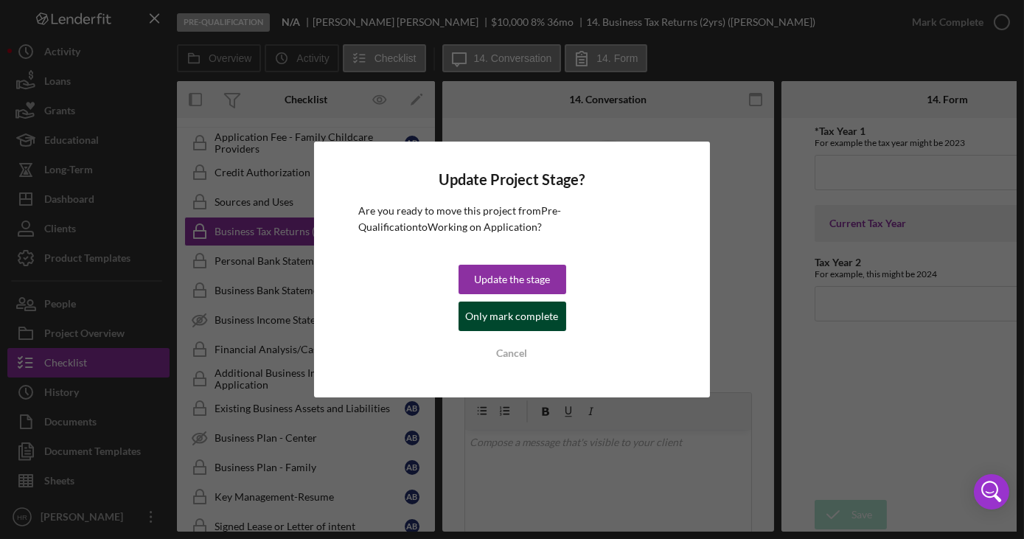
click at [525, 315] on div "Only mark complete" at bounding box center [512, 315] width 93 height 29
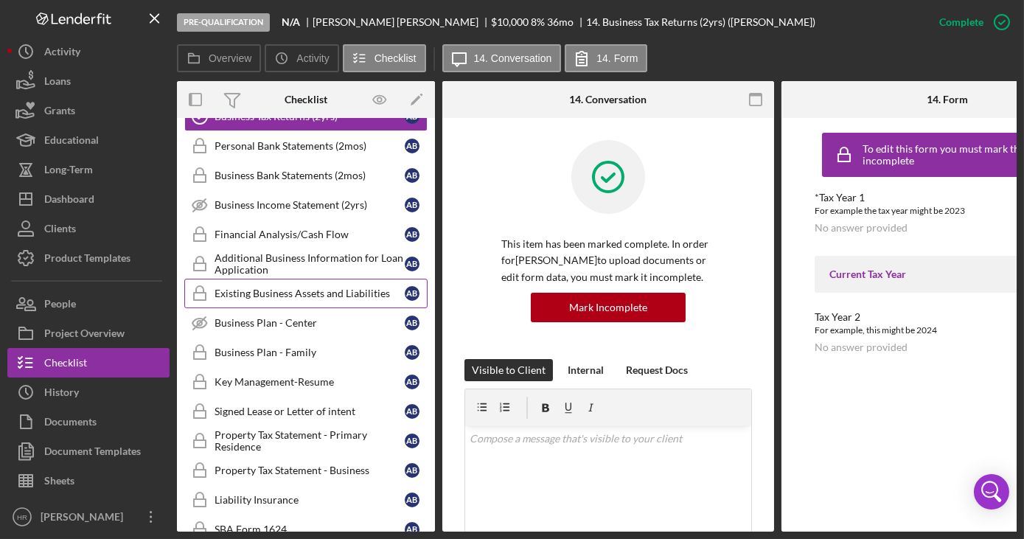
scroll to position [792, 0]
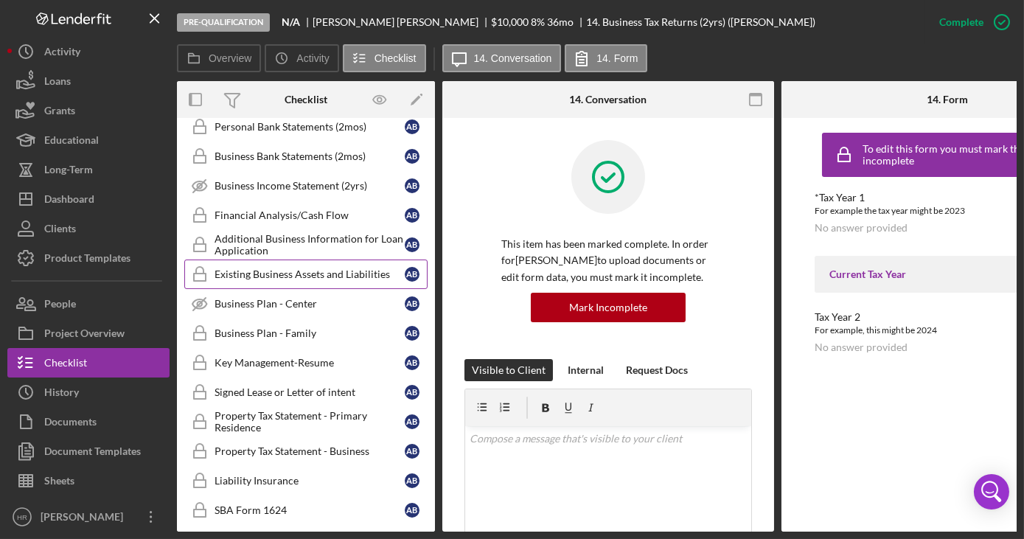
drag, startPoint x: 273, startPoint y: 267, endPoint x: 313, endPoint y: 271, distance: 40.0
click at [275, 268] on div "Existing Business Assets and Liabilities" at bounding box center [310, 274] width 190 height 12
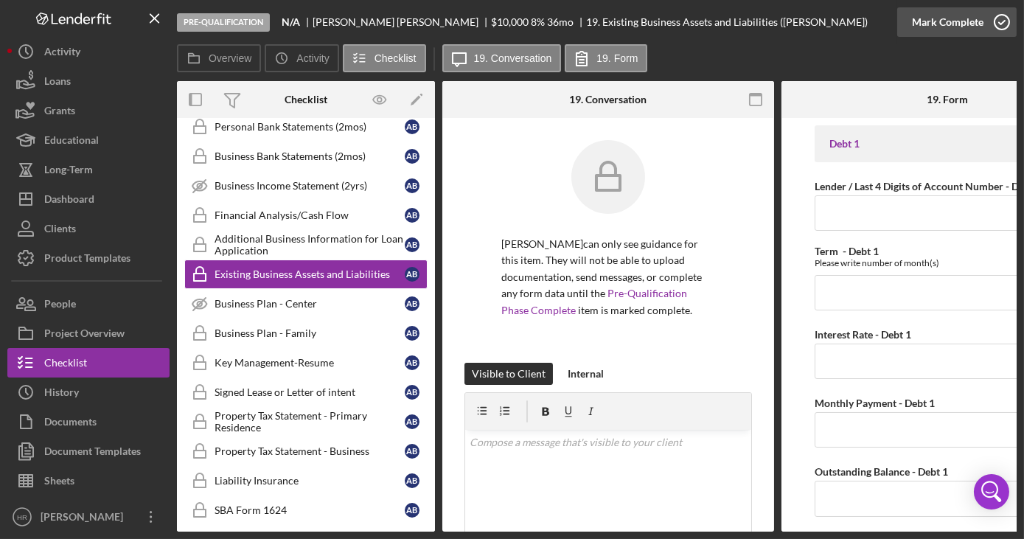
click at [997, 31] on icon "button" at bounding box center [1001, 22] width 37 height 37
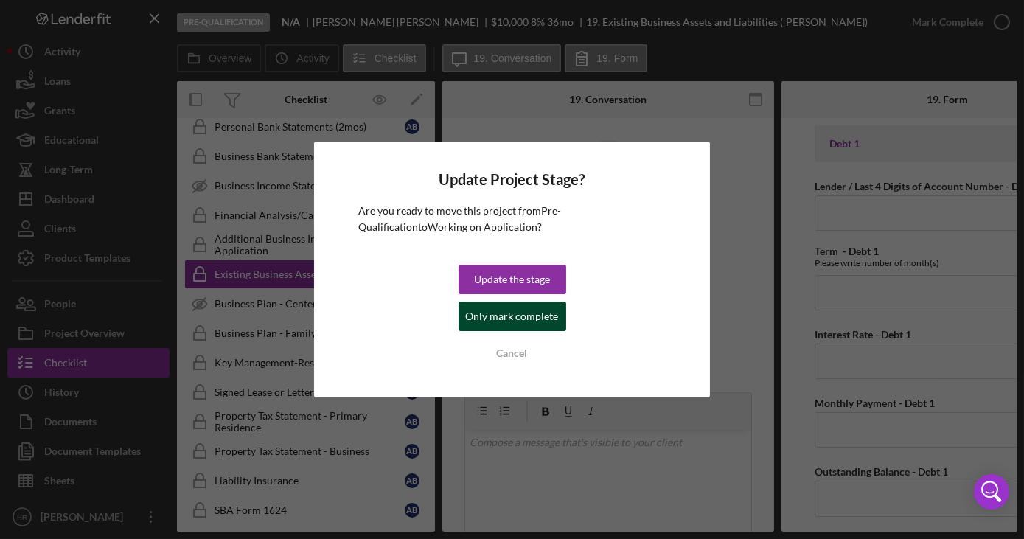
click at [526, 315] on div "Only mark complete" at bounding box center [512, 315] width 93 height 29
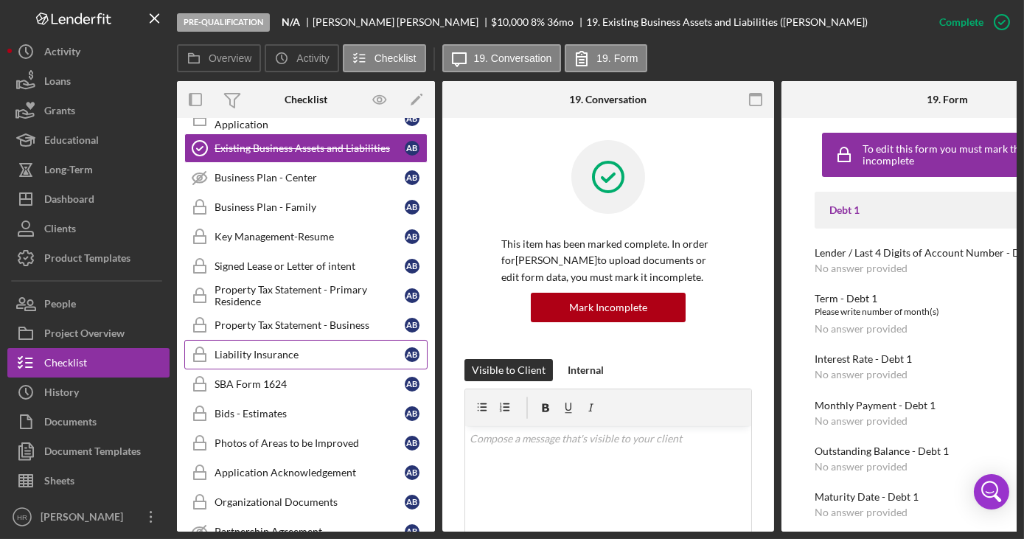
scroll to position [927, 0]
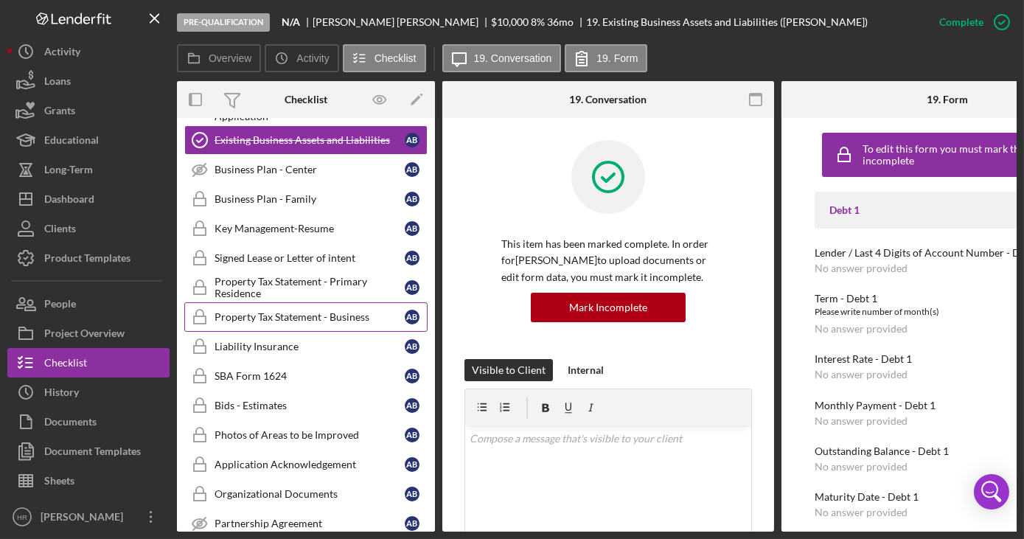
drag, startPoint x: 281, startPoint y: 302, endPoint x: 337, endPoint y: 310, distance: 56.6
click at [281, 311] on div "Property Tax Statement - Business" at bounding box center [310, 317] width 190 height 12
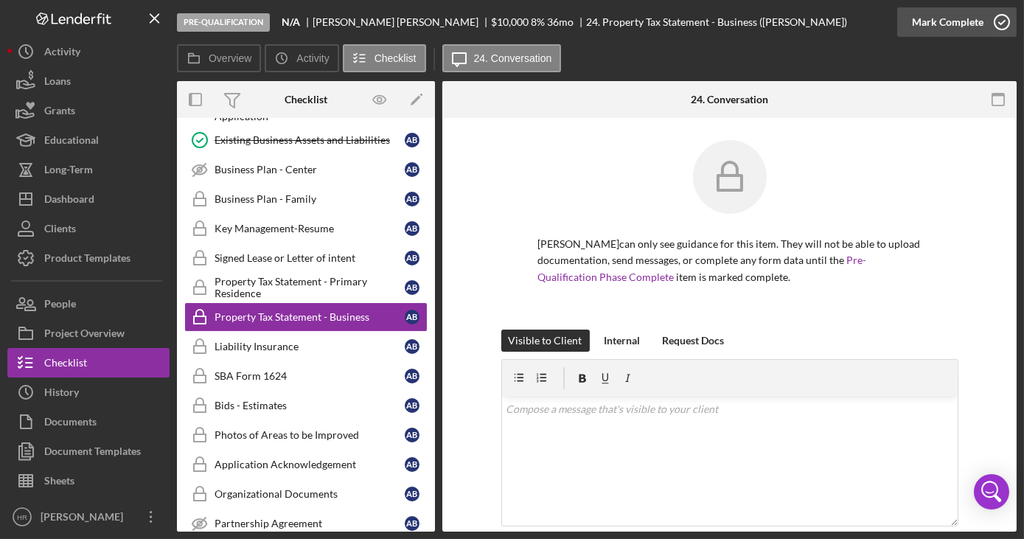
click at [1002, 27] on icon "button" at bounding box center [1001, 22] width 37 height 37
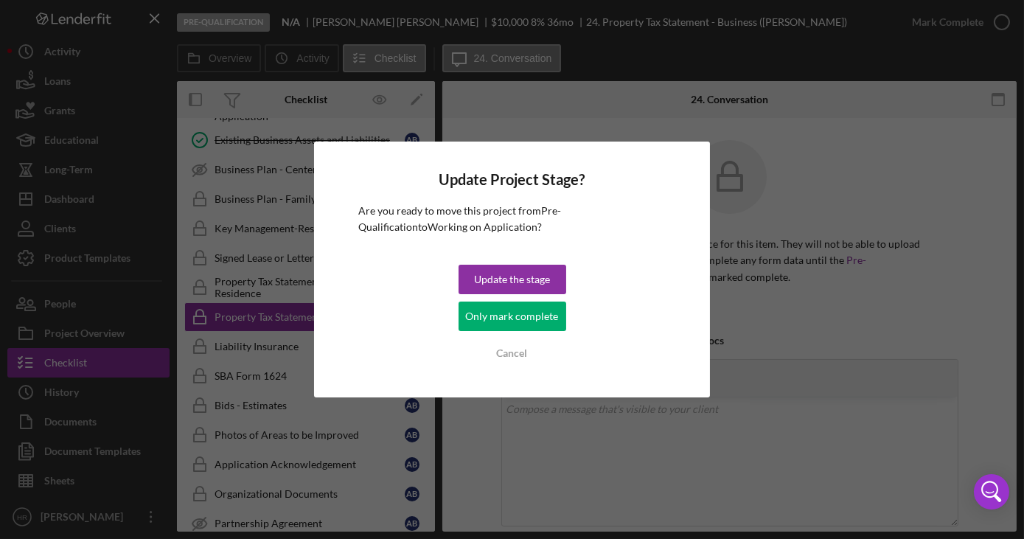
click at [515, 314] on div "Only mark complete" at bounding box center [512, 315] width 93 height 29
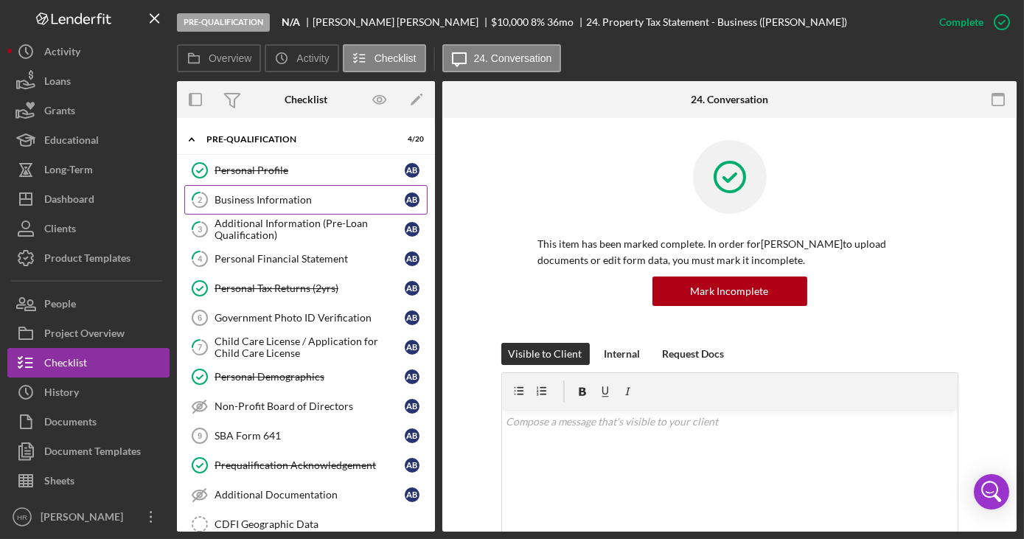
click at [276, 200] on div "Business Information" at bounding box center [310, 200] width 190 height 12
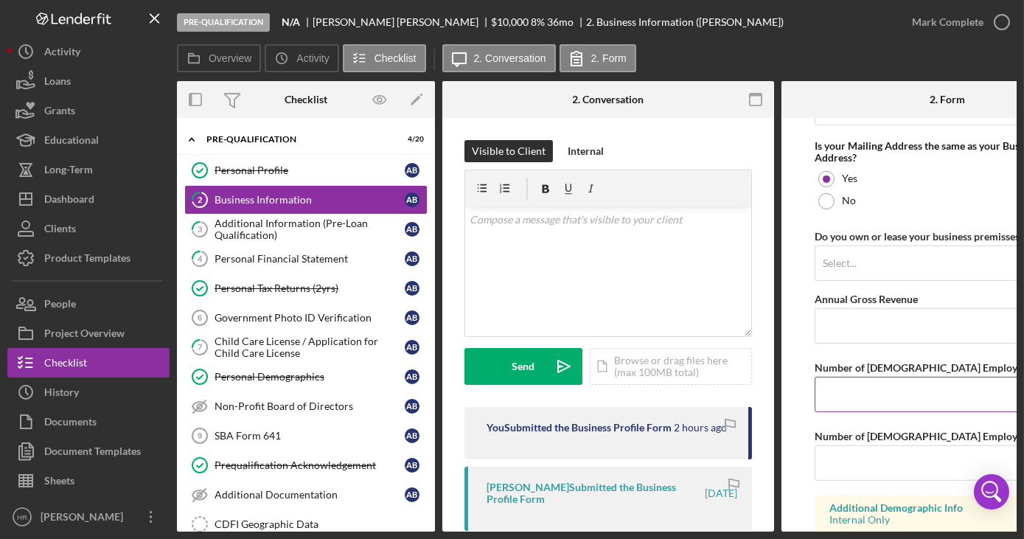
scroll to position [1139, 0]
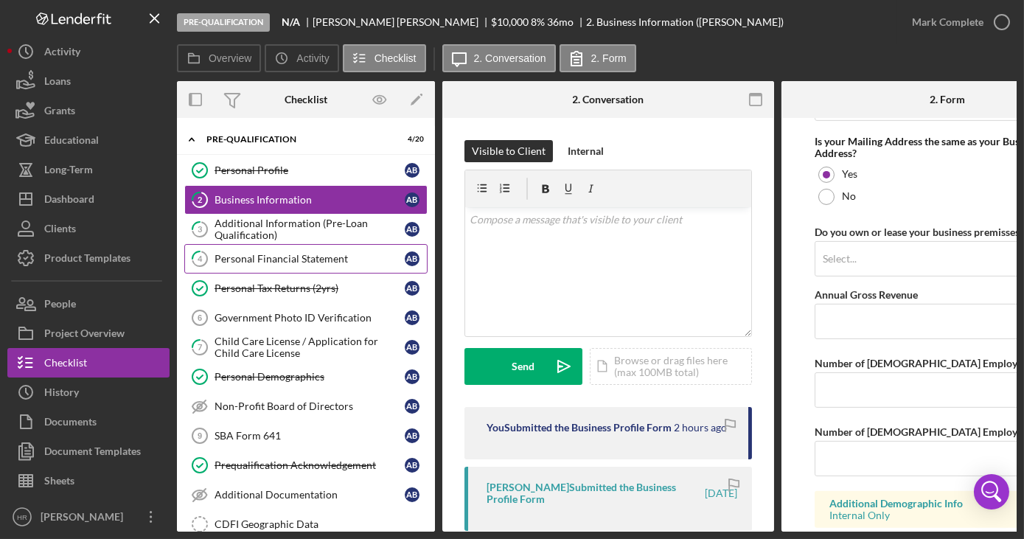
click at [257, 248] on link "4 Personal Financial Statement A B" at bounding box center [305, 258] width 243 height 29
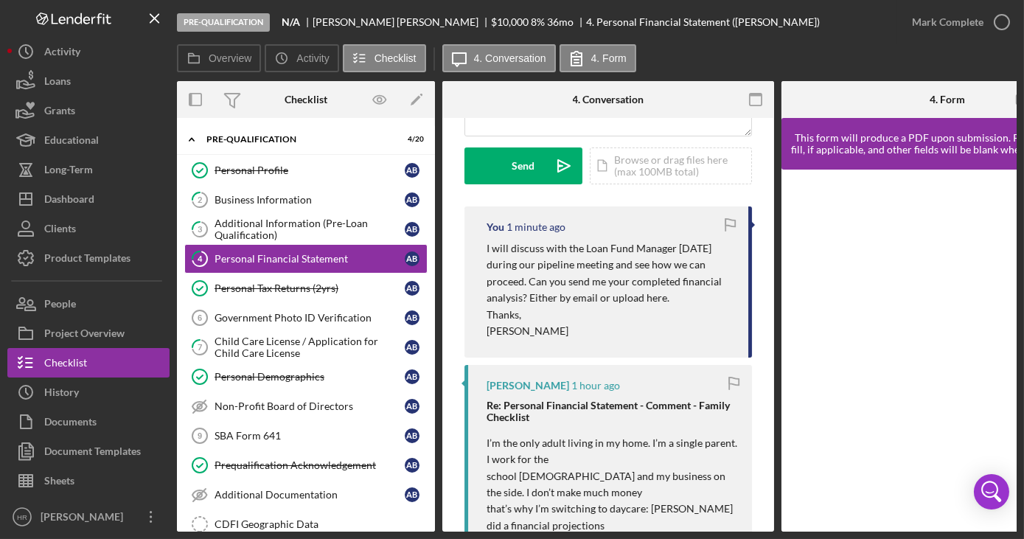
scroll to position [402, 0]
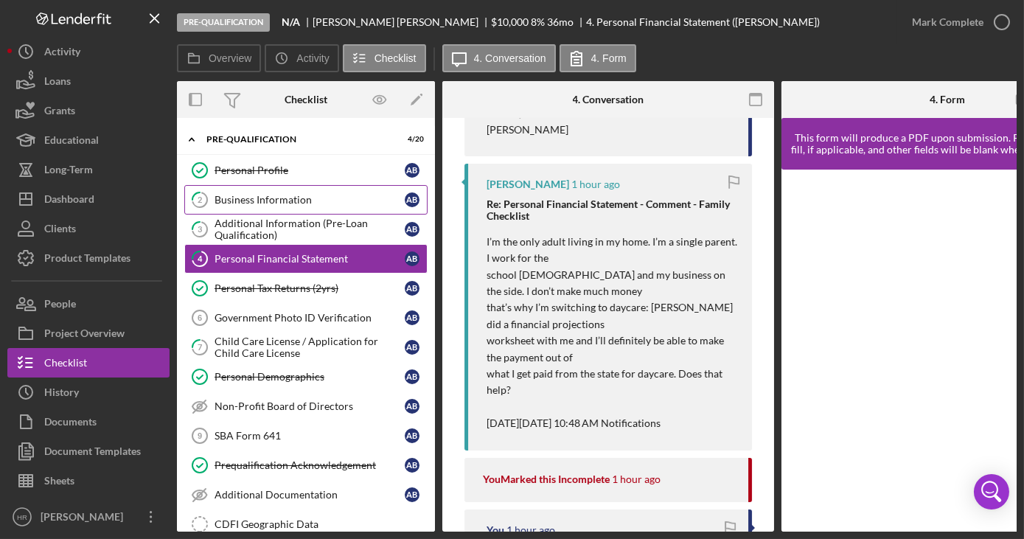
click at [263, 208] on link "2 Business Information A B" at bounding box center [305, 199] width 243 height 29
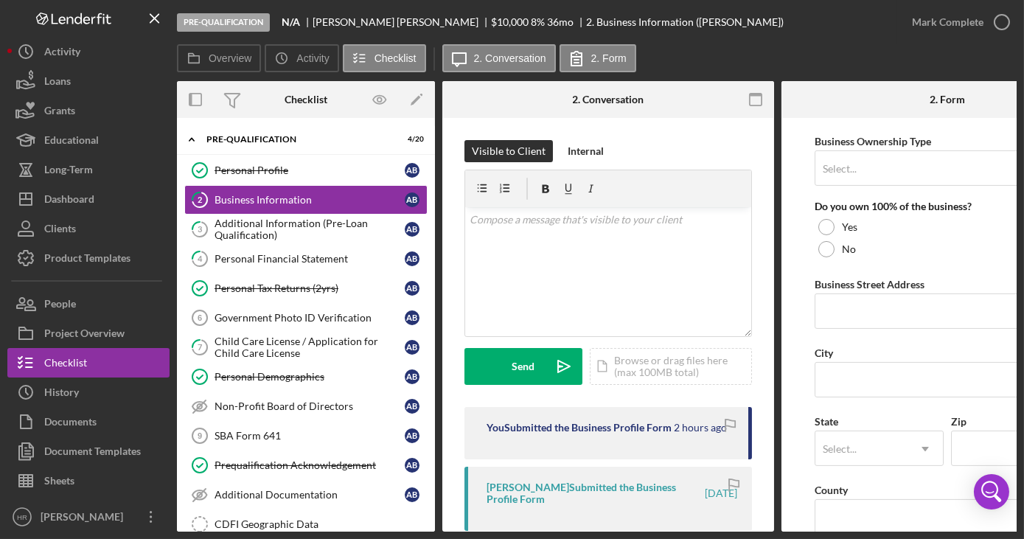
scroll to position [803, 0]
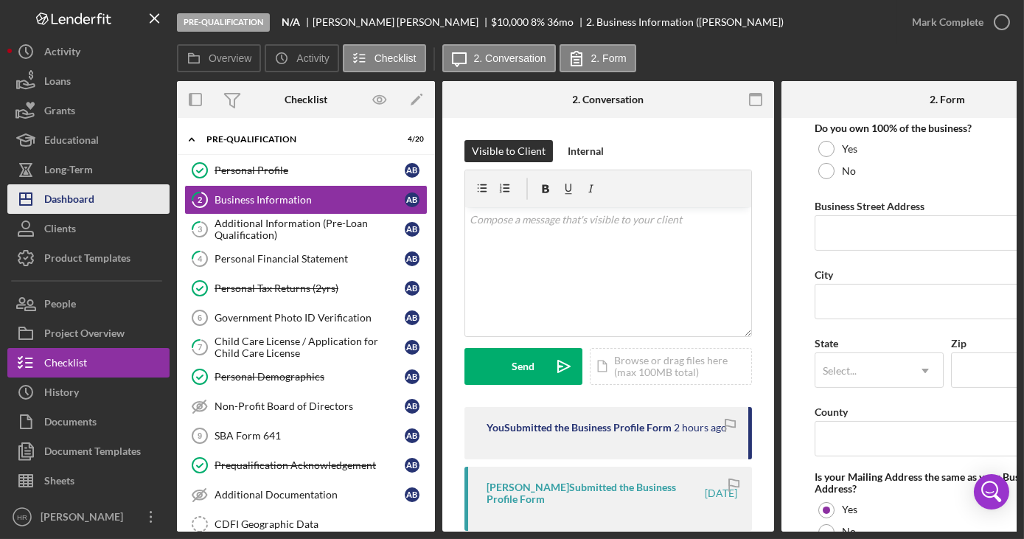
click at [88, 184] on div "Dashboard" at bounding box center [69, 200] width 50 height 33
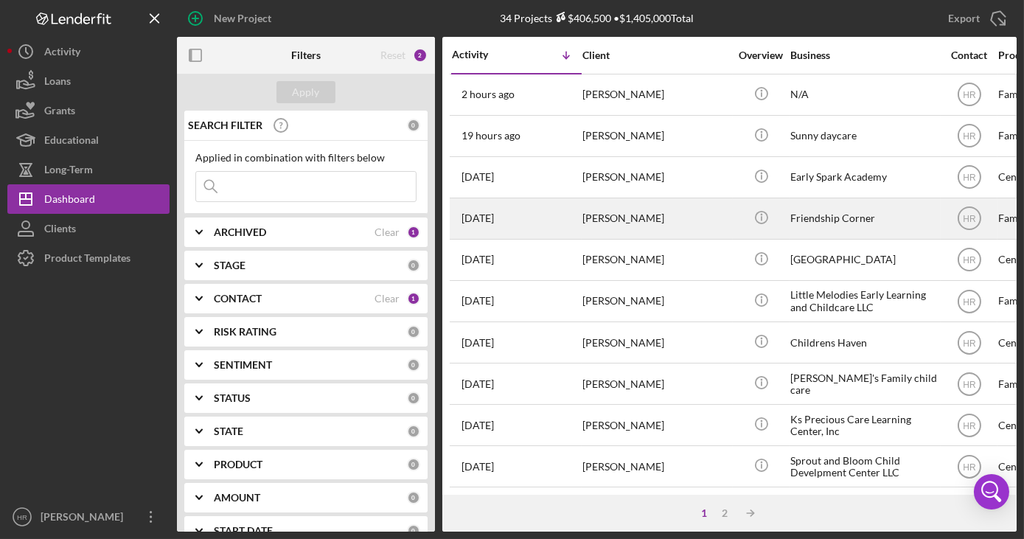
click at [829, 225] on div "Friendship Corner" at bounding box center [863, 218] width 147 height 39
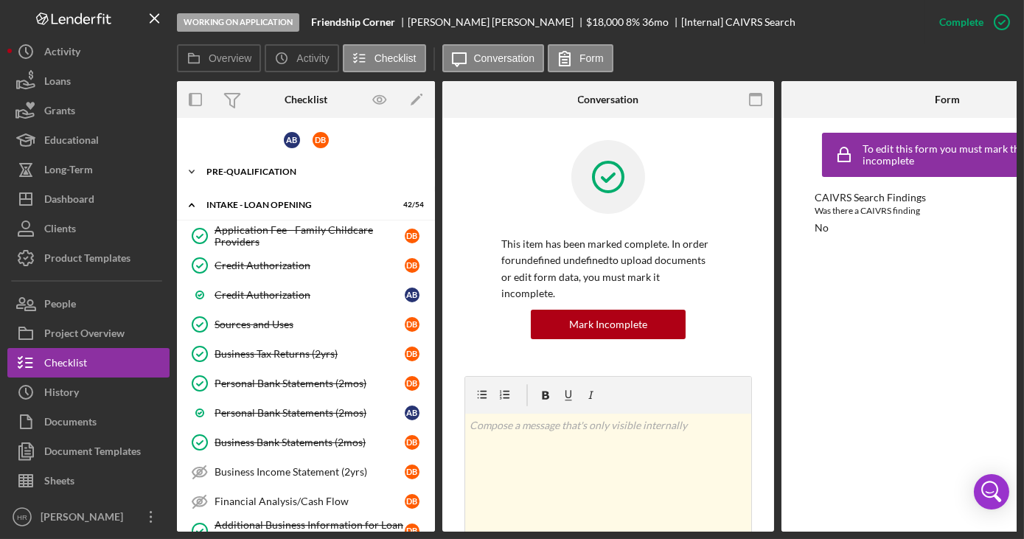
click at [271, 169] on div "Pre-Qualification" at bounding box center [311, 171] width 210 height 9
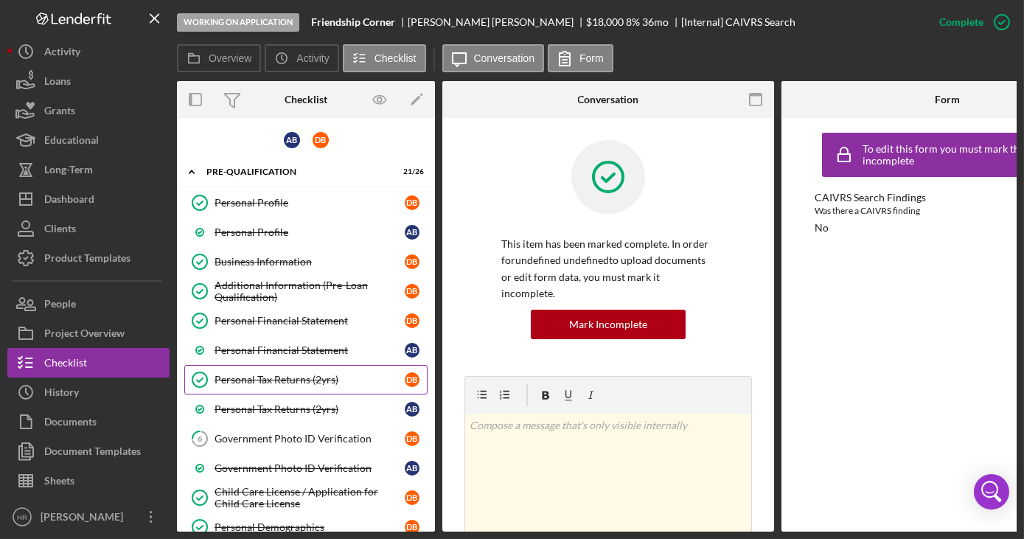
click at [276, 380] on div "Personal Tax Returns (2yrs)" at bounding box center [310, 380] width 190 height 12
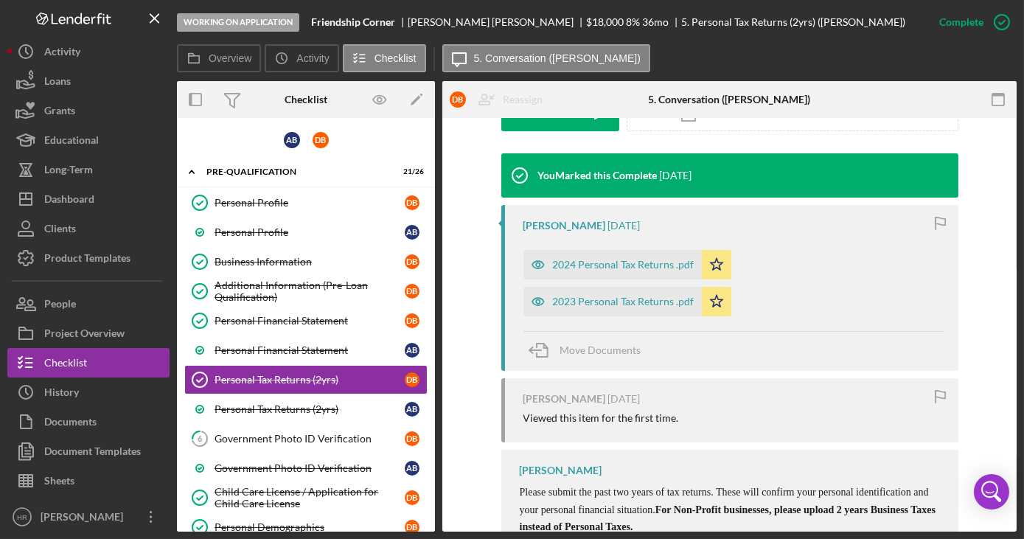
scroll to position [469, 0]
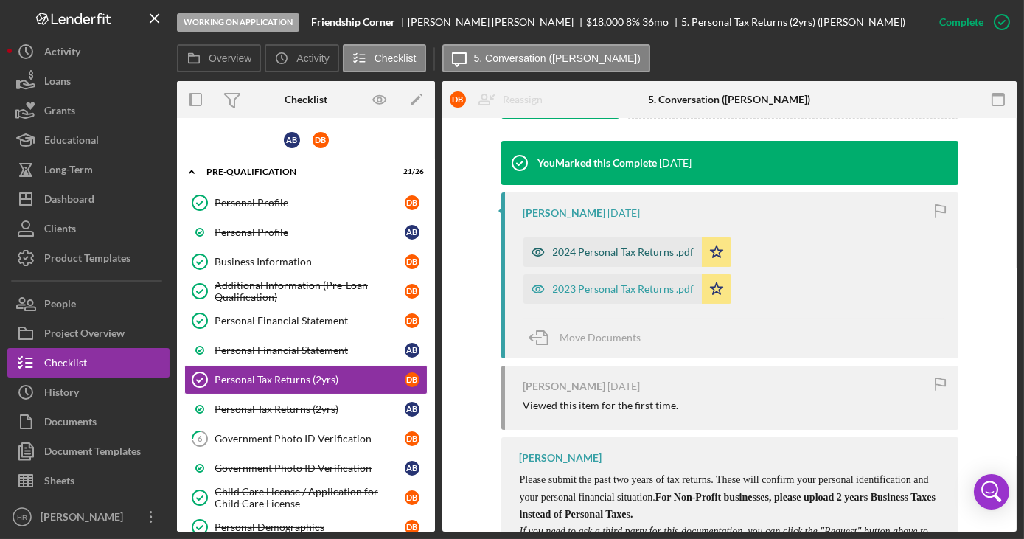
click at [621, 256] on div "2024 Personal Tax Returns .pdf" at bounding box center [624, 252] width 142 height 12
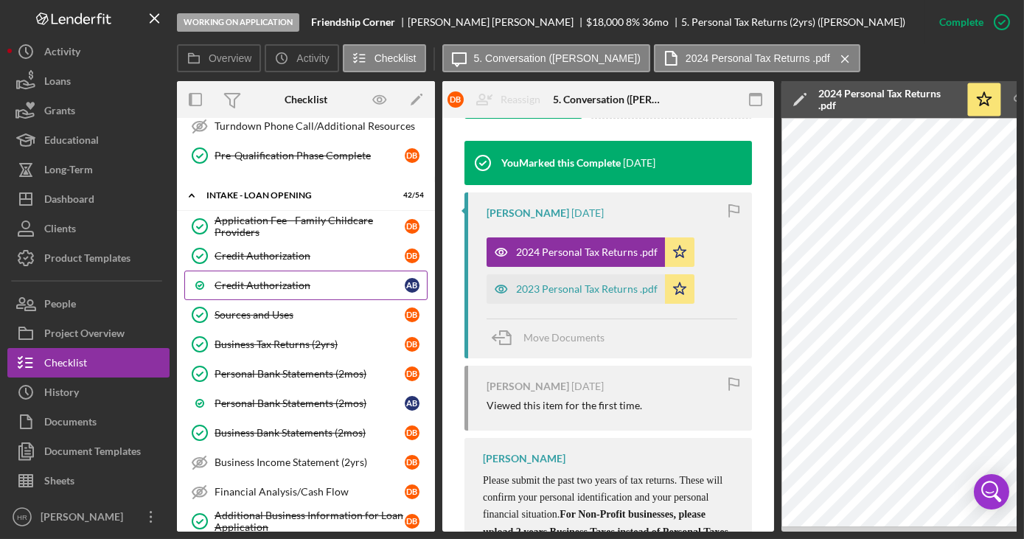
scroll to position [803, 0]
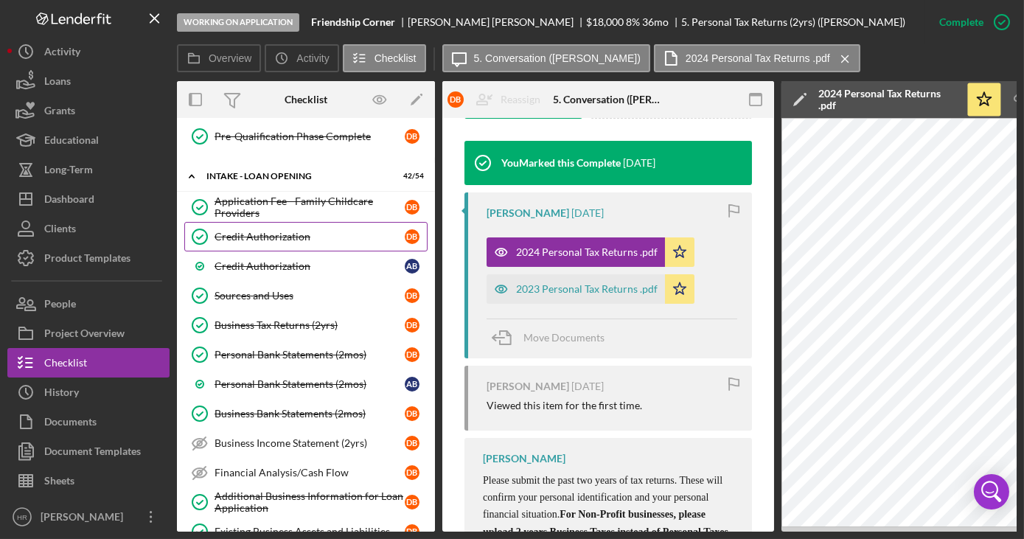
click at [295, 231] on div "Credit Authorization" at bounding box center [310, 237] width 190 height 12
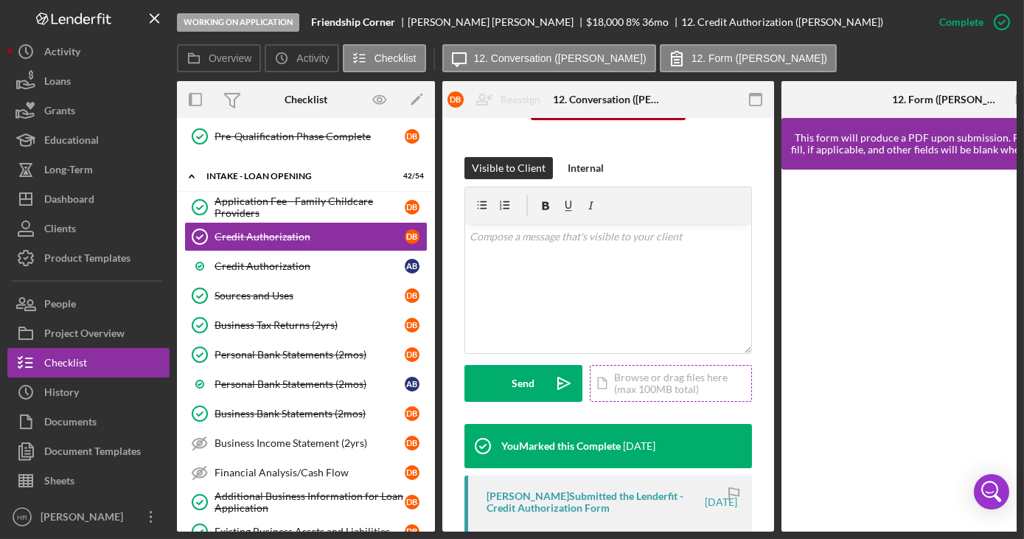
scroll to position [335, 0]
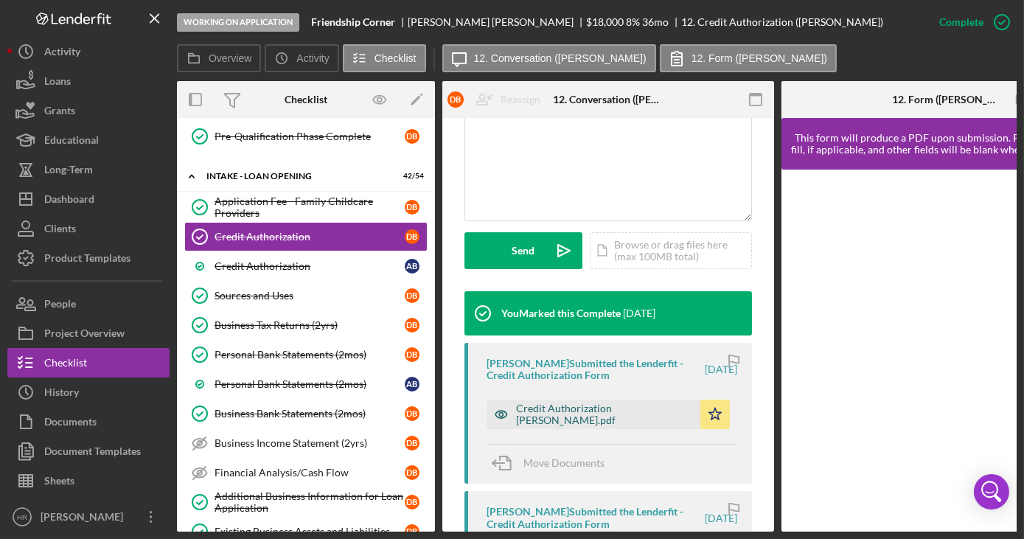
click at [586, 414] on div "Credit Authorization [PERSON_NAME].pdf" at bounding box center [604, 414] width 177 height 24
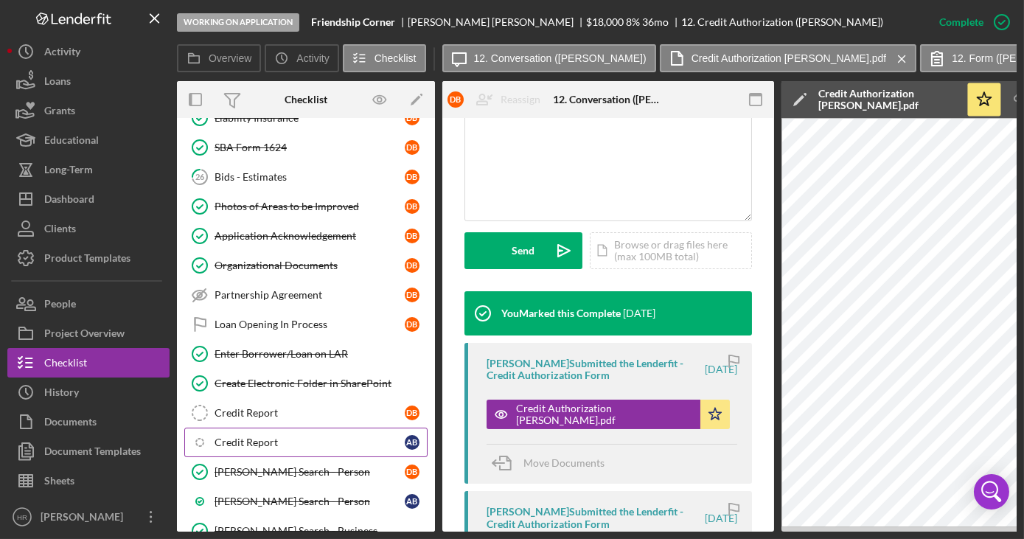
scroll to position [1474, 0]
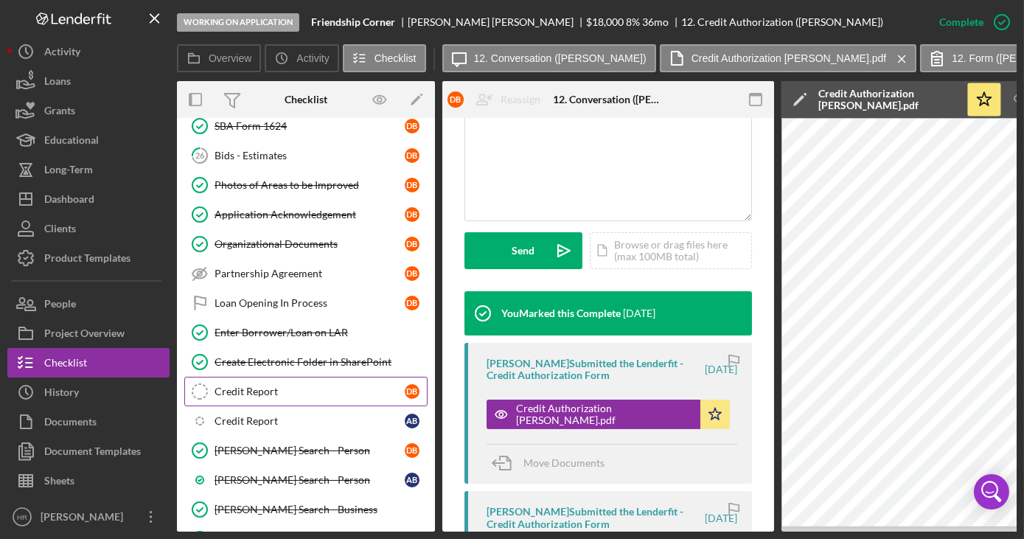
click at [265, 377] on link "Credit Report Credit Report D B" at bounding box center [305, 391] width 243 height 29
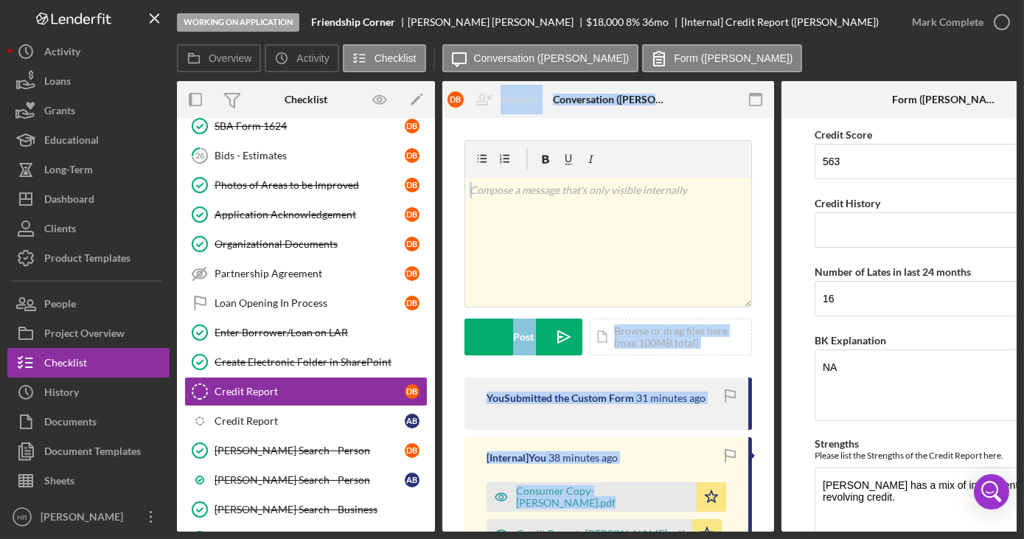
drag, startPoint x: 438, startPoint y: 532, endPoint x: 471, endPoint y: 528, distance: 33.5
click at [471, 528] on div "Working on Application Friendship Corner [PERSON_NAME] $18,000 $9,000 8 % 36 mo…" at bounding box center [512, 269] width 1024 height 539
drag, startPoint x: 471, startPoint y: 528, endPoint x: 459, endPoint y: 485, distance: 44.4
click at [459, 485] on div "v Color teal Color pink Remove color Add row above Add row below Add column bef…" at bounding box center [608, 459] width 332 height 683
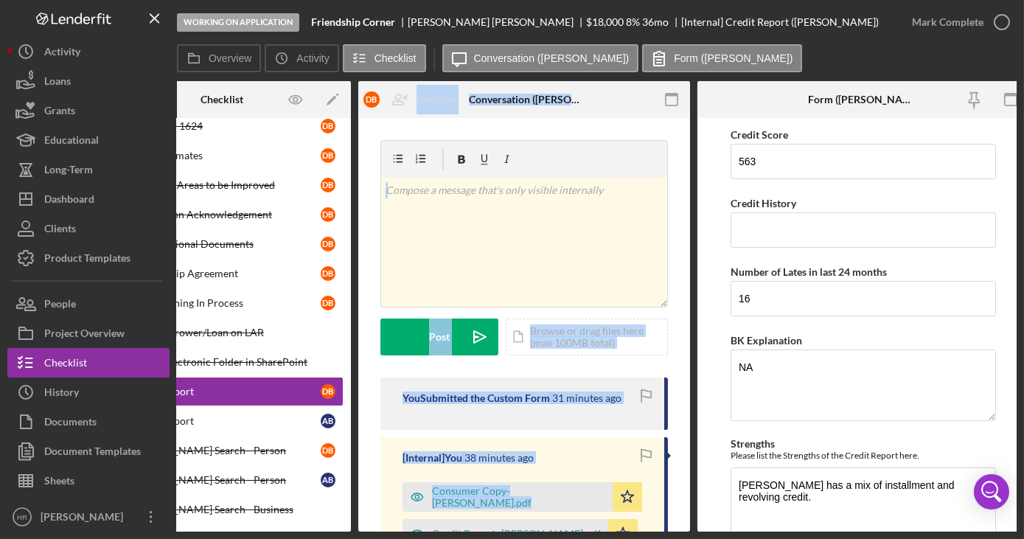
scroll to position [0, 96]
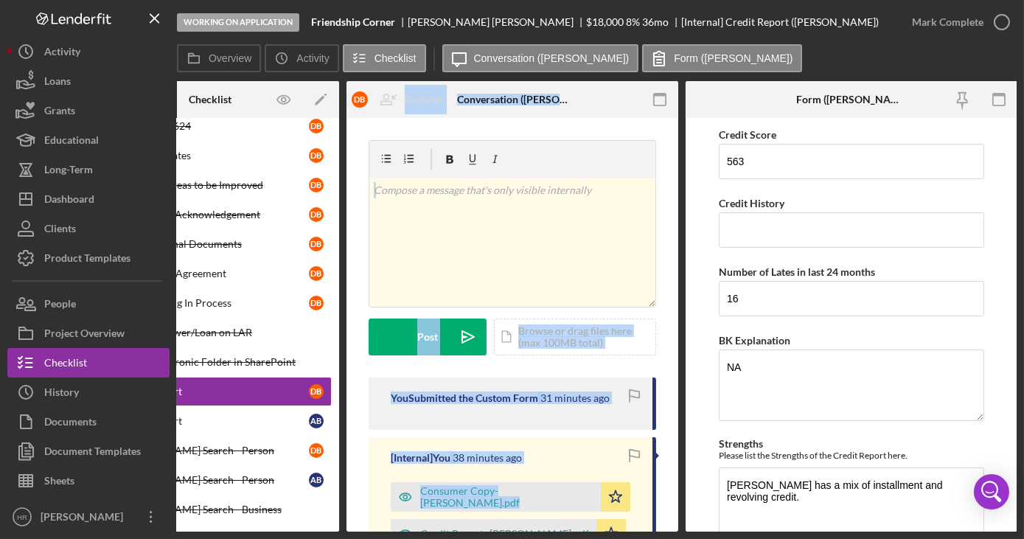
click at [549, 437] on div "[Internal] You 38 minutes ago Consumer Copy- [PERSON_NAME].pdf Icon/Star Credit…" at bounding box center [512, 520] width 287 height 166
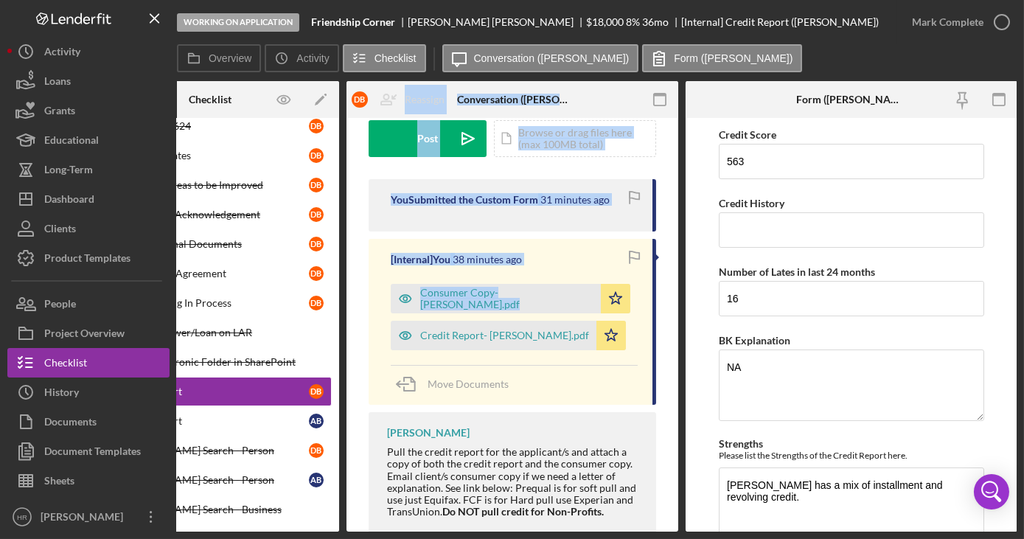
scroll to position [200, 0]
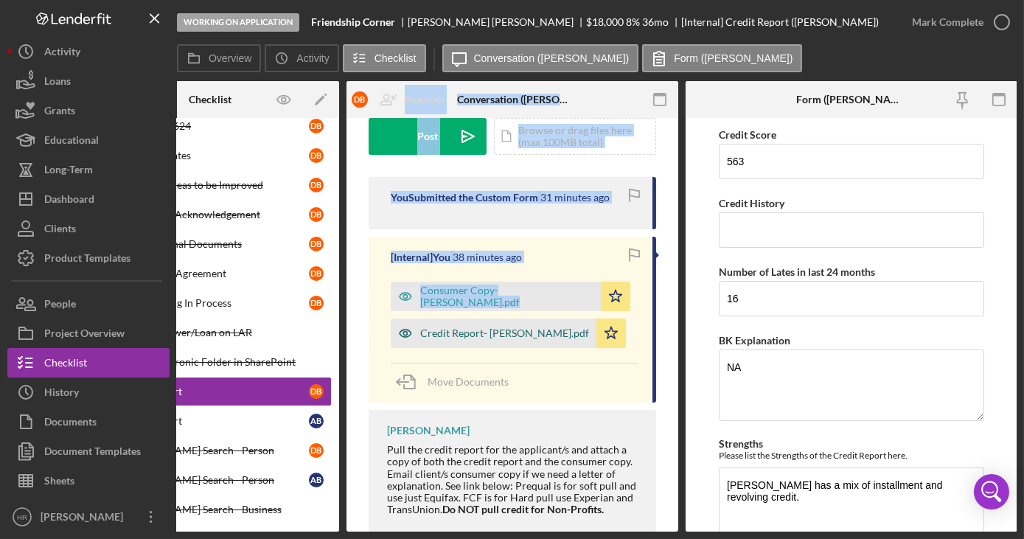
click at [464, 329] on div "Credit Report- [PERSON_NAME].pdf" at bounding box center [504, 333] width 169 height 12
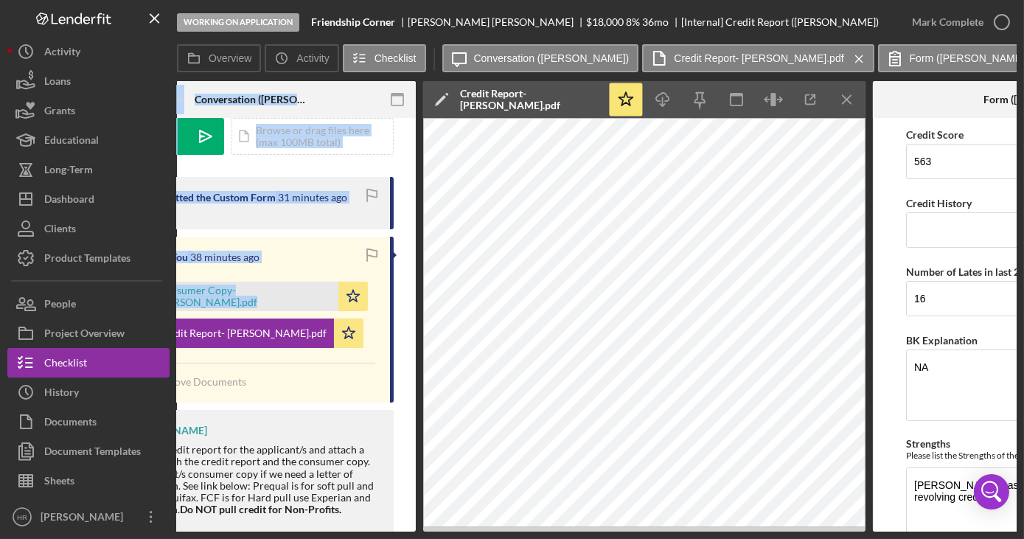
scroll to position [0, 475]
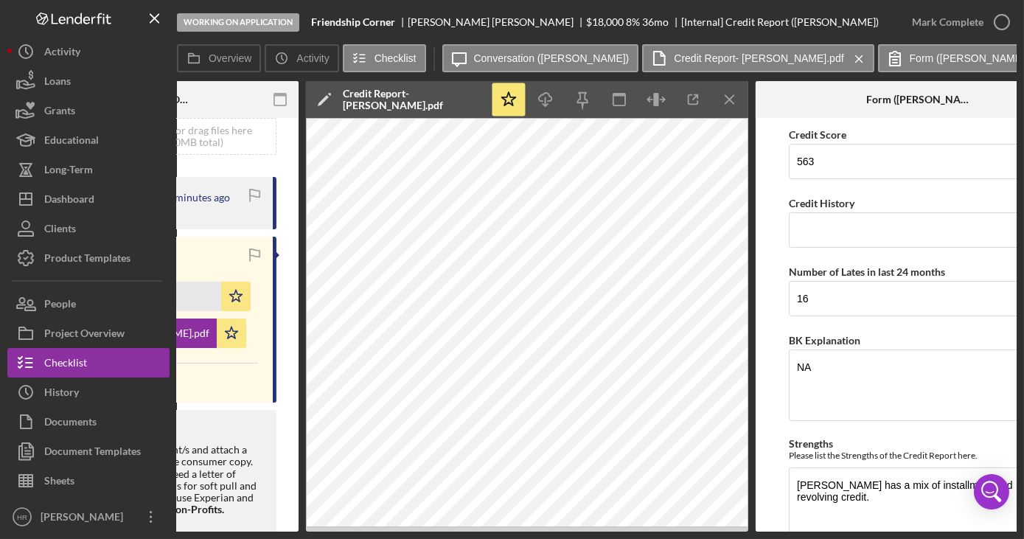
click at [655, 534] on div "Working on Application Friendship Corner [PERSON_NAME] $18,000 $9,000 8 % 36 mo…" at bounding box center [512, 269] width 1024 height 539
click at [587, 102] on icon "button" at bounding box center [582, 99] width 33 height 33
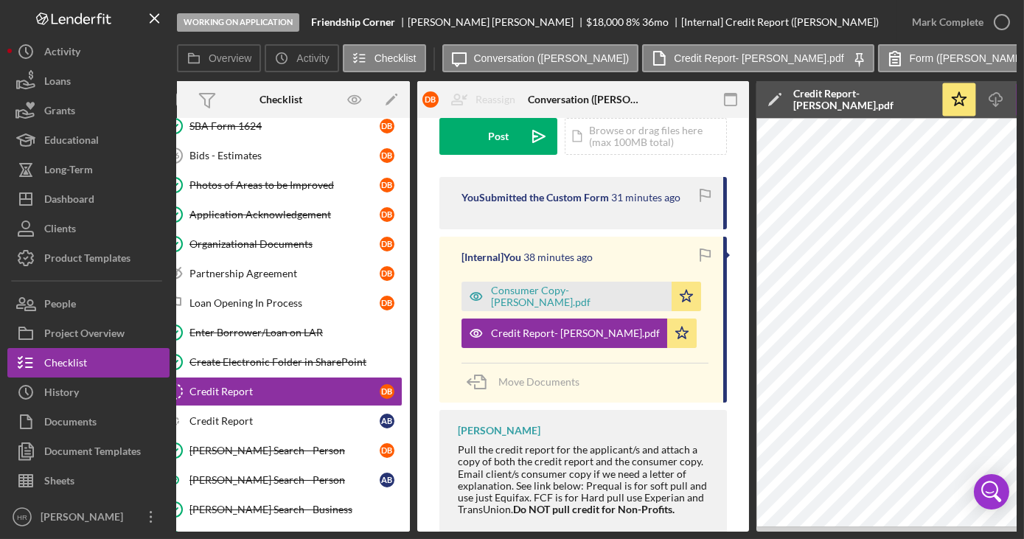
scroll to position [0, 0]
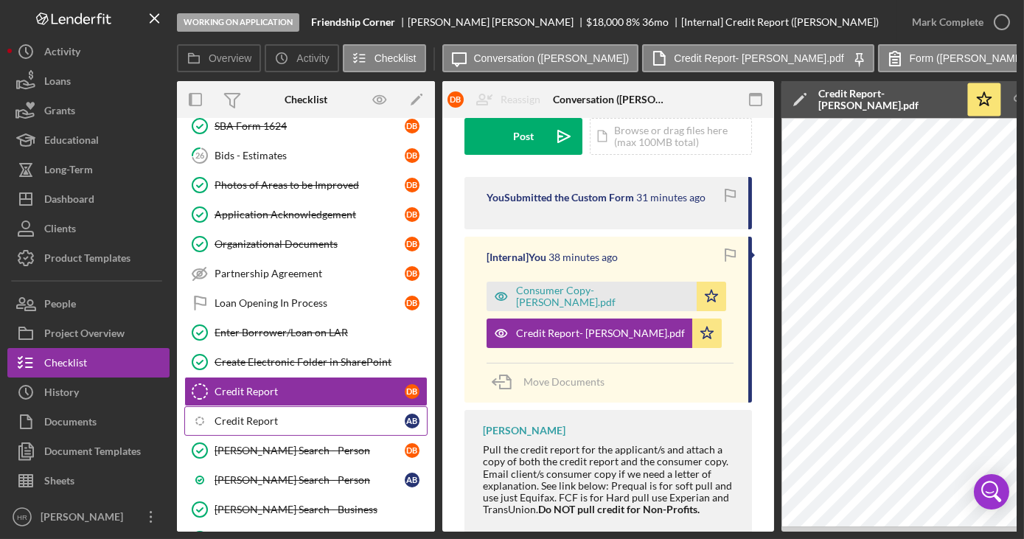
drag, startPoint x: 249, startPoint y: 395, endPoint x: 279, endPoint y: 395, distance: 29.5
click at [249, 415] on div "Credit Report" at bounding box center [310, 421] width 190 height 12
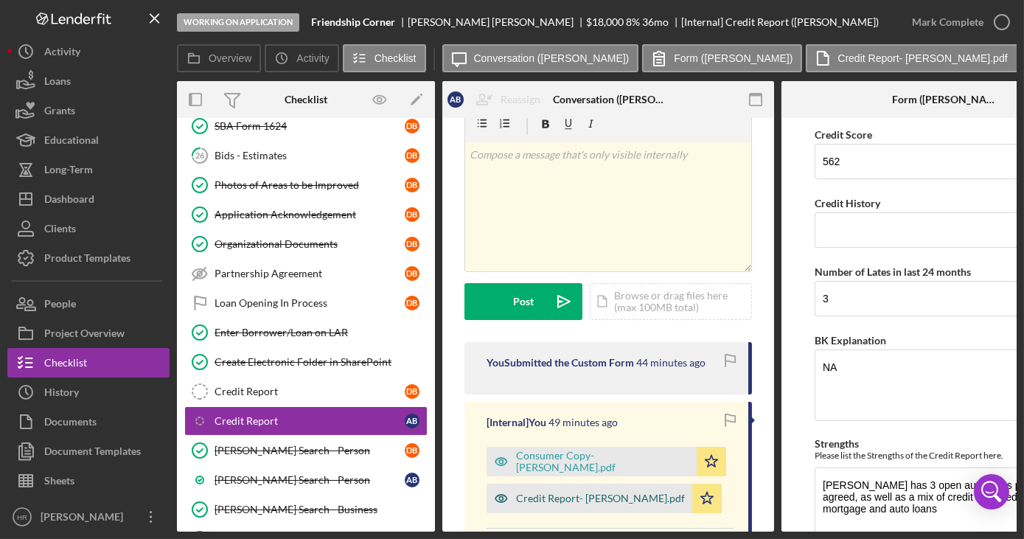
scroll to position [66, 0]
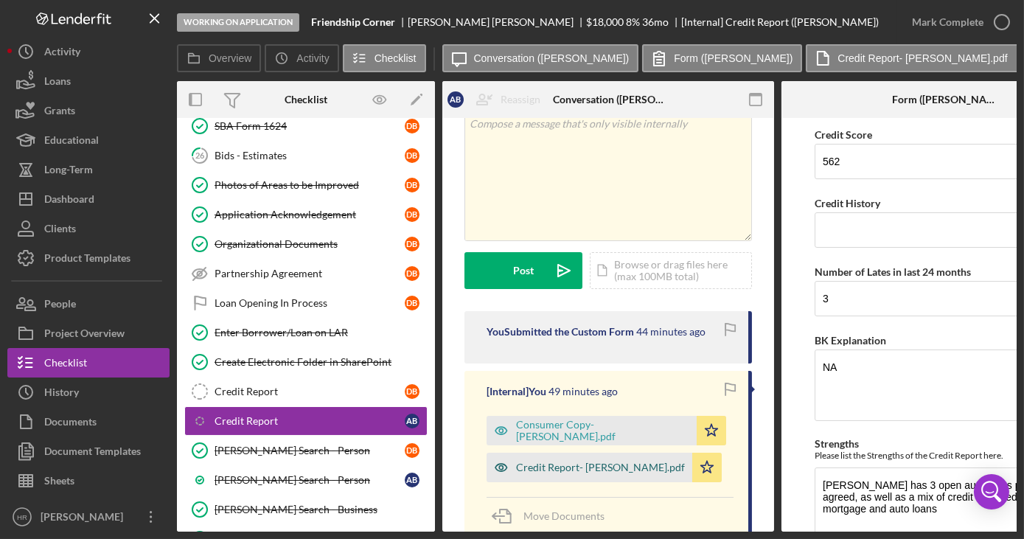
click at [568, 464] on div "Credit Report- [PERSON_NAME].pdf" at bounding box center [600, 467] width 169 height 12
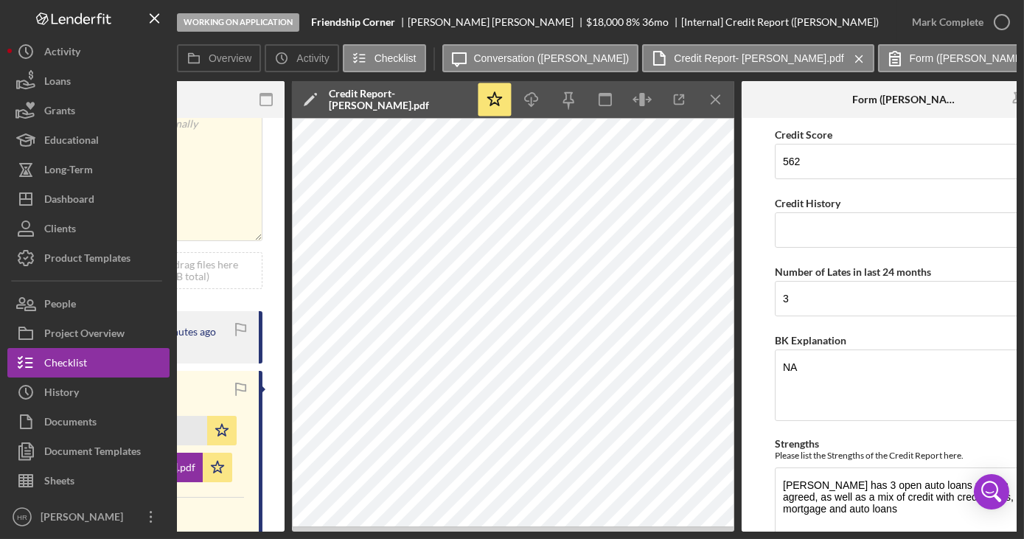
scroll to position [0, 493]
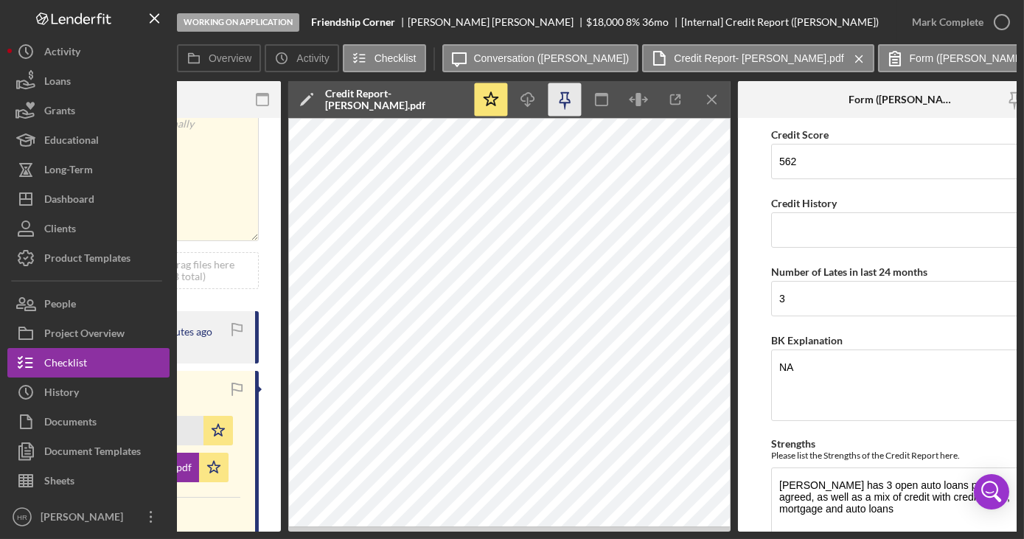
click at [560, 99] on icon "button" at bounding box center [564, 99] width 33 height 33
click at [910, 59] on label "Form ([PERSON_NAME])" at bounding box center [969, 58] width 119 height 12
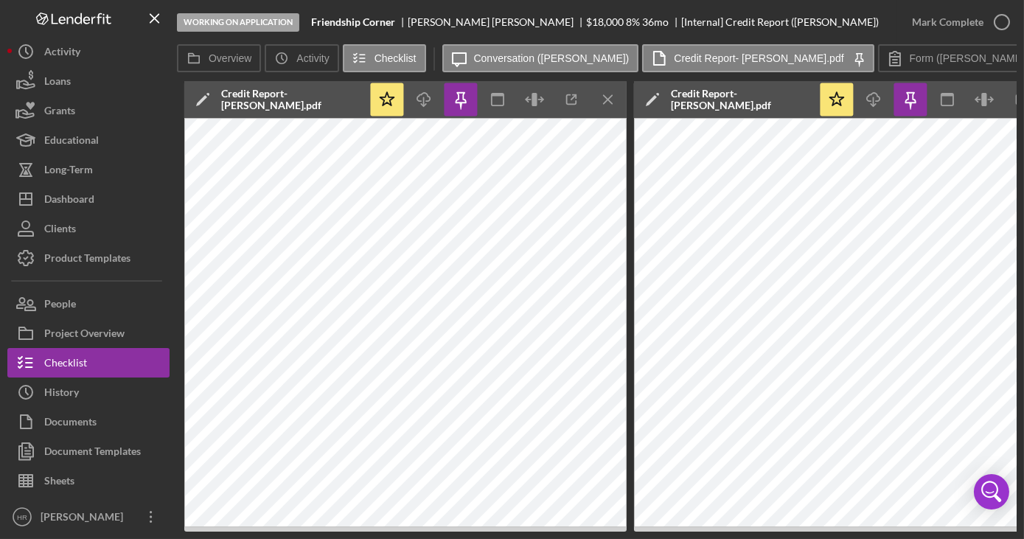
scroll to position [0, 599]
